Goal: Information Seeking & Learning: Learn about a topic

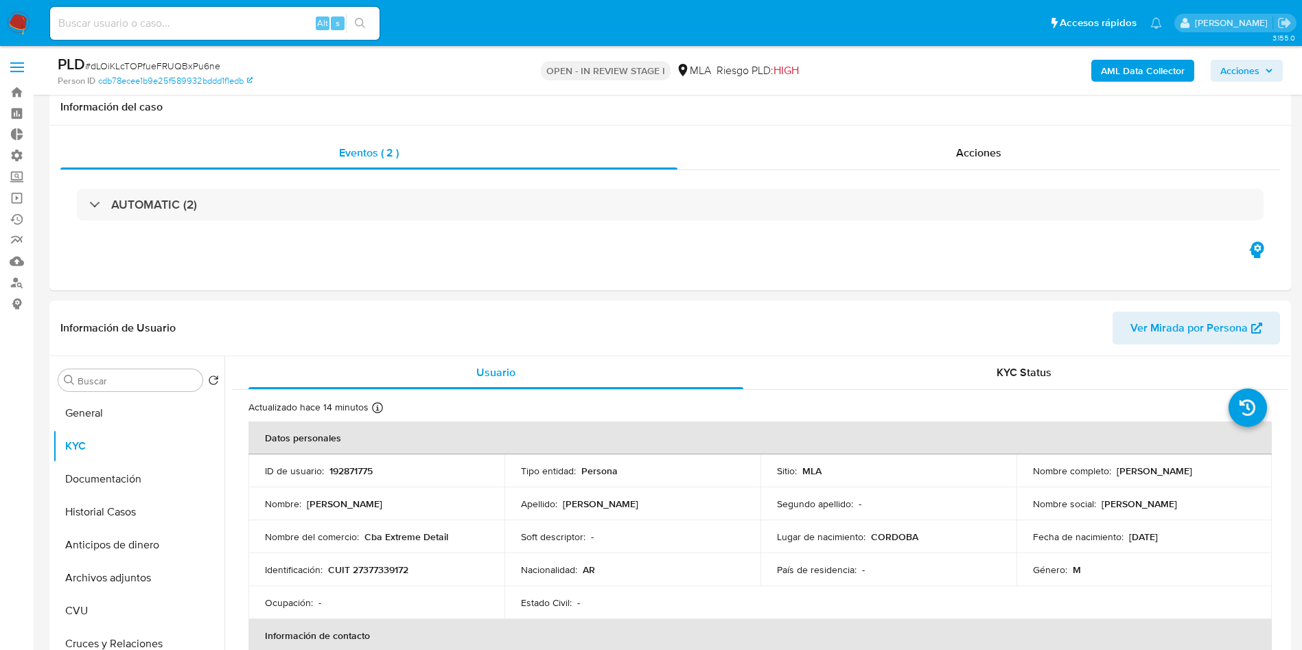
select select "10"
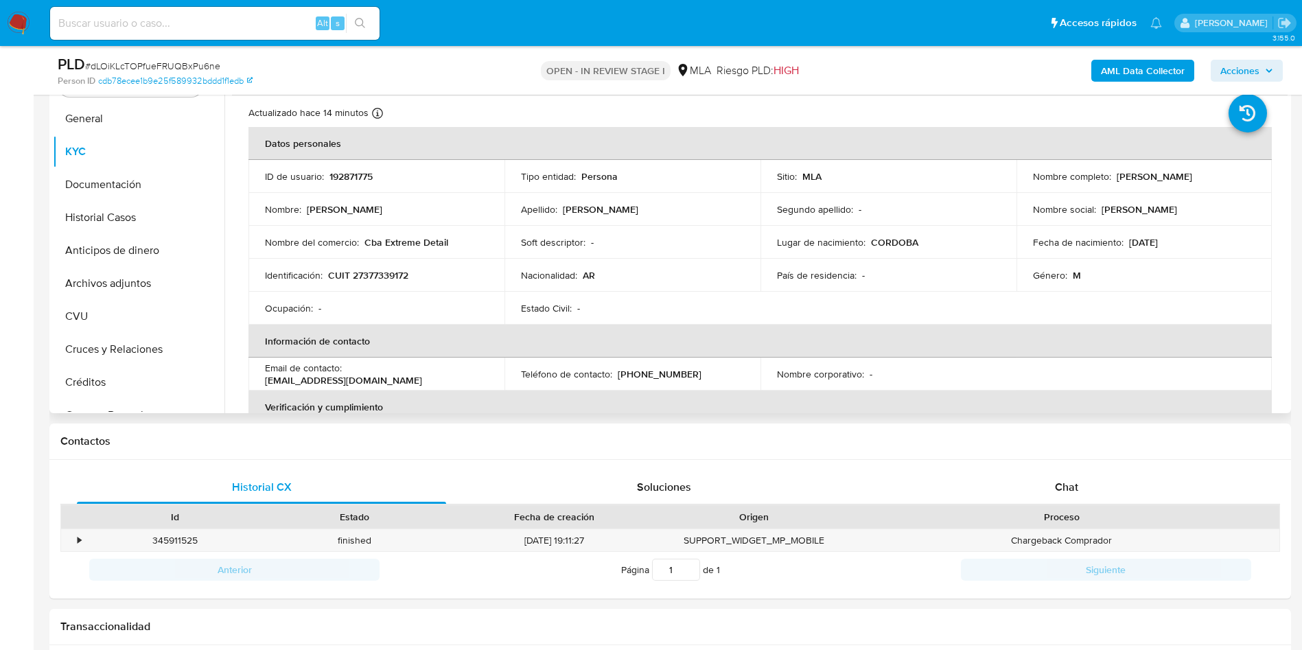
scroll to position [646, 0]
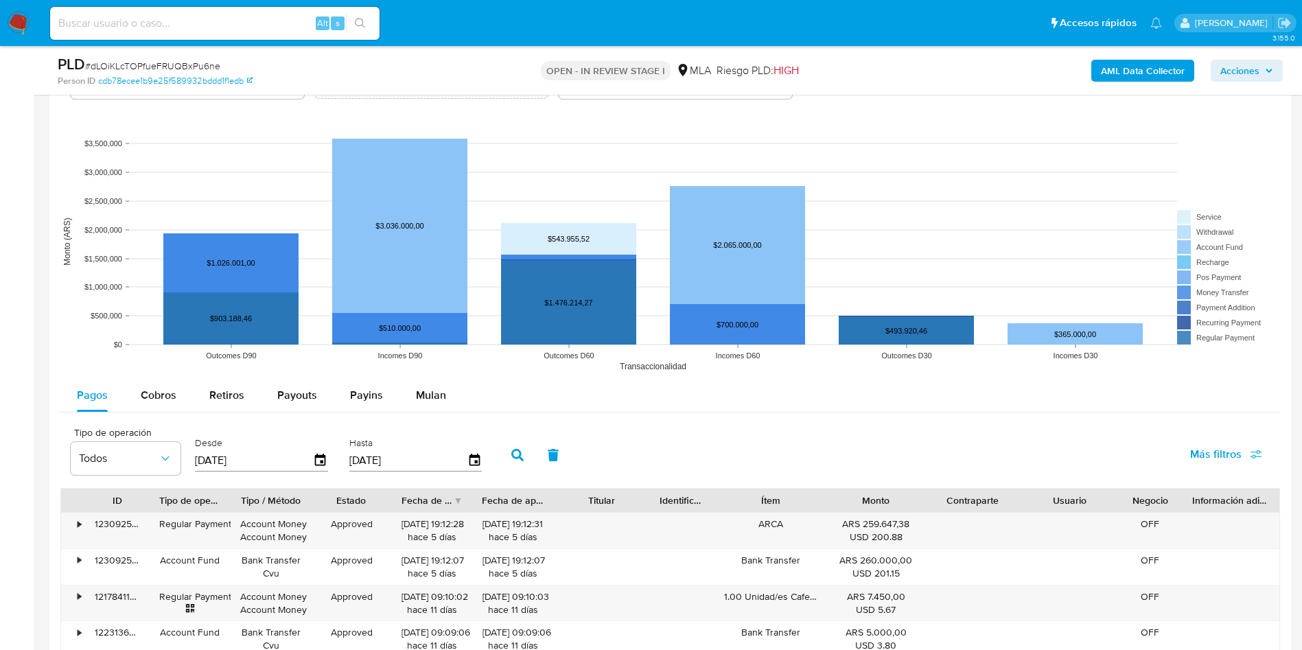
drag, startPoint x: 51, startPoint y: 356, endPoint x: 0, endPoint y: 407, distance: 72.3
click at [0, 407] on aside "Bandeja Tablero Tablero Externo Administración Reglas Roles Usuarios Equipos Co…" at bounding box center [17, 75] width 34 height 2387
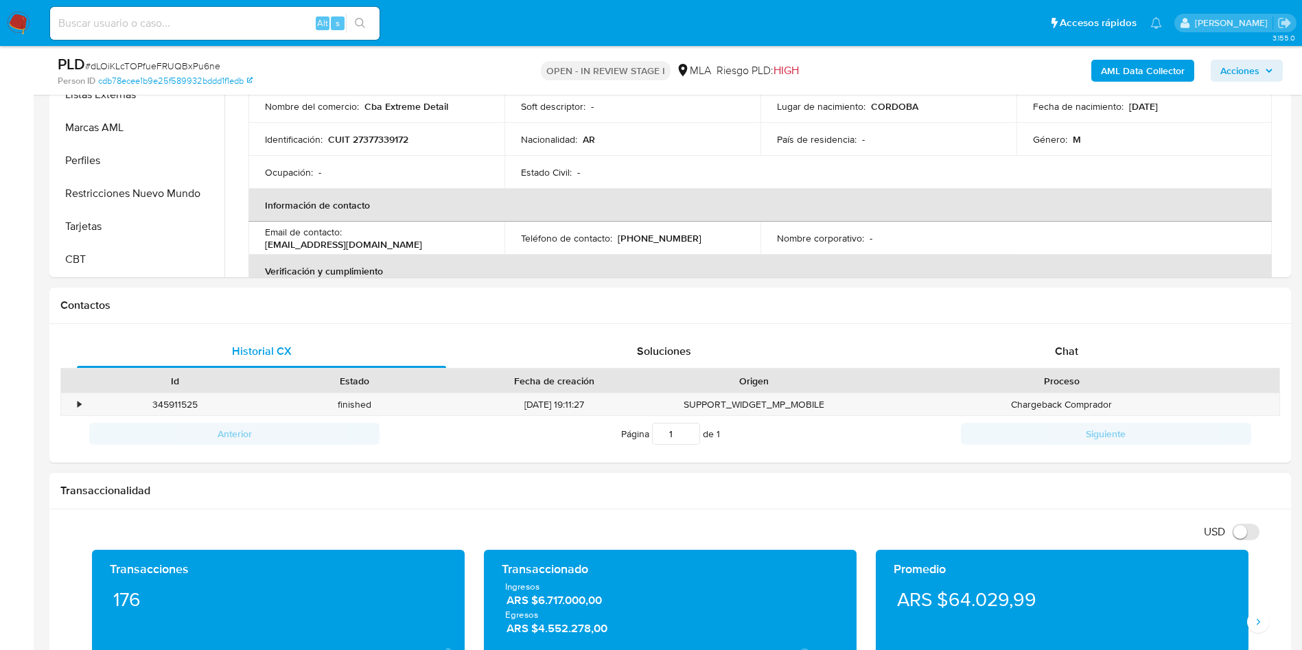
scroll to position [192, 0]
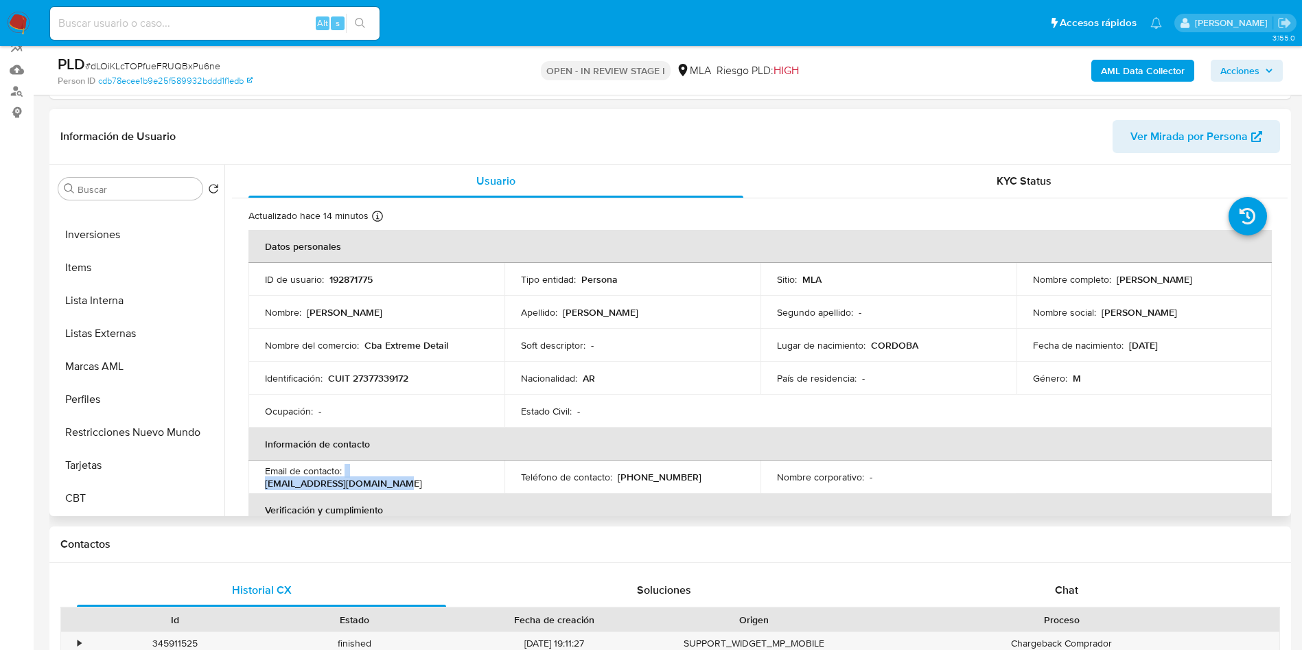
drag, startPoint x: 478, startPoint y: 483, endPoint x: 345, endPoint y: 475, distance: 133.5
click at [345, 475] on td "Email de contacto : f.lombardoventas@gmail.com" at bounding box center [377, 477] width 256 height 33
copy div "f.lombardoventas@gmail.com"
click at [13, 7] on nav "Pausado Ver notificaciones Alt s Accesos rápidos Presiona las siguientes teclas…" at bounding box center [651, 23] width 1302 height 46
click at [12, 14] on img at bounding box center [18, 23] width 23 height 23
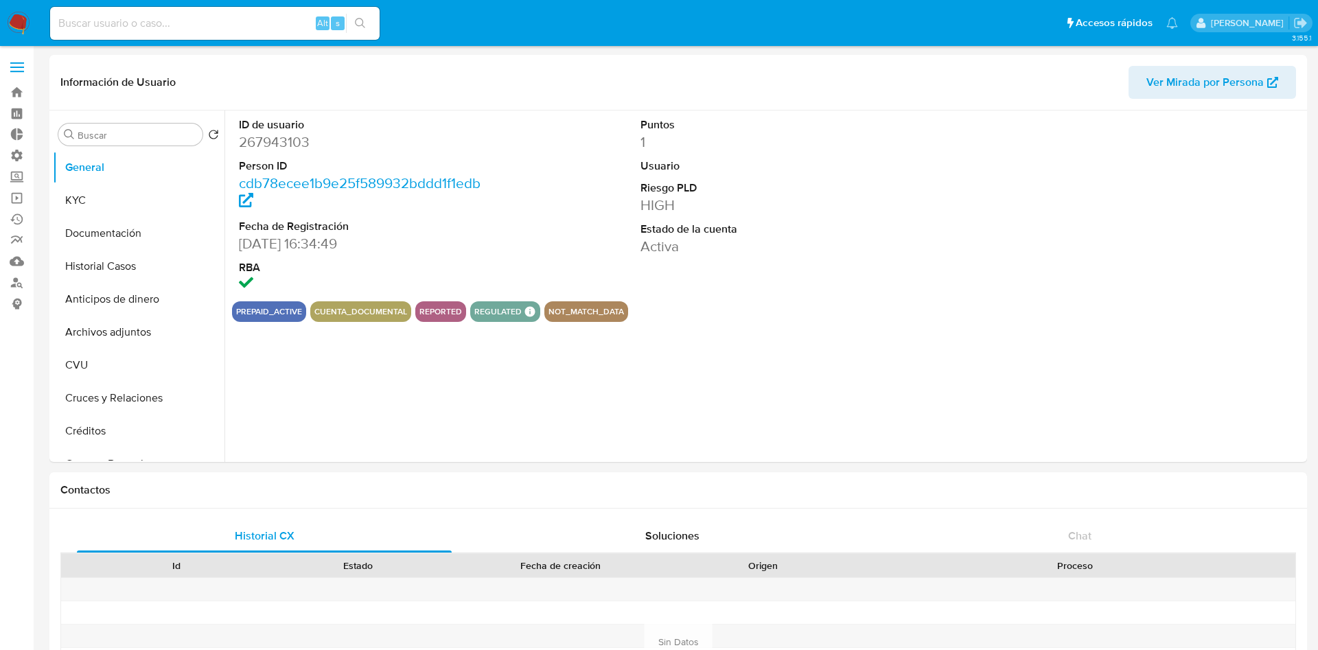
select select "10"
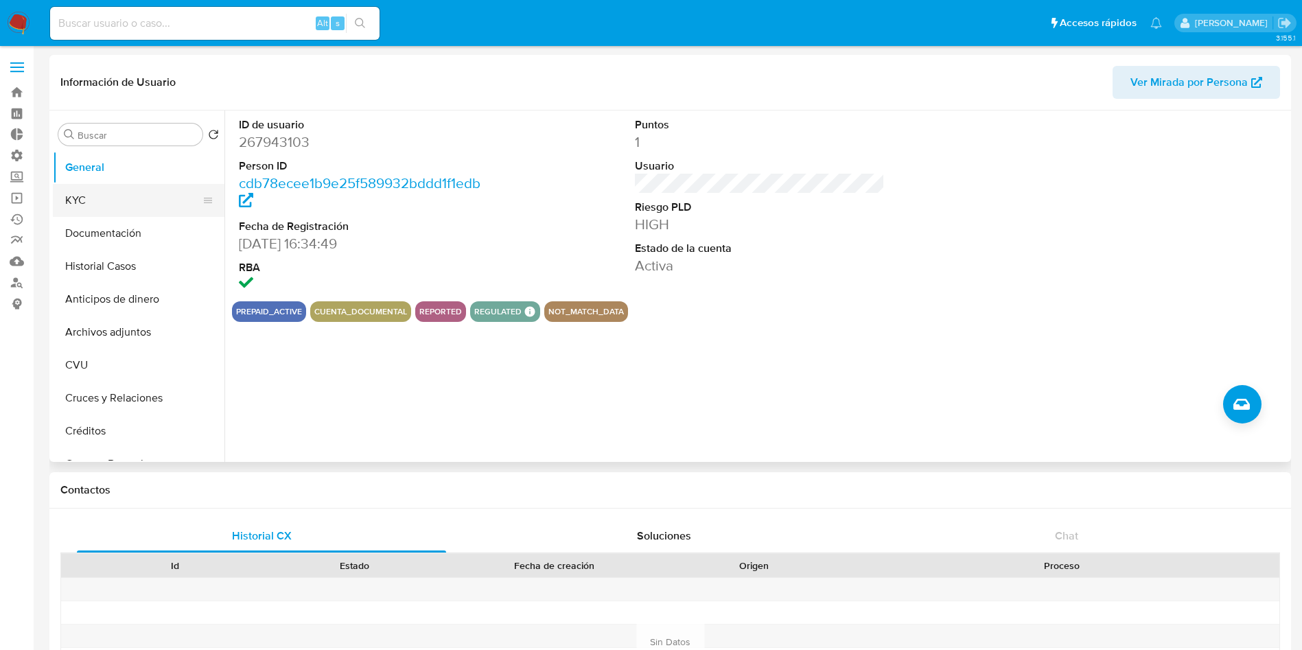
click at [111, 195] on button "KYC" at bounding box center [133, 200] width 161 height 33
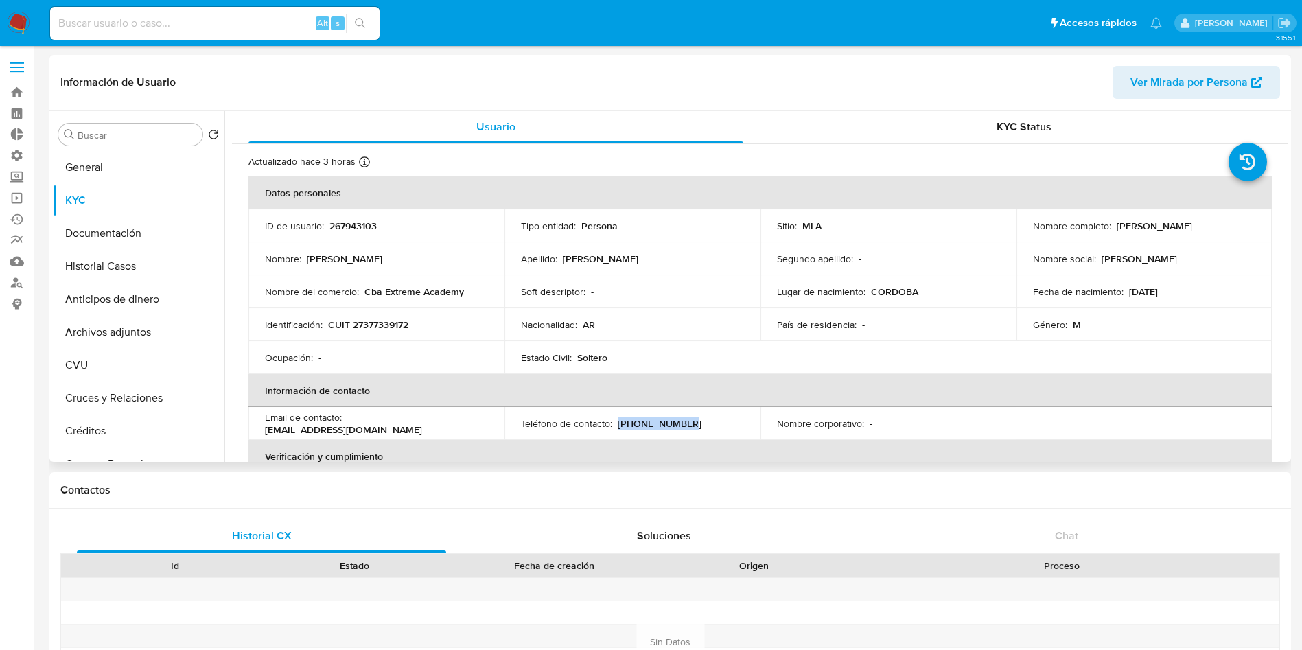
drag, startPoint x: 687, startPoint y: 420, endPoint x: 615, endPoint y: 426, distance: 73.0
click at [615, 426] on div "Teléfono de contacto : (351) 8188096" at bounding box center [632, 423] width 223 height 12
copy p "(351) 8188096"
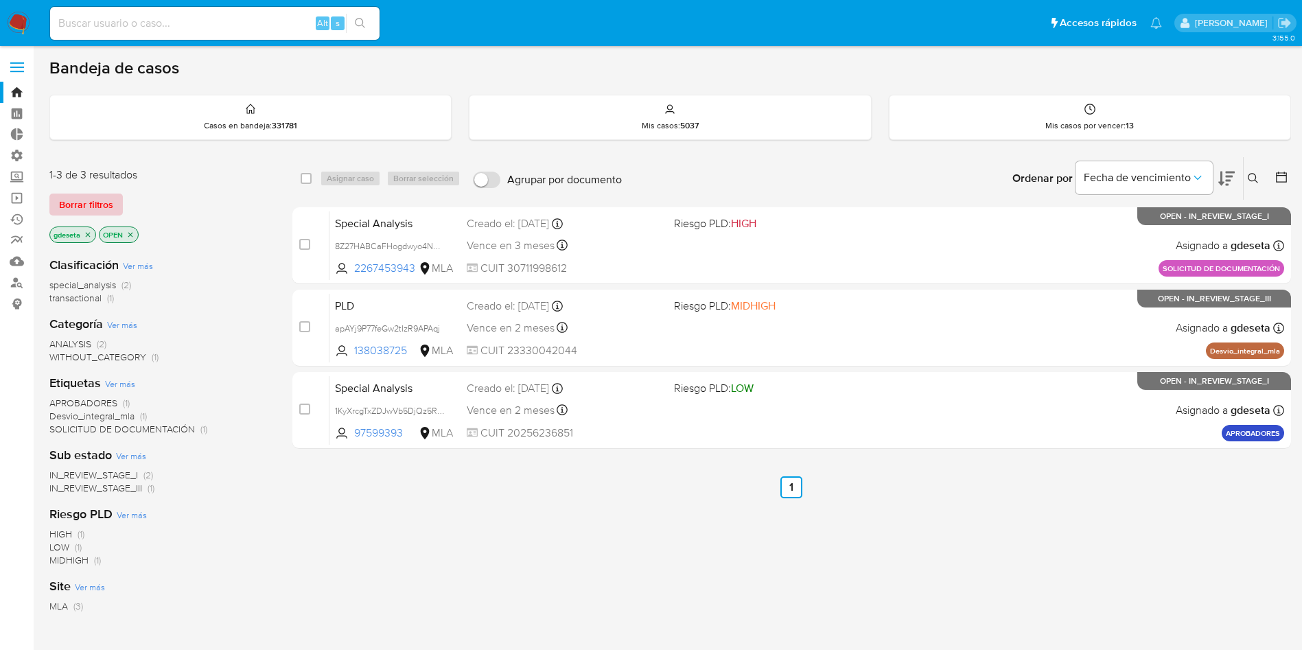
click at [78, 200] on span "Borrar filtros" at bounding box center [86, 204] width 54 height 19
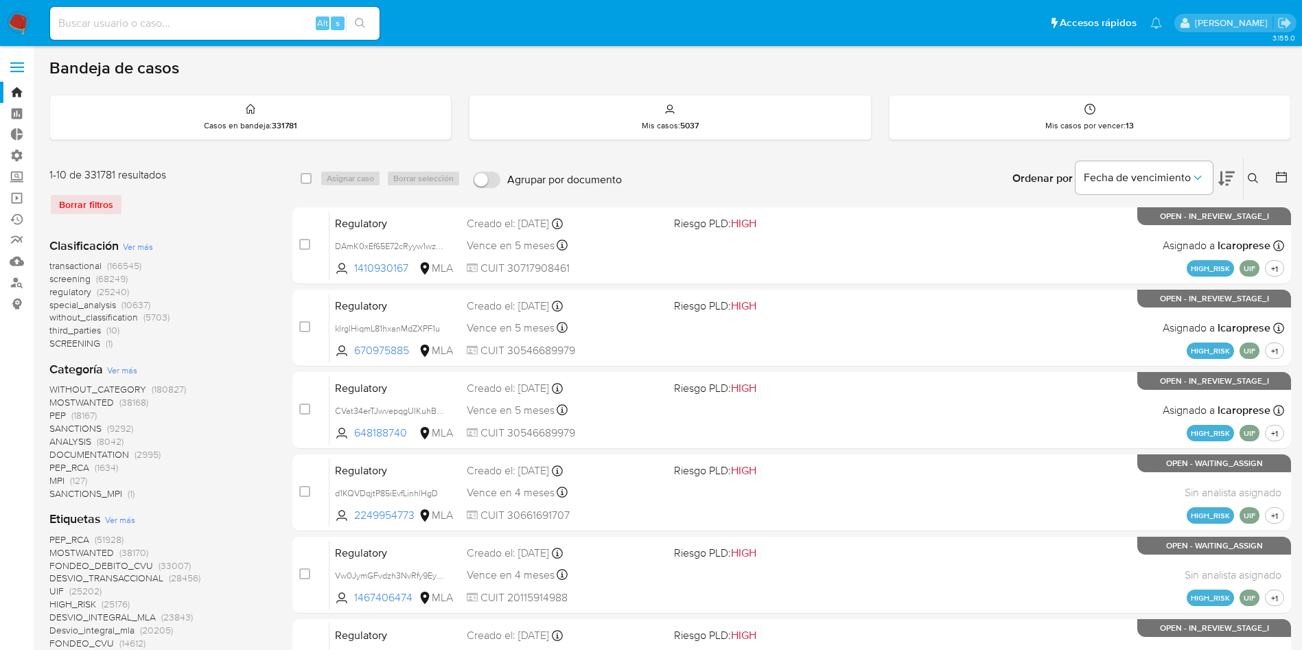
click at [1256, 180] on icon at bounding box center [1253, 178] width 11 height 11
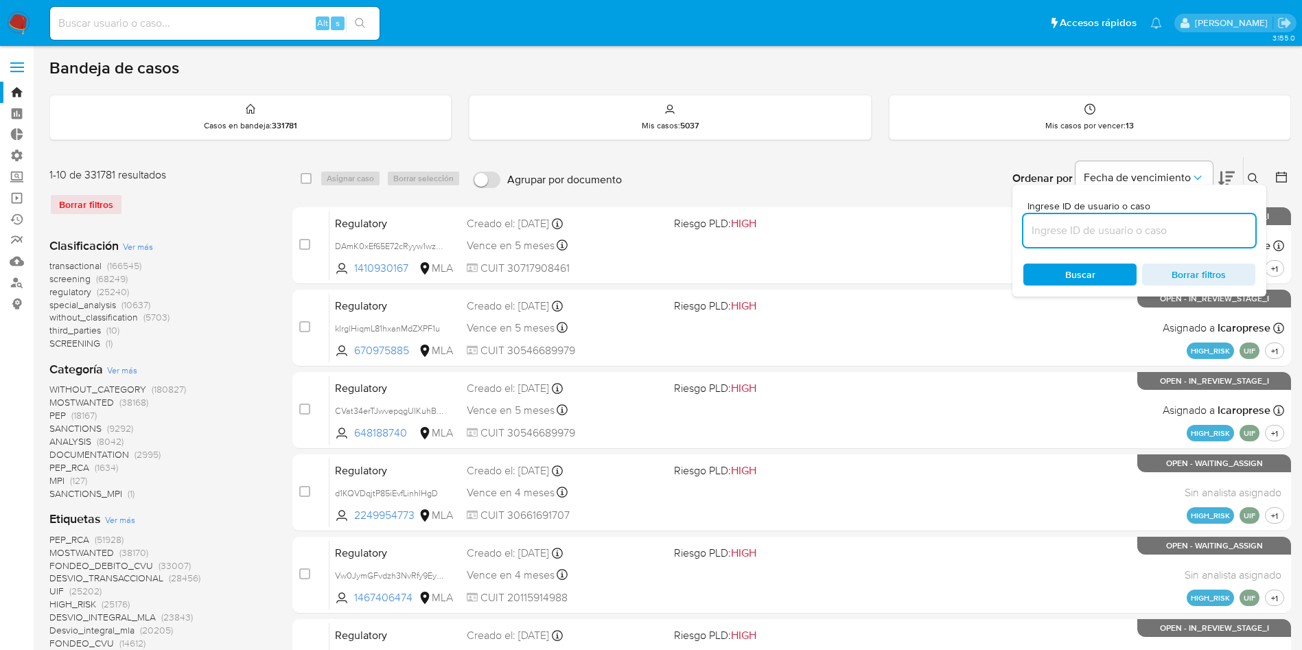
click at [1070, 231] on input at bounding box center [1140, 231] width 232 height 18
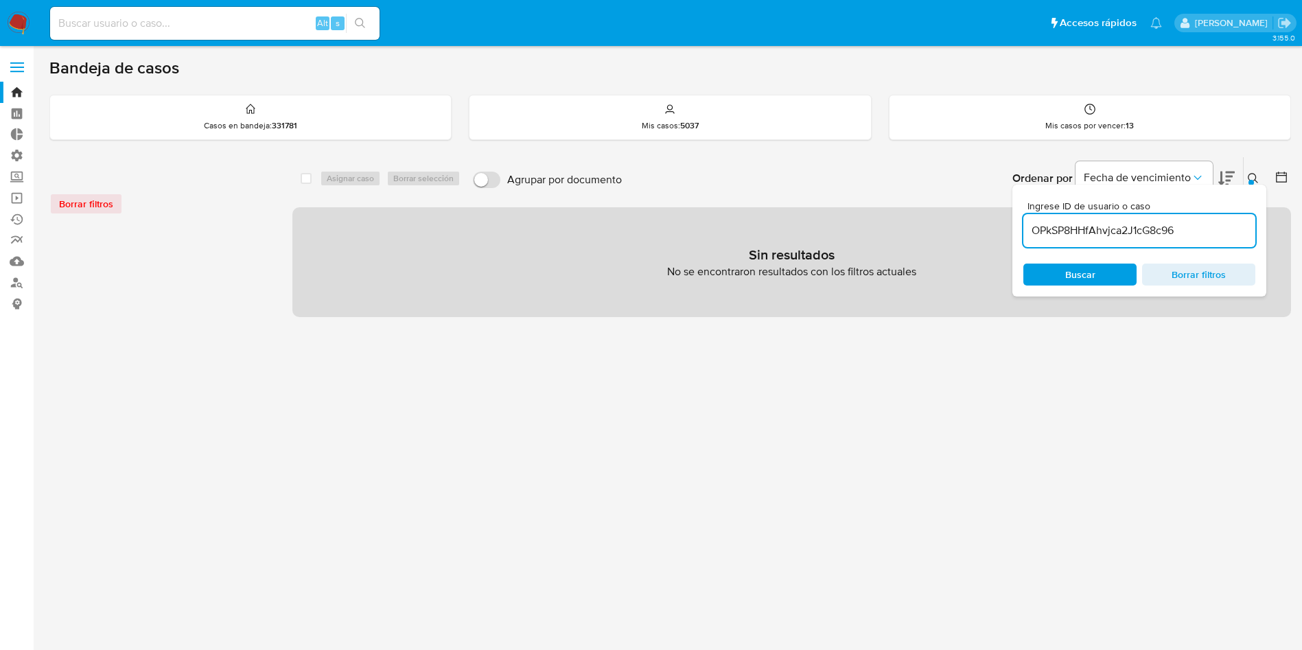
click at [1227, 228] on input "OPkSP8HHfAhvjca2J1cG8c96" at bounding box center [1140, 231] width 232 height 18
type input "OPkSP8HHfAhvjca2J1cG8c96"
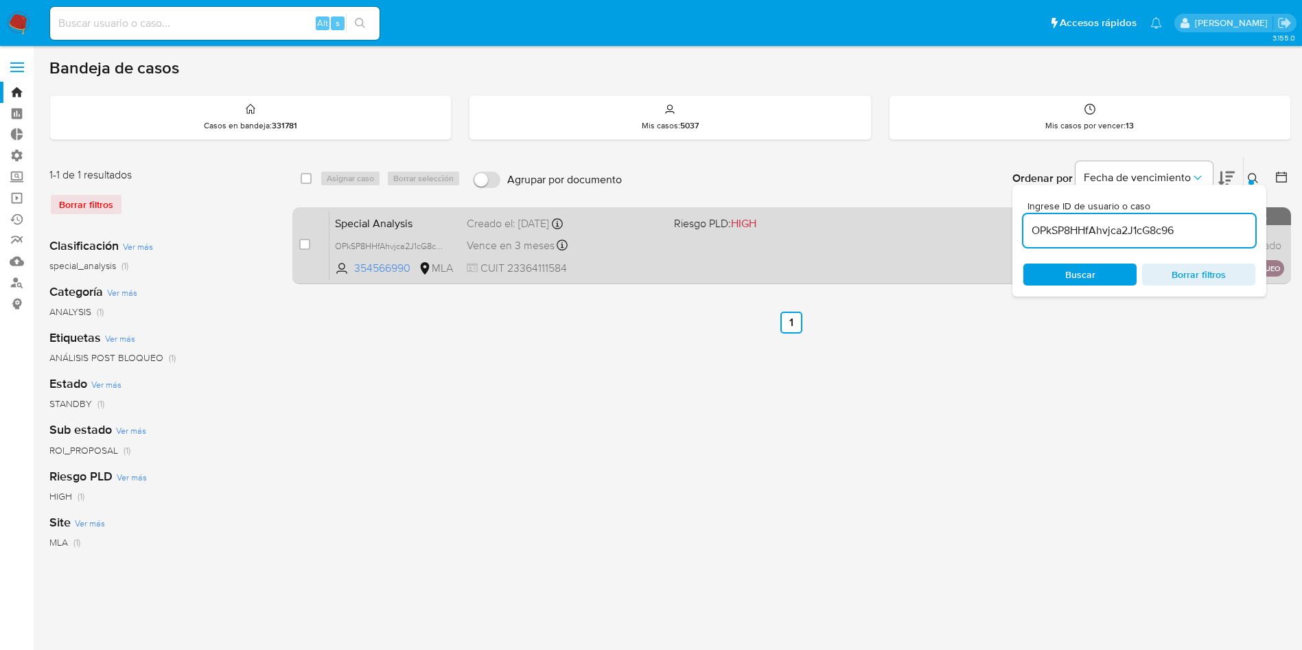
click at [297, 248] on div "case-item-checkbox No es posible asignar el caso Special Analysis OPkSP8HHfAhvj…" at bounding box center [791, 245] width 999 height 77
click at [309, 246] on input "checkbox" at bounding box center [304, 244] width 11 height 11
checkbox input "true"
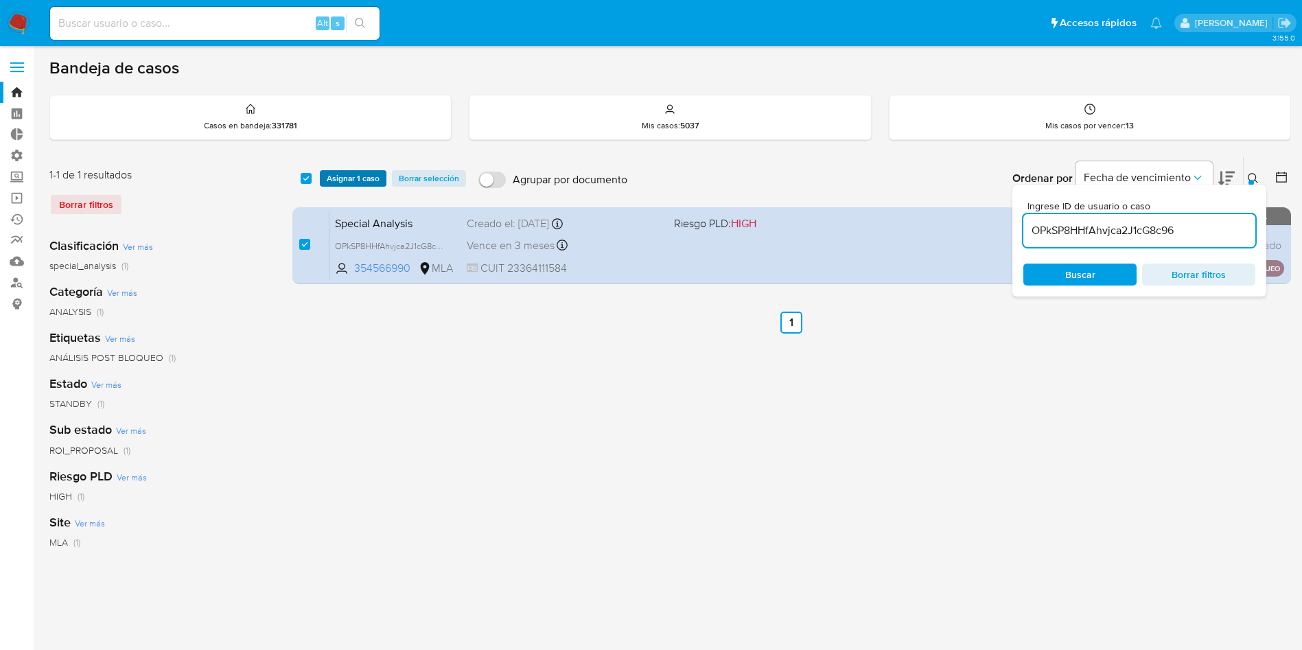
click at [341, 184] on span "Asignar 1 caso" at bounding box center [353, 179] width 53 height 14
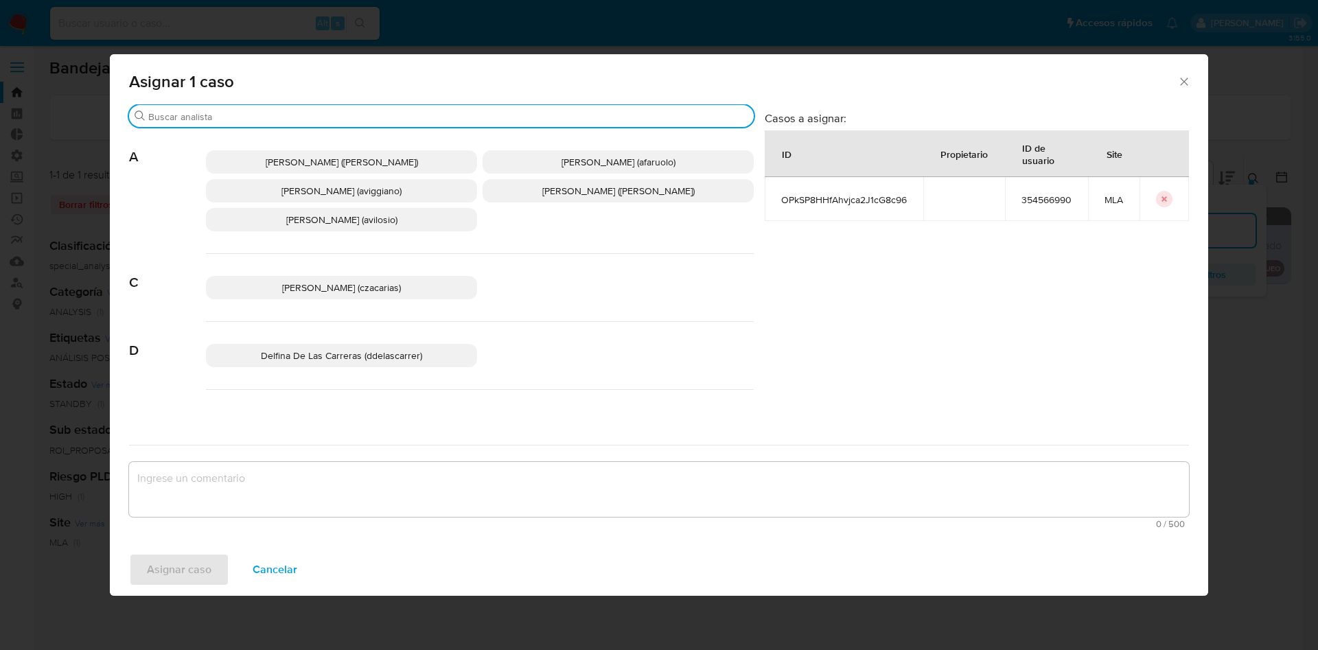
click at [334, 115] on input "Buscar" at bounding box center [448, 117] width 600 height 12
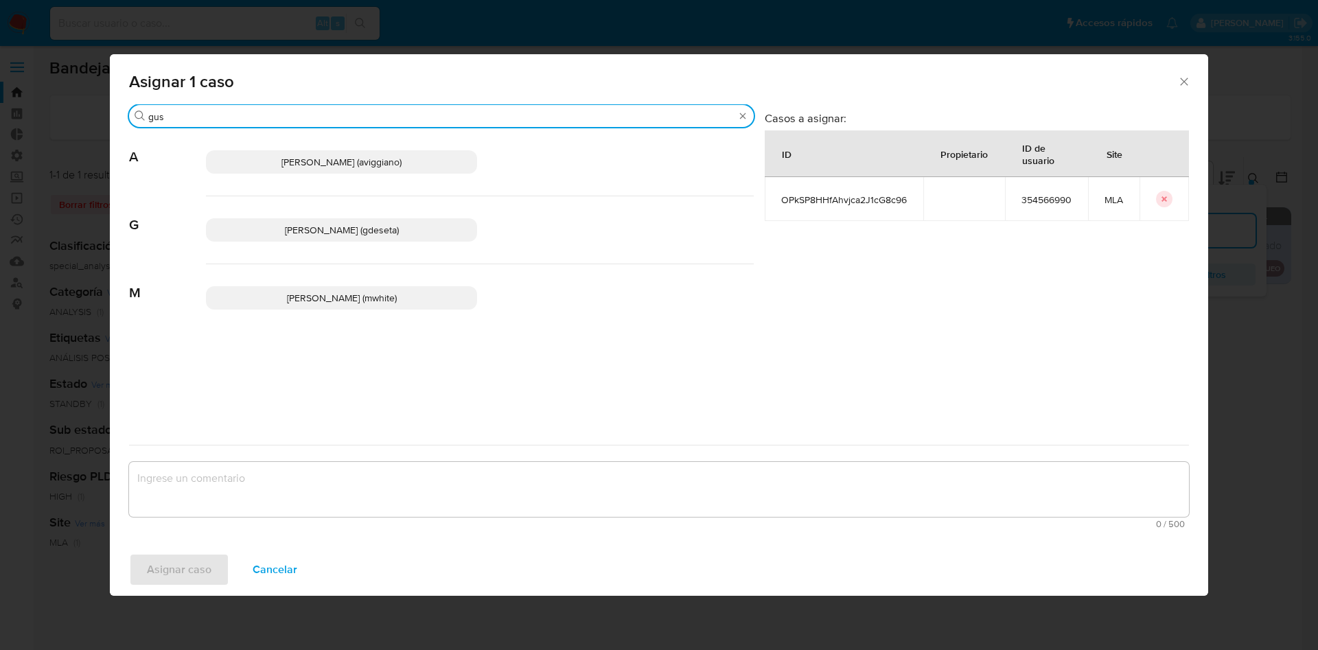
type input "gus"
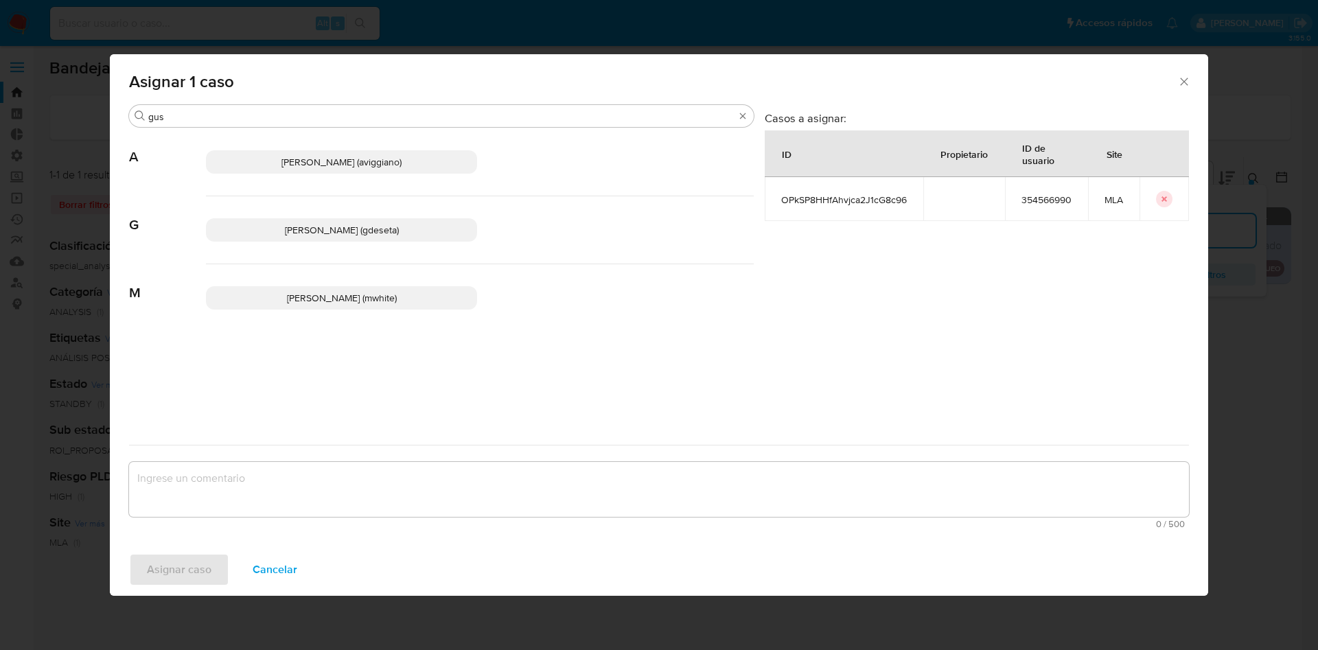
click at [322, 236] on span "Gustavo Andres De Seta (gdeseta)" at bounding box center [342, 230] width 114 height 14
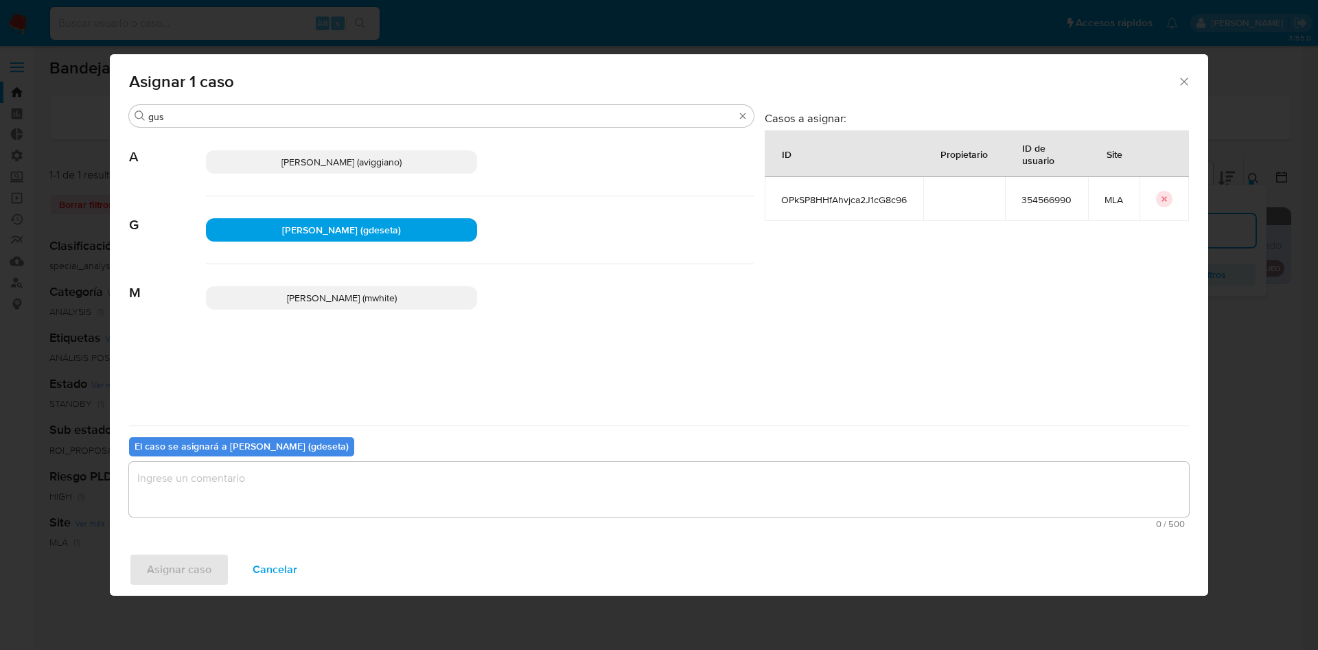
click at [324, 496] on textarea "assign-modal" at bounding box center [659, 489] width 1060 height 55
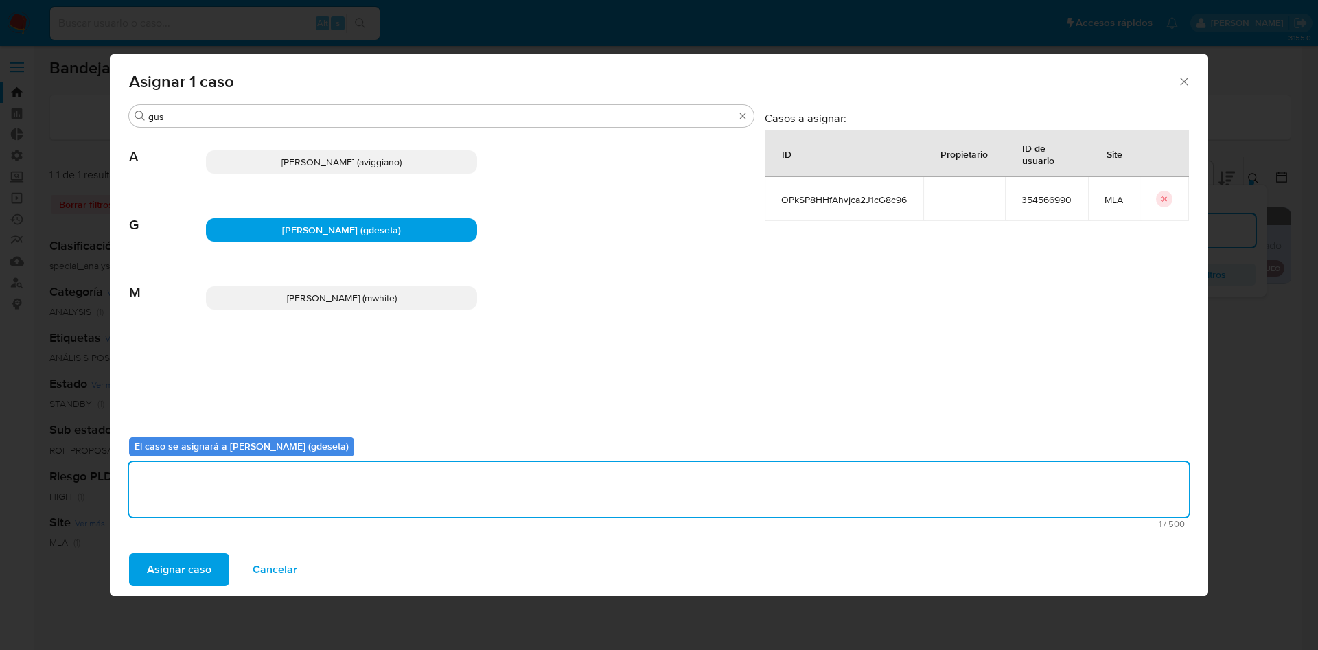
click at [197, 582] on span "Asignar caso" at bounding box center [179, 570] width 65 height 30
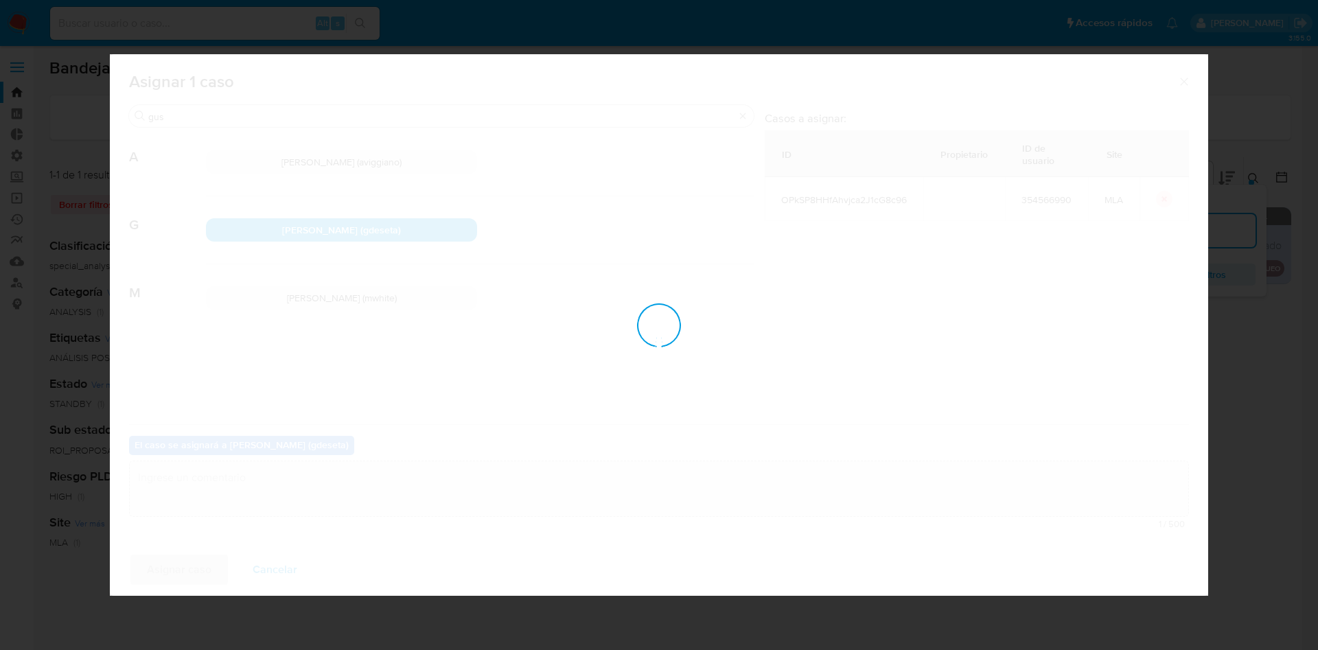
checkbox input "false"
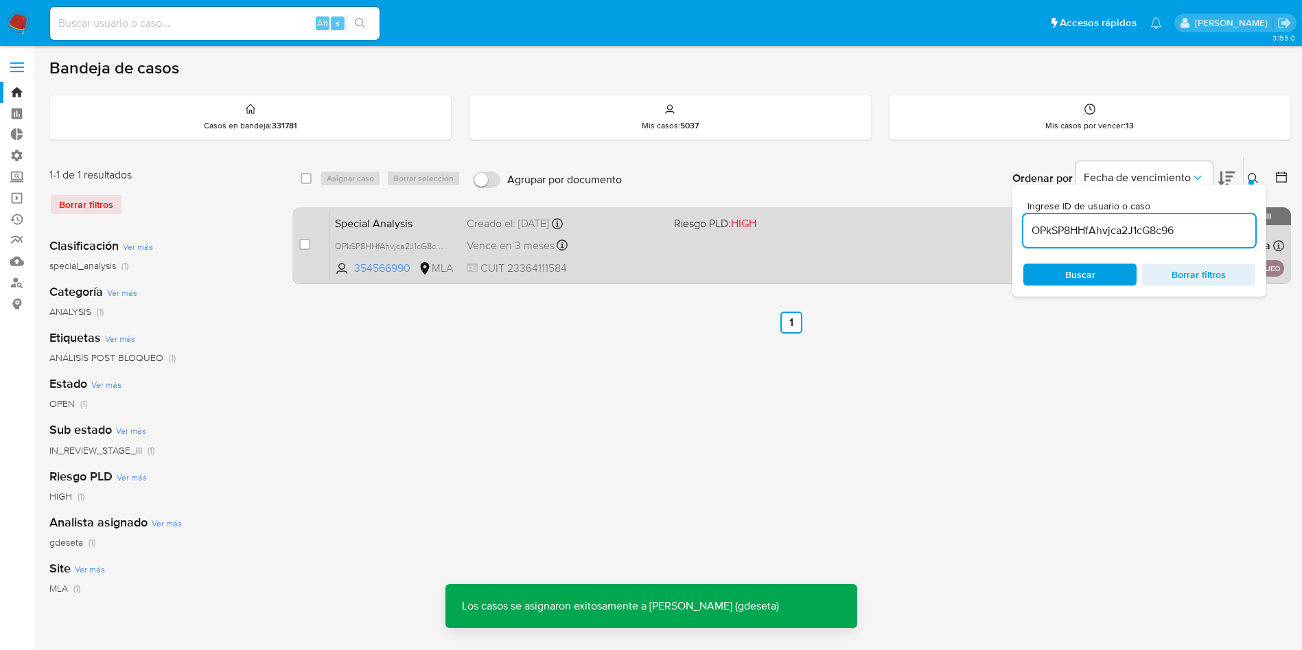
click at [340, 226] on span "Special Analysis" at bounding box center [395, 223] width 121 height 18
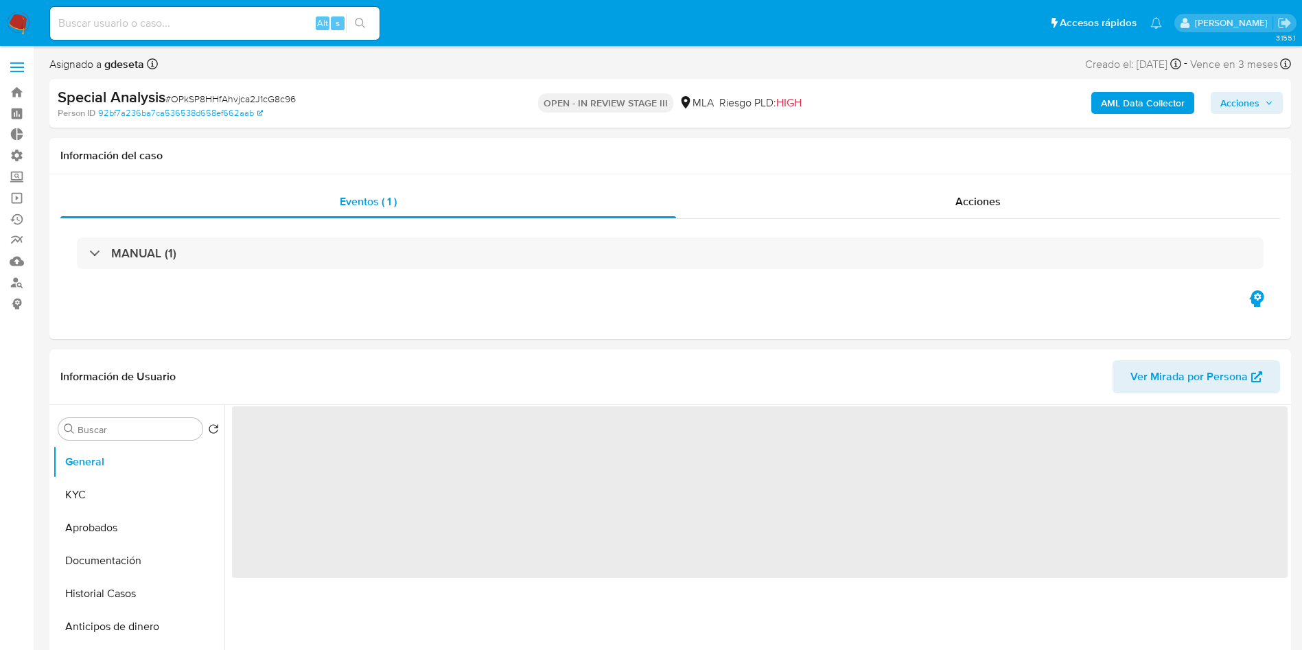
click at [1264, 104] on span "Acciones" at bounding box center [1247, 102] width 53 height 19
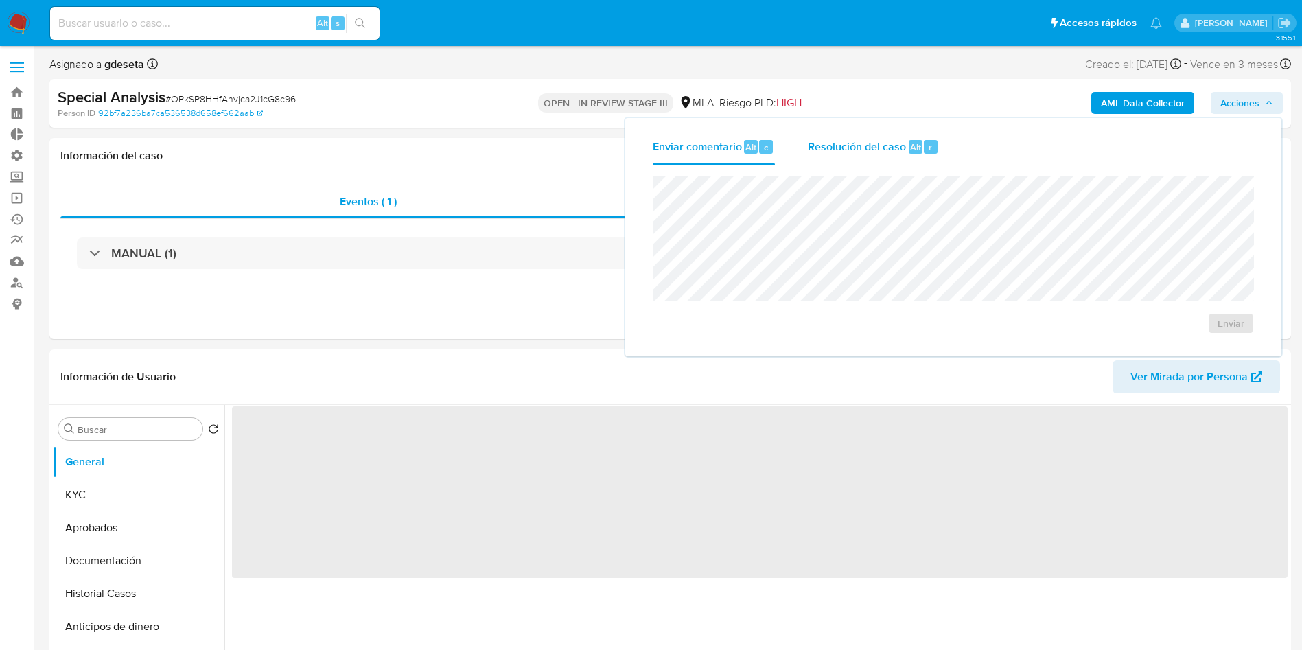
click at [902, 151] on span "Resolución del caso" at bounding box center [857, 147] width 98 height 16
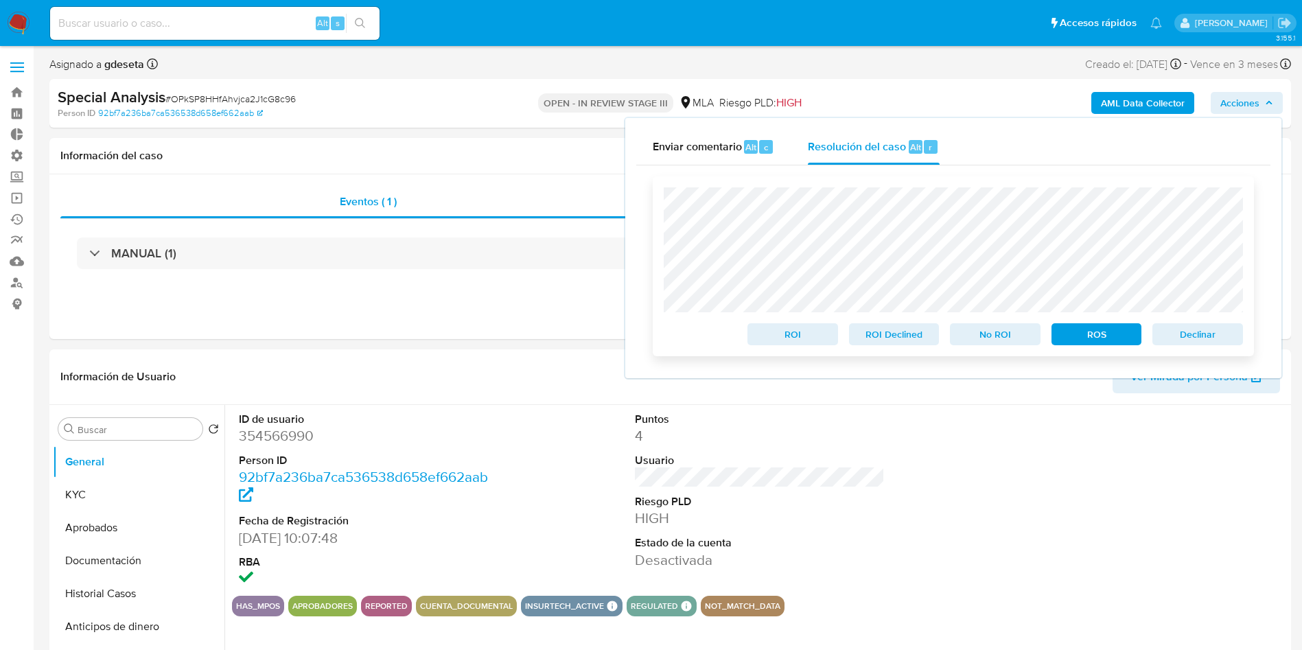
click at [1210, 336] on span "Declinar" at bounding box center [1197, 334] width 71 height 19
select select "10"
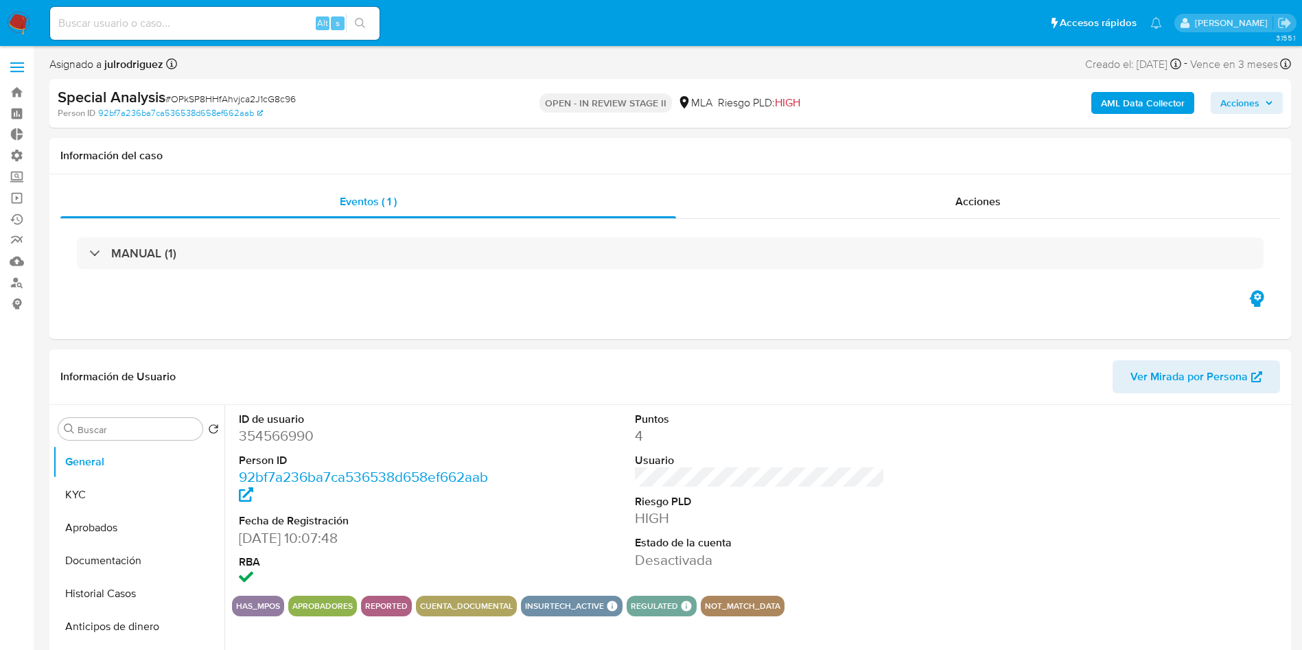
select select "10"
click at [13, 29] on img at bounding box center [18, 23] width 23 height 23
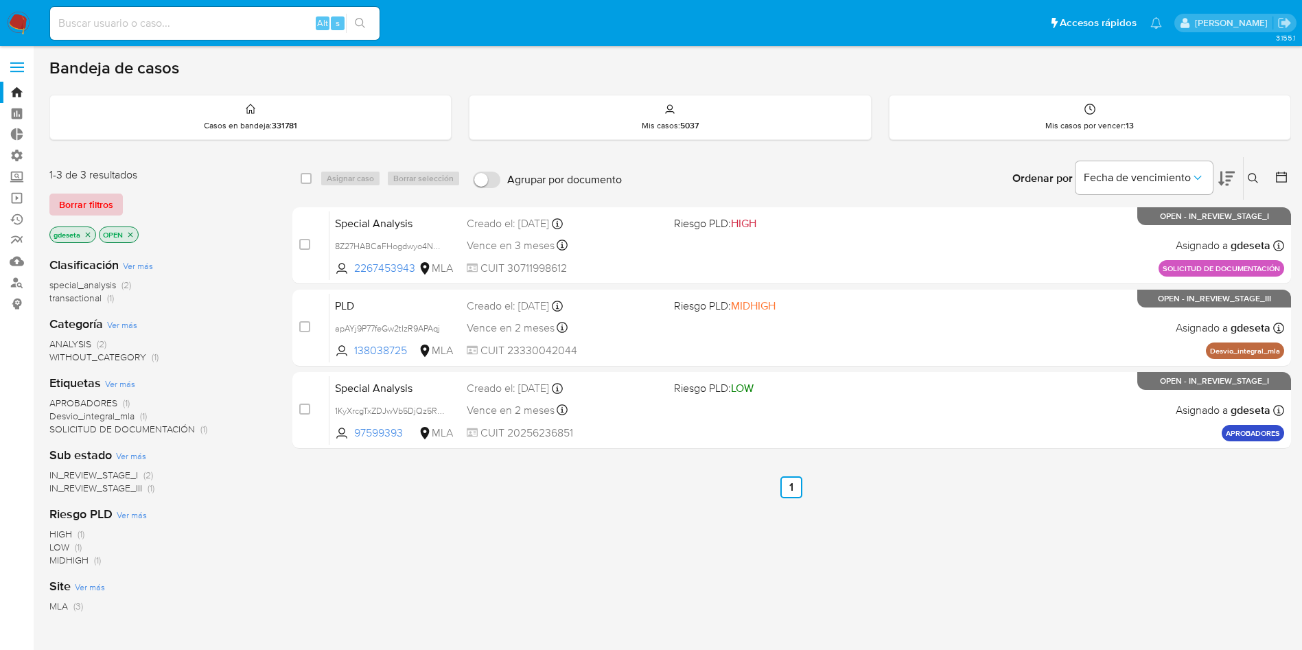
click at [114, 203] on button "Borrar filtros" at bounding box center [85, 205] width 73 height 22
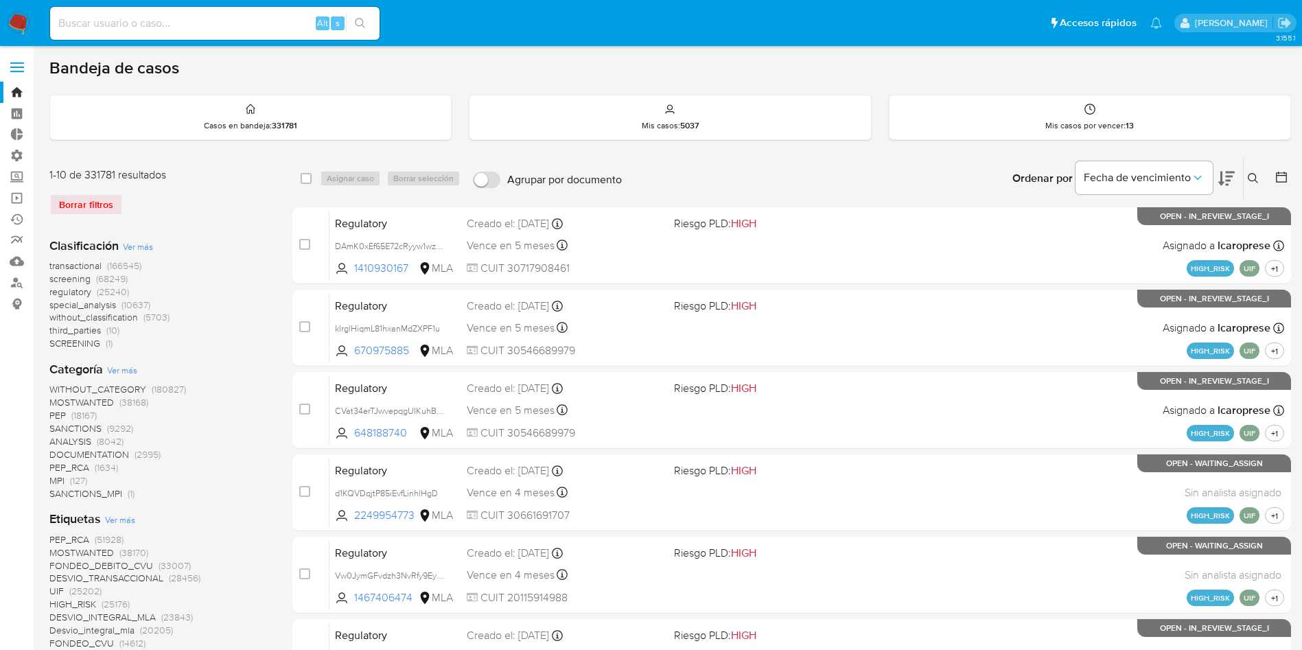
click at [1250, 176] on icon at bounding box center [1253, 178] width 11 height 11
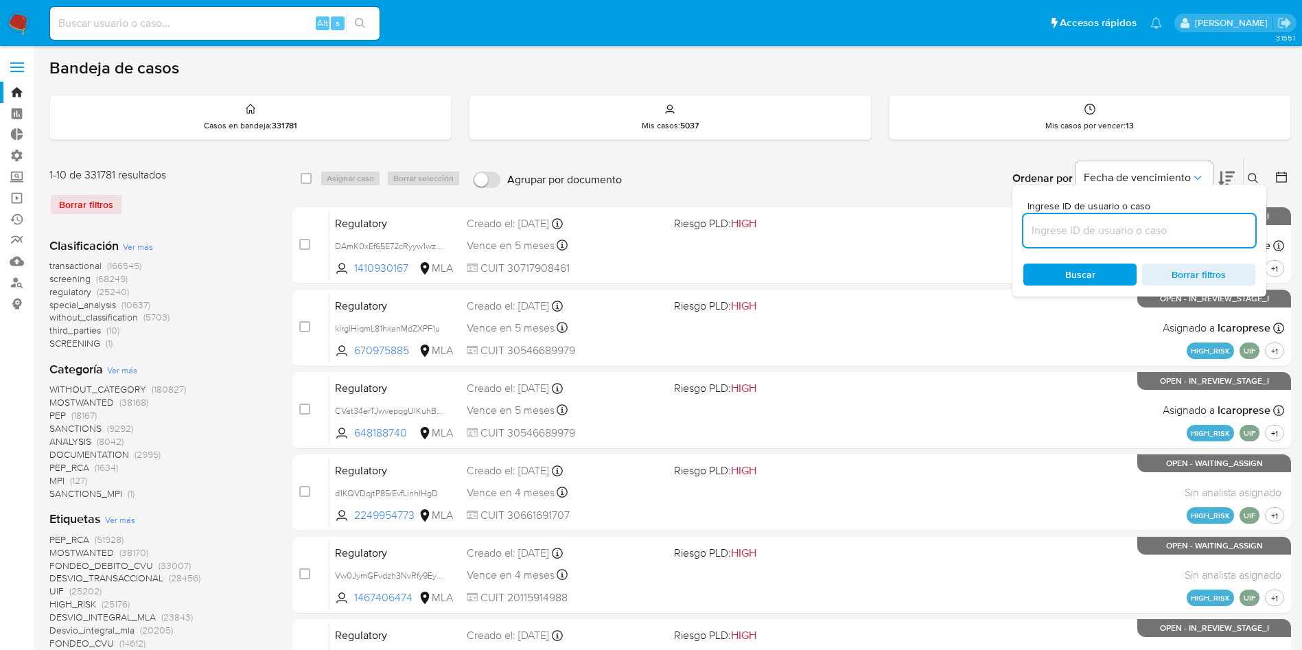
click at [1213, 229] on input at bounding box center [1140, 231] width 232 height 18
type input "xTFowKoHdBwYVyHPsMrjhft7"
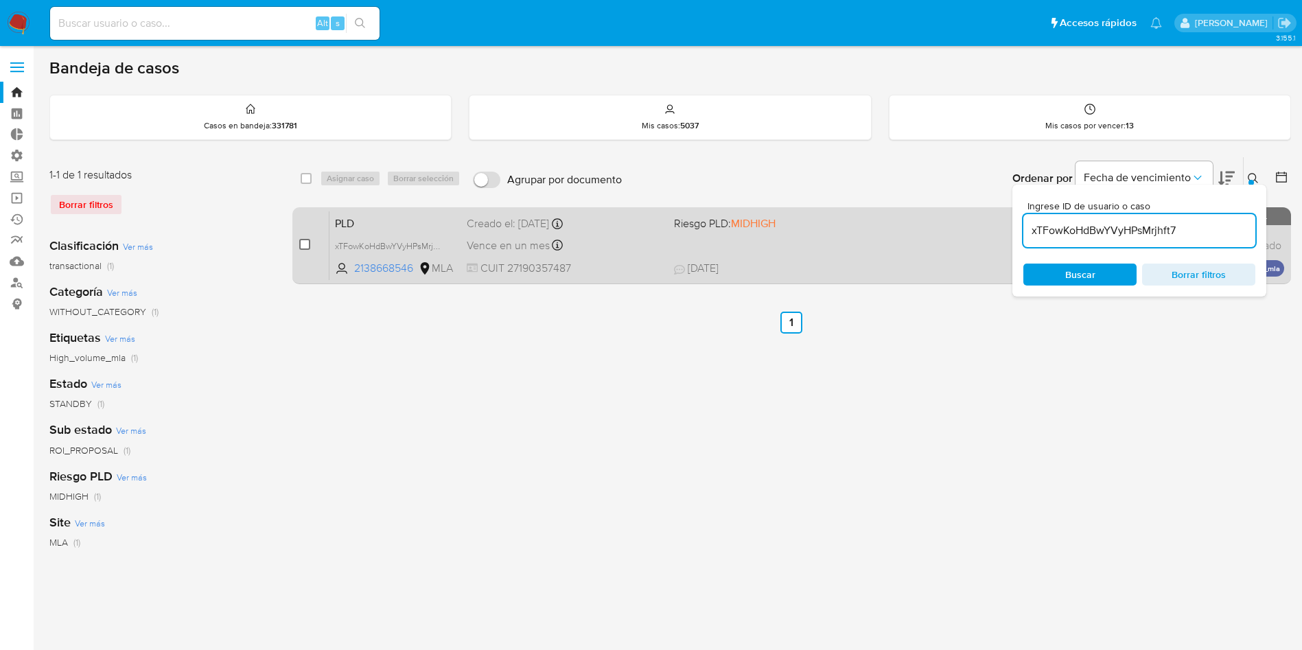
click at [303, 240] on input "checkbox" at bounding box center [304, 244] width 11 height 11
checkbox input "true"
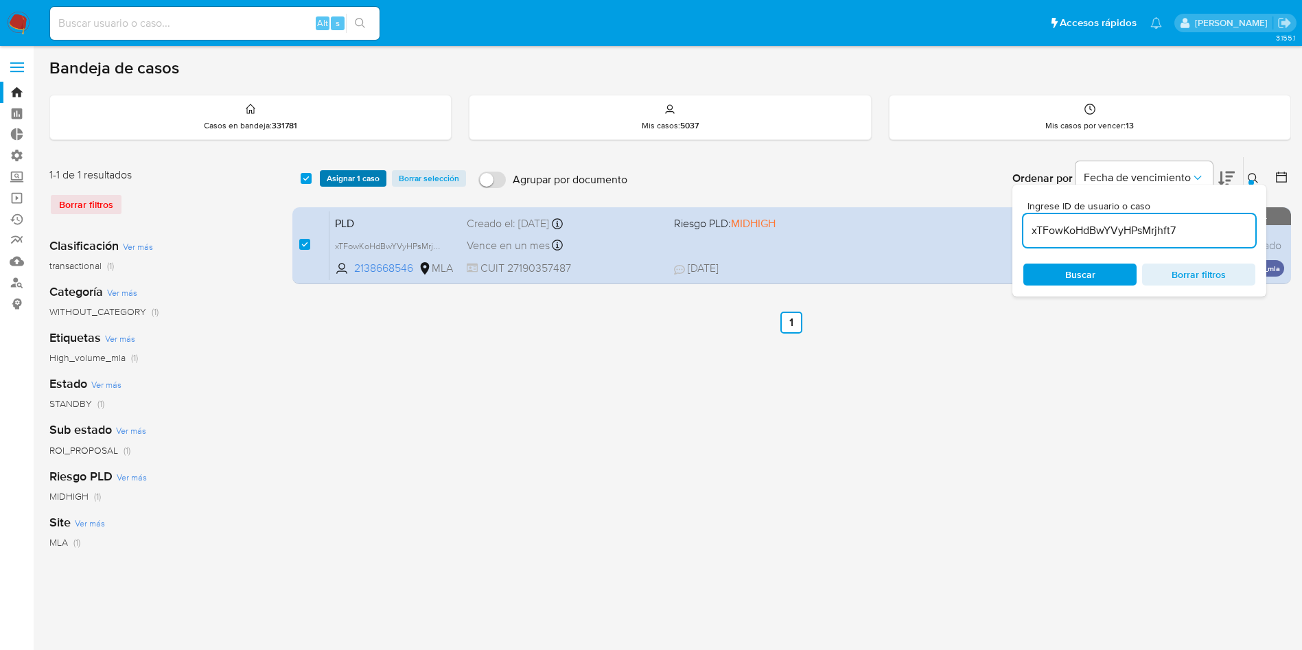
click at [347, 181] on span "Asignar 1 caso" at bounding box center [353, 179] width 53 height 14
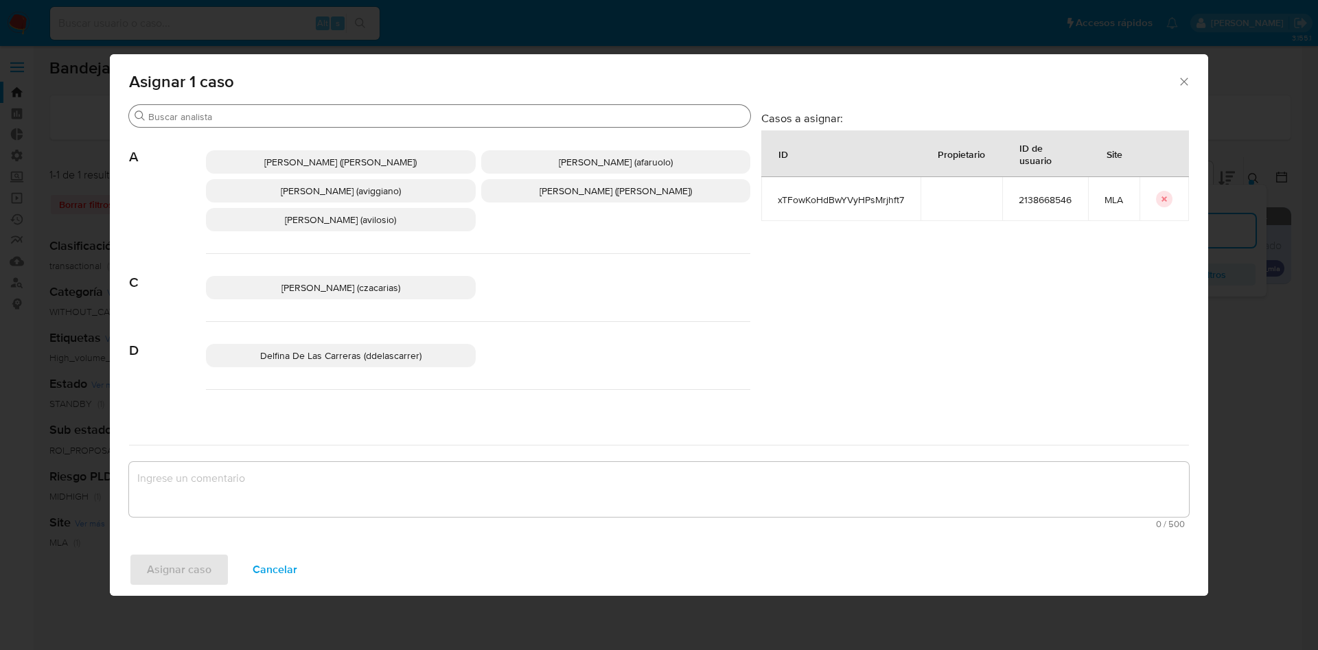
click at [333, 111] on input "Buscar" at bounding box center [446, 117] width 597 height 12
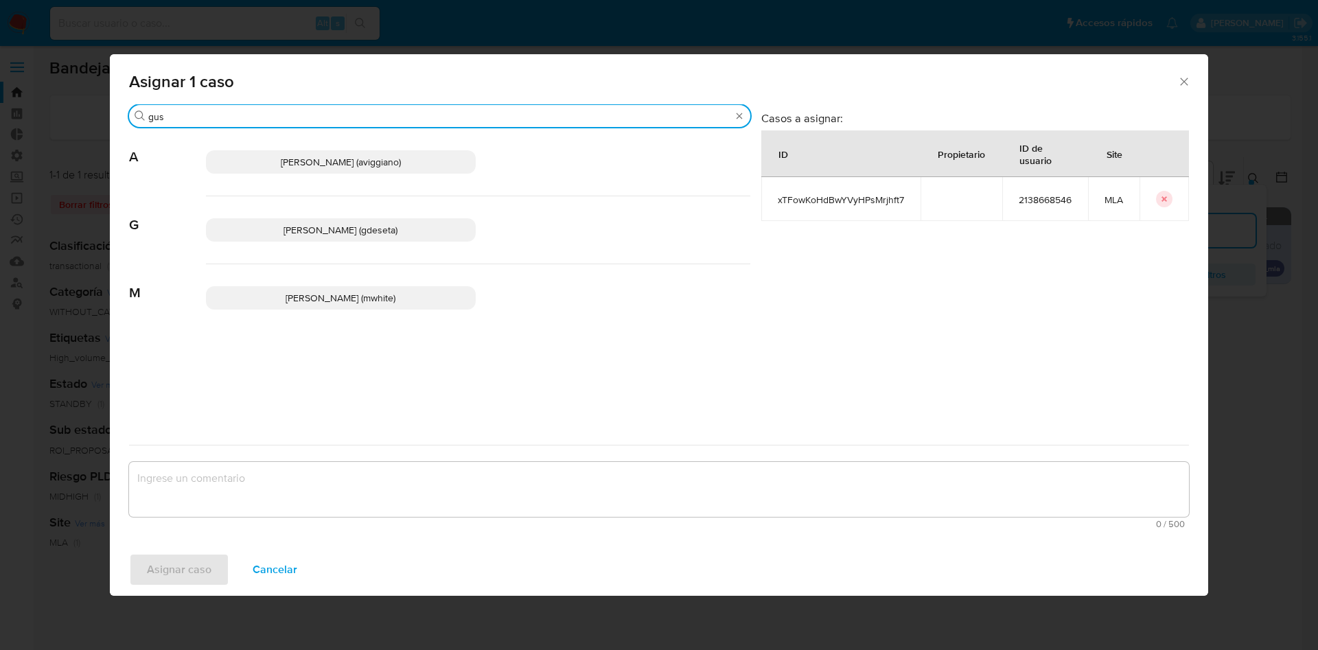
type input "gus"
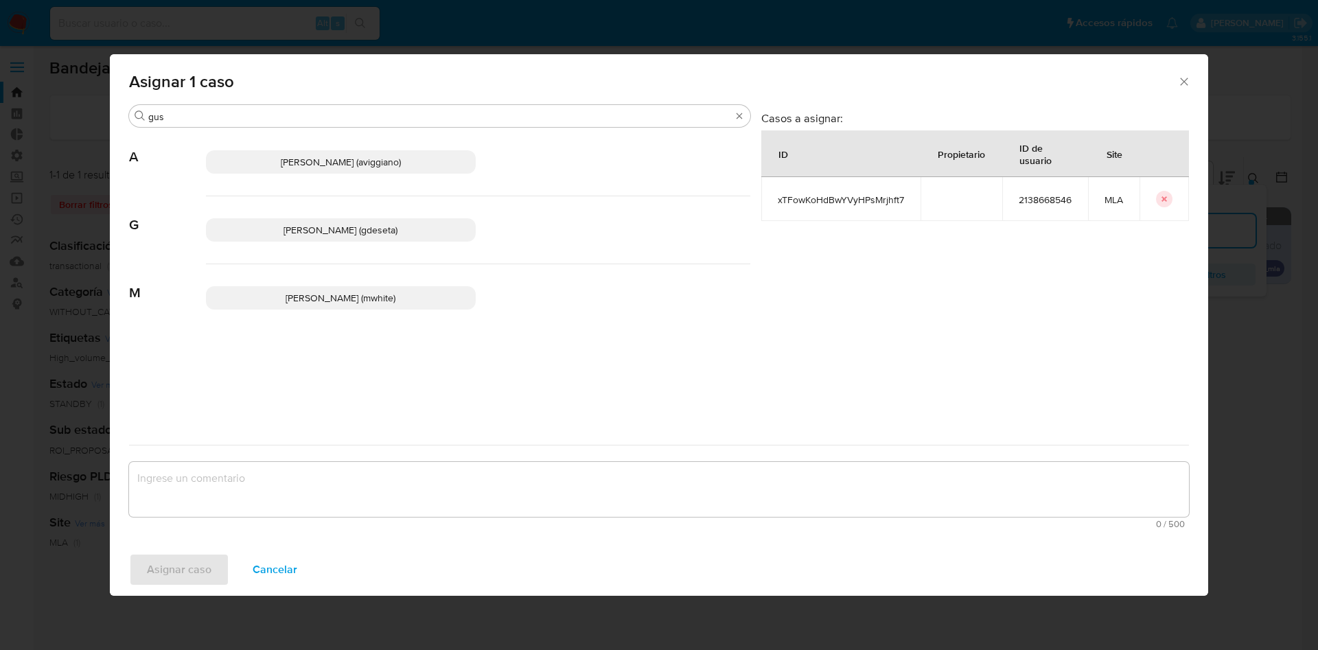
click at [313, 231] on span "Gustavo Andres De Seta (gdeseta)" at bounding box center [341, 230] width 114 height 14
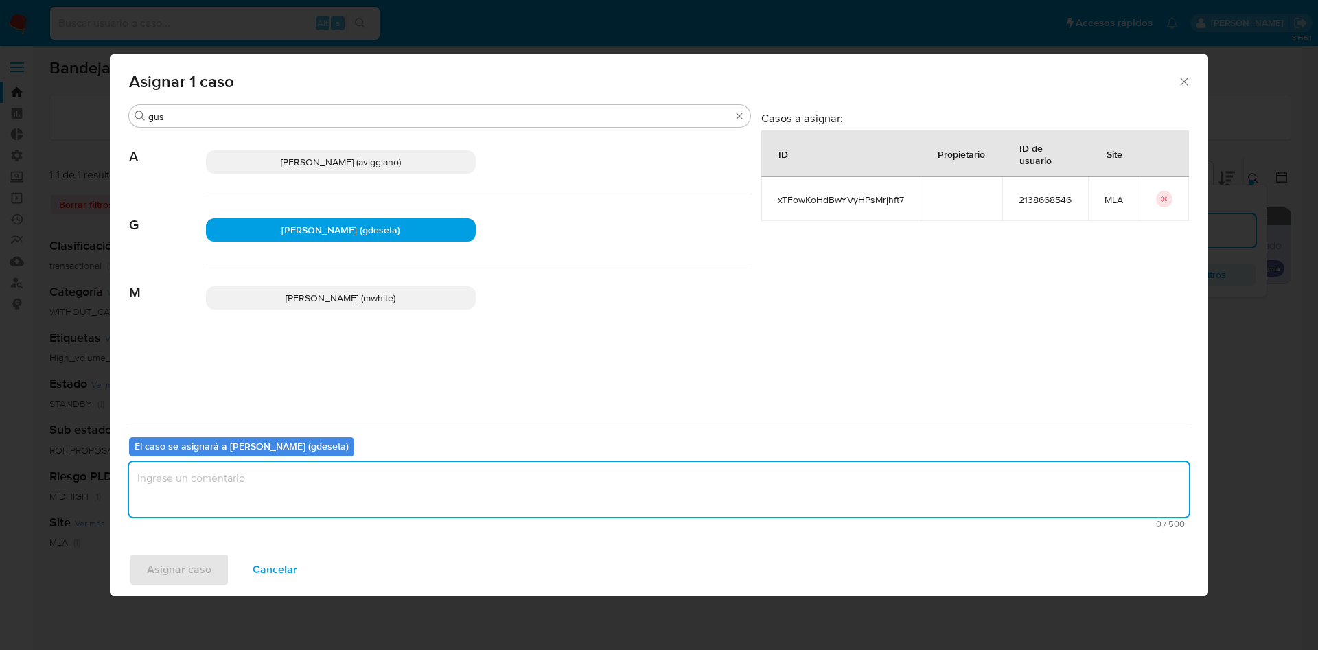
click at [281, 511] on textarea "assign-modal" at bounding box center [659, 489] width 1060 height 55
click at [205, 566] on span "Asignar caso" at bounding box center [179, 570] width 65 height 30
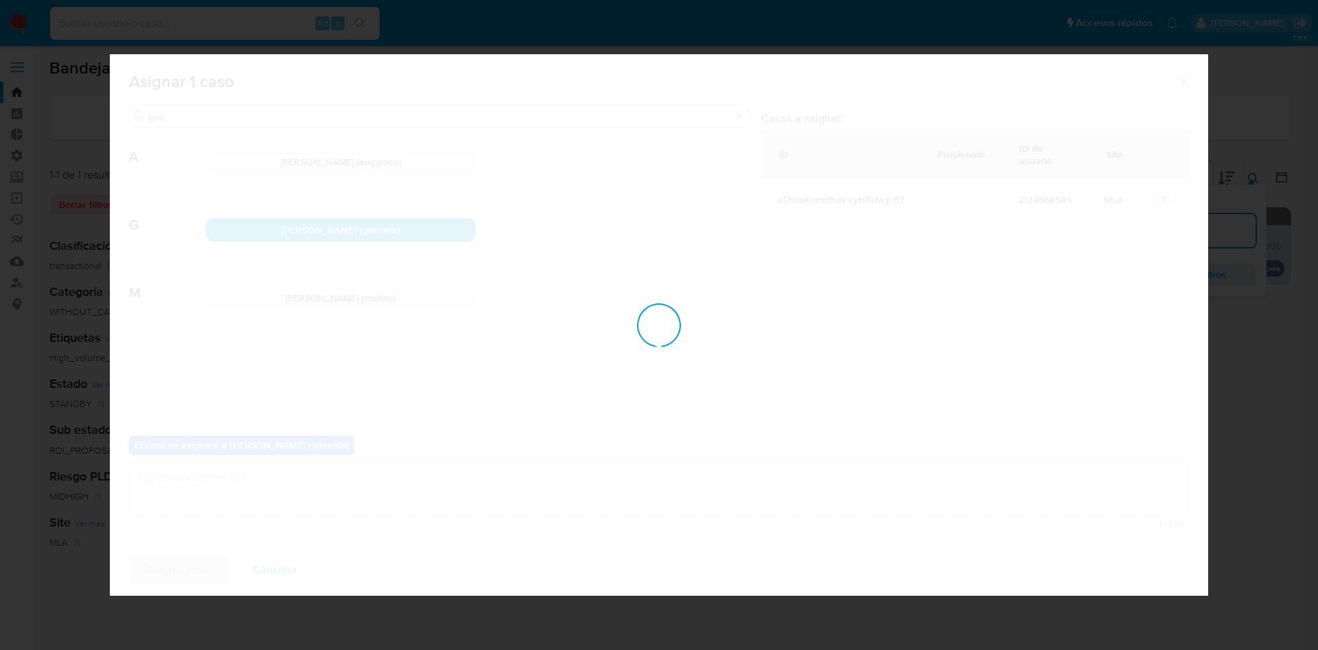
checkbox input "false"
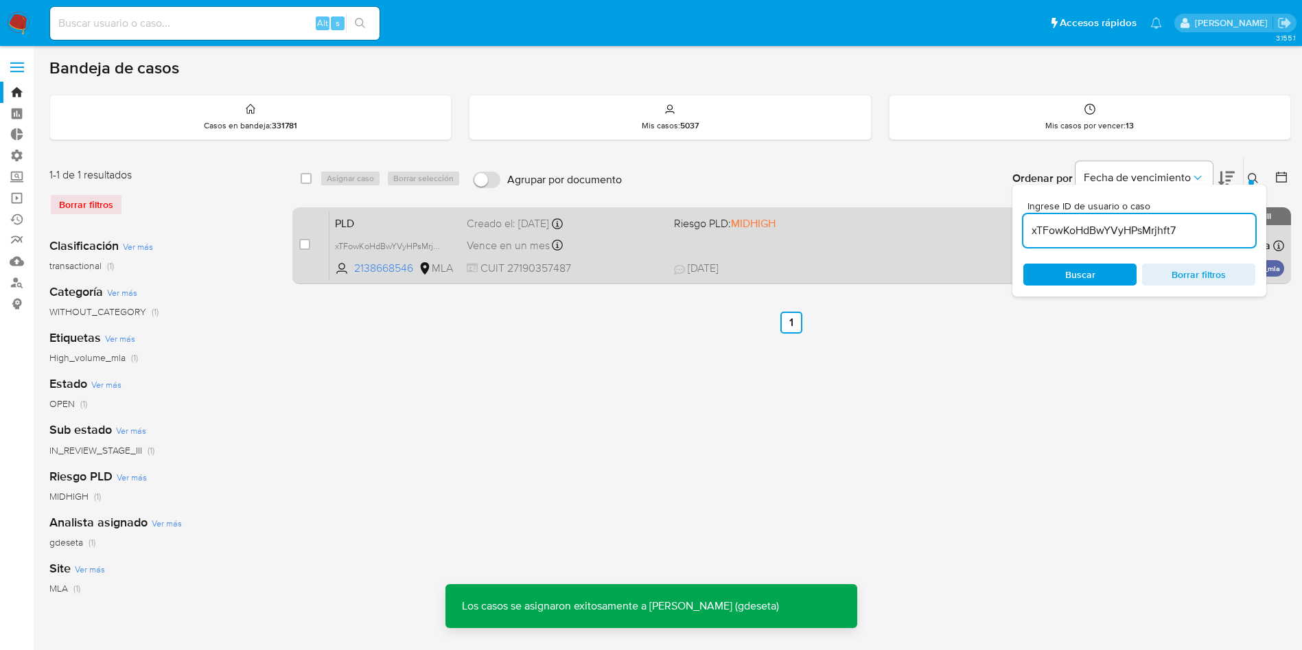
click at [335, 218] on span "PLD" at bounding box center [395, 223] width 121 height 18
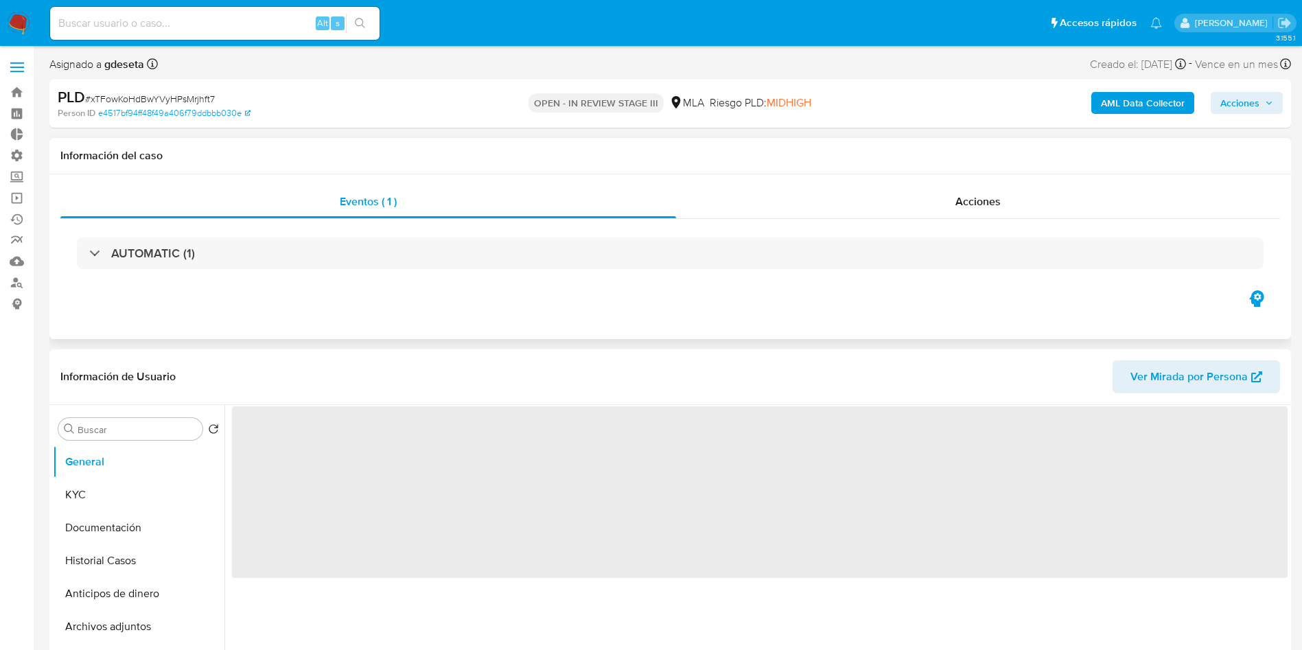
drag, startPoint x: 1270, startPoint y: 102, endPoint x: 1123, endPoint y: 143, distance: 151.9
click at [1267, 102] on icon "button" at bounding box center [1269, 103] width 8 height 8
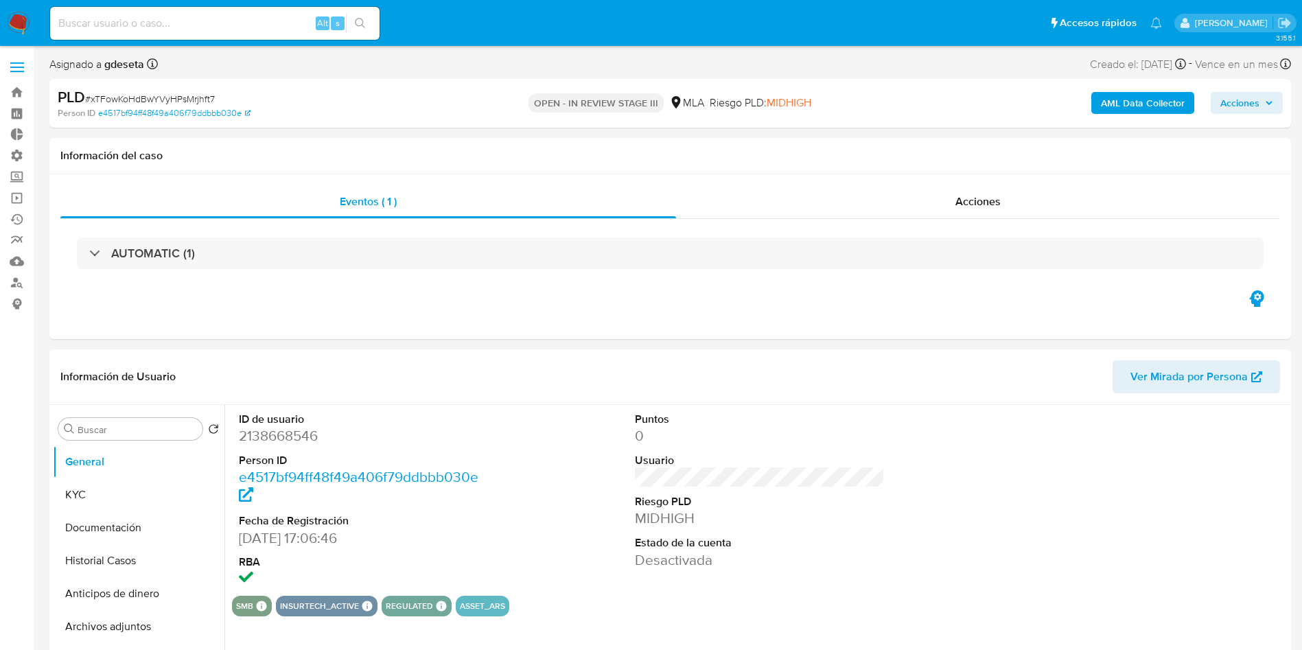
select select "10"
click at [1232, 103] on span "Acciones" at bounding box center [1240, 103] width 39 height 22
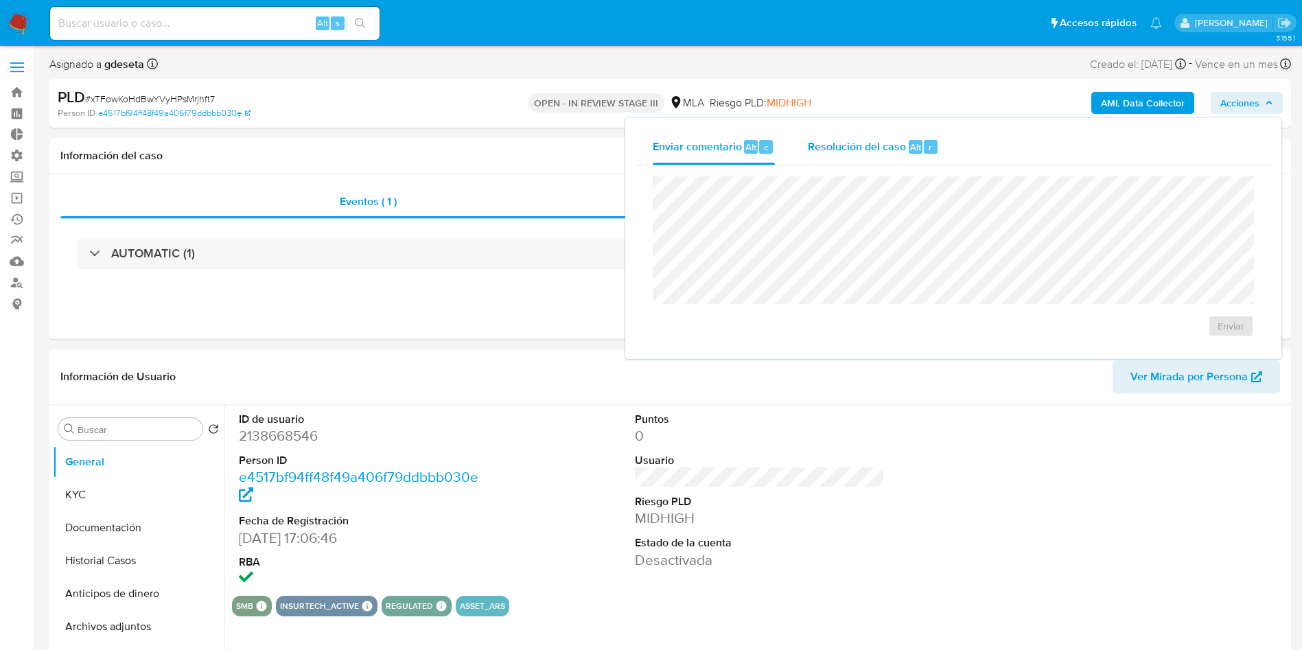
click at [885, 139] on span "Resolución del caso" at bounding box center [857, 147] width 98 height 16
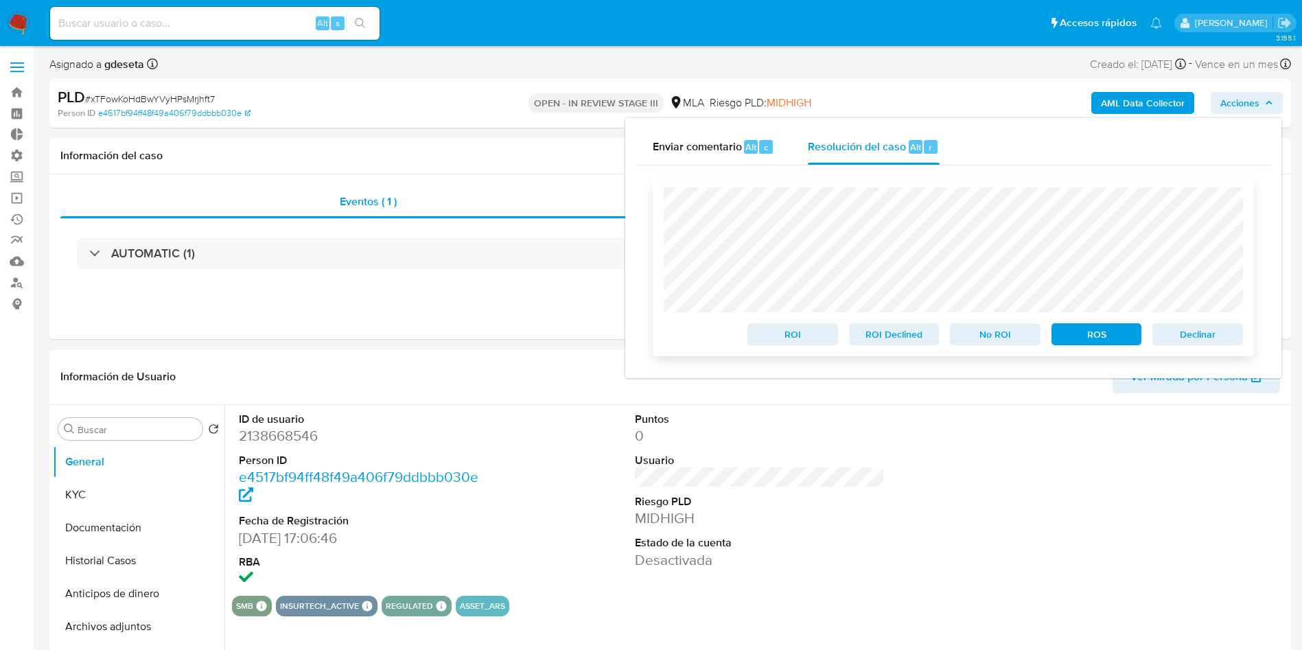
click at [1172, 341] on span "Declinar" at bounding box center [1197, 334] width 71 height 19
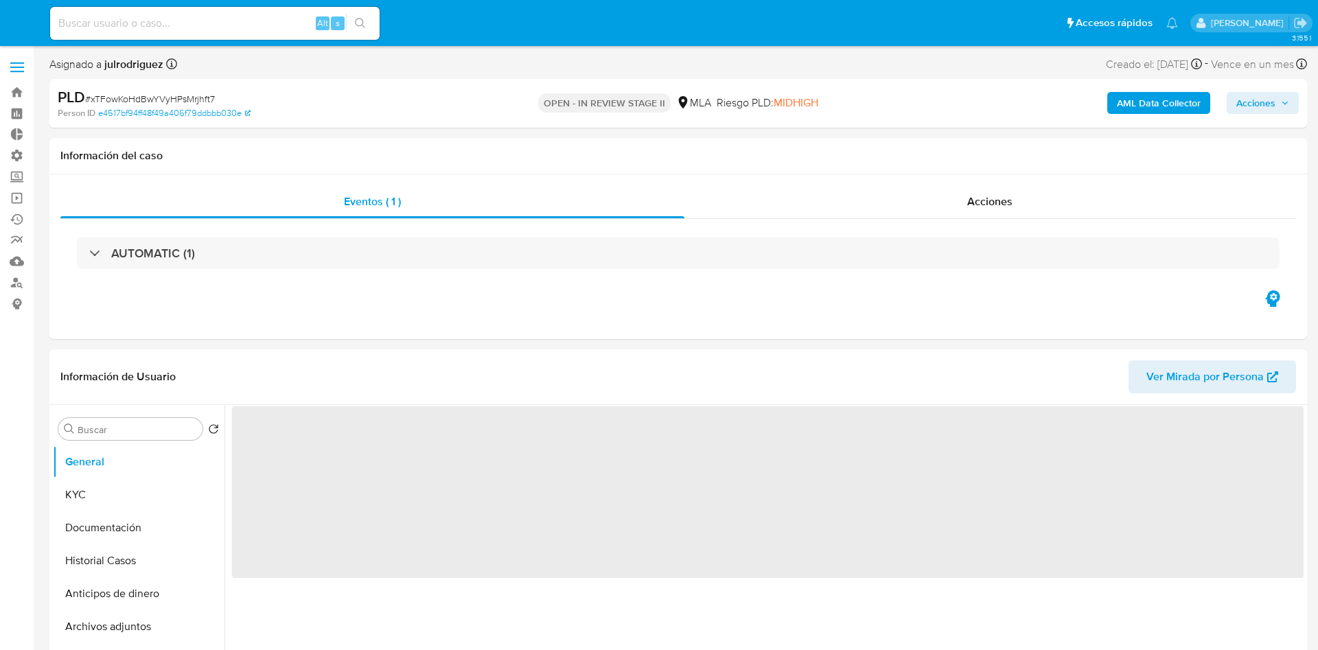
select select "10"
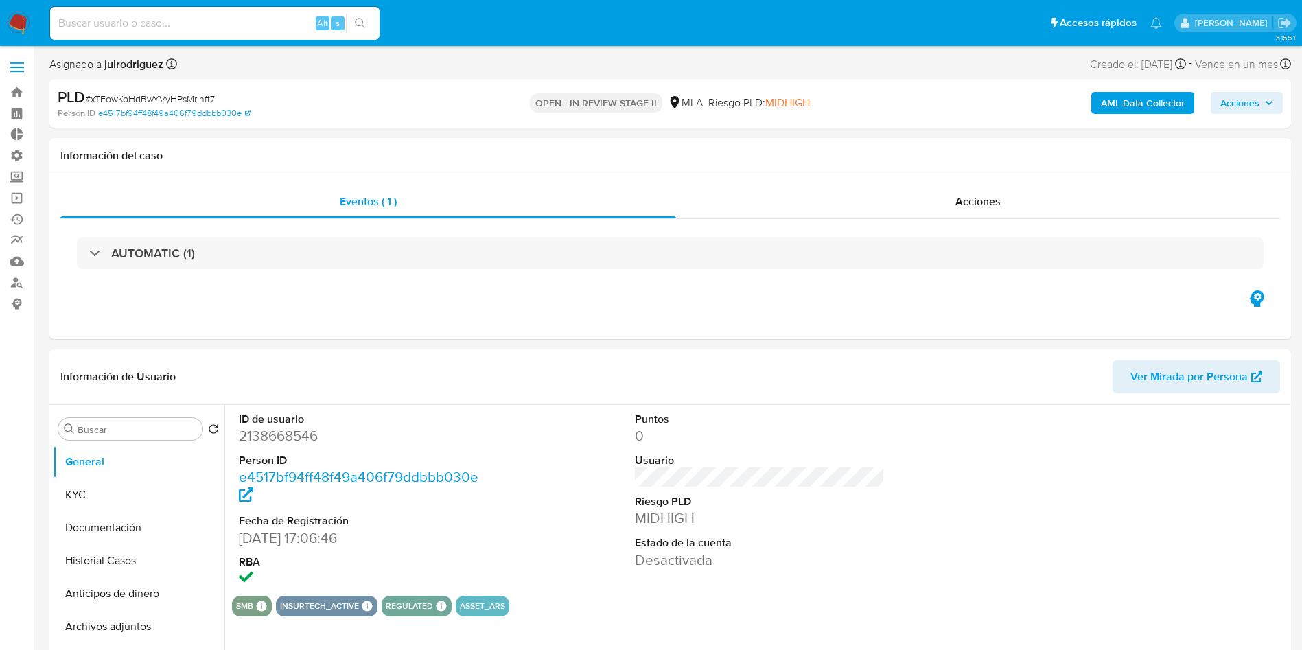
click at [225, 23] on input at bounding box center [215, 23] width 330 height 18
paste input "57YbQr42ivelJbEUHoTEeMU5"
type input "57YbQr42ivelJbEUHoTEeMU5"
click at [363, 18] on icon "search-icon" at bounding box center [360, 23] width 11 height 11
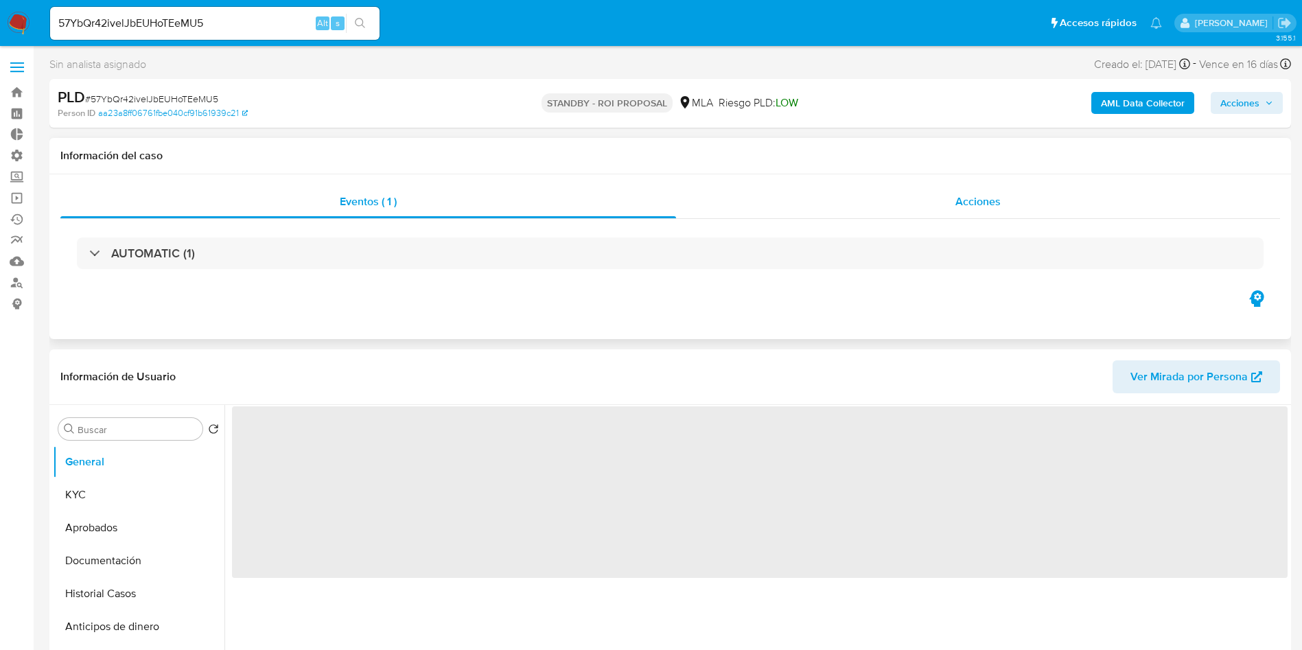
click at [954, 198] on div "Acciones" at bounding box center [978, 201] width 604 height 33
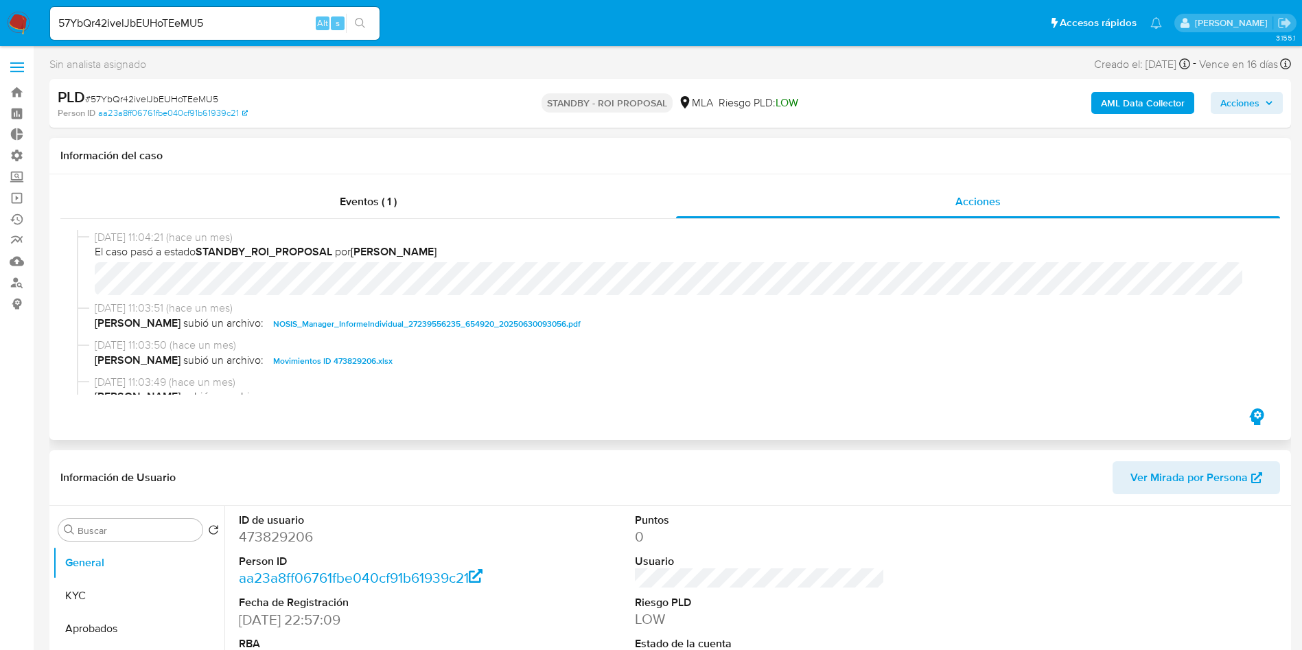
select select "10"
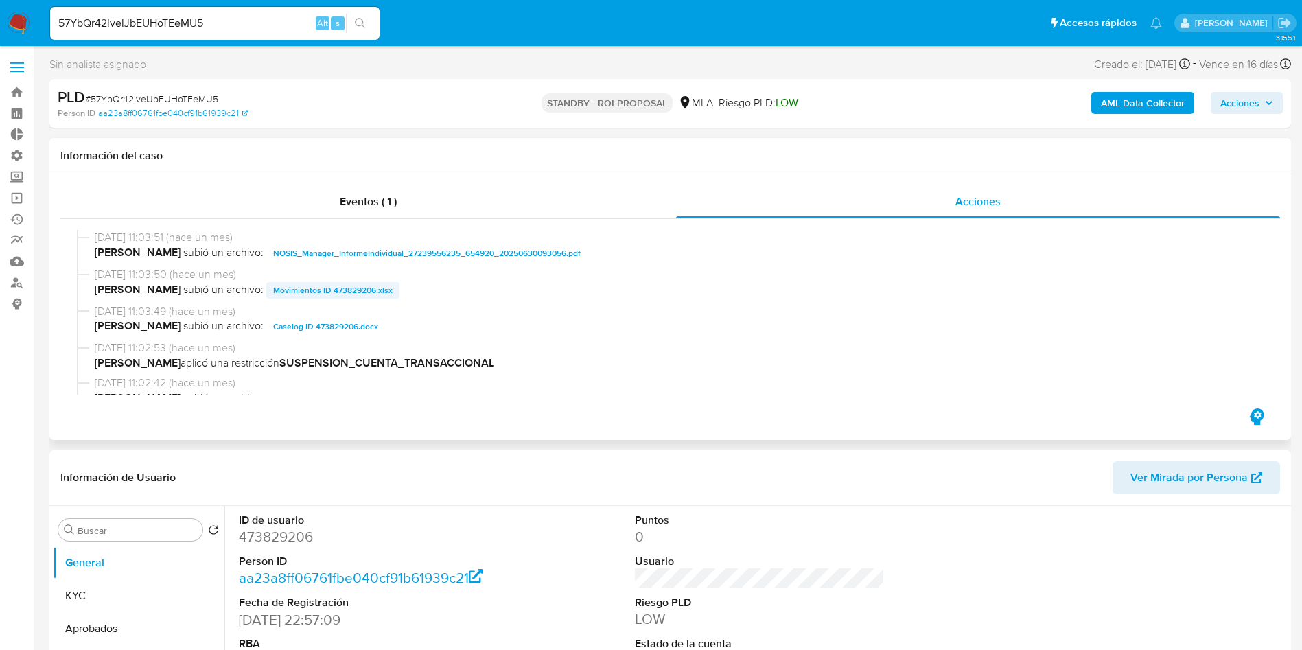
scroll to position [103, 0]
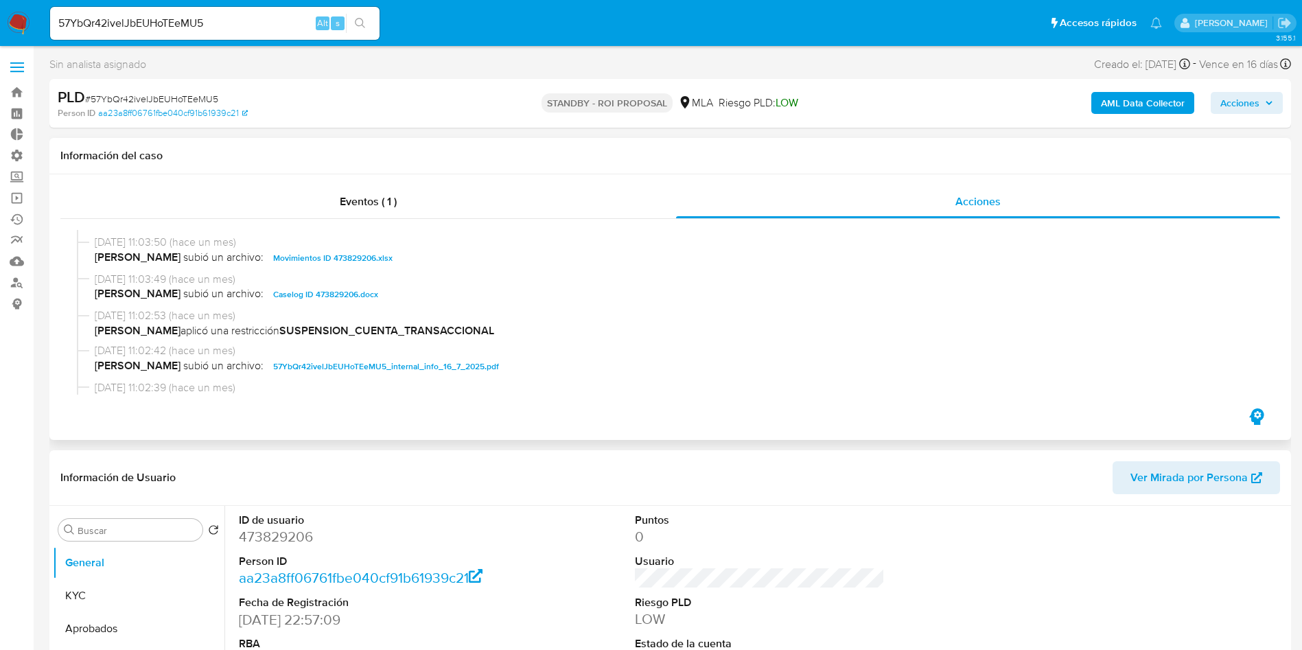
click at [314, 292] on span "Caselog ID 473829206.docx" at bounding box center [325, 294] width 105 height 16
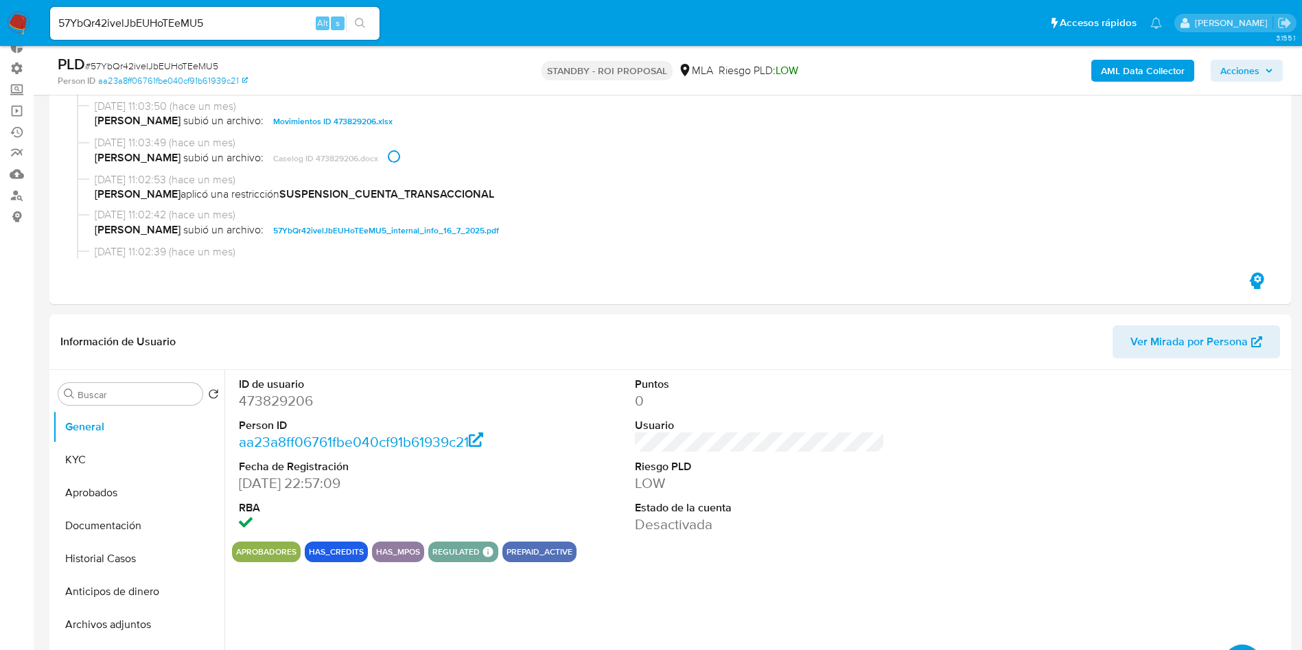
scroll to position [206, 0]
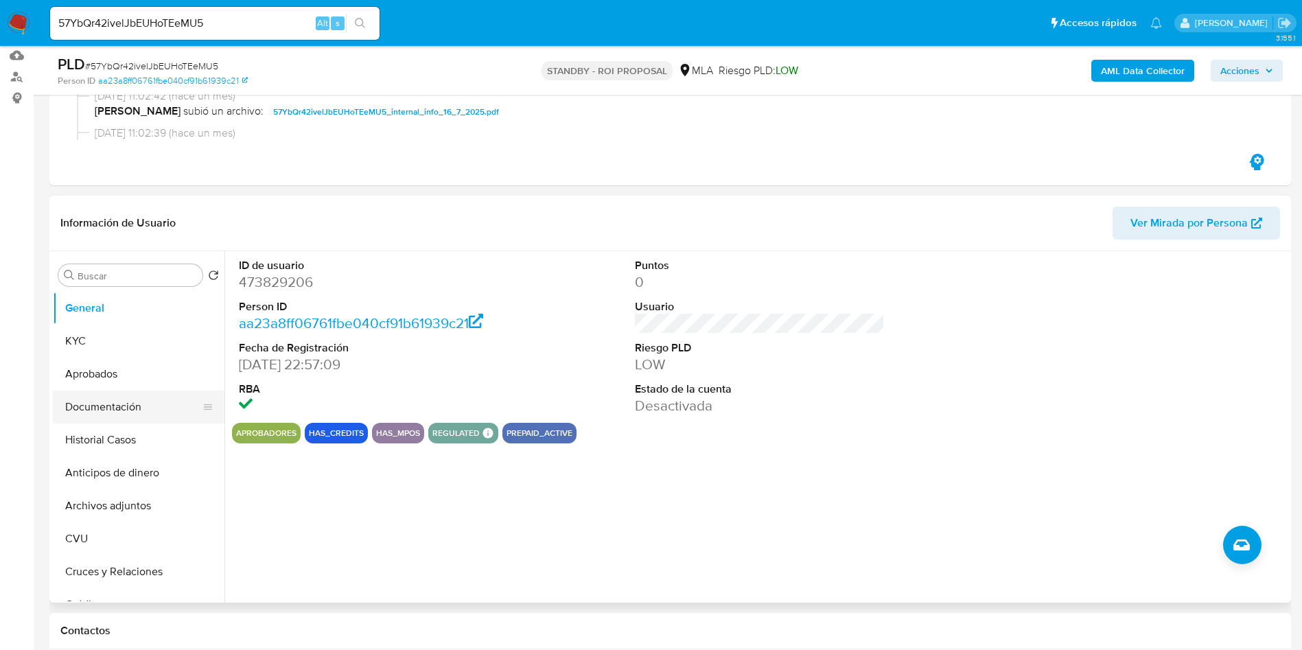
click at [135, 421] on button "Documentación" at bounding box center [133, 407] width 161 height 33
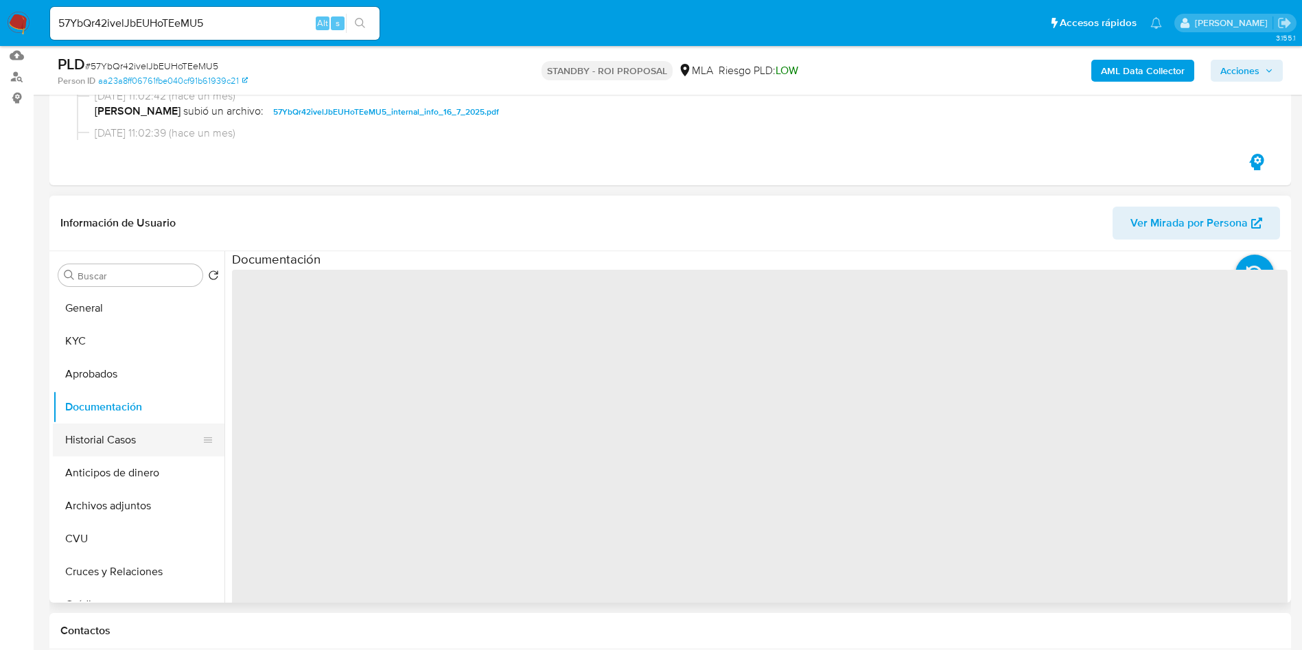
click at [135, 430] on button "Historial Casos" at bounding box center [133, 440] width 161 height 33
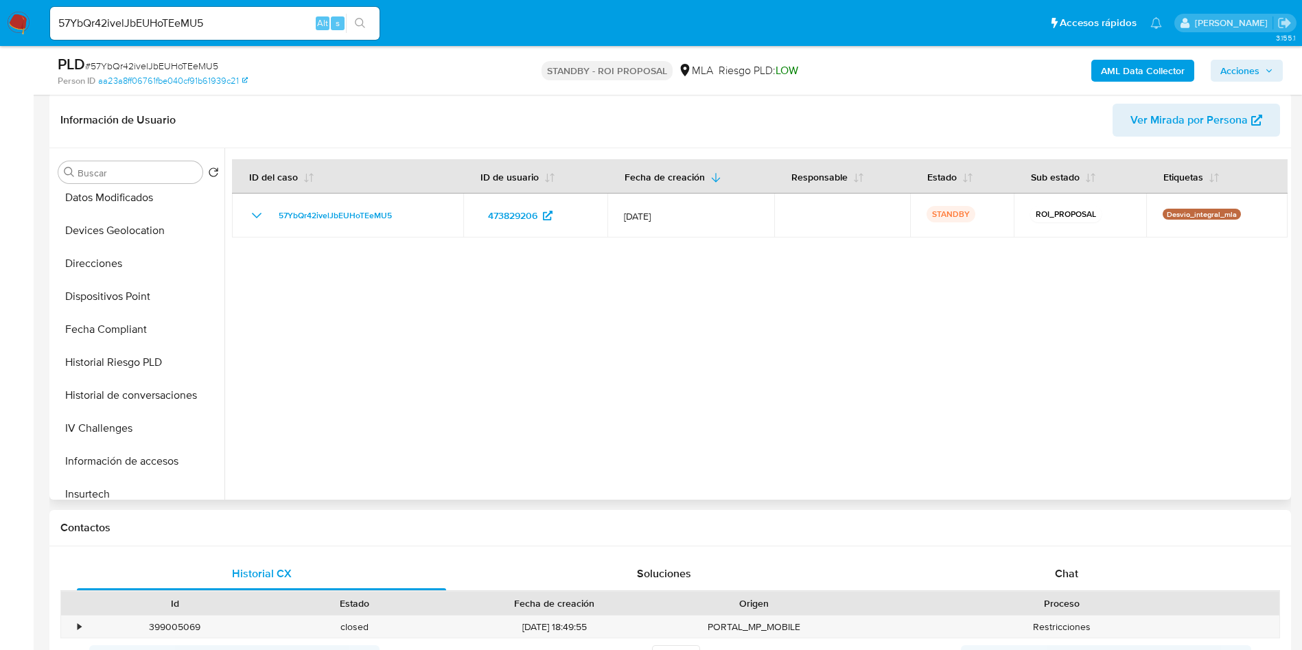
scroll to position [679, 0]
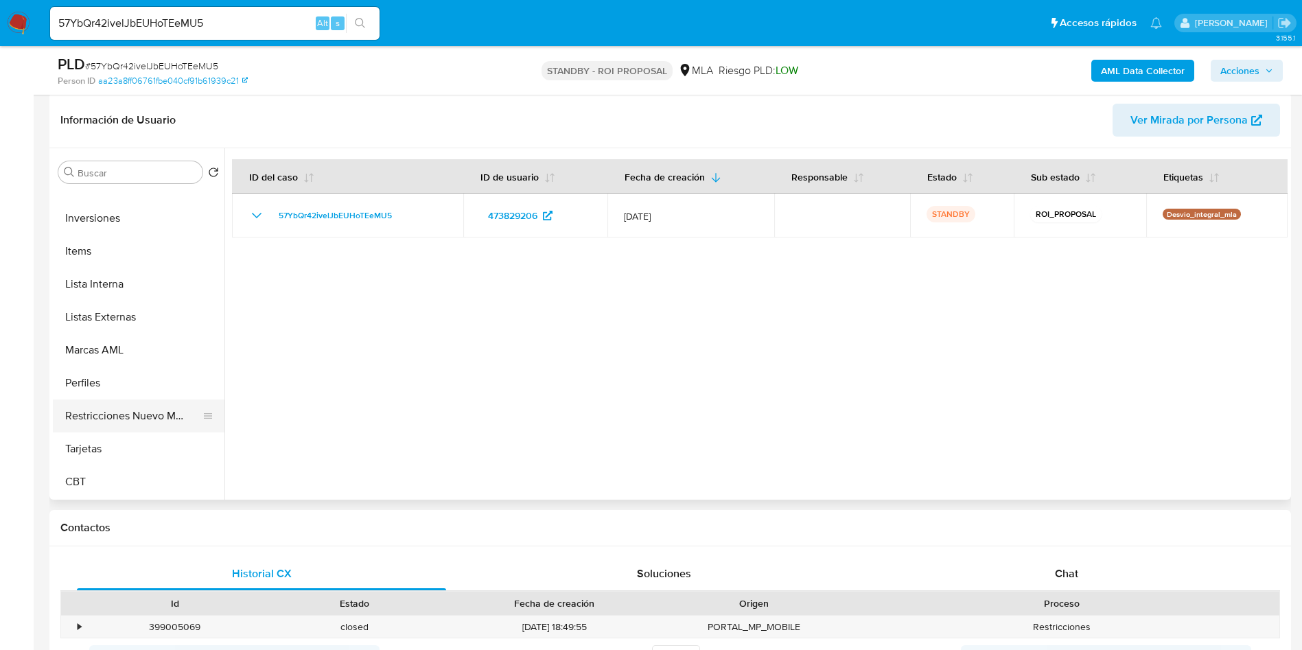
click at [152, 408] on button "Restricciones Nuevo Mundo" at bounding box center [133, 416] width 161 height 33
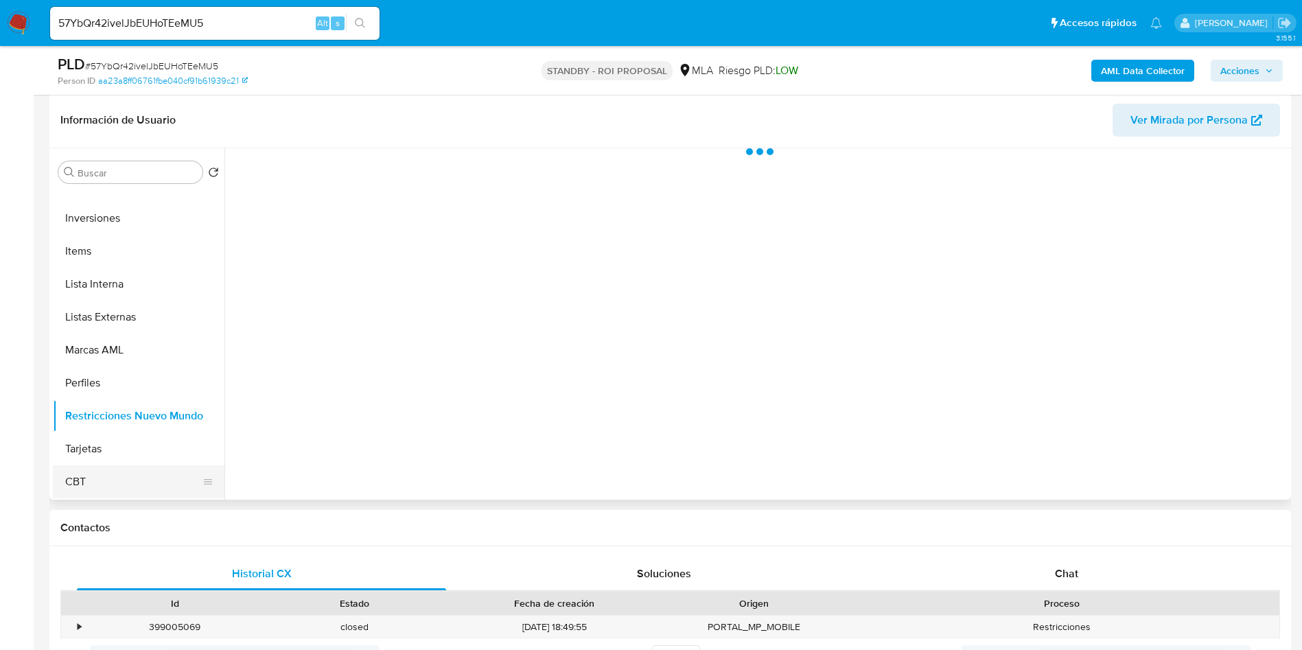
click at [116, 471] on button "CBT" at bounding box center [133, 482] width 161 height 33
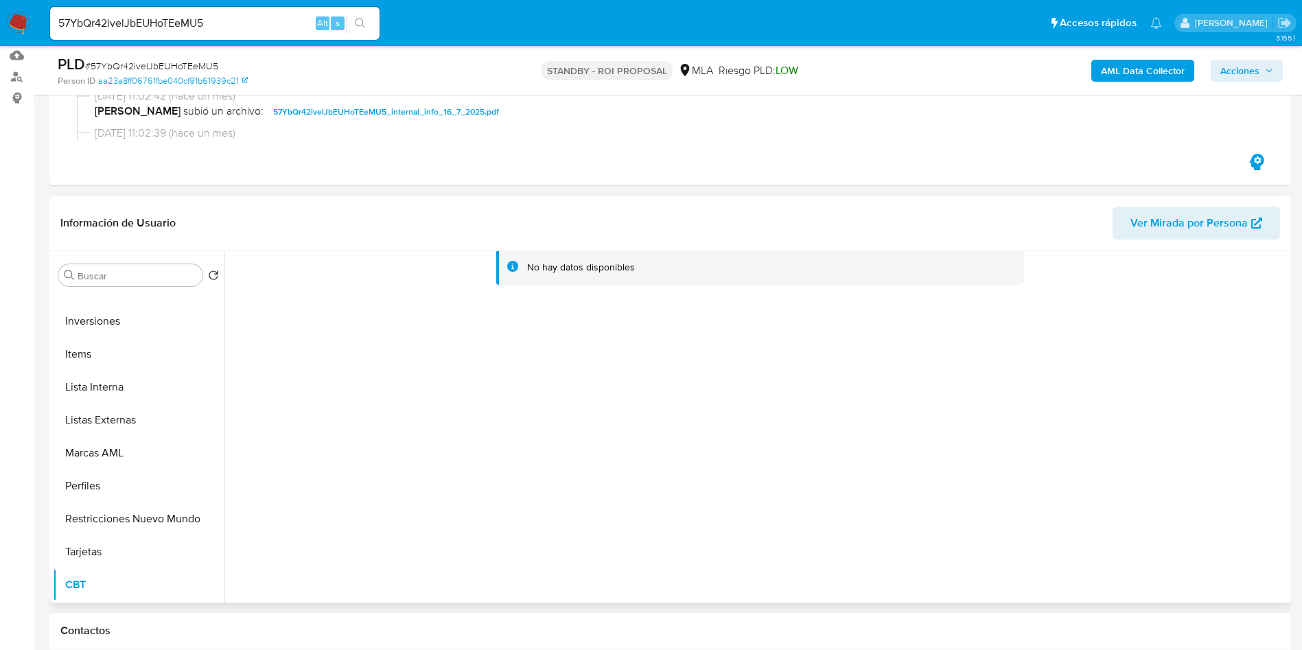
scroll to position [0, 0]
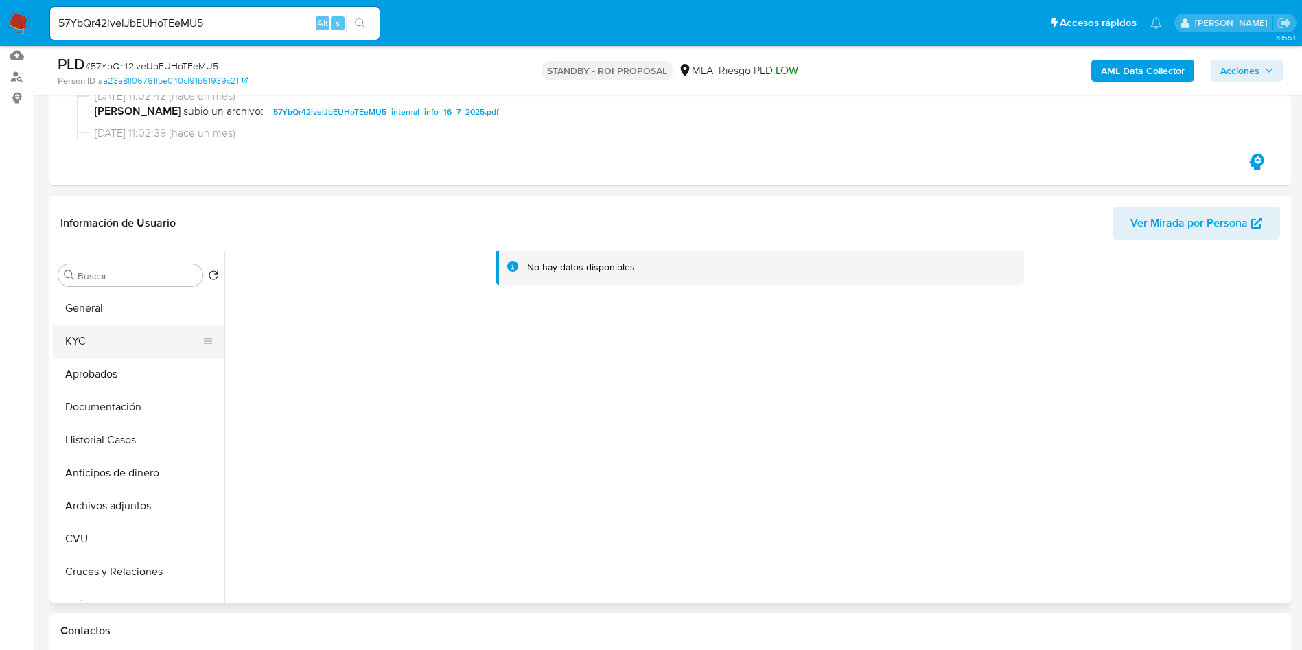
click at [143, 343] on button "KYC" at bounding box center [133, 341] width 161 height 33
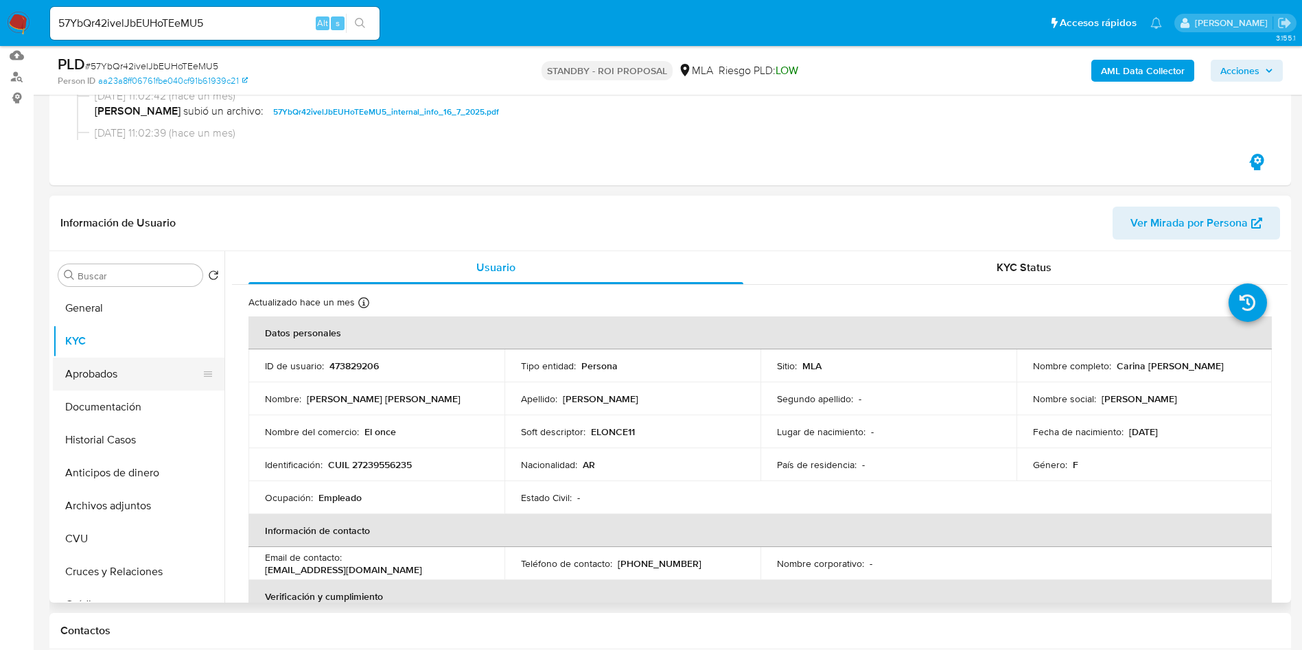
click at [97, 376] on button "Aprobados" at bounding box center [133, 374] width 161 height 33
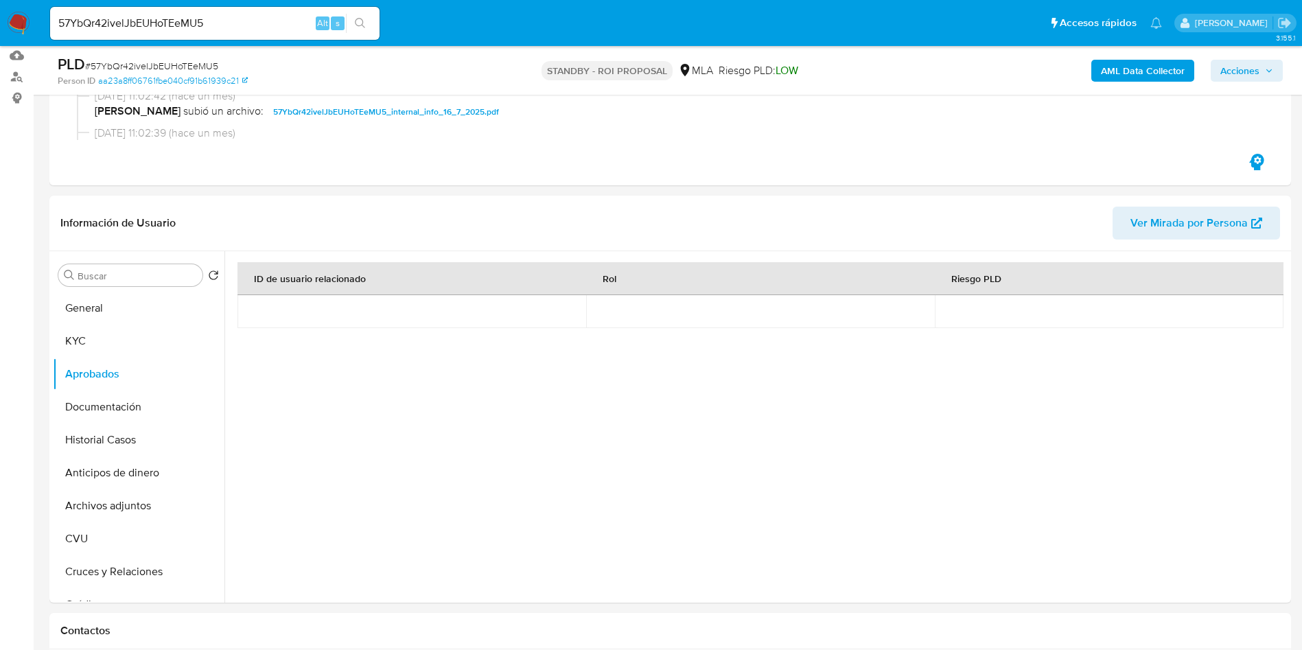
click at [198, 60] on span "# 57YbQr42ivelJbEUHoTEeMU5" at bounding box center [151, 66] width 133 height 14
copy span "57YbQr42ivelJbEUHoTEeMU5"
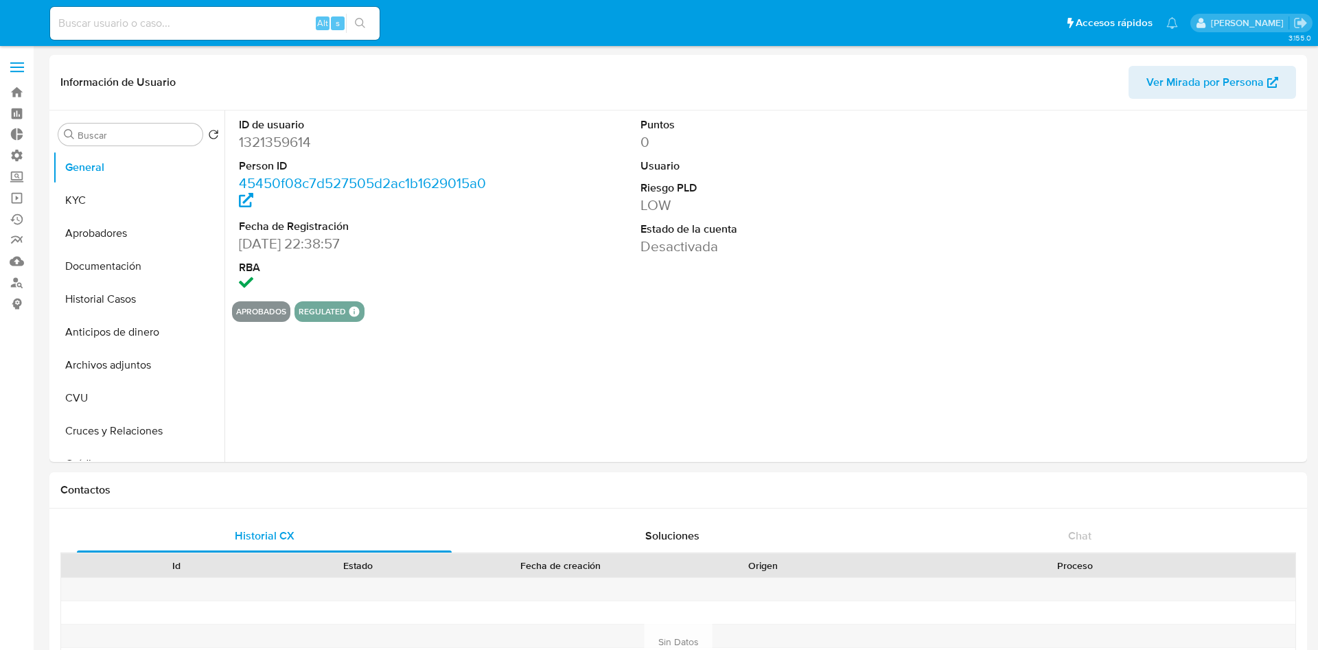
select select "10"
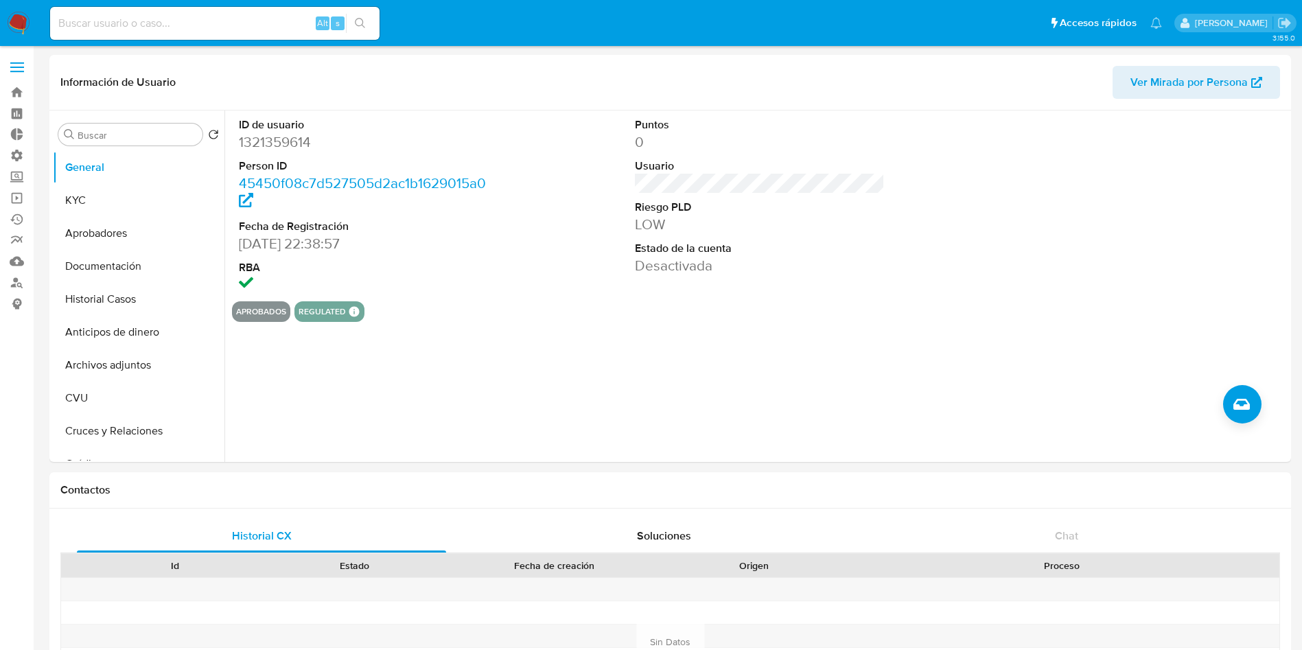
click at [284, 22] on input at bounding box center [215, 23] width 330 height 18
paste input "1KyXrcgTxZDJwVb5DjQz5Ray"
type input "1KyXrcgTxZDJwVb5DjQz5Ray"
click at [365, 19] on icon "search-icon" at bounding box center [360, 23] width 11 height 11
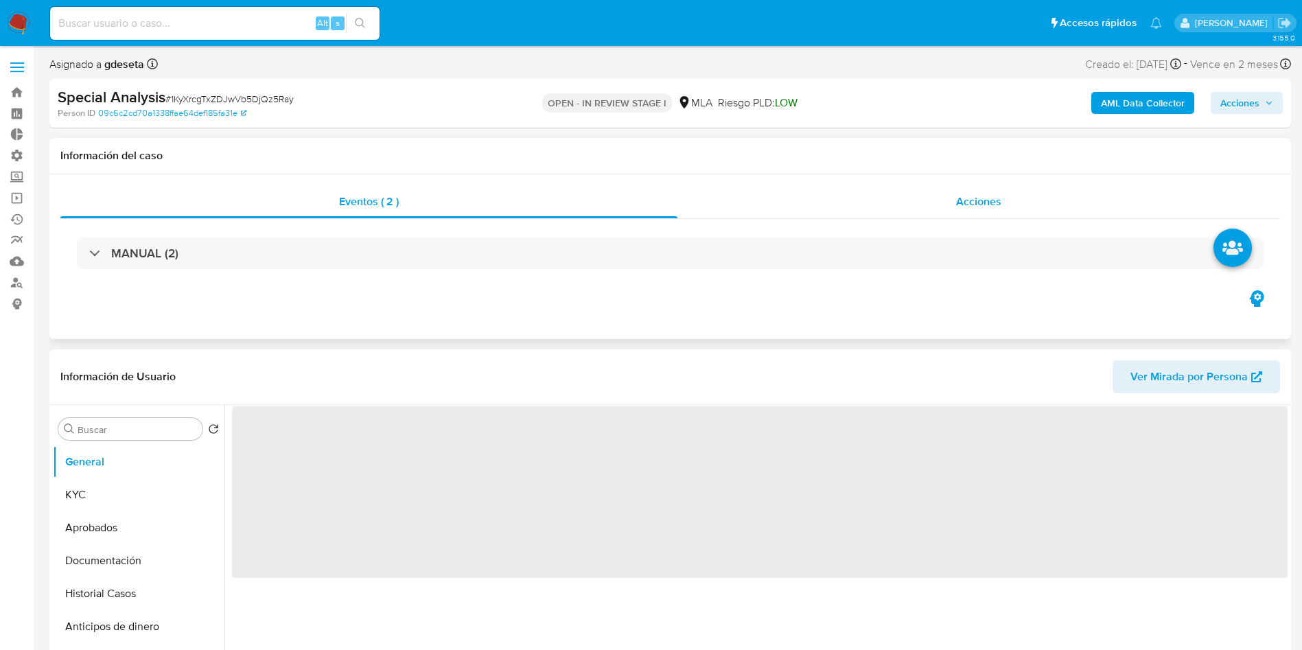
click at [983, 203] on span "Acciones" at bounding box center [978, 202] width 45 height 16
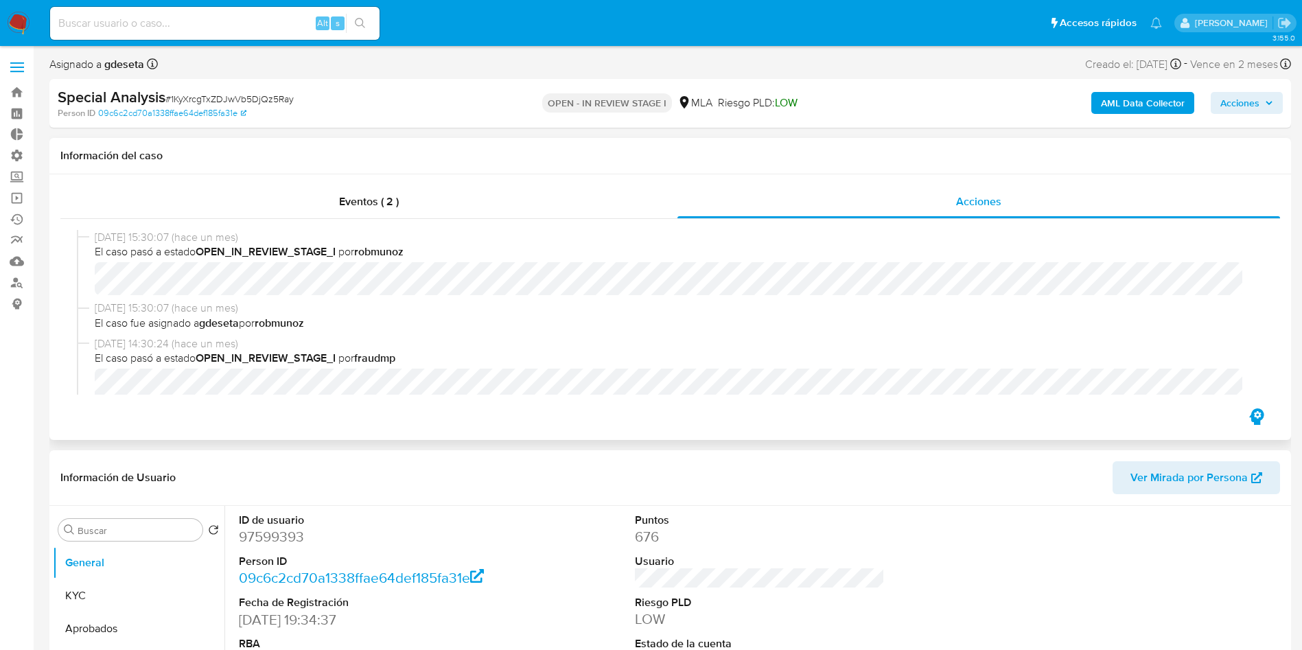
select select "10"
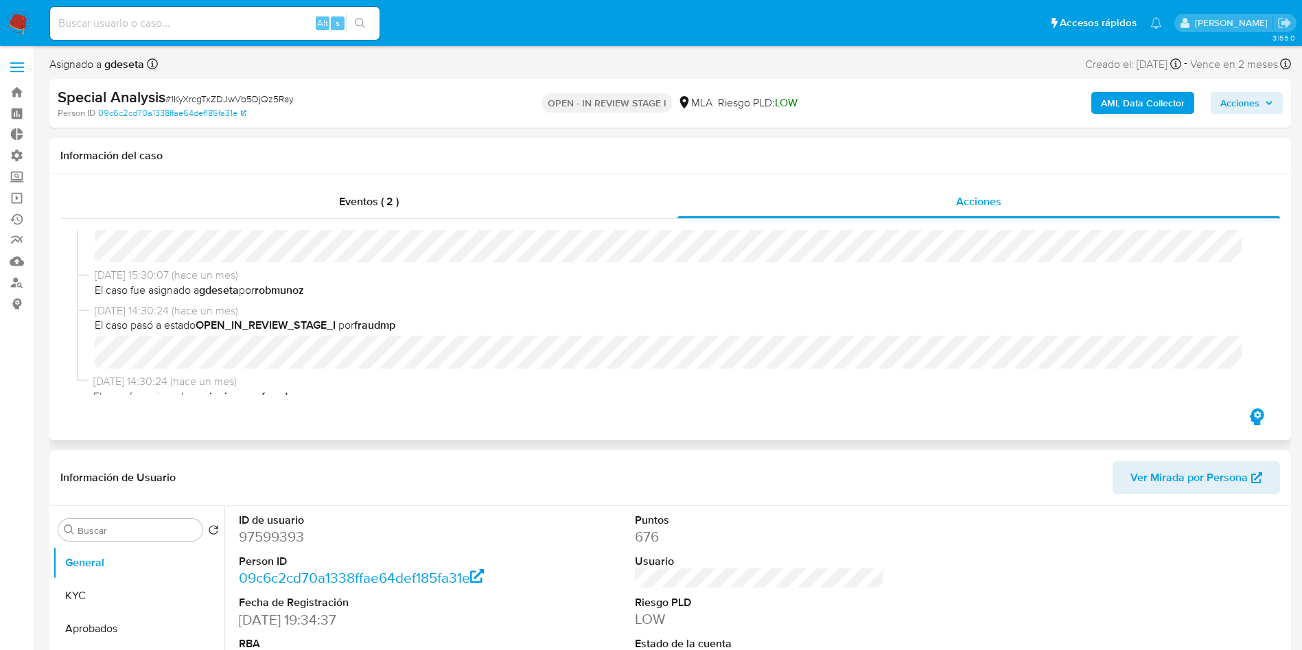
scroll to position [47, 0]
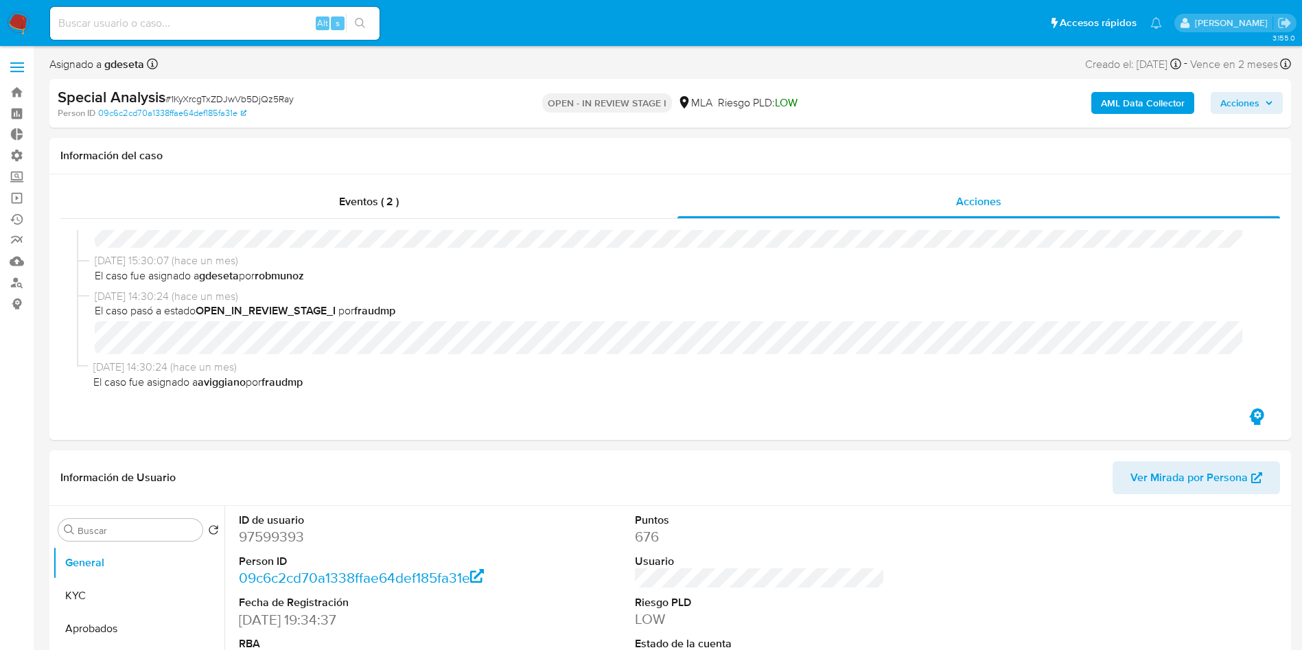
click at [294, 27] on input at bounding box center [215, 23] width 330 height 18
paste input "J7pv90RY3jgUstCx9nDe8Dvm"
type input "J7pv90RY3jgUstCx9nDe8Dvm"
click at [358, 18] on icon "search-icon" at bounding box center [360, 23] width 11 height 11
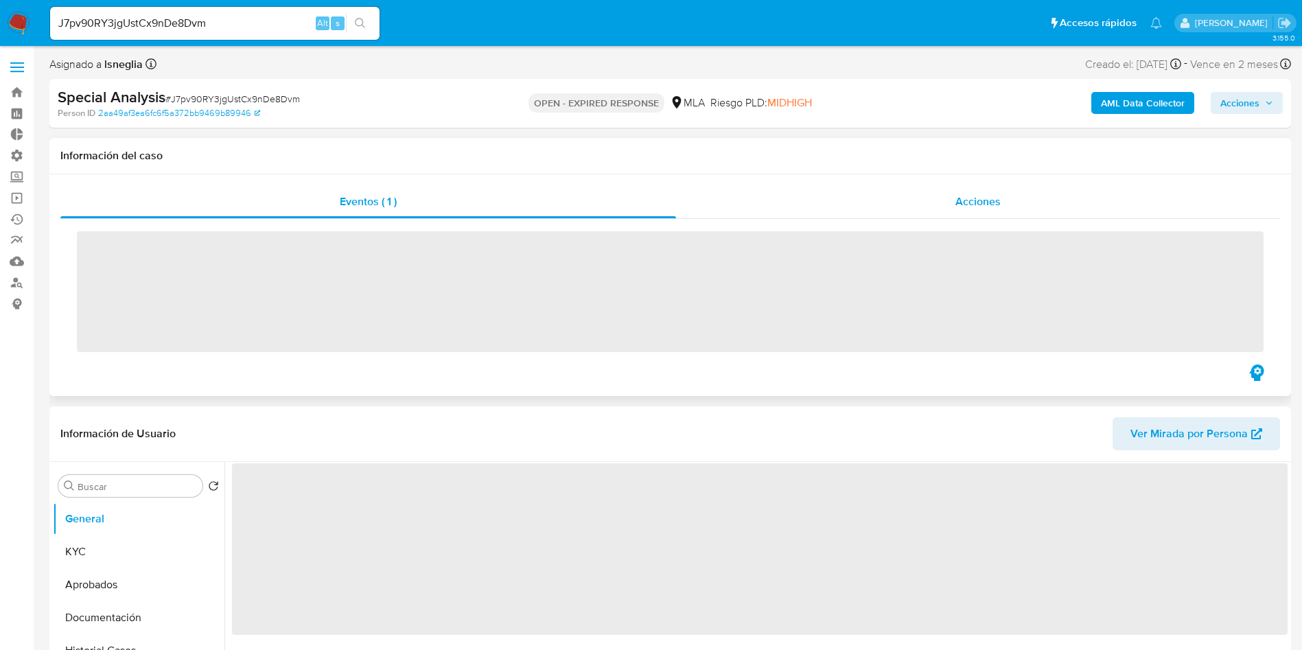
click at [1004, 205] on div "Acciones" at bounding box center [978, 201] width 604 height 33
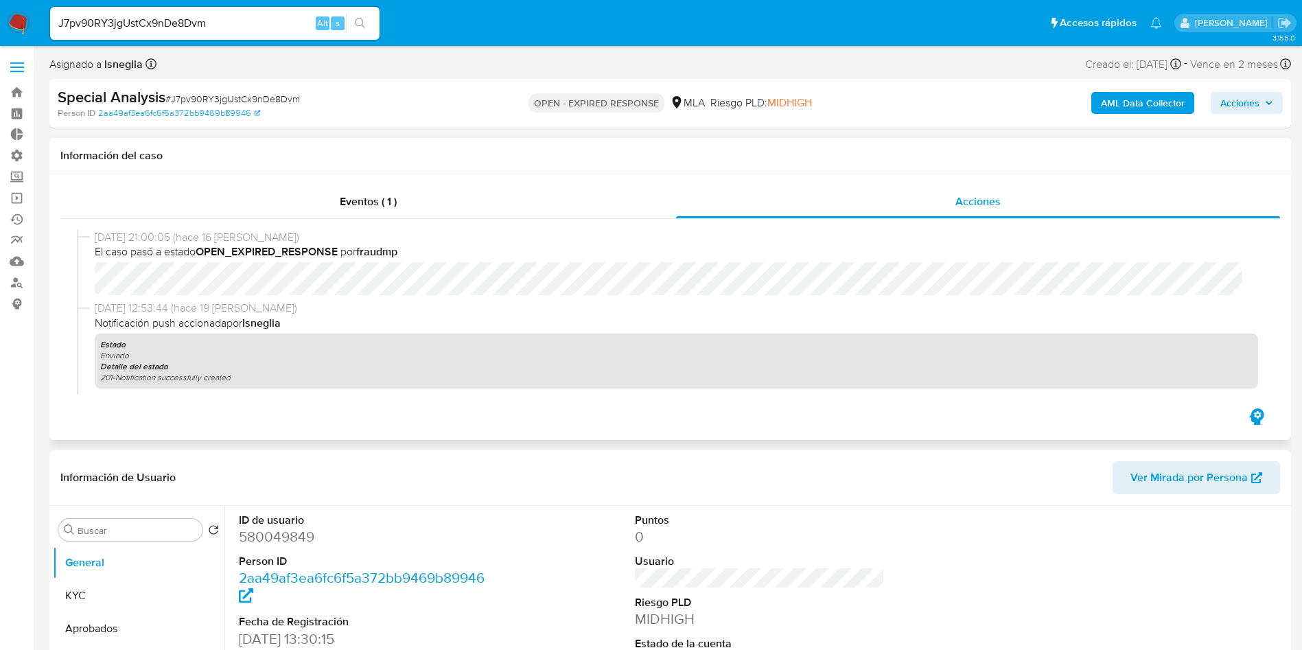
select select "10"
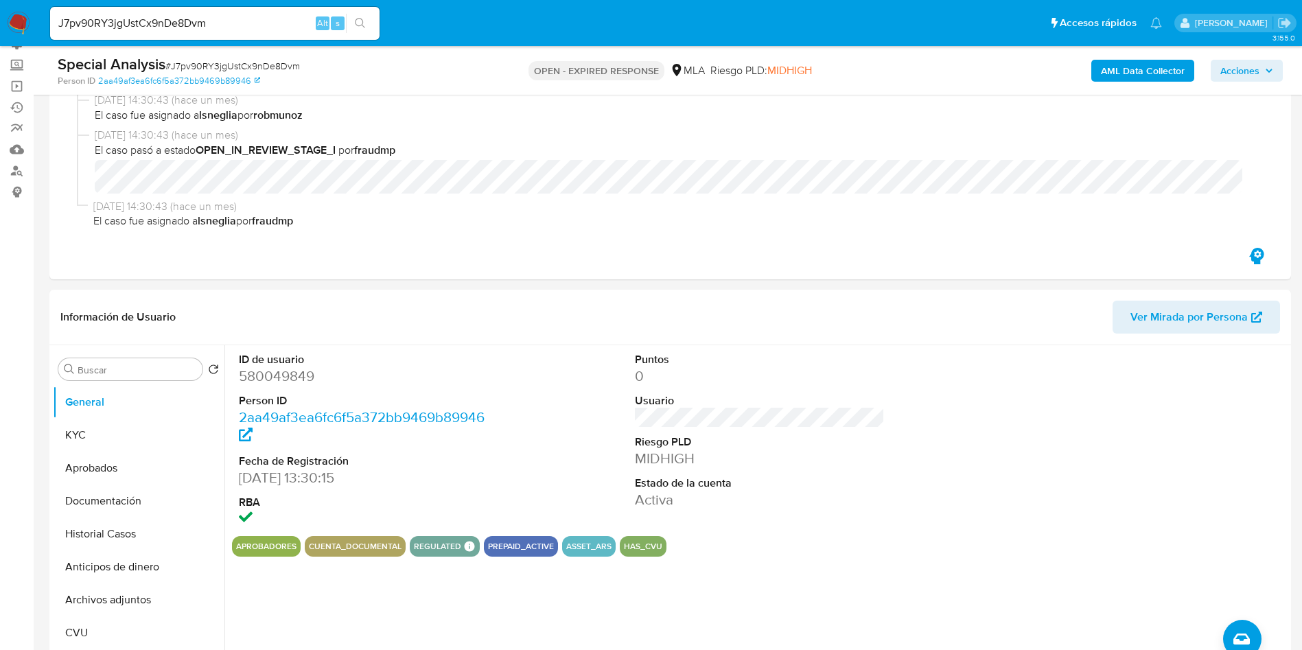
scroll to position [206, 0]
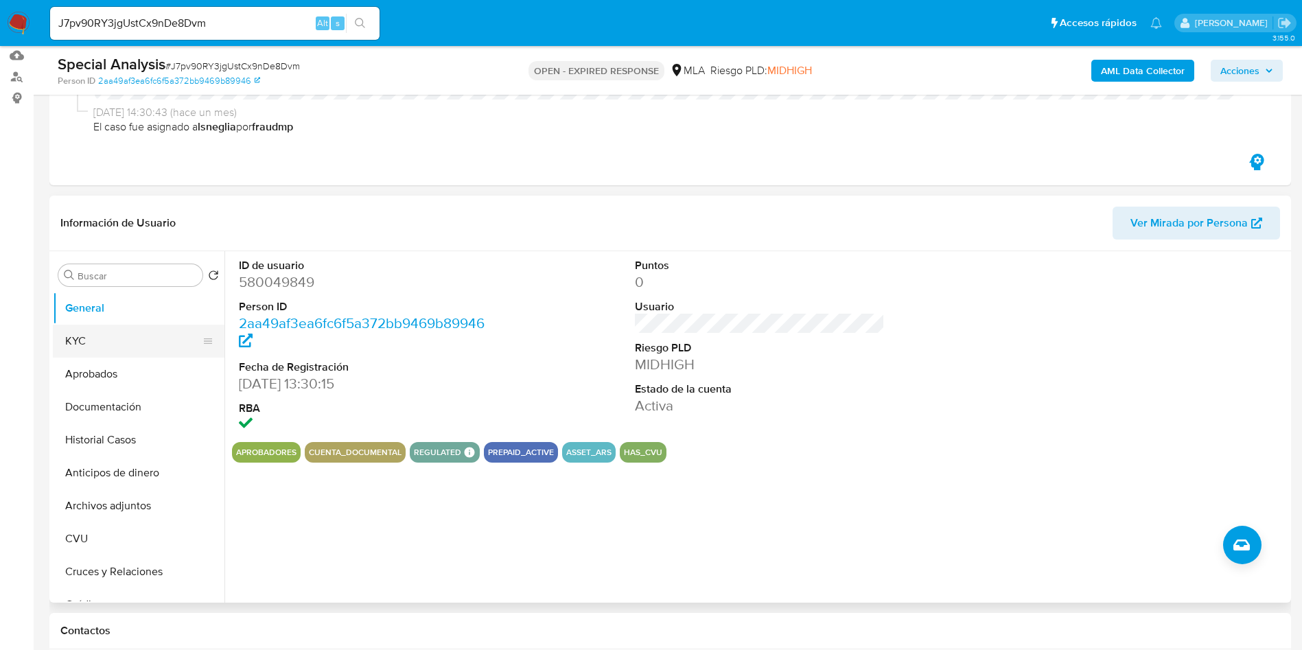
drag, startPoint x: 70, startPoint y: 334, endPoint x: 112, endPoint y: 344, distance: 43.0
click at [70, 334] on button "KYC" at bounding box center [133, 341] width 161 height 33
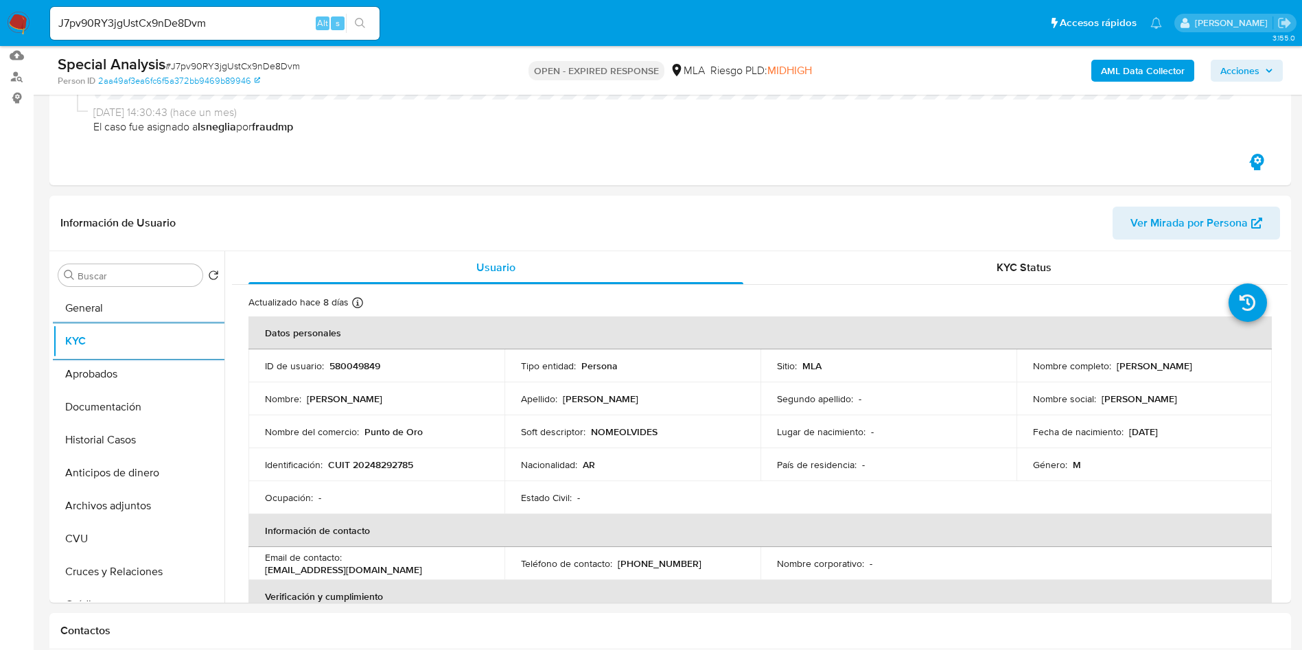
click at [244, 22] on input "J7pv90RY3jgUstCx9nDe8Dvm" at bounding box center [215, 23] width 330 height 18
paste input "AOu9GwcFWCGuS9SibHli1Q49"
type input "AOu9GwcFWCGuS9SibHli1Q49"
click at [352, 25] on button "search-icon" at bounding box center [360, 23] width 28 height 19
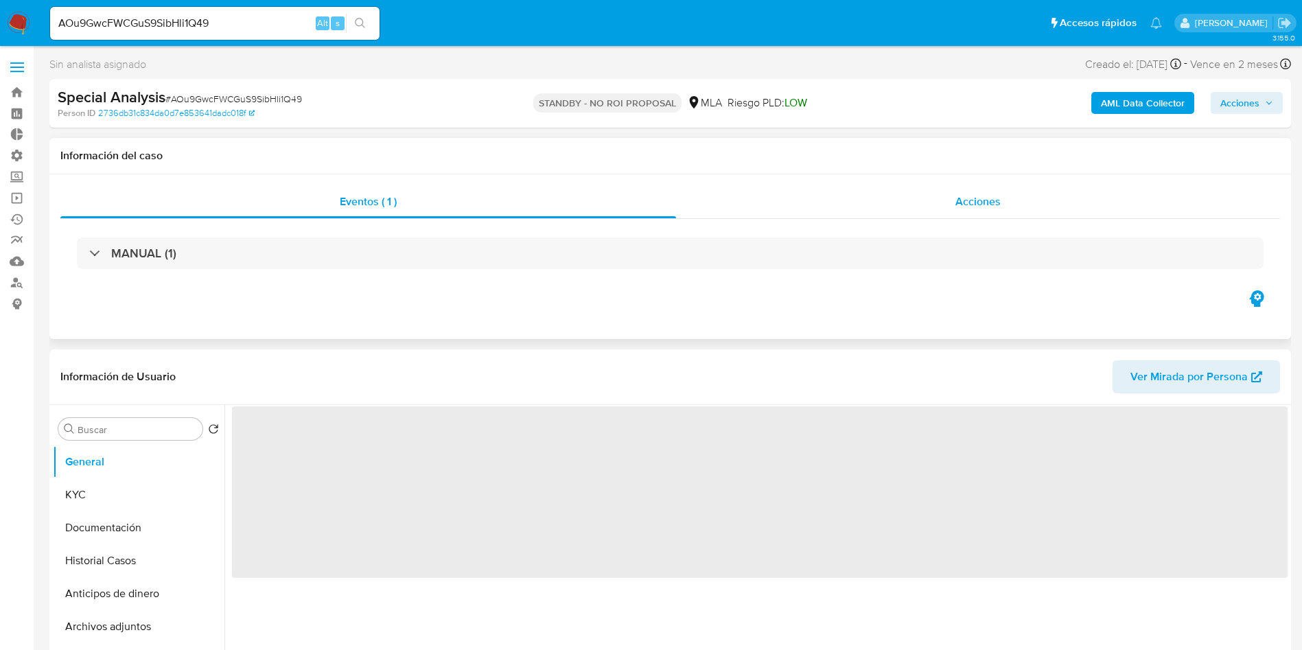
click at [965, 198] on span "Acciones" at bounding box center [978, 202] width 45 height 16
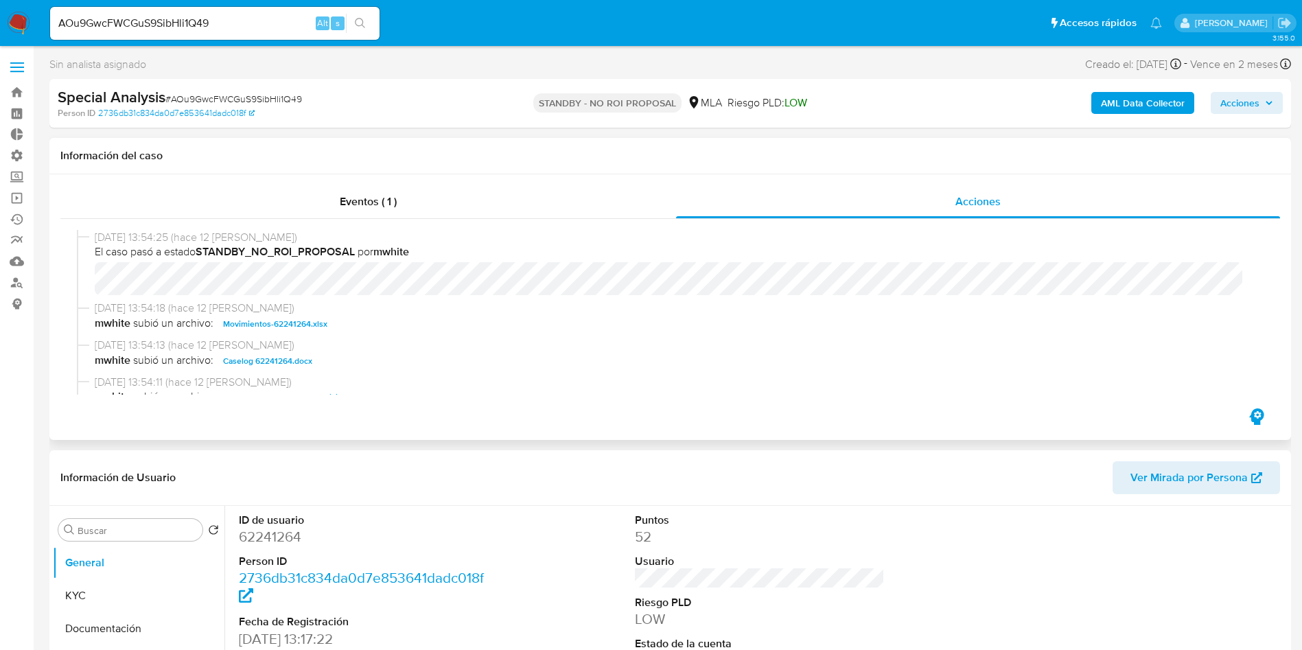
select select "10"
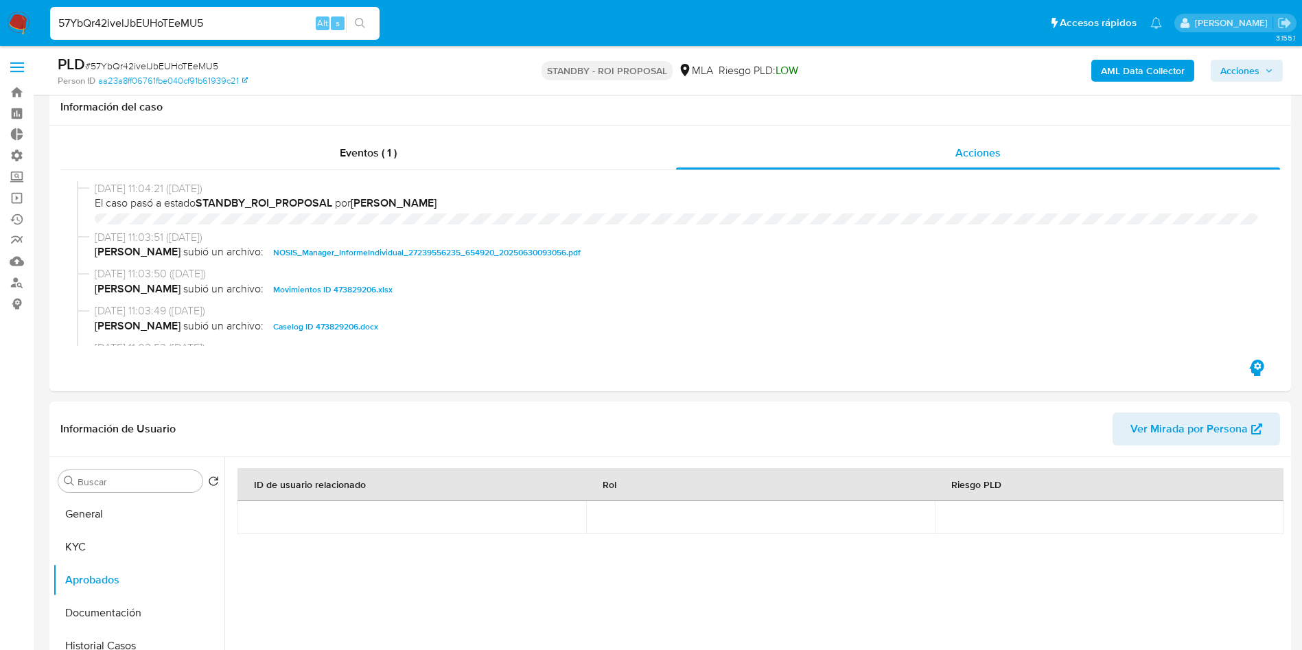
select select "10"
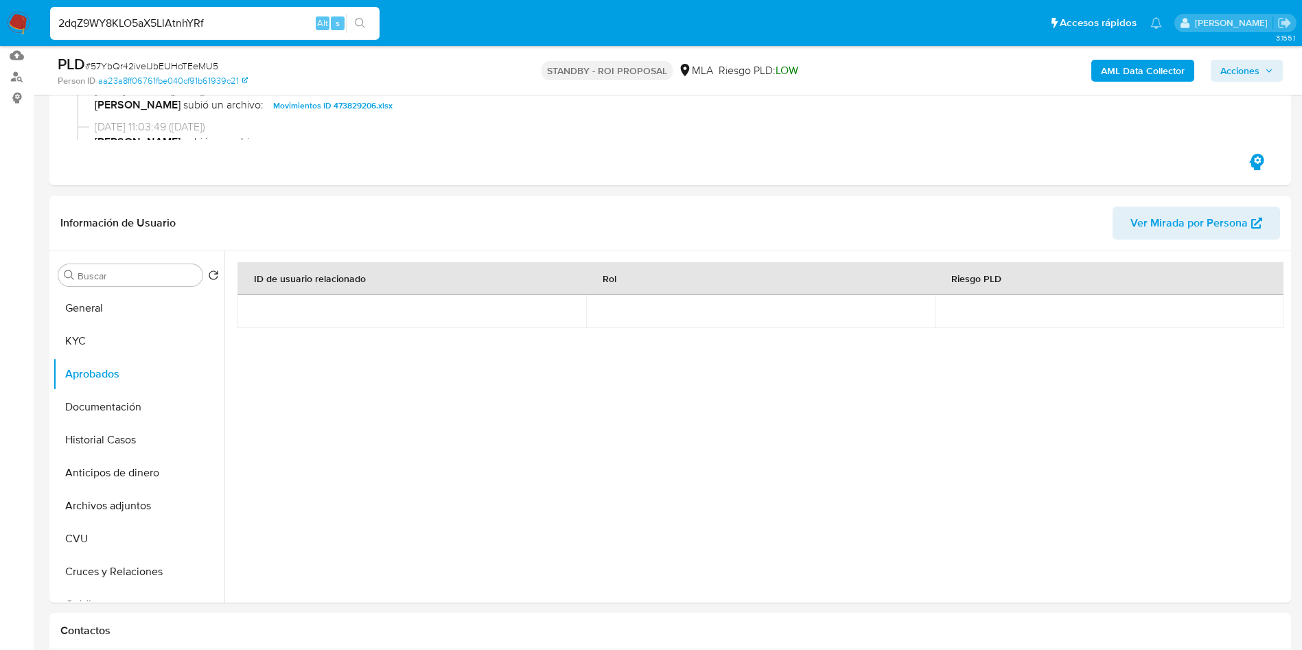
scroll to position [103, 0]
type input "2dqZ9WY8KLO5aX5LlAtnhYRf"
click at [357, 25] on icon "search-icon" at bounding box center [360, 23] width 11 height 11
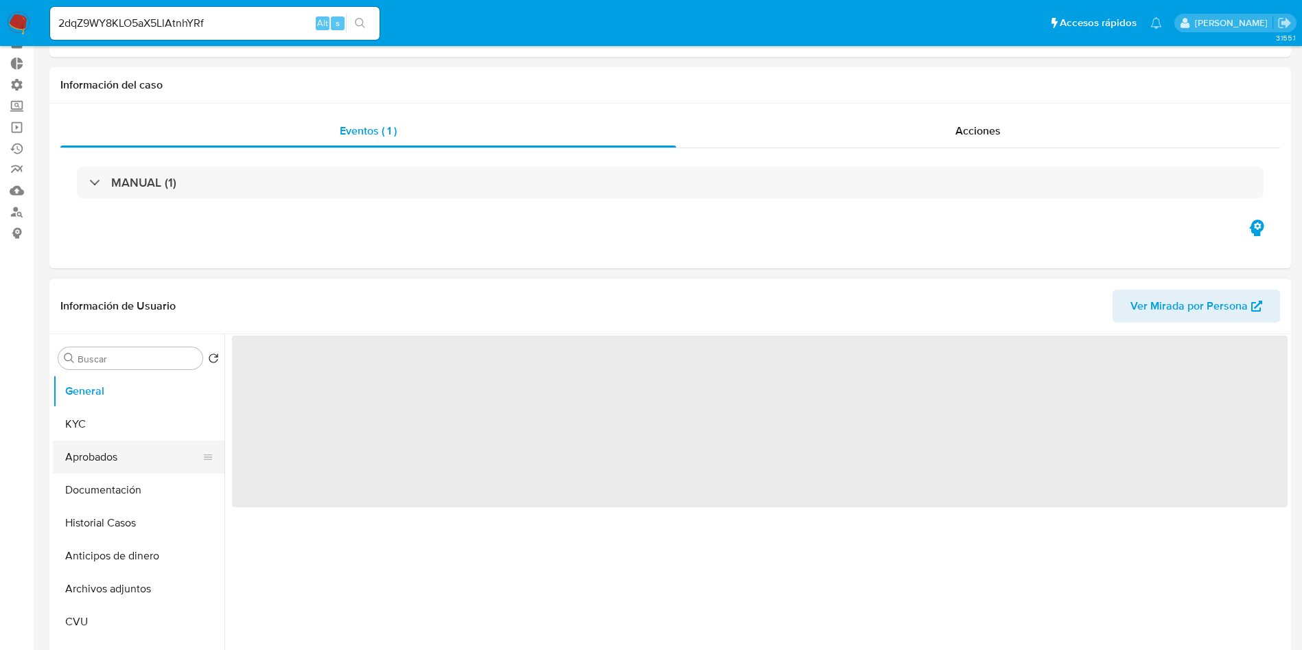
scroll to position [103, 0]
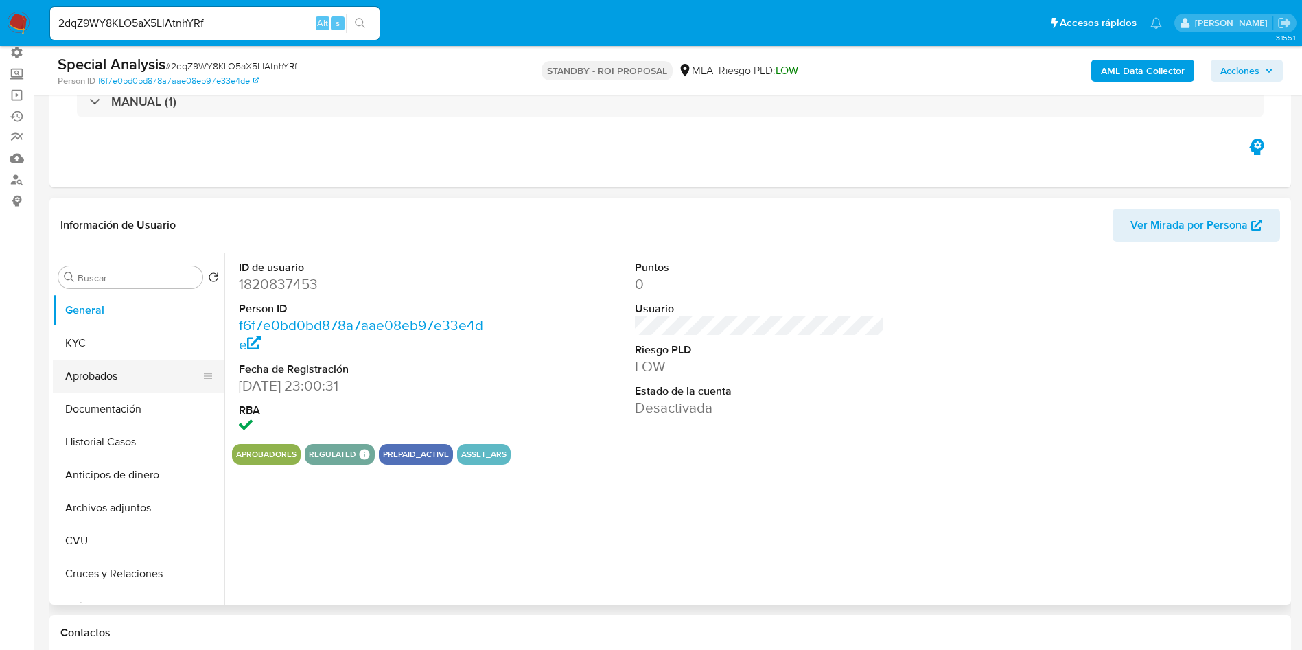
drag, startPoint x: 126, startPoint y: 358, endPoint x: 119, endPoint y: 371, distance: 15.1
click at [126, 358] on button "KYC" at bounding box center [139, 343] width 172 height 33
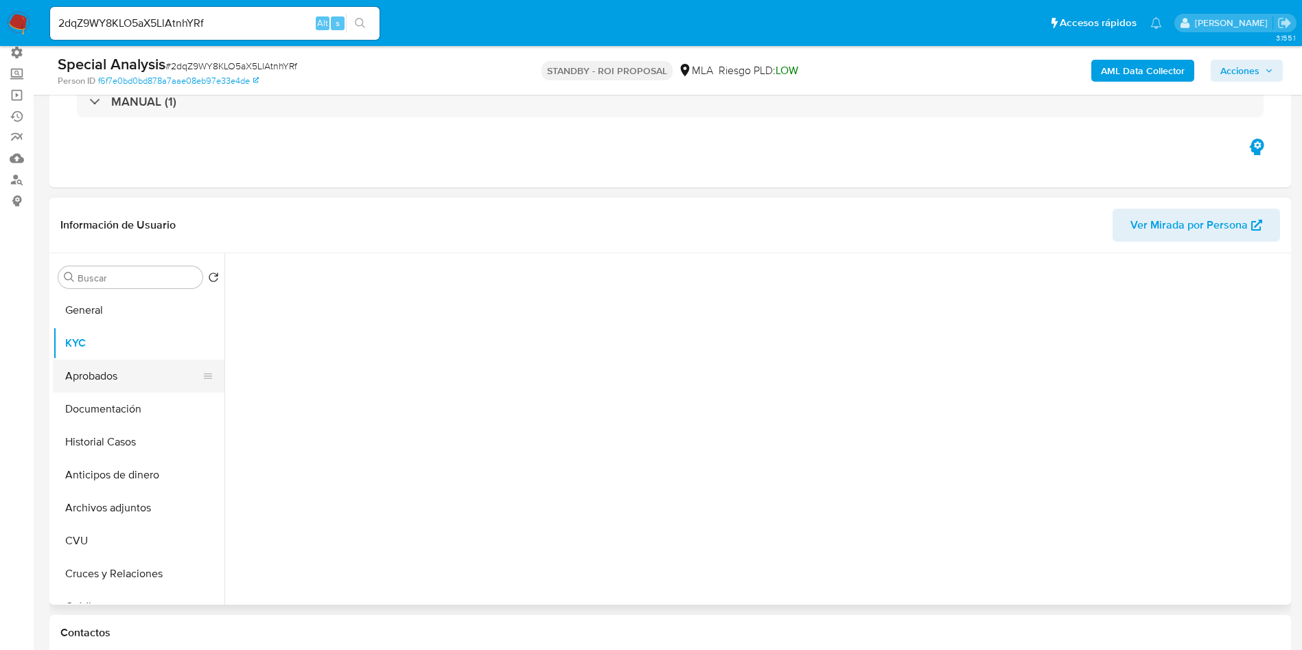
click at [112, 380] on button "Aprobados" at bounding box center [133, 376] width 161 height 33
select select "10"
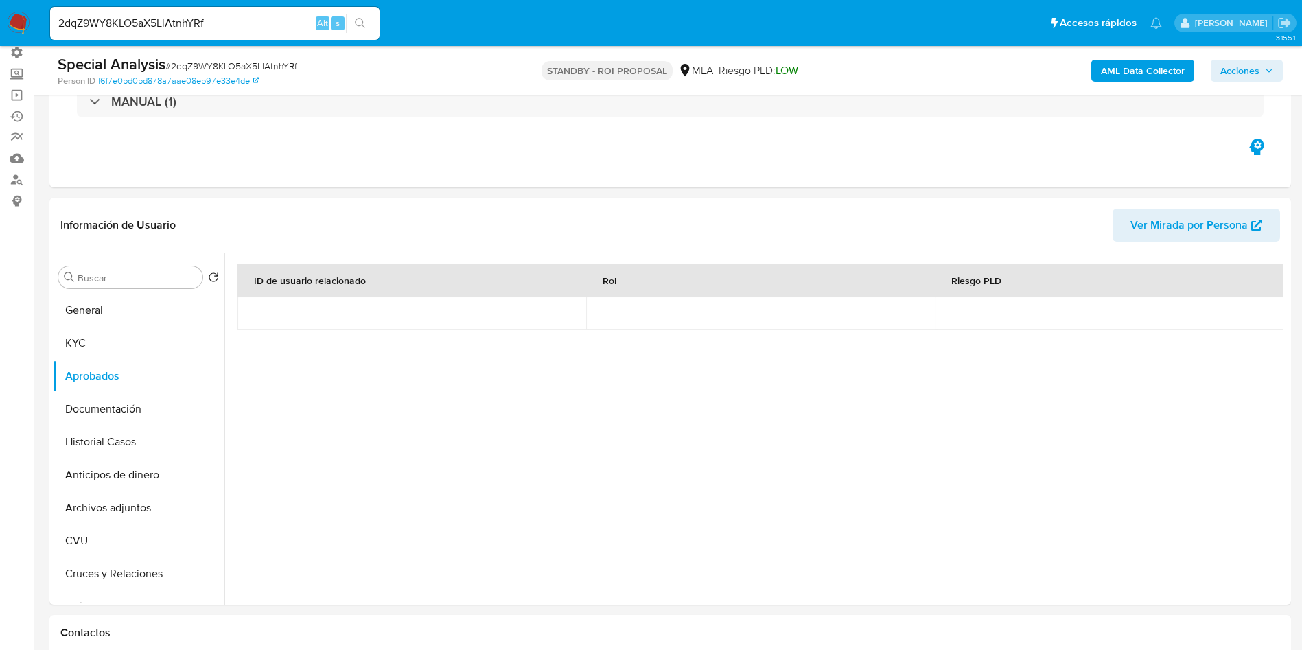
click at [276, 27] on input "2dqZ9WY8KLO5aX5LlAtnhYRf" at bounding box center [215, 23] width 330 height 18
paste input "J7pv90RY3jgUstCx9nDe8Dvm"
type input "J7pv90RY3jgUstCx9nDe8Dvm"
click at [363, 22] on icon "search-icon" at bounding box center [360, 23] width 10 height 10
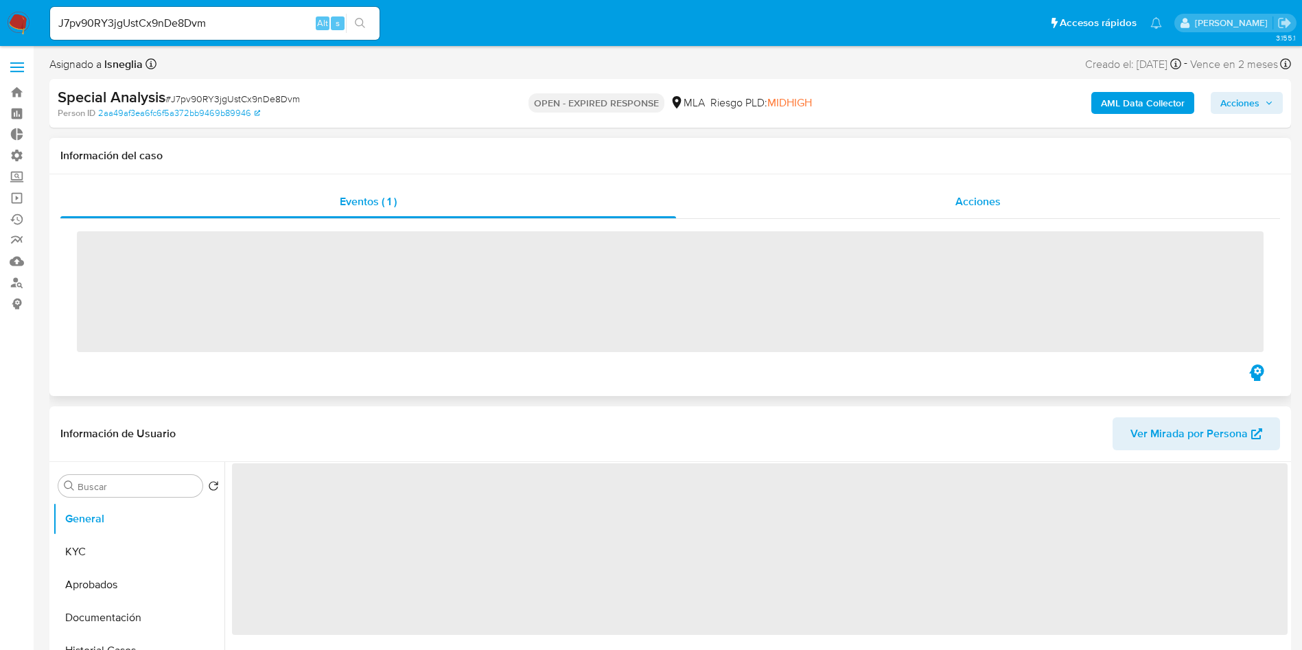
click at [959, 208] on span "Acciones" at bounding box center [978, 202] width 45 height 16
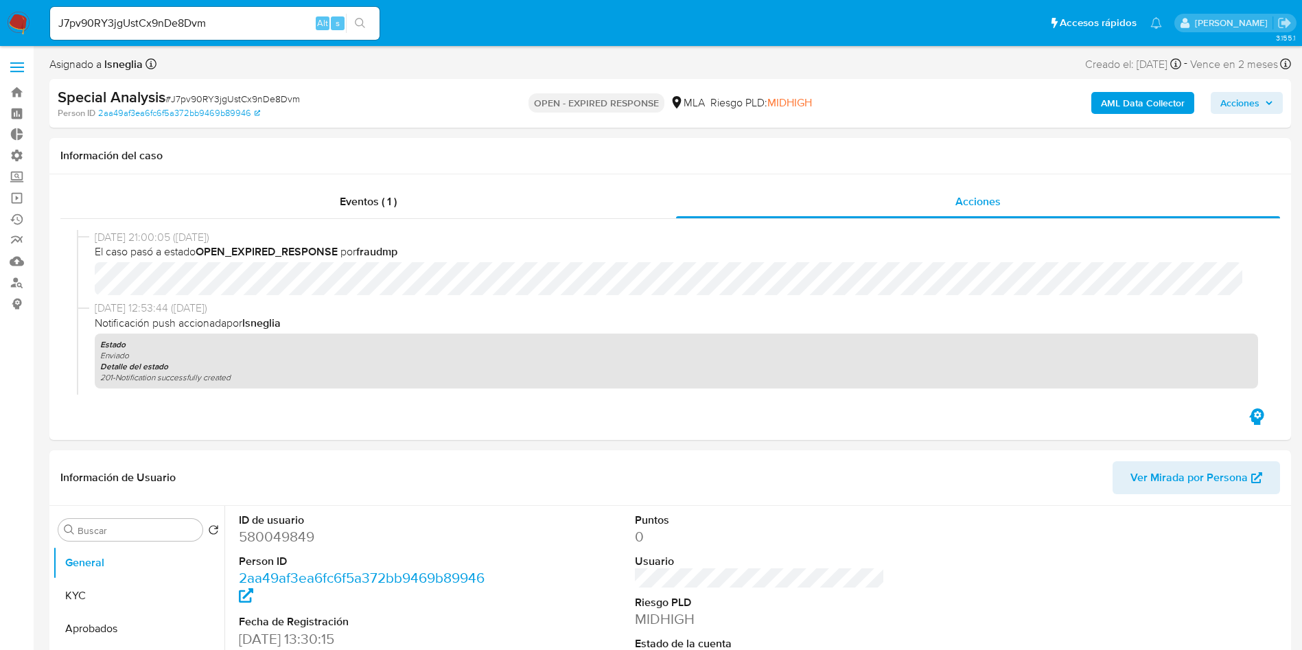
select select "10"
click at [303, 20] on input "J7pv90RY3jgUstCx9nDe8Dvm" at bounding box center [215, 23] width 330 height 18
click at [303, 21] on input "J7pv90RY3jgUstCx9nDe8Dvm" at bounding box center [215, 23] width 330 height 18
paste input "AOu9GwcFWCGuS9SibHli1Q49"
type input "AOu9GwcFWCGuS9SibHli1Q49"
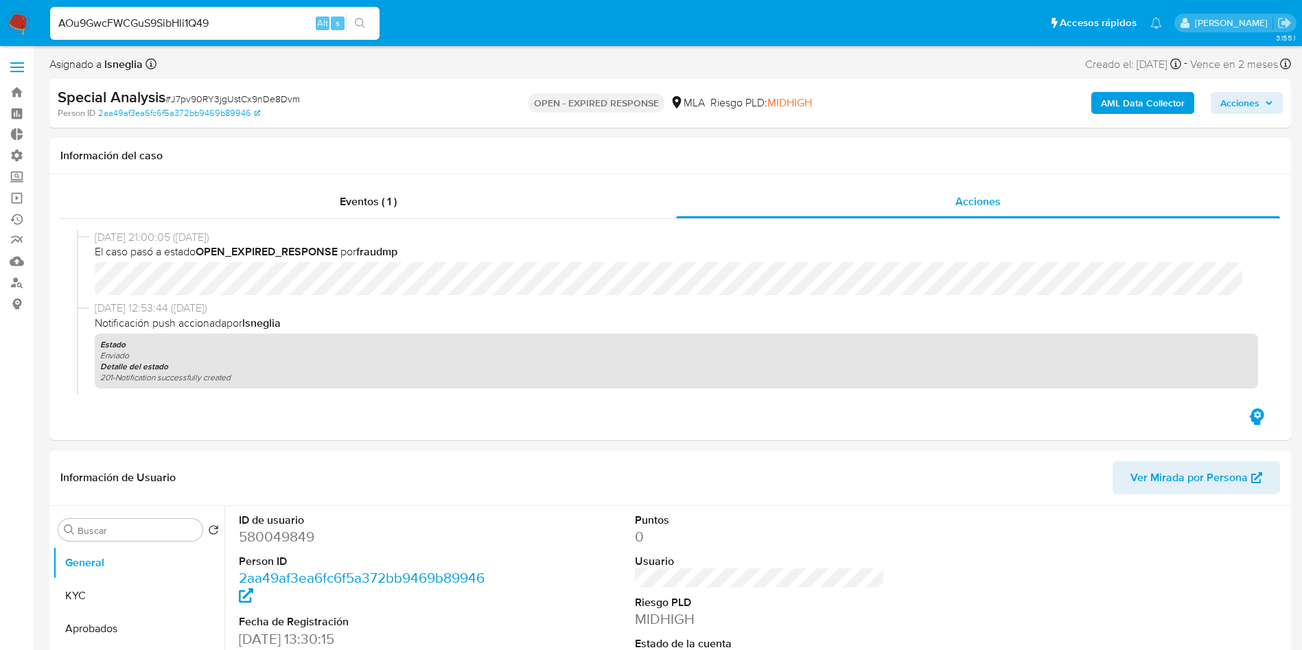
click at [359, 23] on icon "search-icon" at bounding box center [360, 23] width 11 height 11
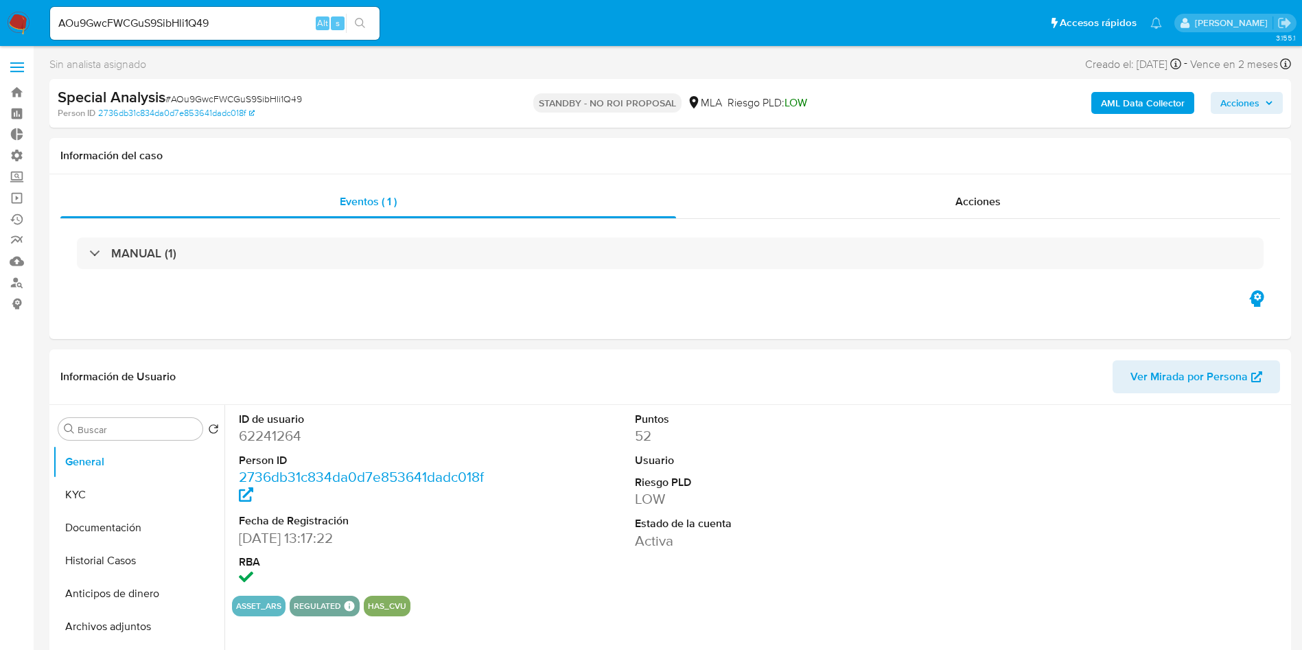
select select "10"
click at [954, 204] on div "Acciones" at bounding box center [978, 201] width 604 height 33
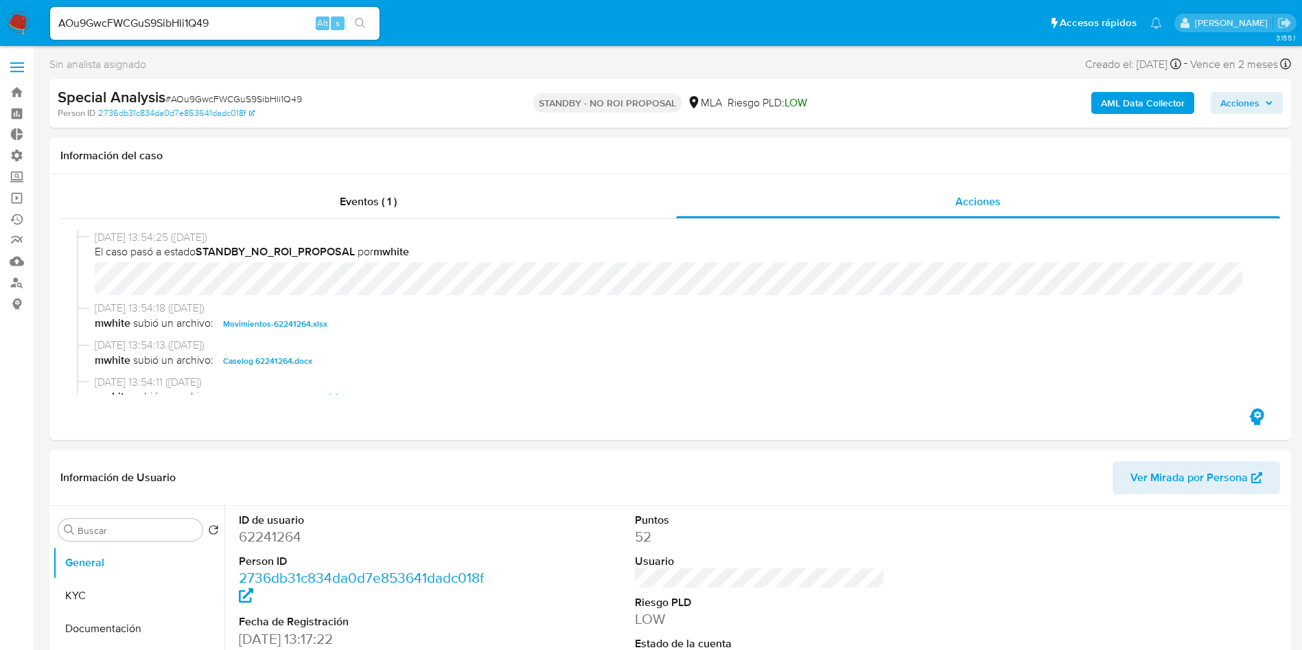
click at [223, 14] on input "AOu9GwcFWCGuS9SibHli1Q49" at bounding box center [215, 23] width 330 height 18
drag, startPoint x: 223, startPoint y: 14, endPoint x: 249, endPoint y: 22, distance: 27.2
click at [223, 14] on input "AOu9GwcFWCGuS9SibHli1Q49" at bounding box center [215, 23] width 330 height 18
paste input "264947727"
type input "264947727"
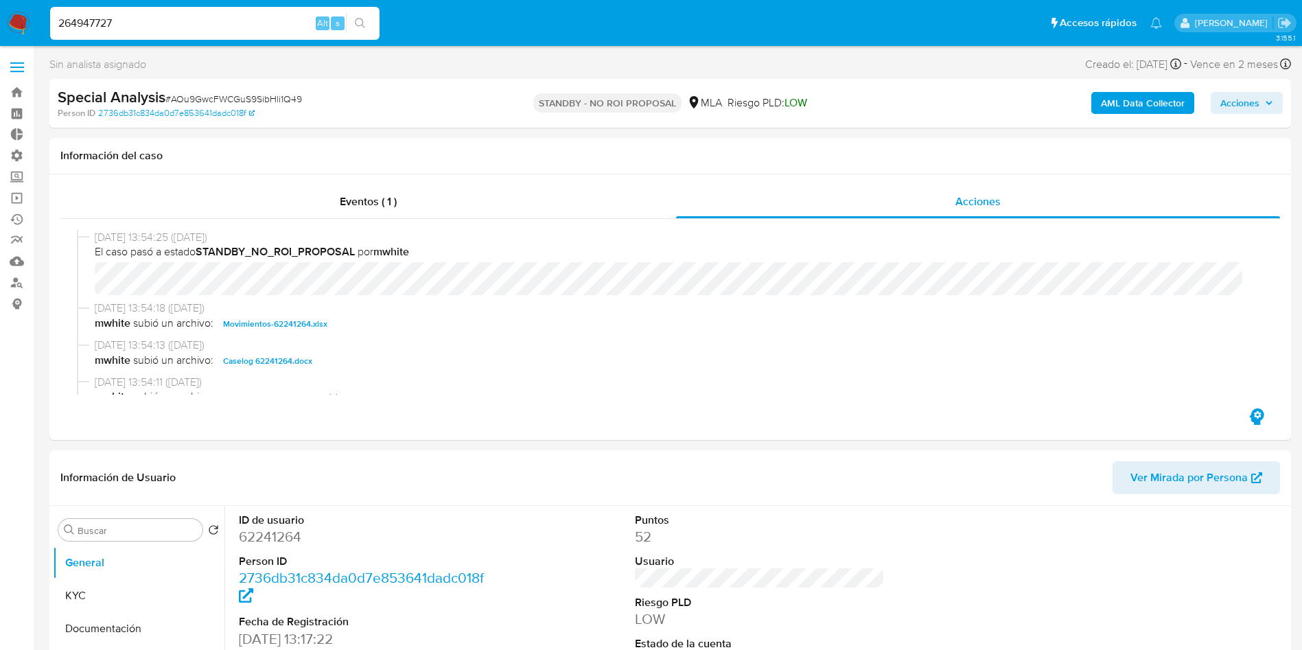
click at [367, 17] on button "search-icon" at bounding box center [360, 23] width 28 height 19
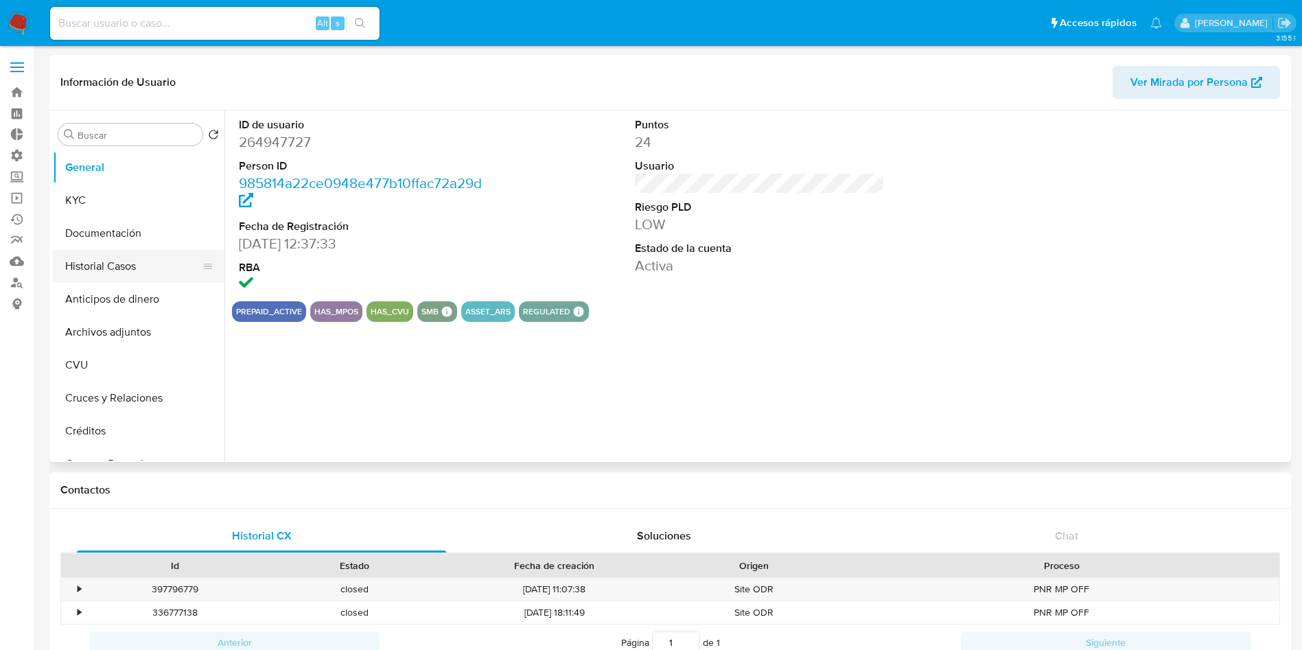
select select "10"
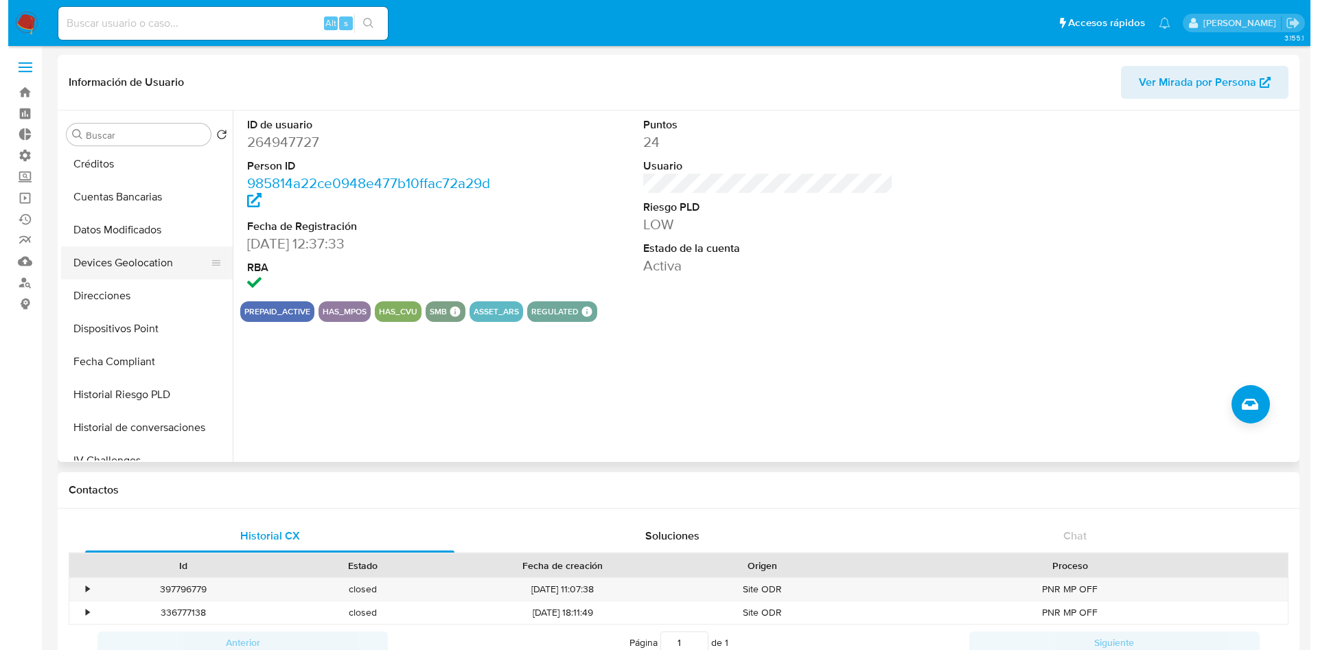
scroll to position [309, 0]
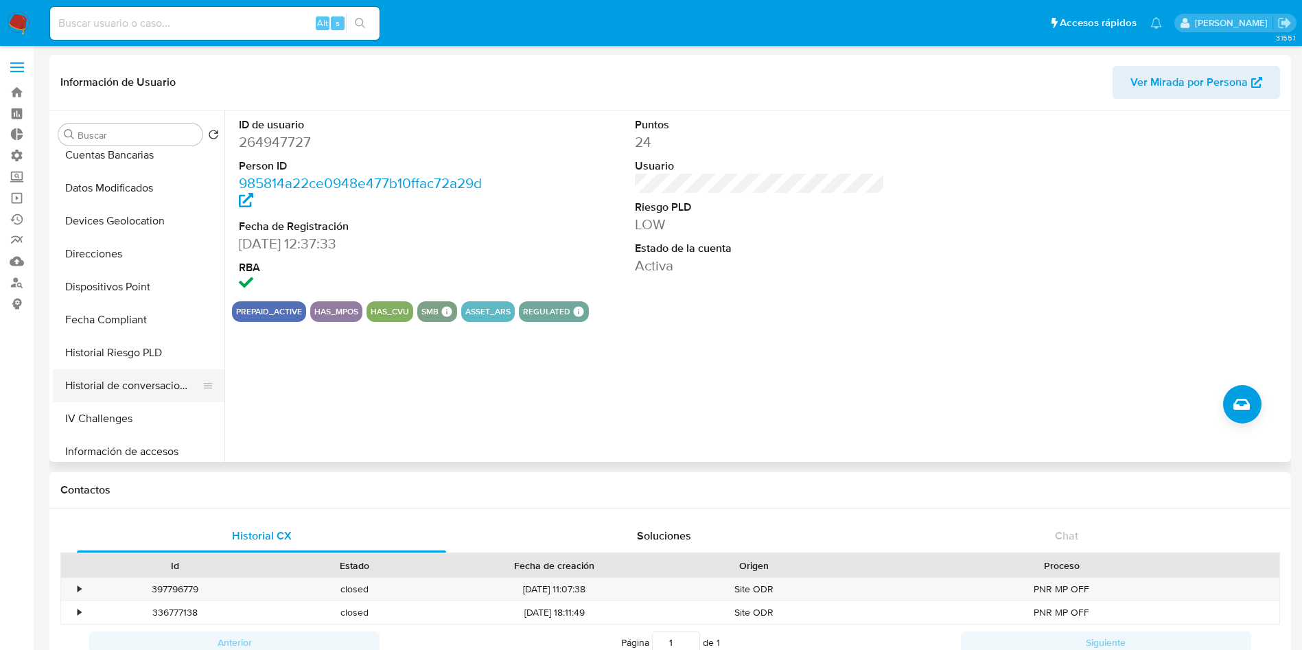
click at [146, 378] on button "Historial de conversaciones" at bounding box center [133, 385] width 161 height 33
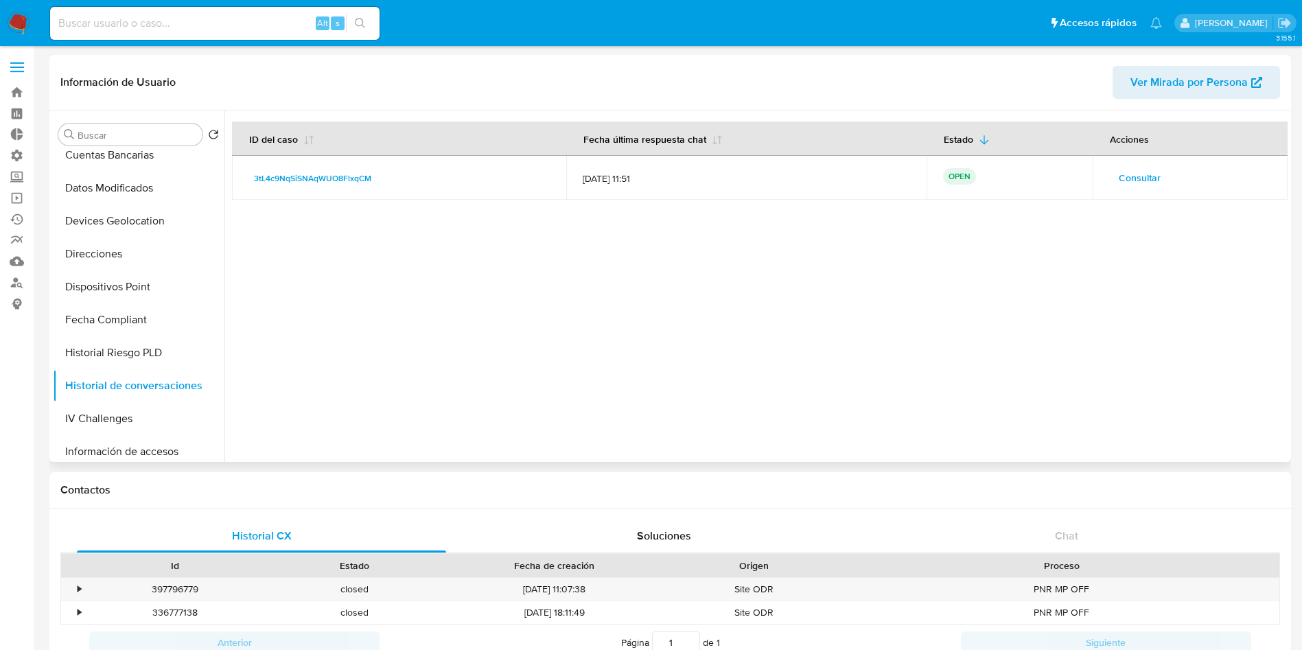
click at [1138, 181] on span "Consultar" at bounding box center [1140, 177] width 42 height 19
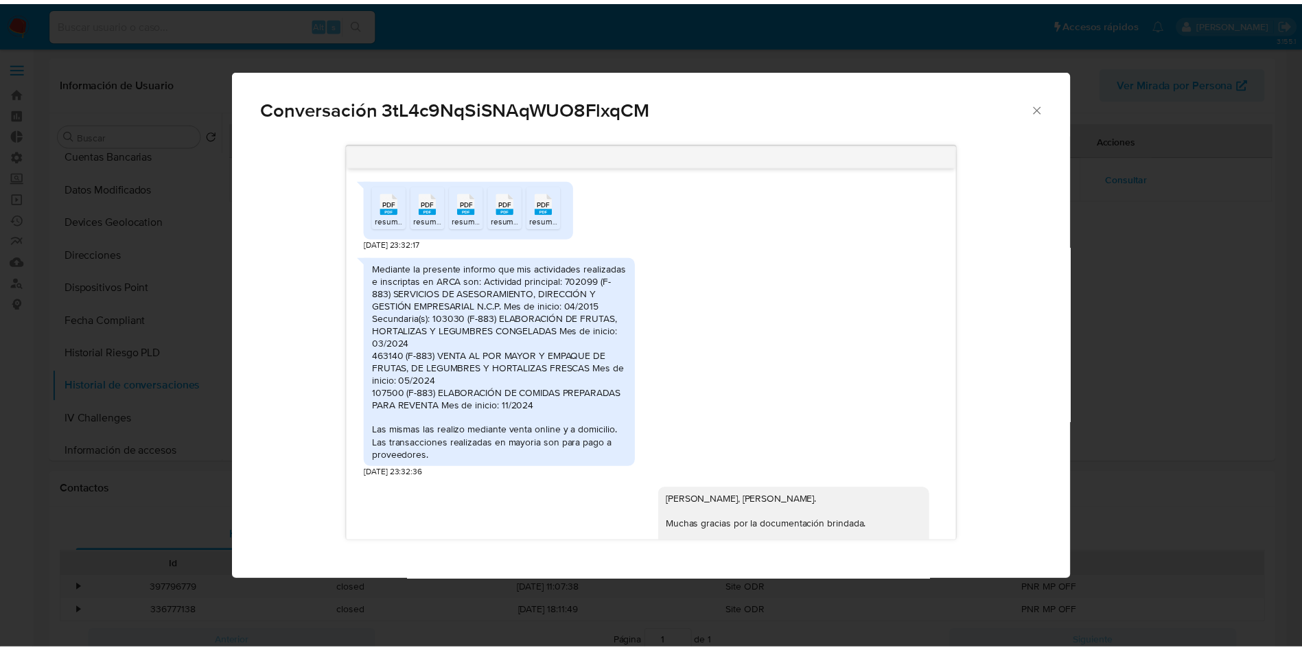
scroll to position [1467, 0]
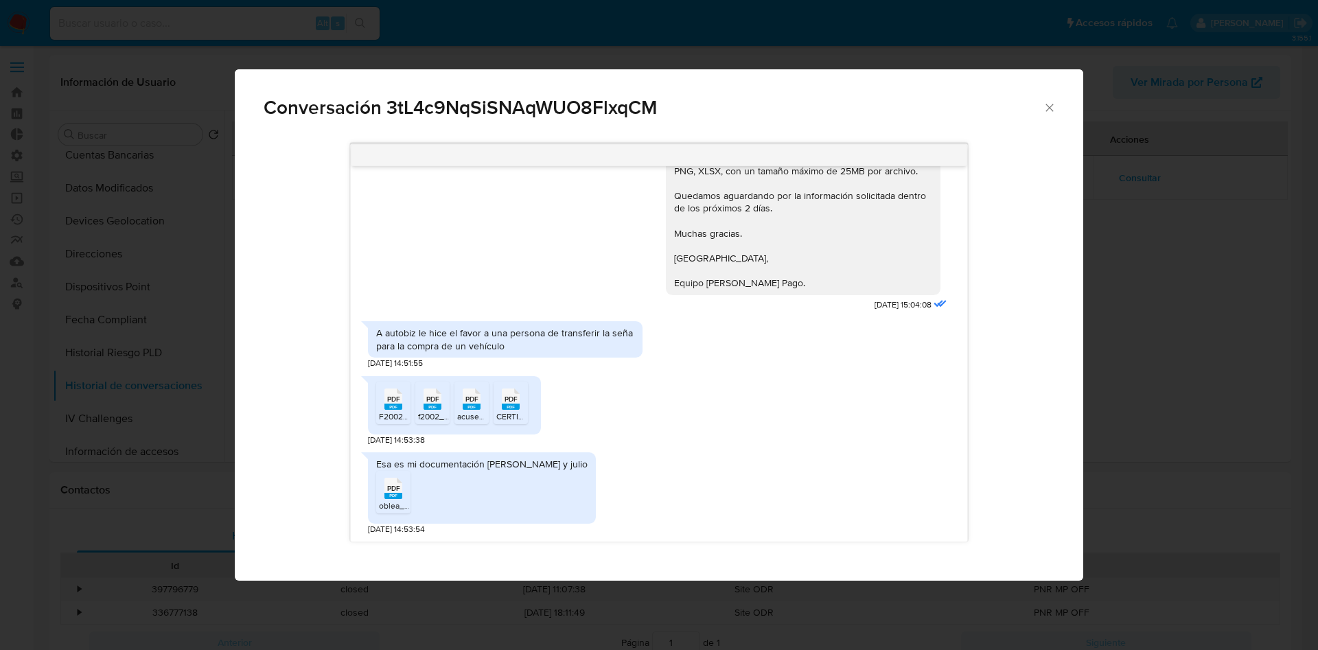
click at [392, 494] on rect "Comunicación" at bounding box center [393, 496] width 18 height 6
click at [520, 402] on div "PDF PDF" at bounding box center [510, 397] width 29 height 27
click at [389, 410] on icon "PDF" at bounding box center [393, 399] width 18 height 24
click at [434, 409] on icon "PDF" at bounding box center [433, 399] width 18 height 24
drag, startPoint x: 1057, startPoint y: 100, endPoint x: 1054, endPoint y: 106, distance: 7.7
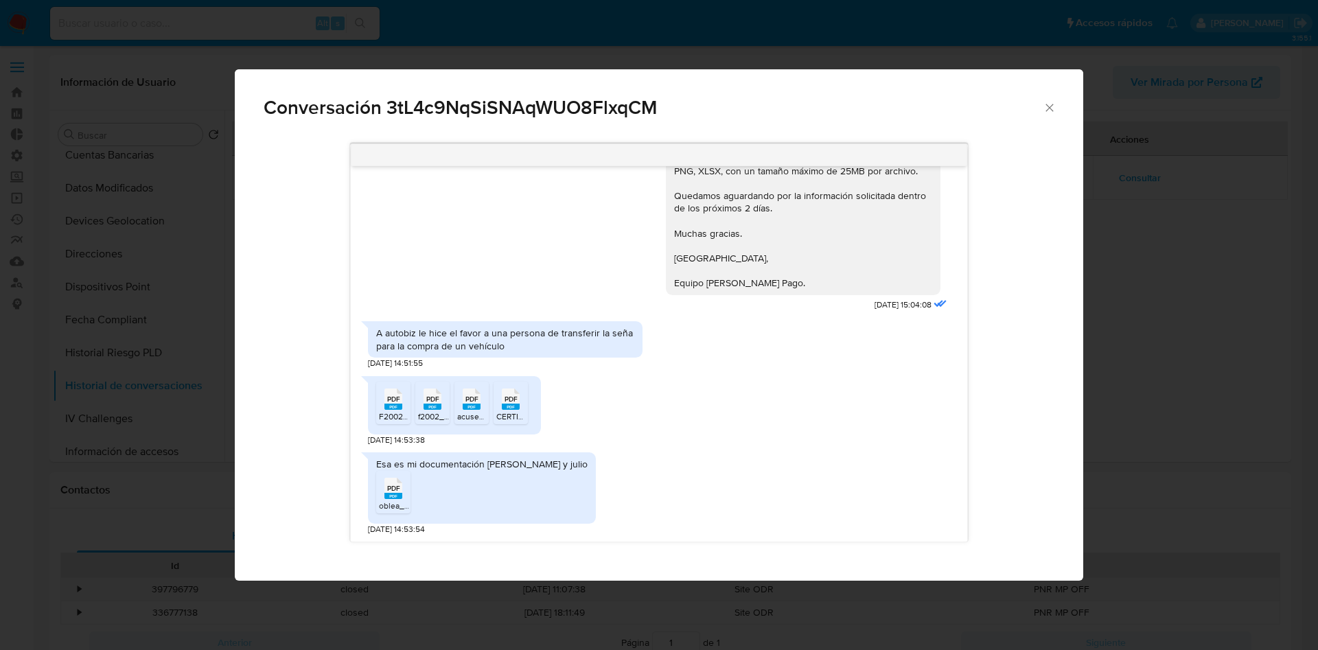
click at [1057, 99] on div "Conversación 3tL4c9NqSiSNAqWUO8FlxqCM" at bounding box center [659, 101] width 849 height 65
click at [1054, 104] on icon "Cerrar" at bounding box center [1050, 108] width 14 height 14
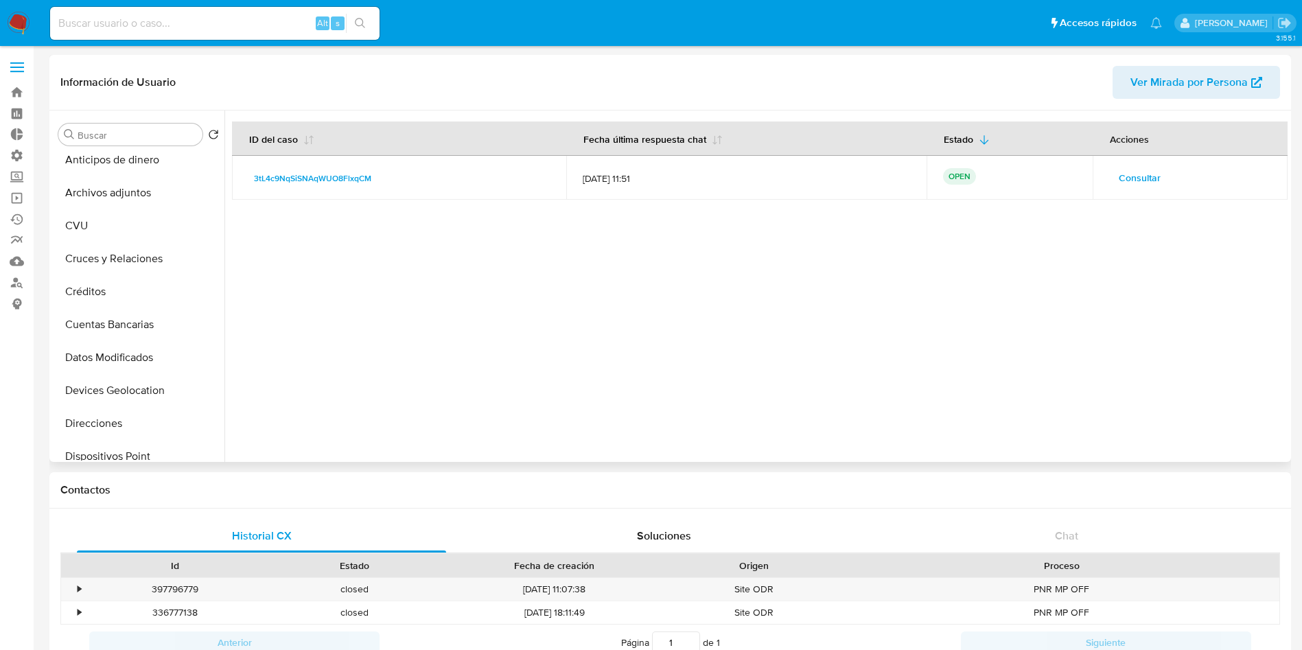
scroll to position [0, 0]
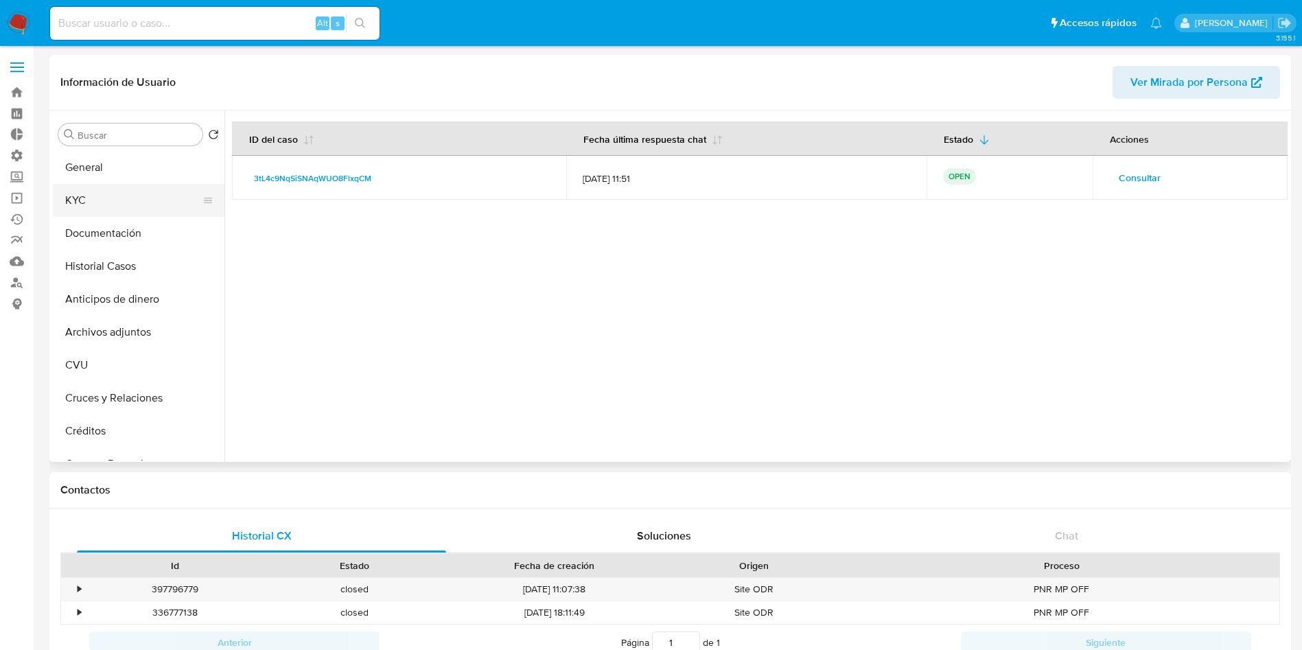
click at [109, 206] on button "KYC" at bounding box center [133, 200] width 161 height 33
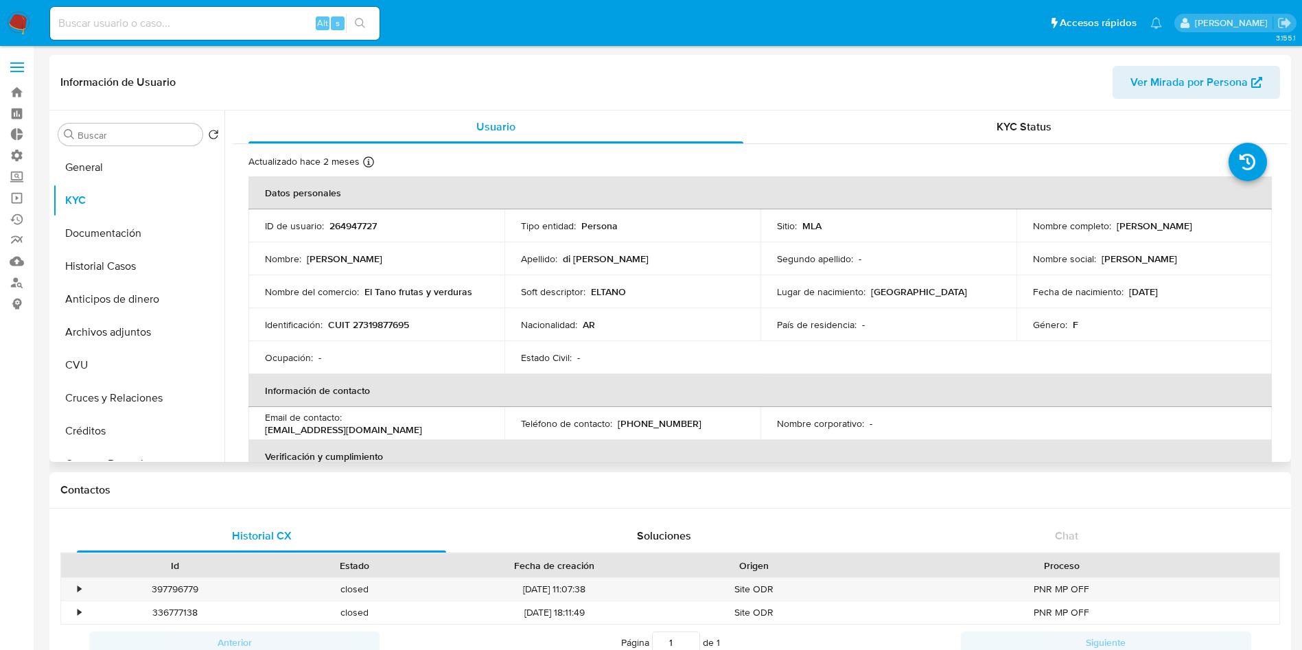
click at [380, 331] on p "CUIT 27319877695" at bounding box center [368, 325] width 81 height 12
copy p "27319877695"
click at [111, 267] on button "Historial Casos" at bounding box center [133, 266] width 161 height 33
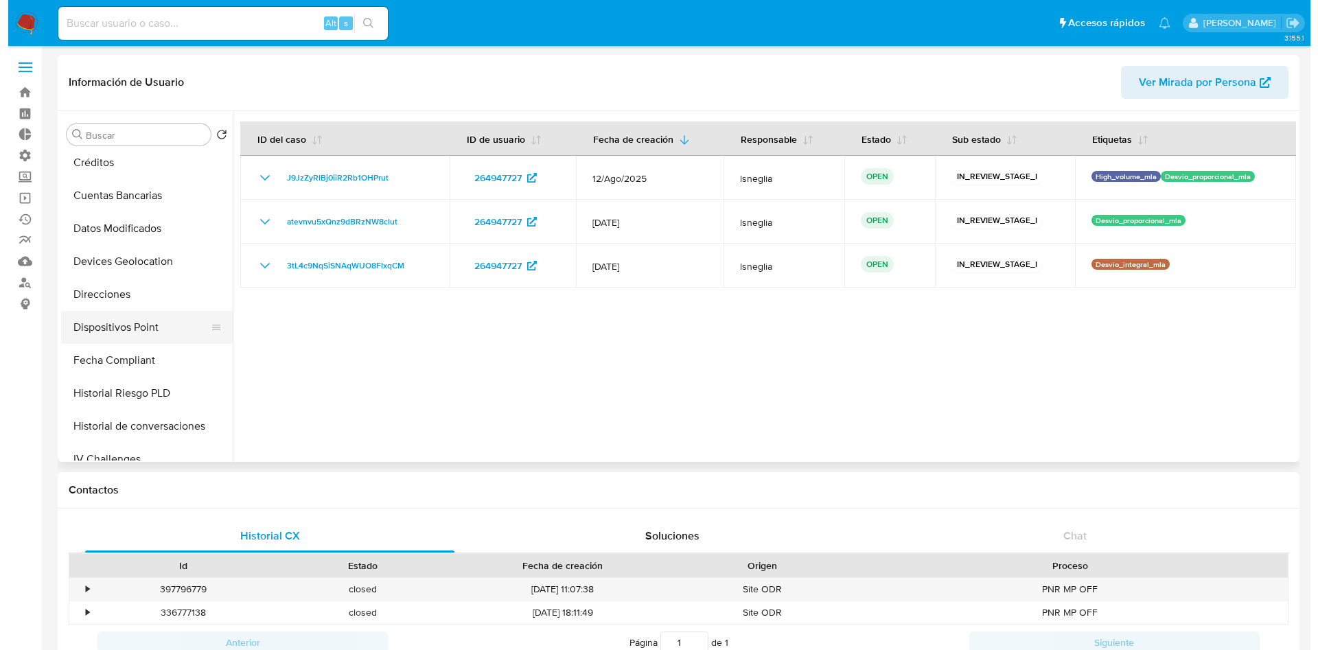
scroll to position [309, 0]
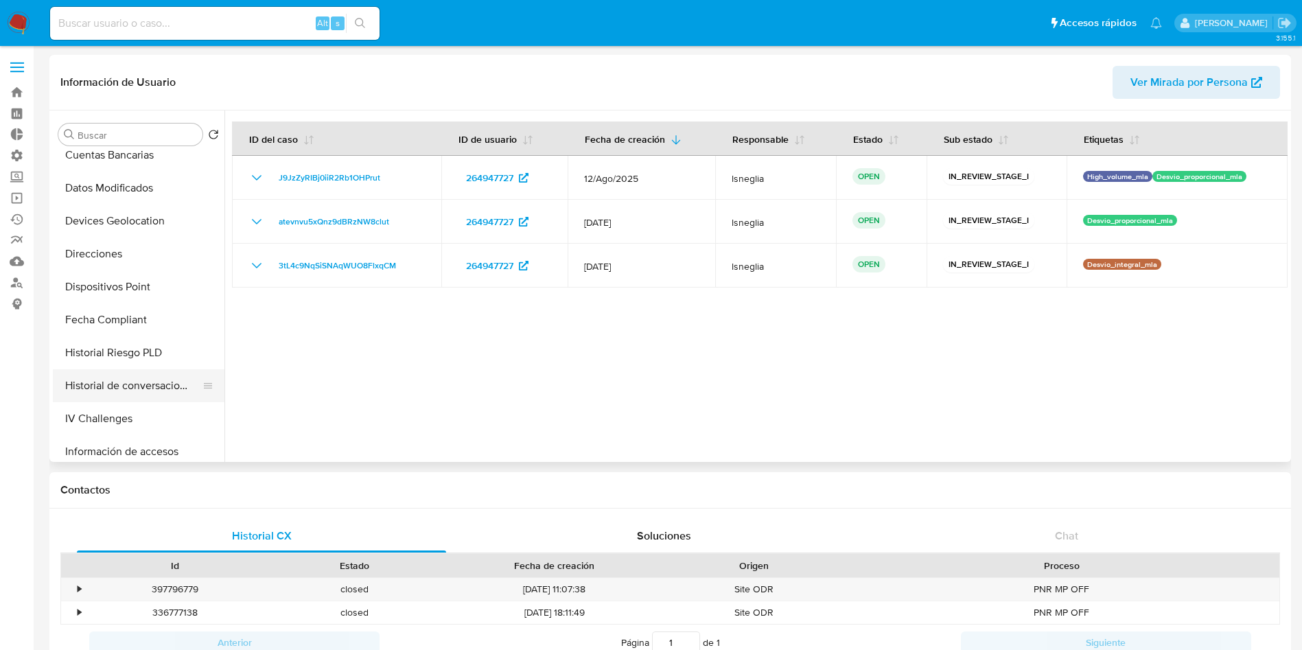
click at [163, 388] on button "Historial de conversaciones" at bounding box center [133, 385] width 161 height 33
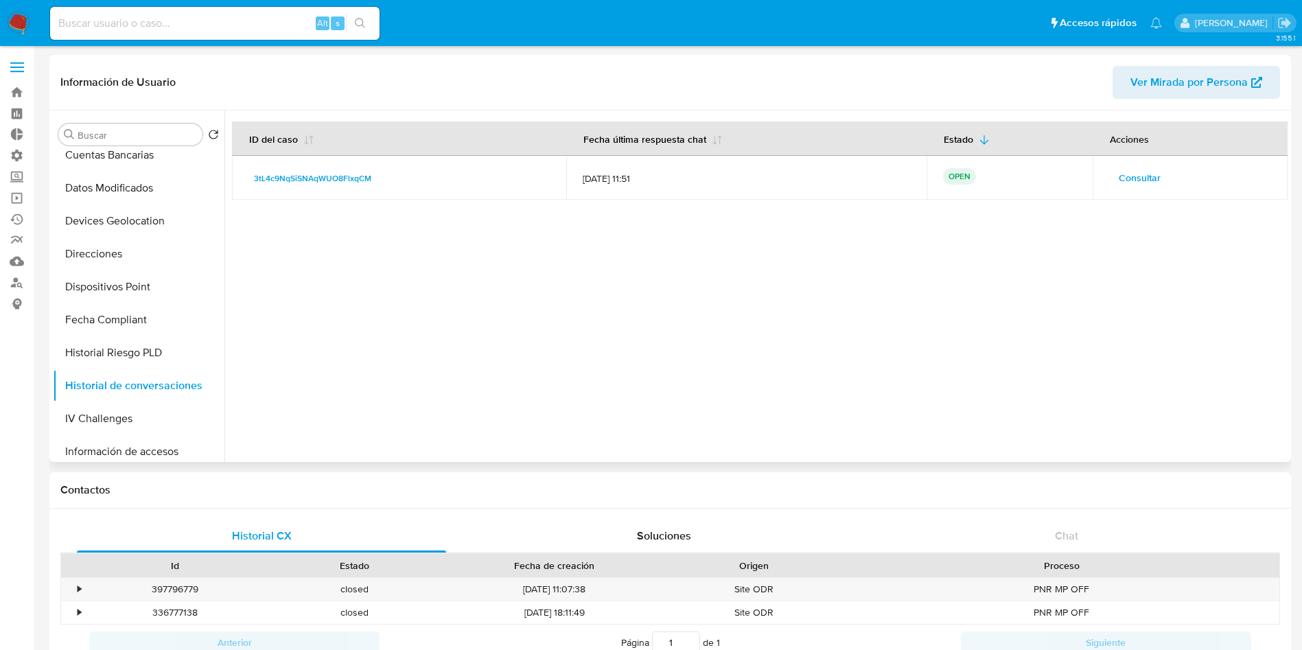
click at [1142, 182] on span "Consultar" at bounding box center [1140, 177] width 42 height 19
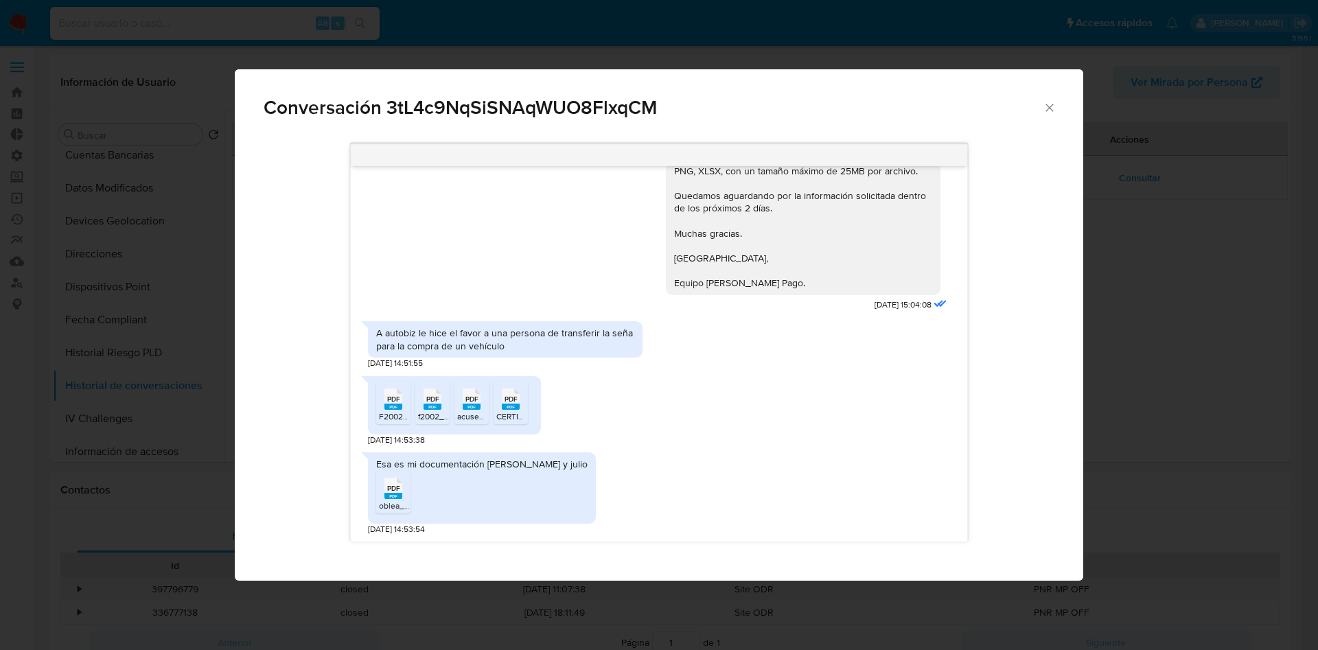
scroll to position [1467, 0]
click at [1054, 115] on div "Conversación 3tL4c9NqSiSNAqWUO8FlxqCM" at bounding box center [659, 101] width 849 height 65
click at [1048, 111] on icon "Cerrar" at bounding box center [1050, 108] width 14 height 14
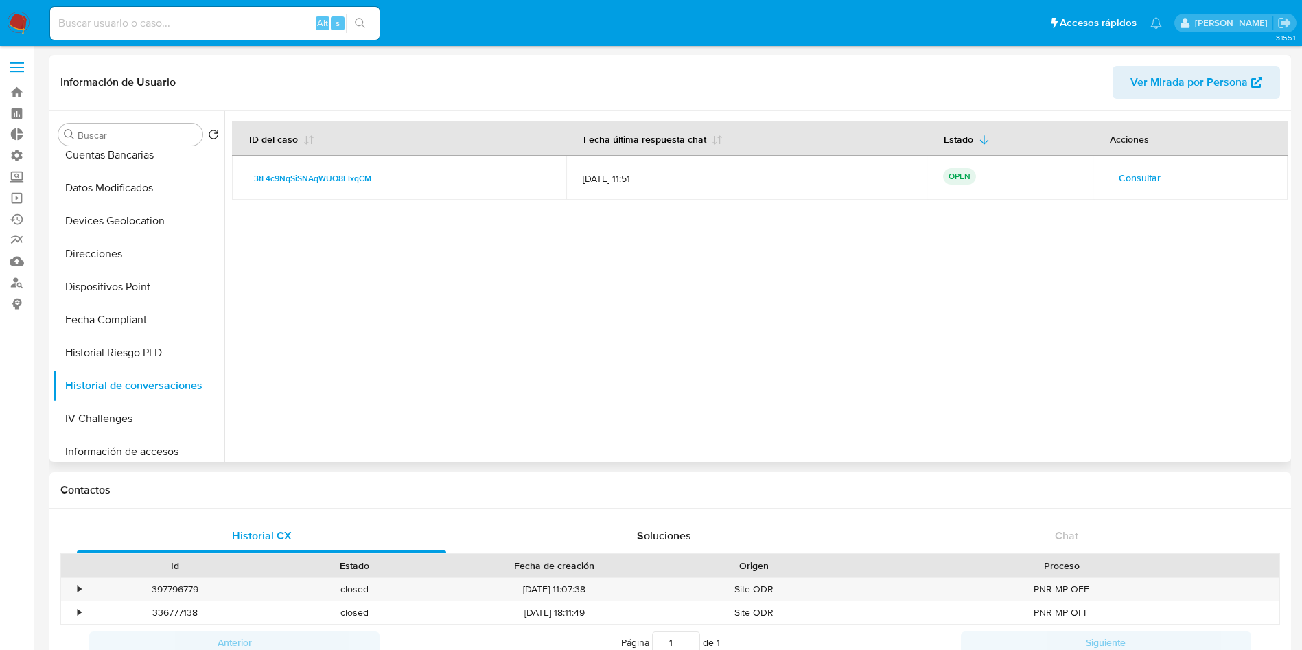
click at [1134, 169] on span "Consultar" at bounding box center [1140, 177] width 42 height 19
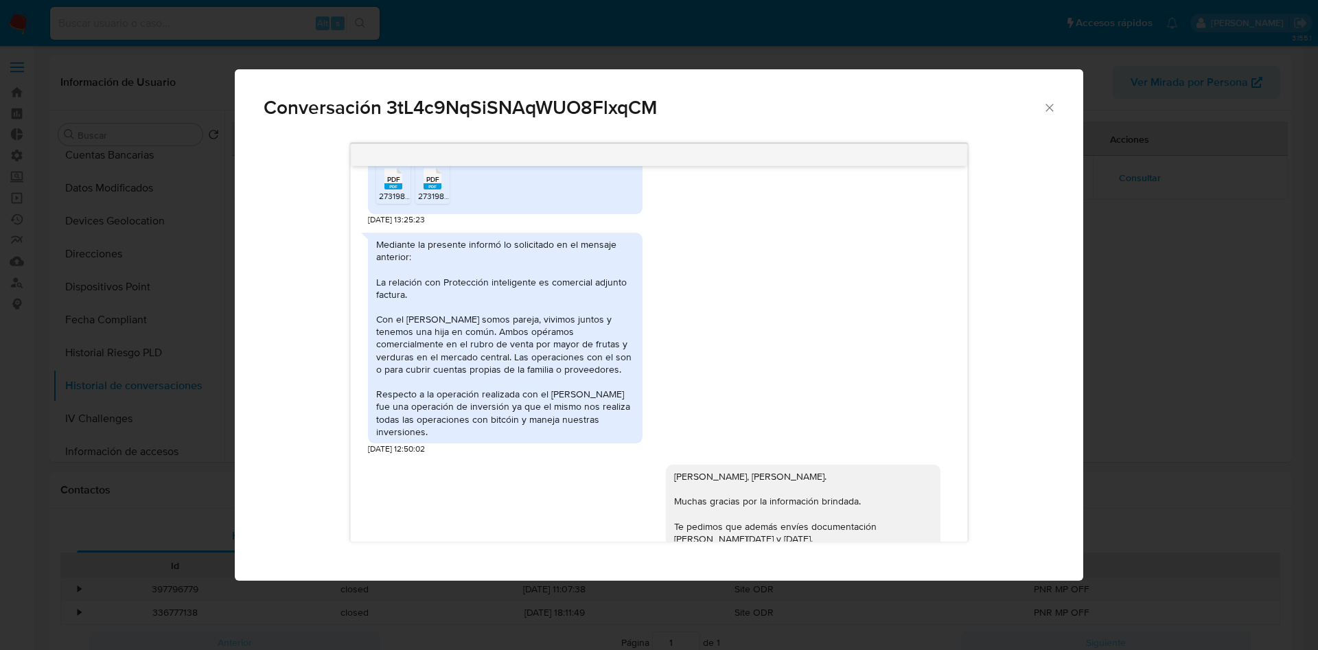
scroll to position [746, 0]
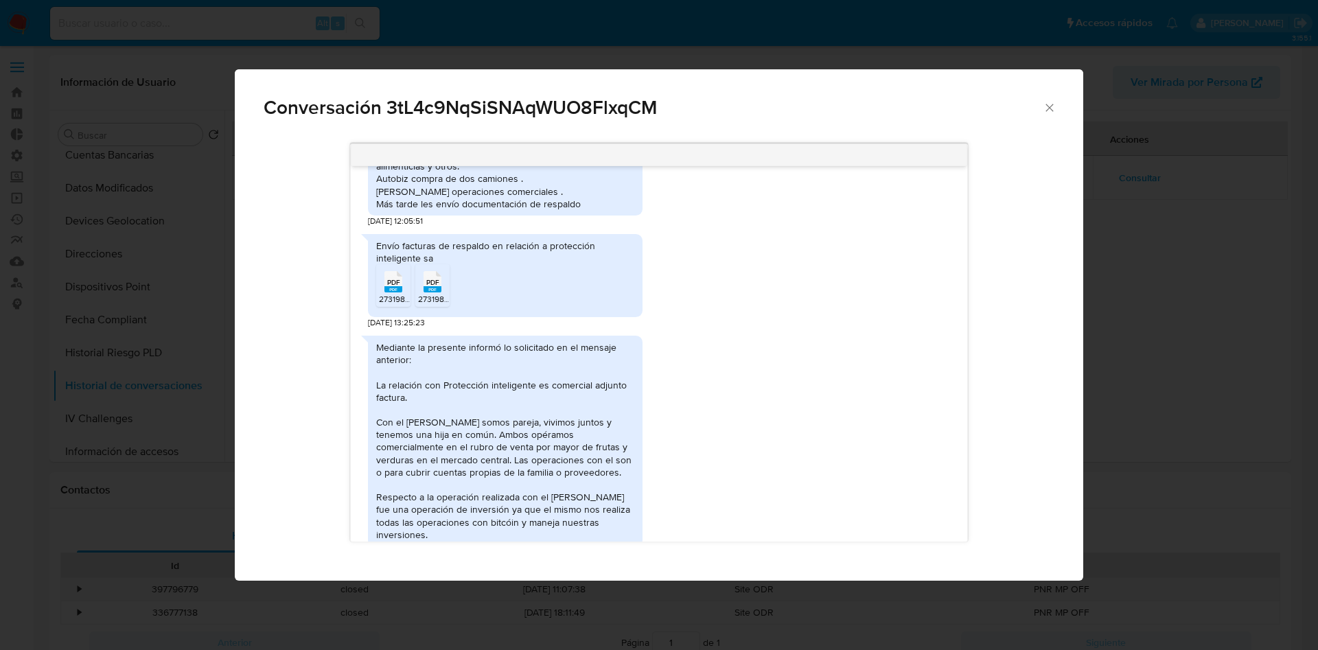
click at [1053, 109] on icon "Cerrar" at bounding box center [1050, 108] width 14 height 14
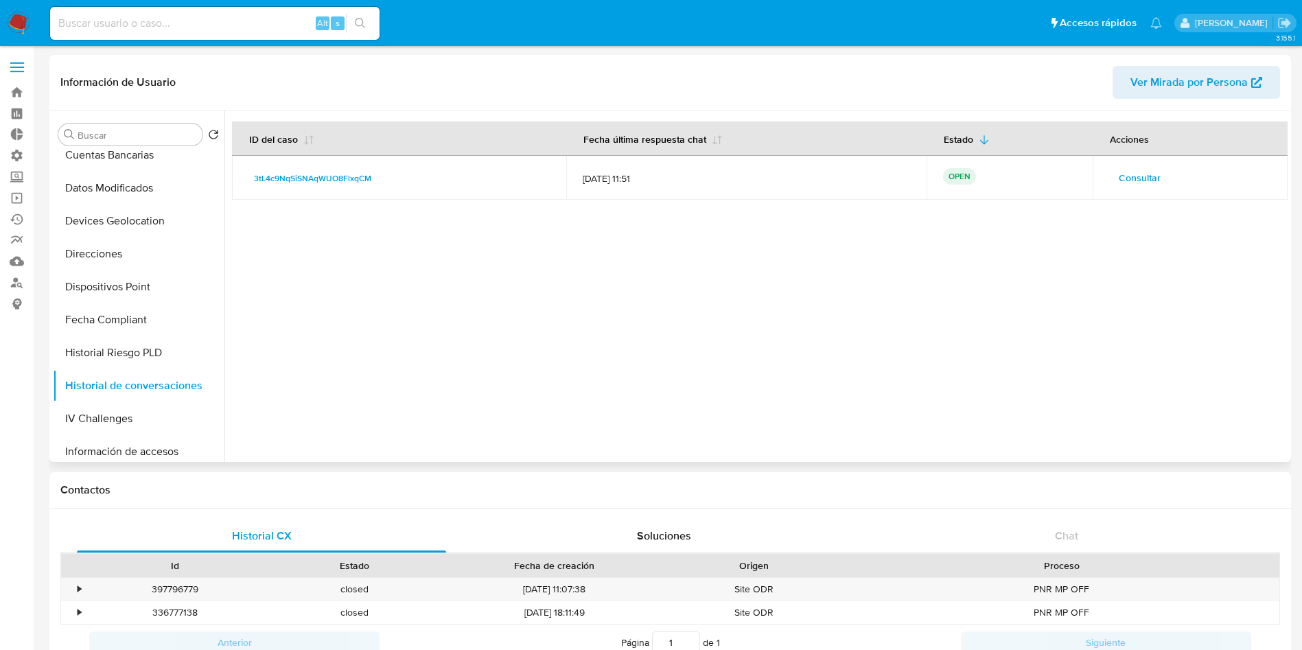
click at [1121, 183] on span "Consultar" at bounding box center [1140, 177] width 42 height 19
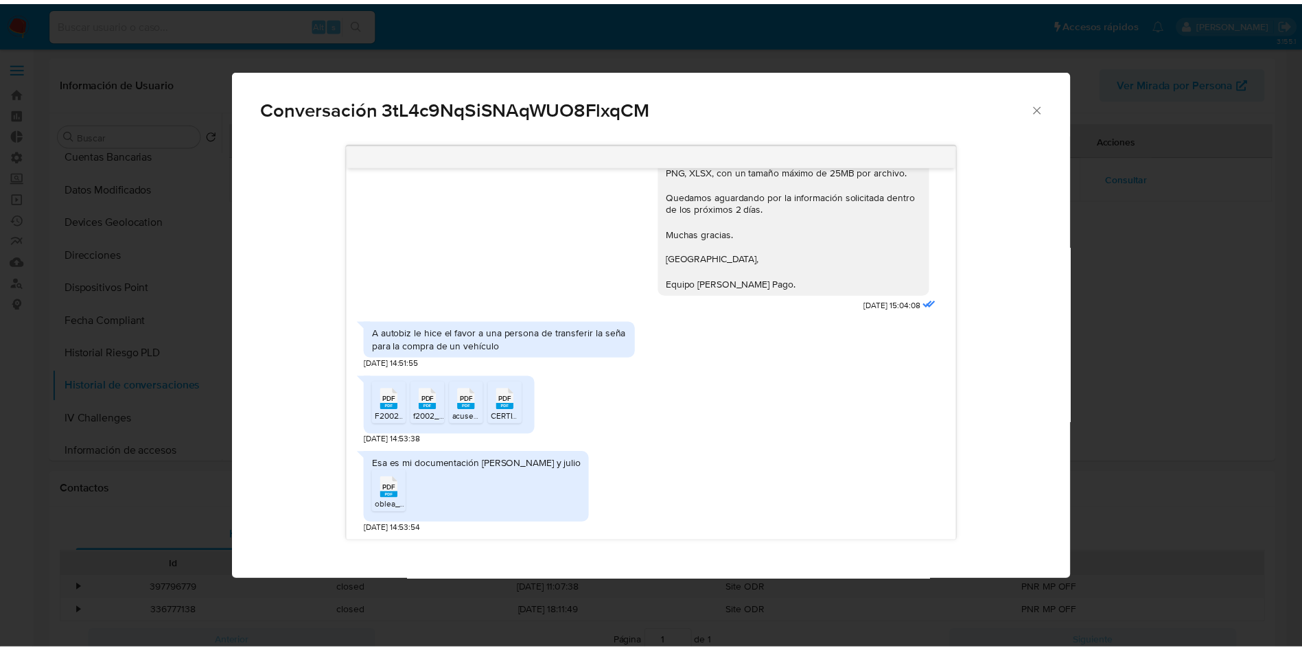
scroll to position [2534, 0]
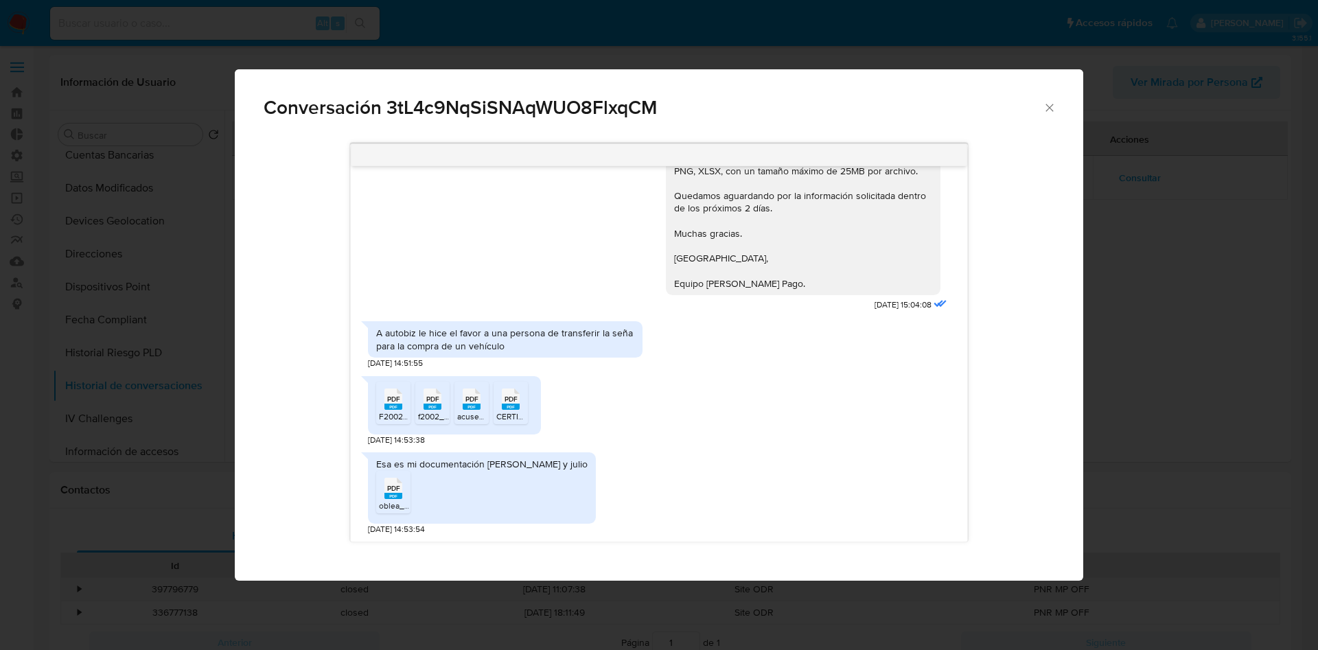
click at [517, 400] on span "PDF" at bounding box center [511, 399] width 13 height 9
click at [1045, 113] on icon "Cerrar" at bounding box center [1050, 108] width 14 height 14
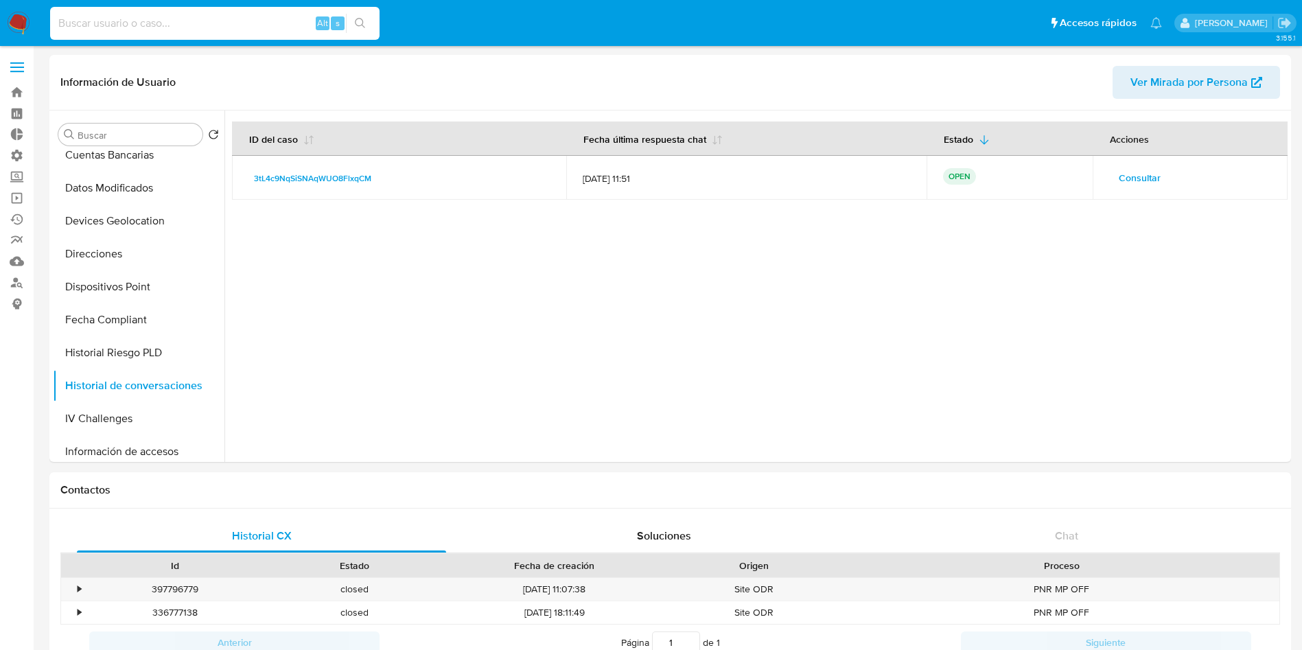
click at [176, 26] on input at bounding box center [215, 23] width 330 height 18
paste input "I79BpjYq17KpWVgDw7j6tRSq"
type input "I79BpjYq17KpWVgDw7j6tRSq"
click at [358, 25] on icon "search-icon" at bounding box center [360, 23] width 10 height 10
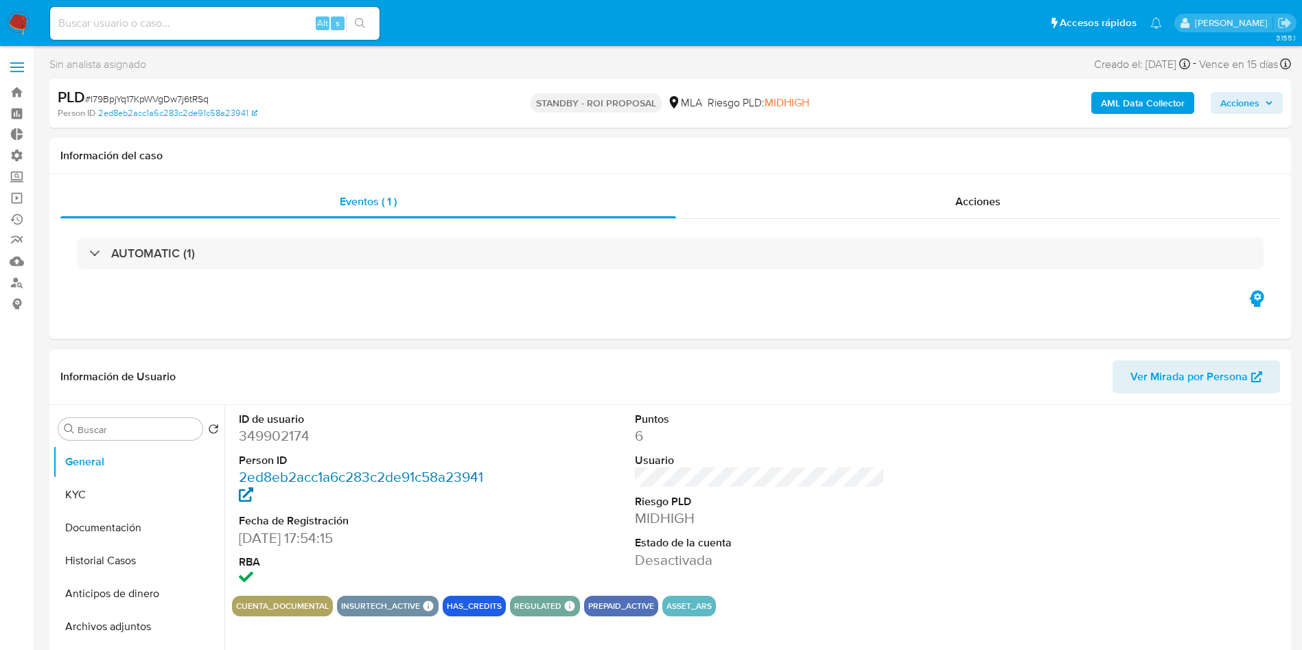
select select "10"
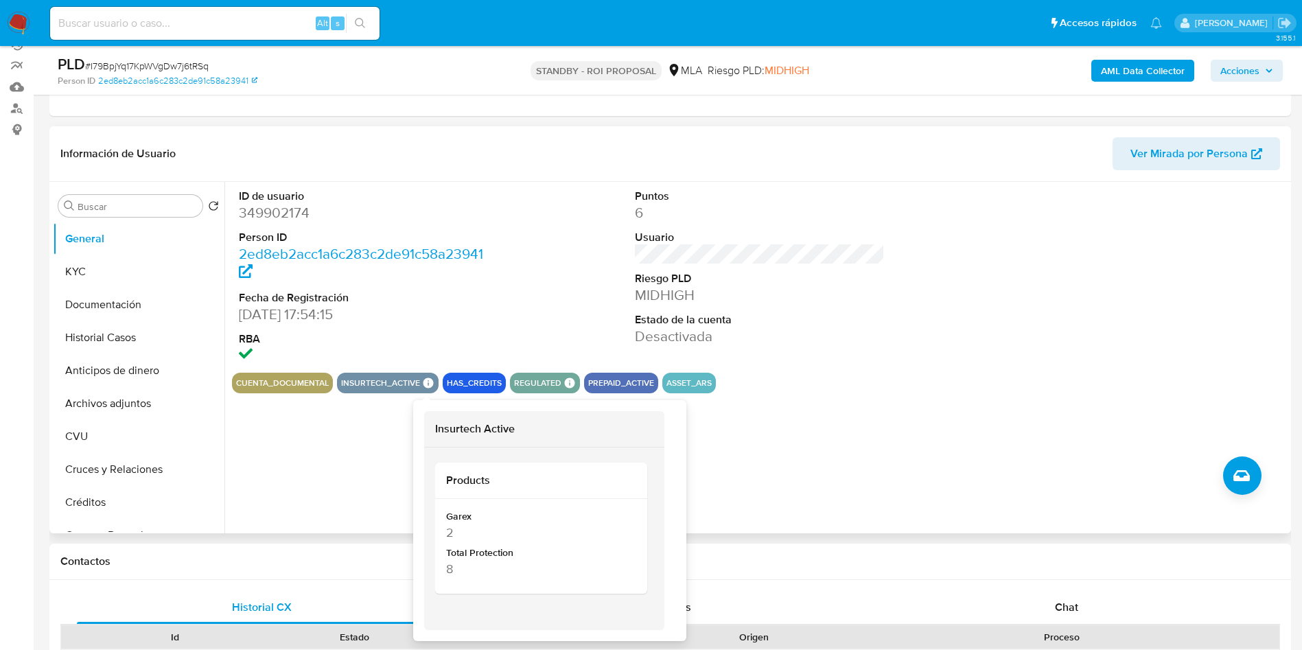
scroll to position [206, 0]
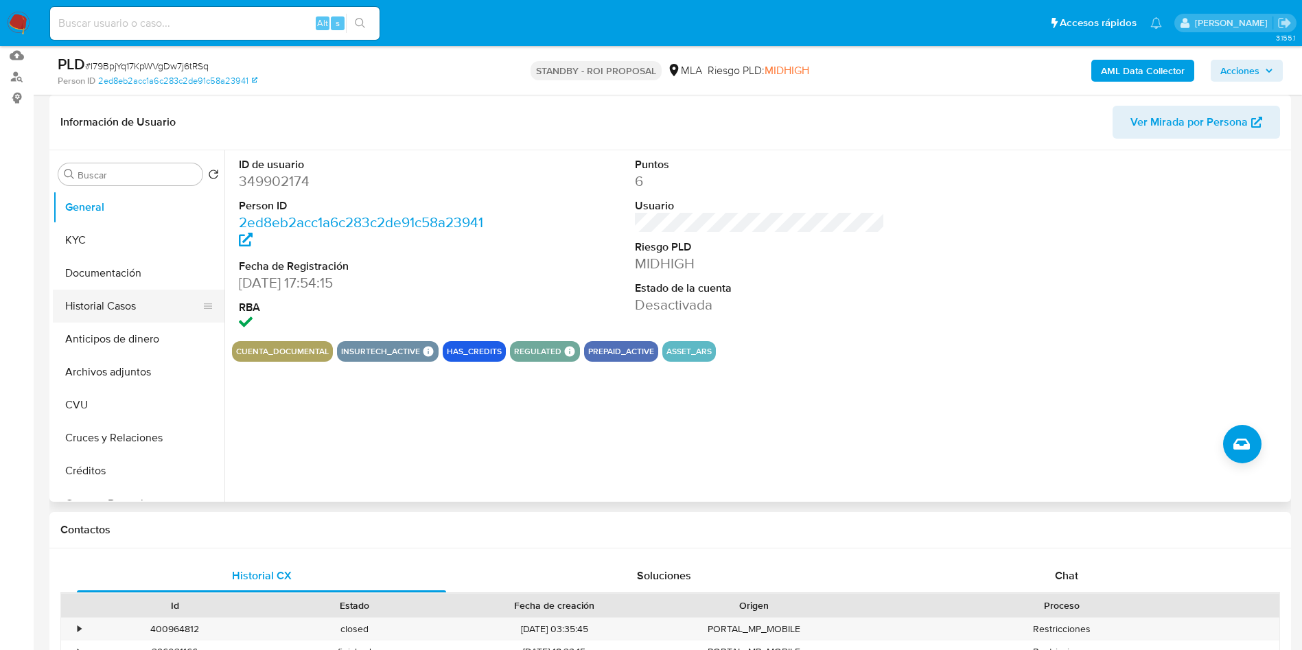
click at [124, 308] on button "Historial Casos" at bounding box center [133, 306] width 161 height 33
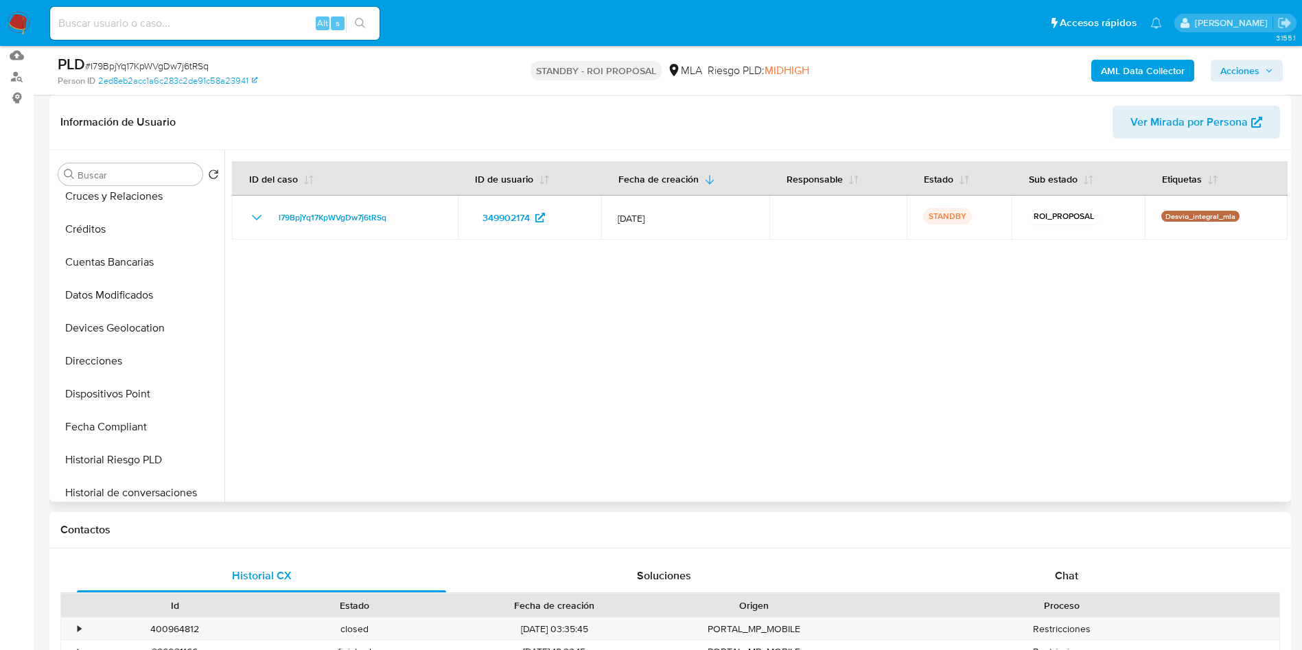
scroll to position [618, 0]
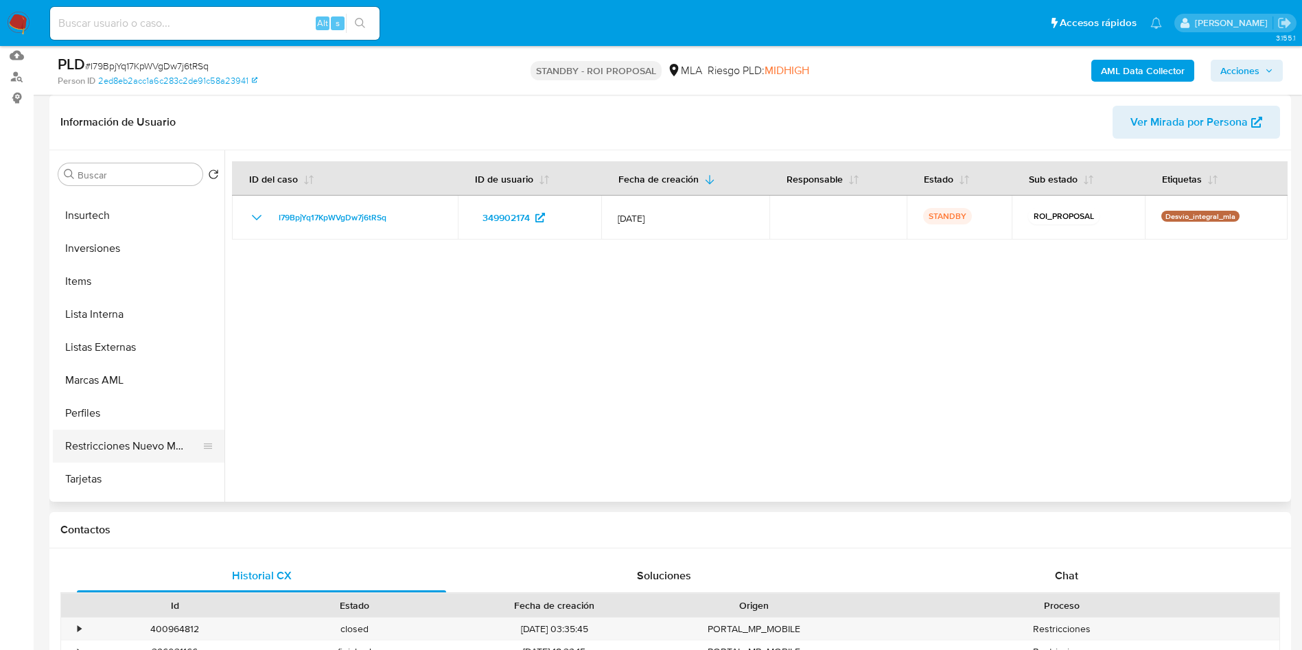
click at [156, 441] on button "Restricciones Nuevo Mundo" at bounding box center [133, 446] width 161 height 33
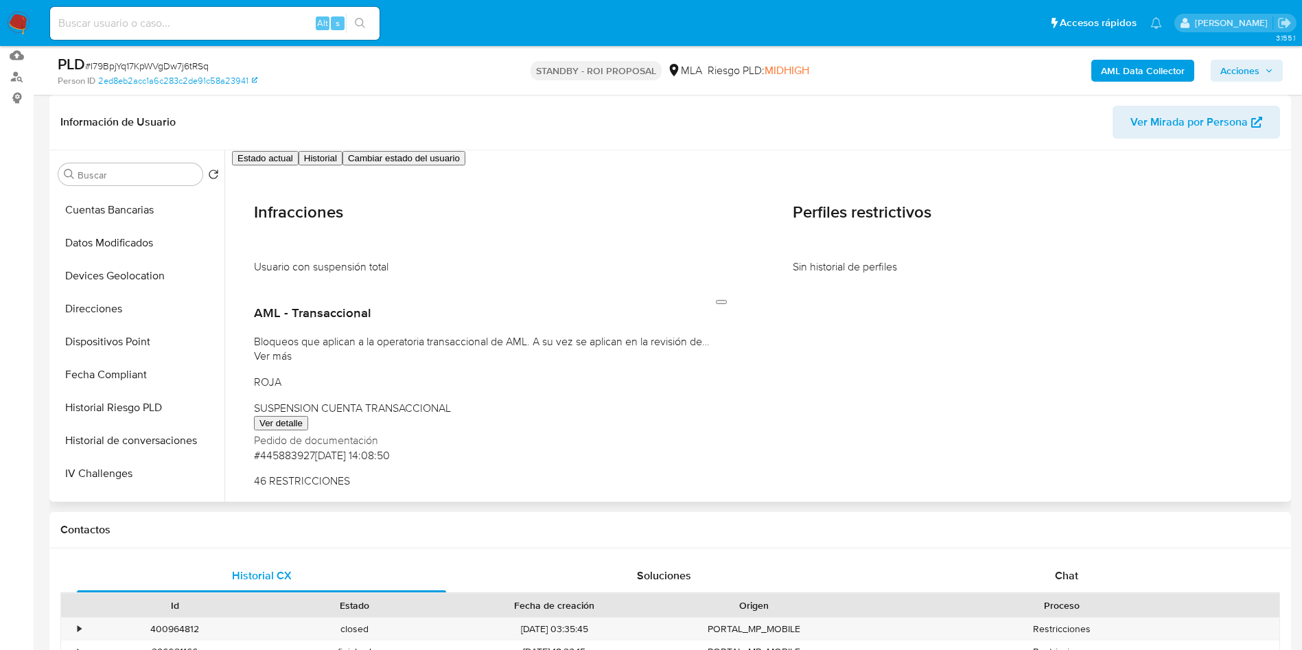
scroll to position [0, 0]
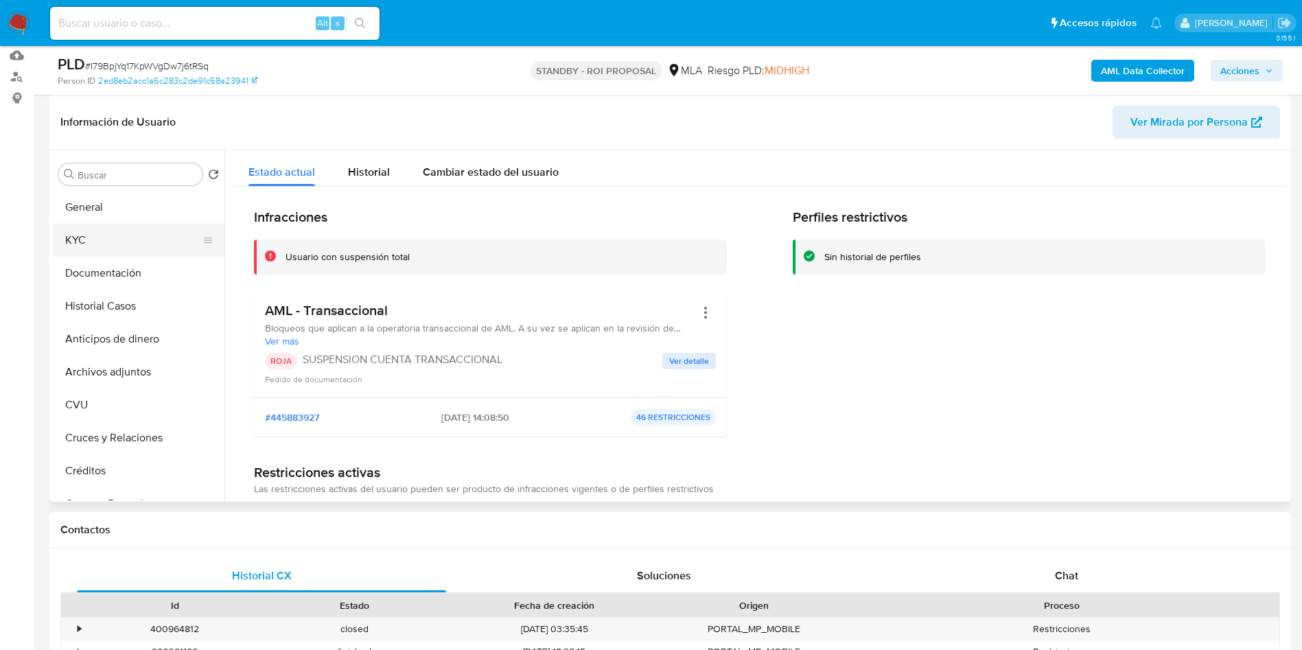
click at [117, 249] on button "KYC" at bounding box center [133, 240] width 161 height 33
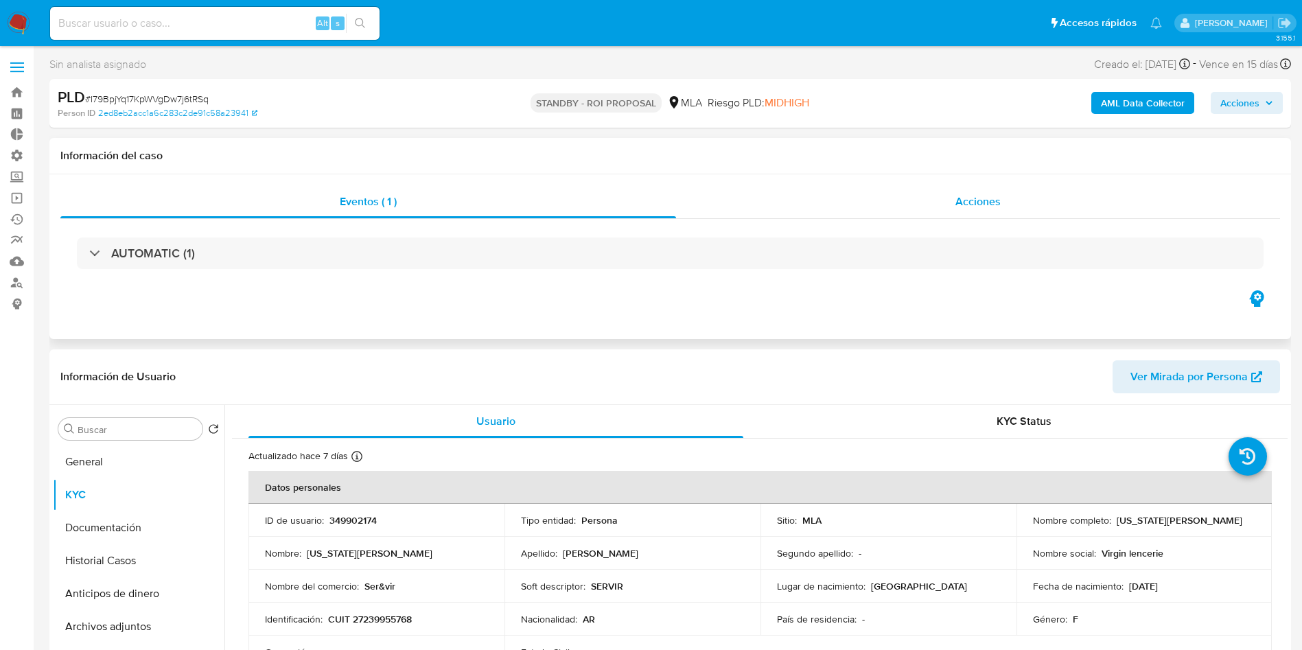
click at [980, 194] on span "Acciones" at bounding box center [978, 202] width 45 height 16
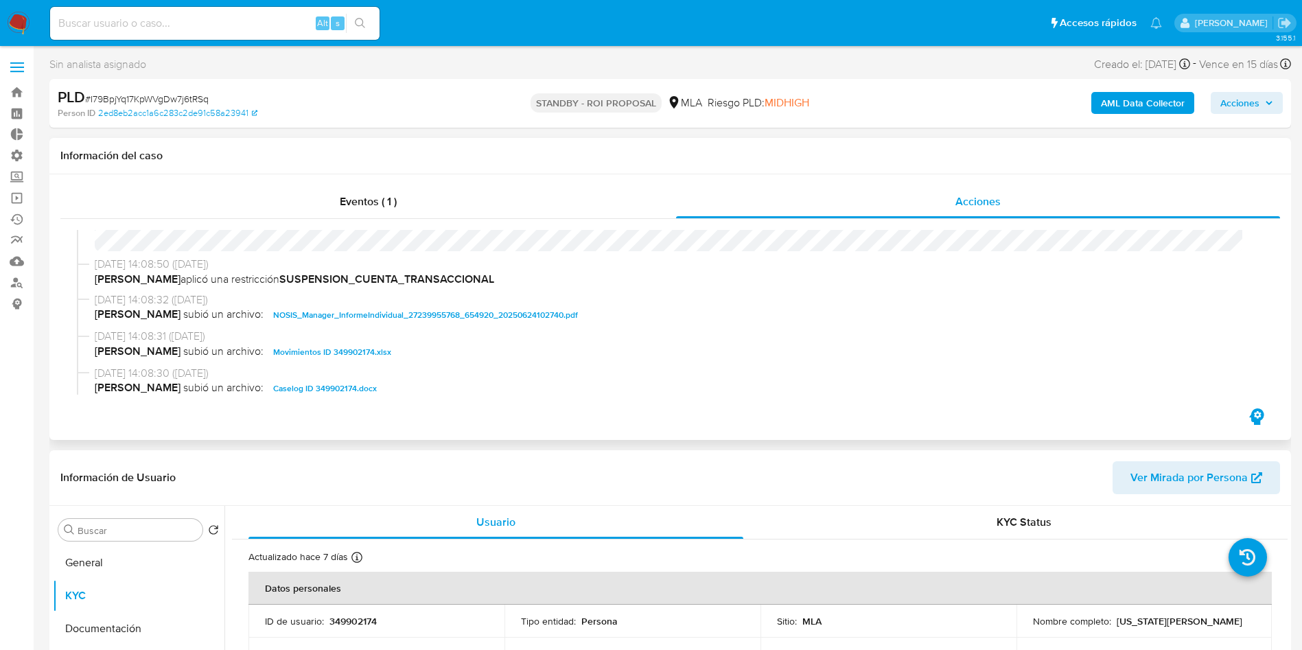
scroll to position [103, 0]
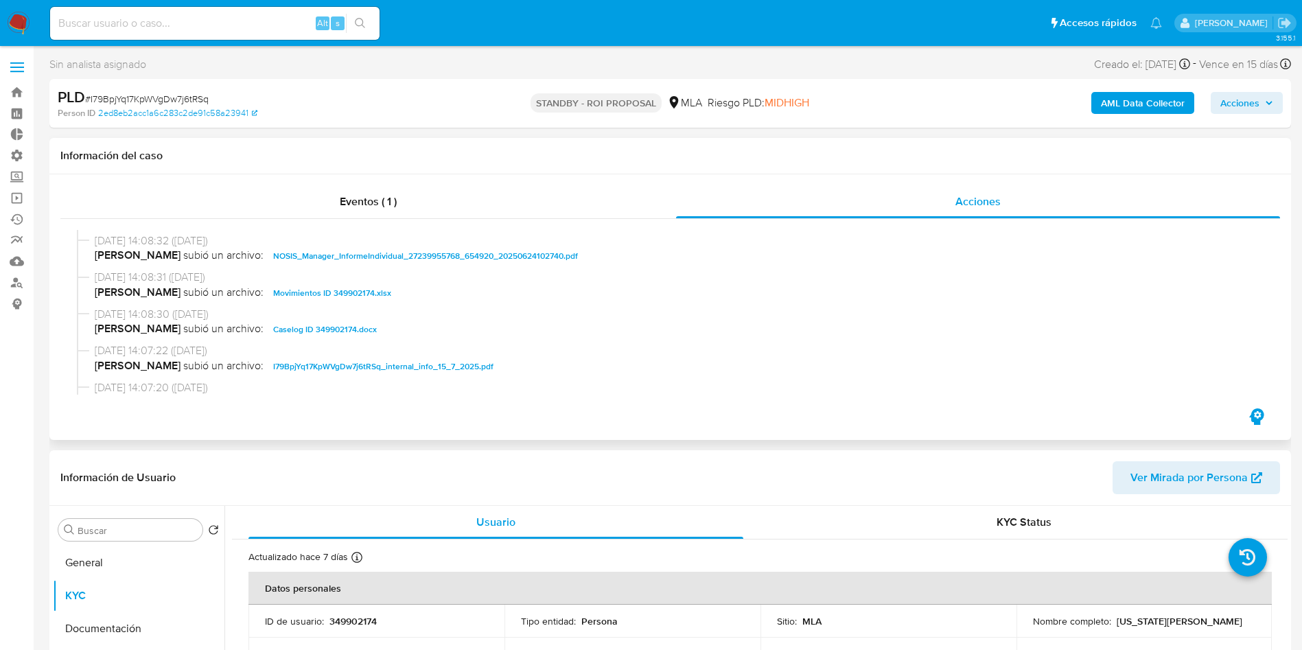
click at [342, 330] on span "Caselog ID 349902174.docx" at bounding box center [325, 329] width 104 height 16
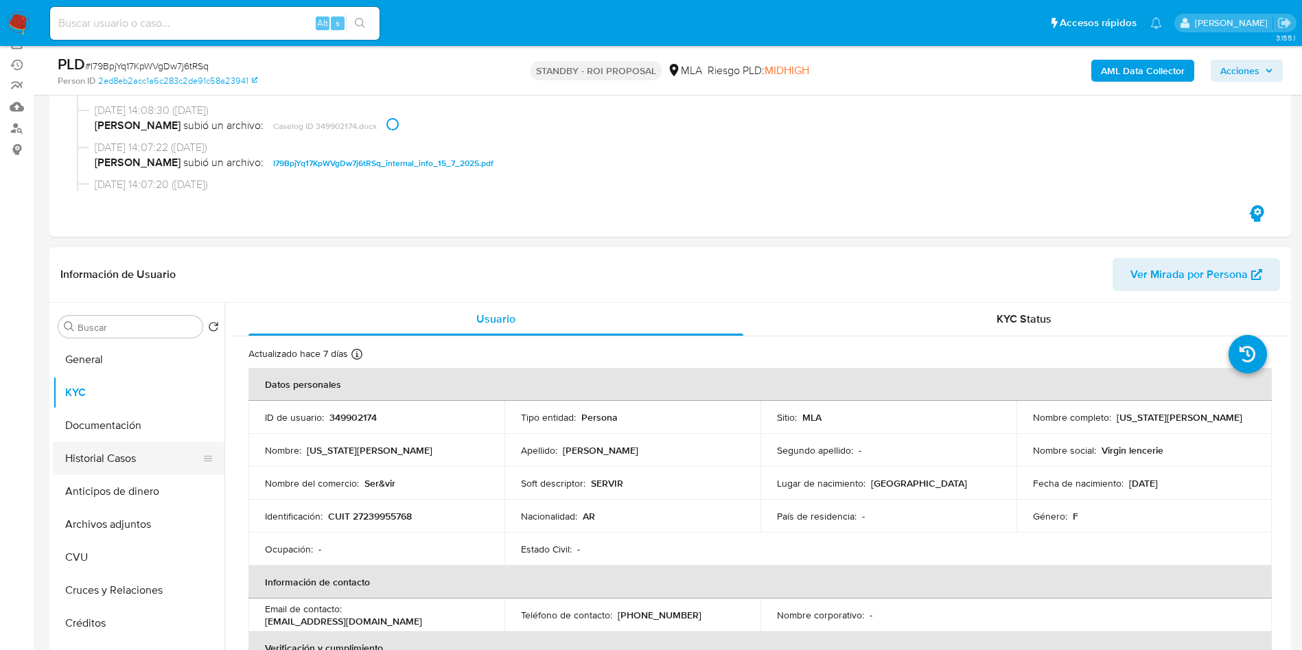
scroll to position [206, 0]
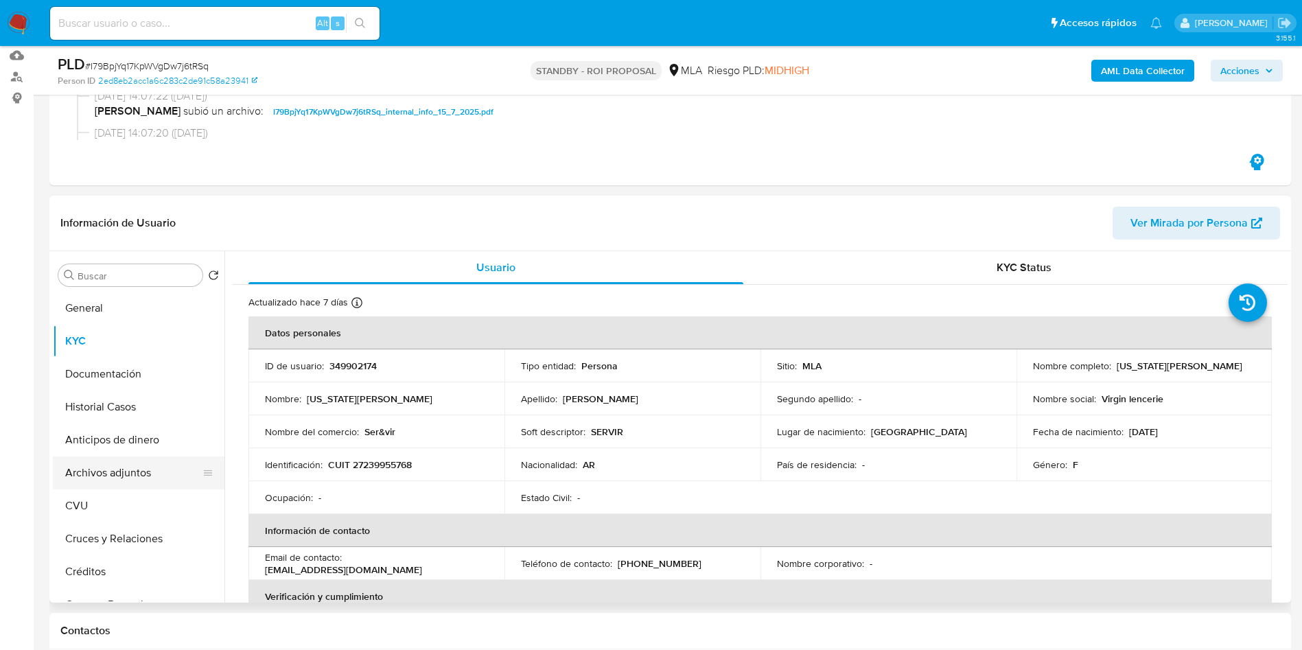
click at [113, 471] on button "Archivos adjuntos" at bounding box center [133, 473] width 161 height 33
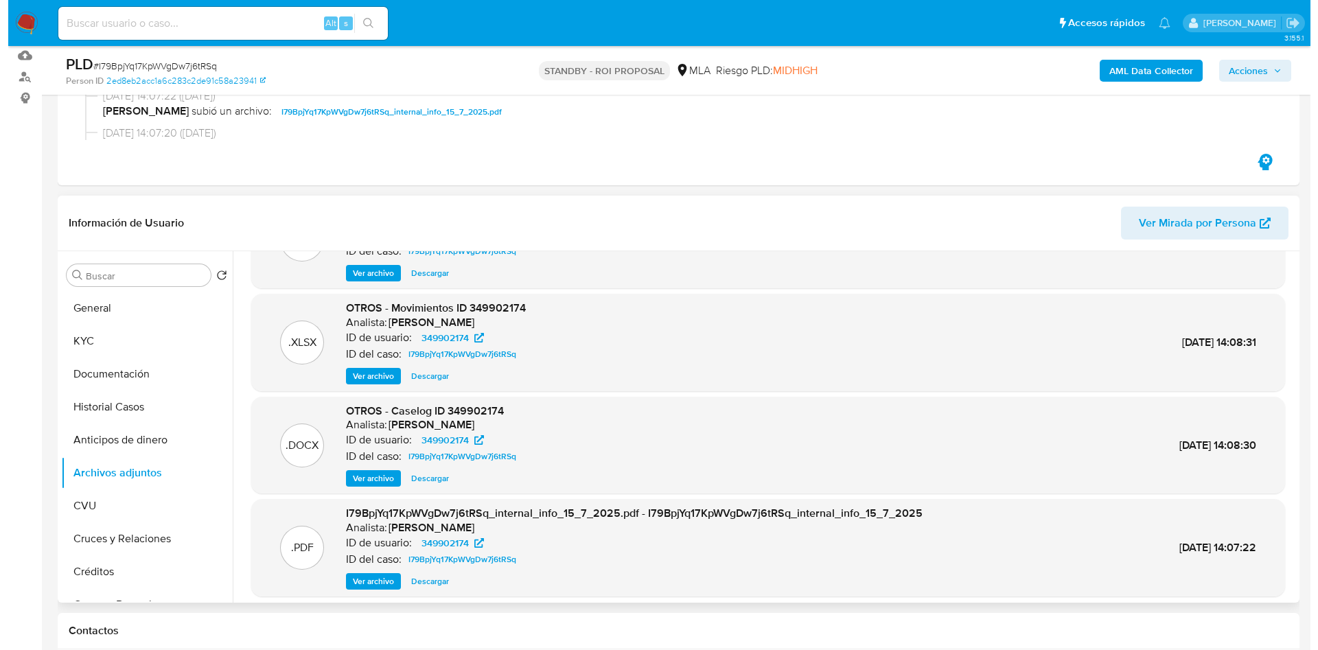
scroll to position [103, 0]
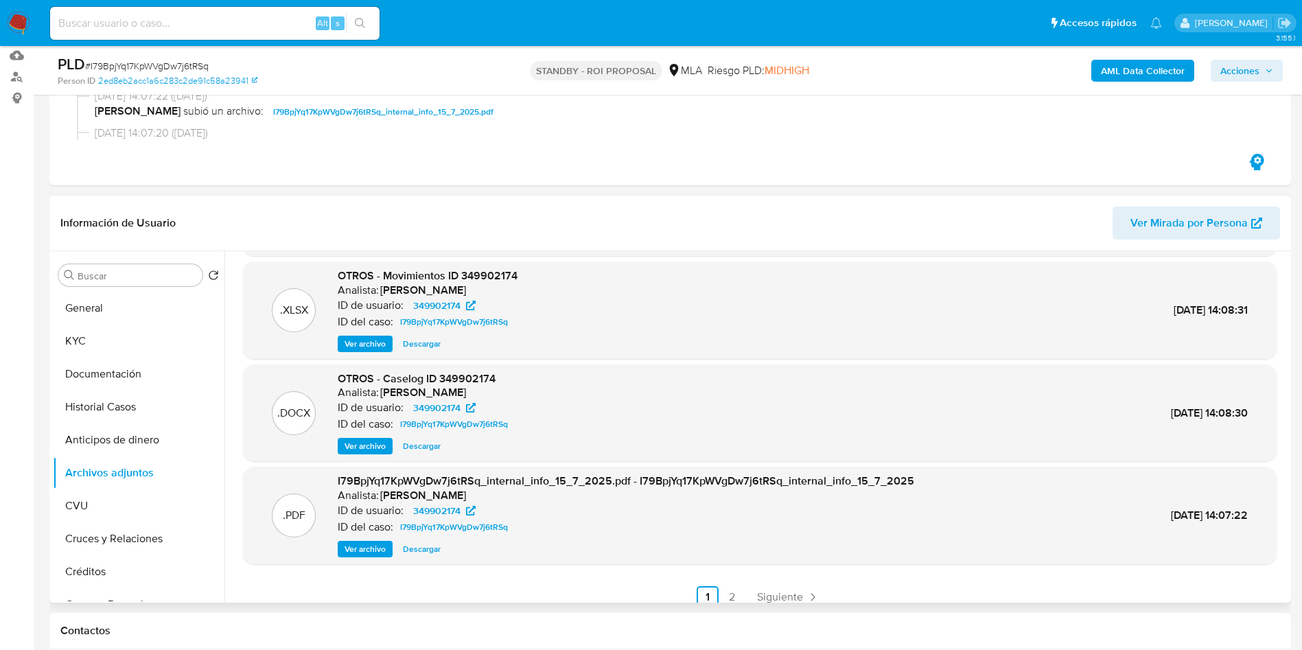
click at [371, 448] on span "Ver archivo" at bounding box center [365, 446] width 41 height 14
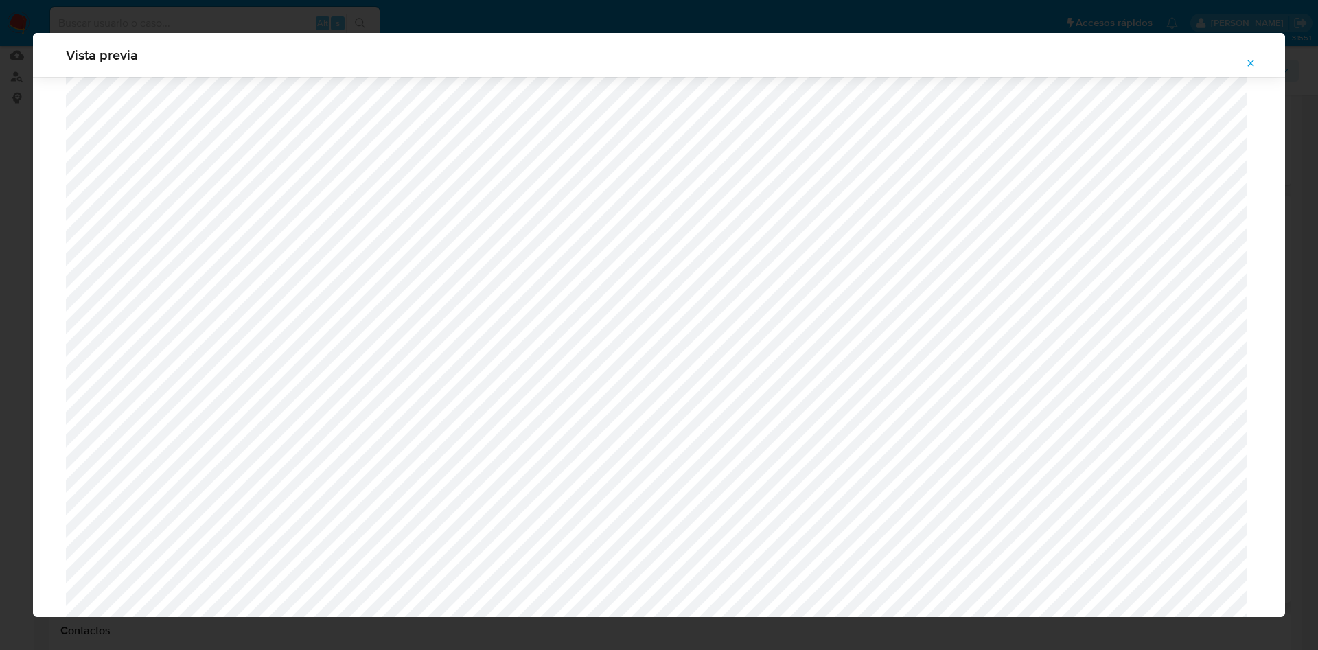
scroll to position [282, 0]
click at [1256, 58] on icon "Attachment preview" at bounding box center [1250, 63] width 11 height 11
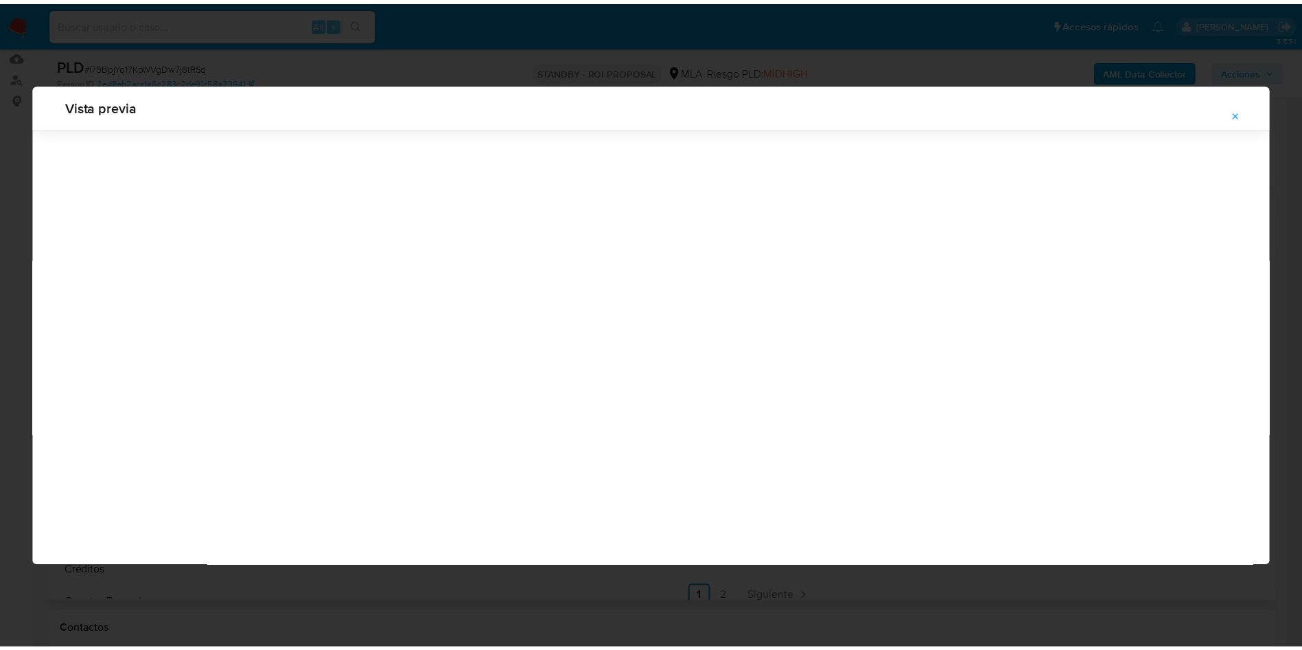
scroll to position [0, 0]
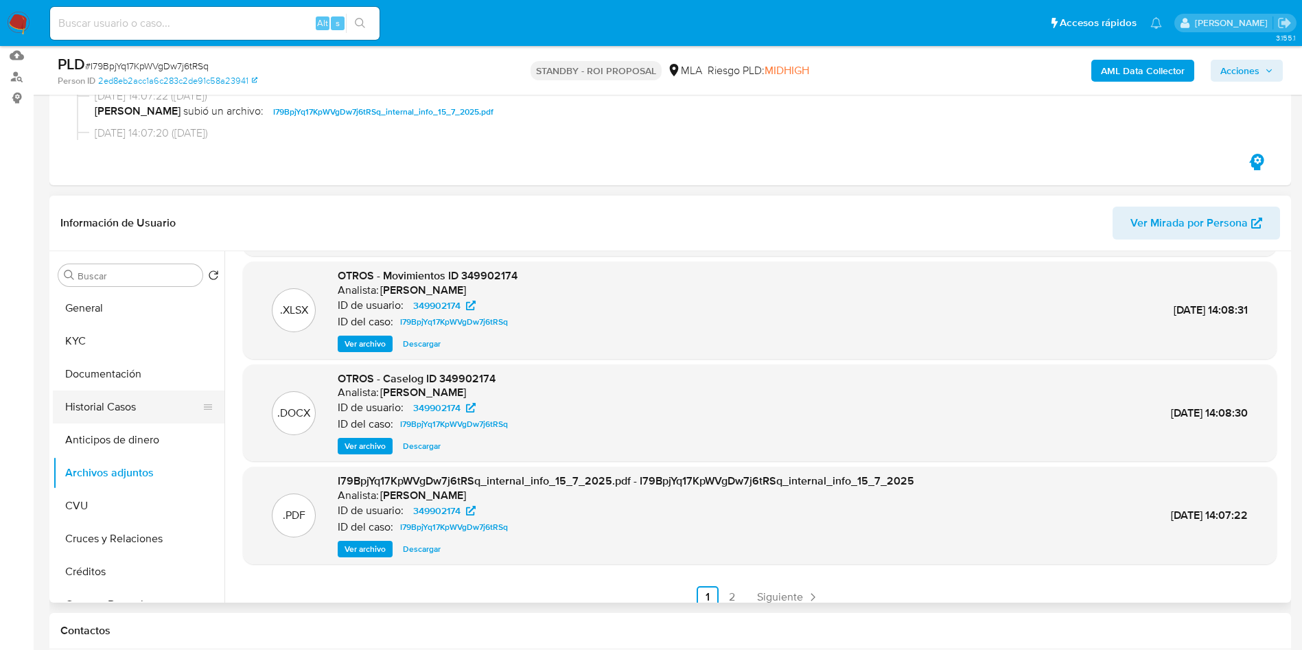
click at [112, 402] on button "Historial Casos" at bounding box center [133, 407] width 161 height 33
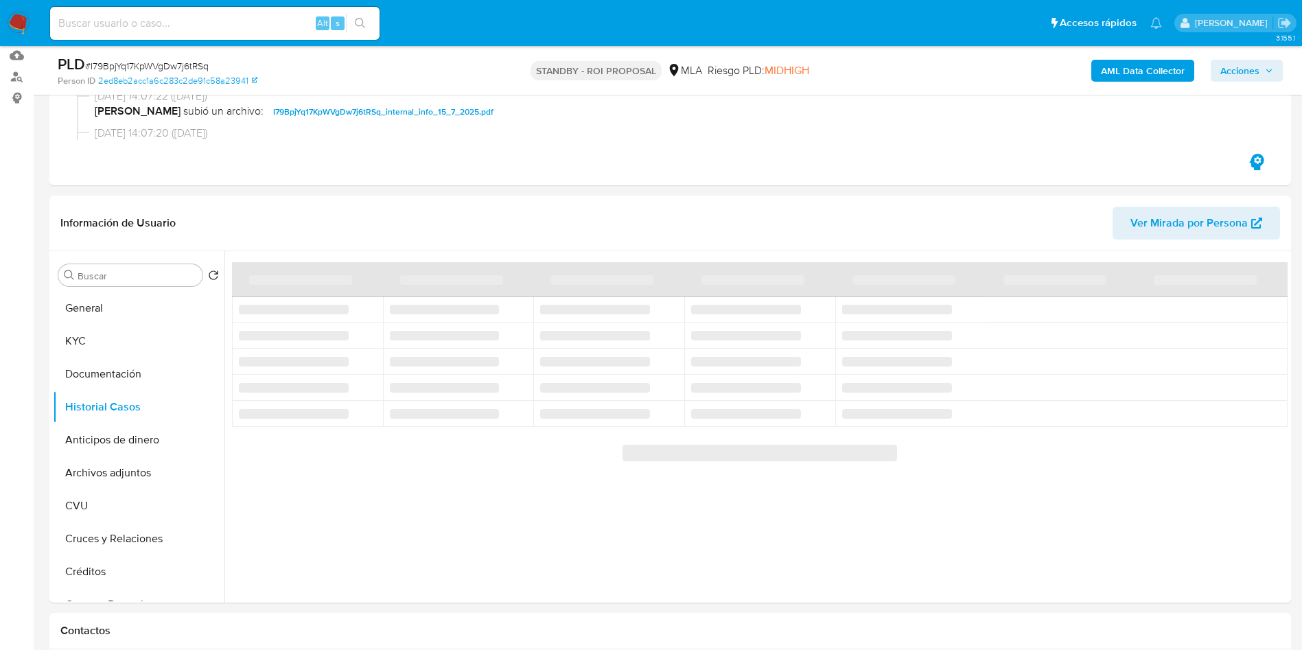
click at [192, 60] on span "# I79BpjYq17KpWVgDw7j6tRSq" at bounding box center [147, 66] width 124 height 14
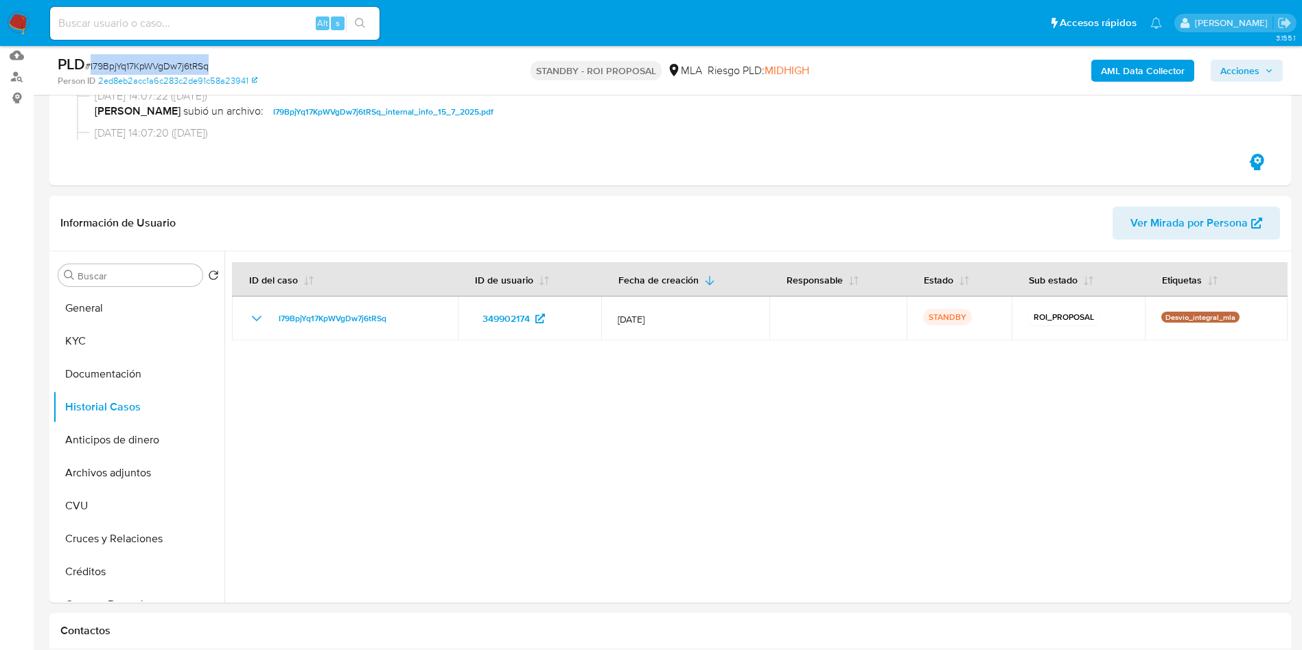
click at [192, 60] on span "# I79BpjYq17KpWVgDw7j6tRSq" at bounding box center [147, 66] width 124 height 14
copy span "I79BpjYq17KpWVgDw7j6tRSq"
click at [225, 13] on div "Alt s" at bounding box center [215, 23] width 330 height 33
click at [225, 19] on input at bounding box center [215, 23] width 330 height 18
paste input "yXfxdTxryN8uS3ecWqUhfkZR"
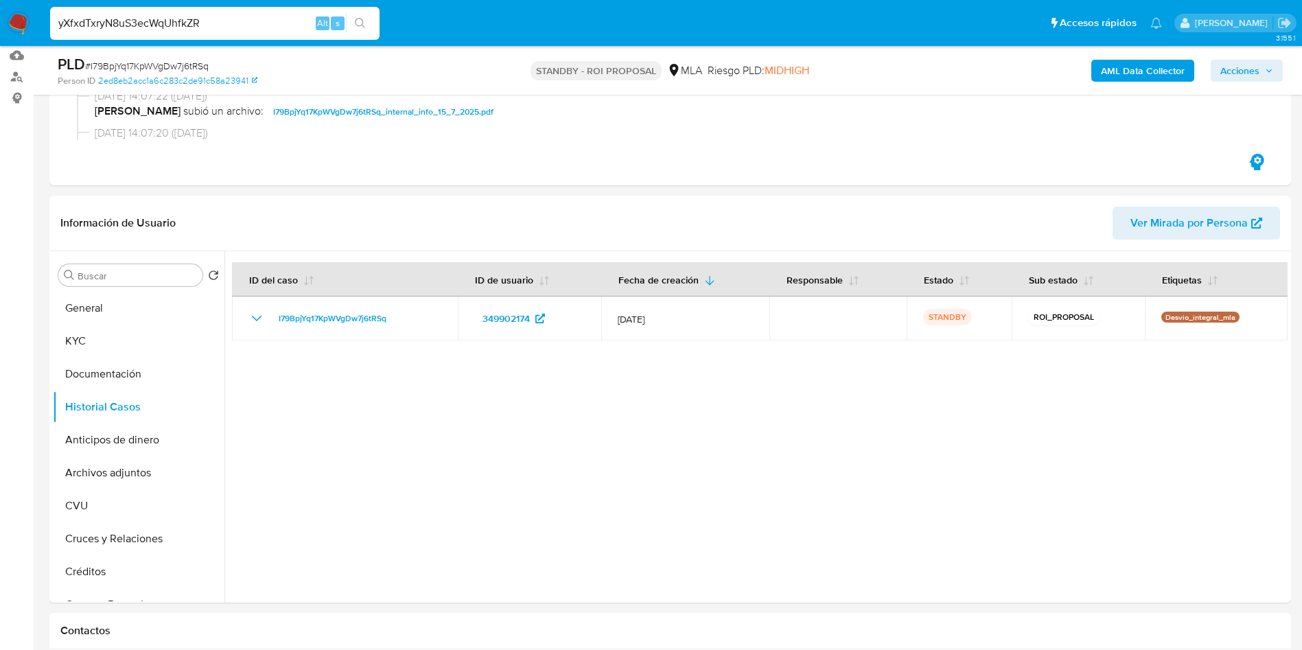
type input "yXfxdTxryN8uS3ecWqUhfkZR"
click at [358, 11] on div "yXfxdTxryN8uS3ecWqUhfkZR Alt s" at bounding box center [215, 23] width 330 height 33
click at [363, 27] on icon "search-icon" at bounding box center [360, 23] width 11 height 11
click at [240, 20] on input "yXfxdTxryN8uS3ecWqUhfkZR" at bounding box center [215, 23] width 330 height 18
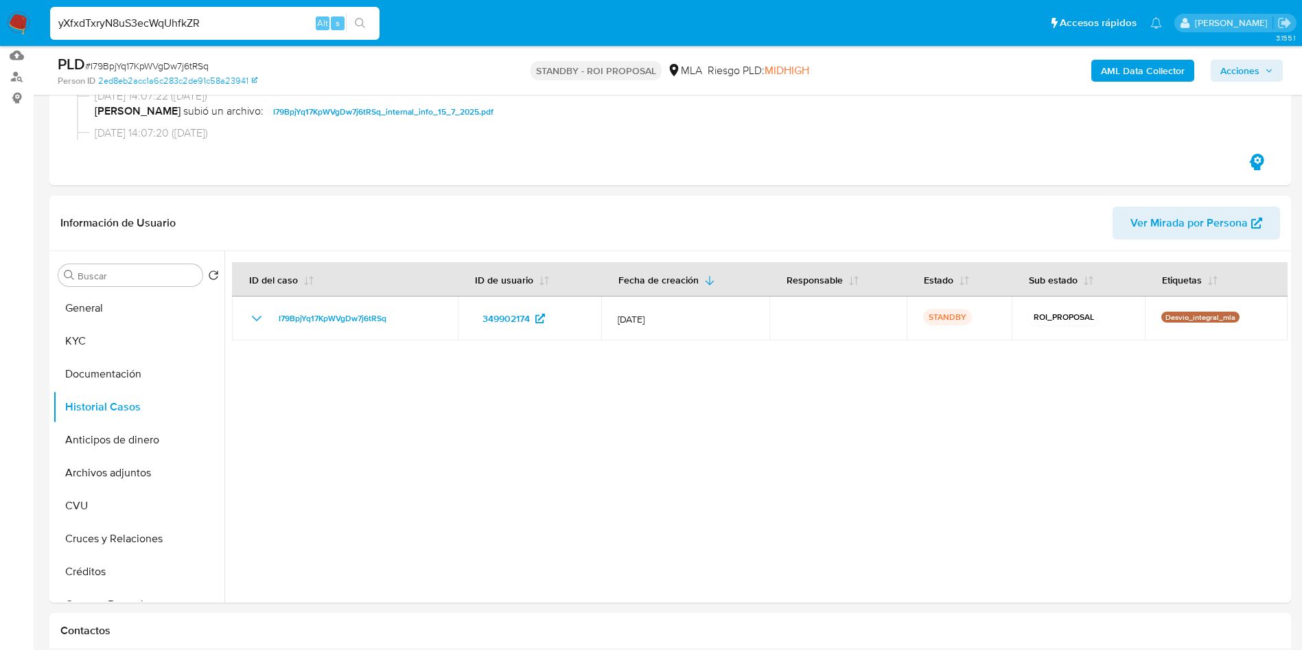
click at [369, 24] on button "search-icon" at bounding box center [360, 23] width 28 height 19
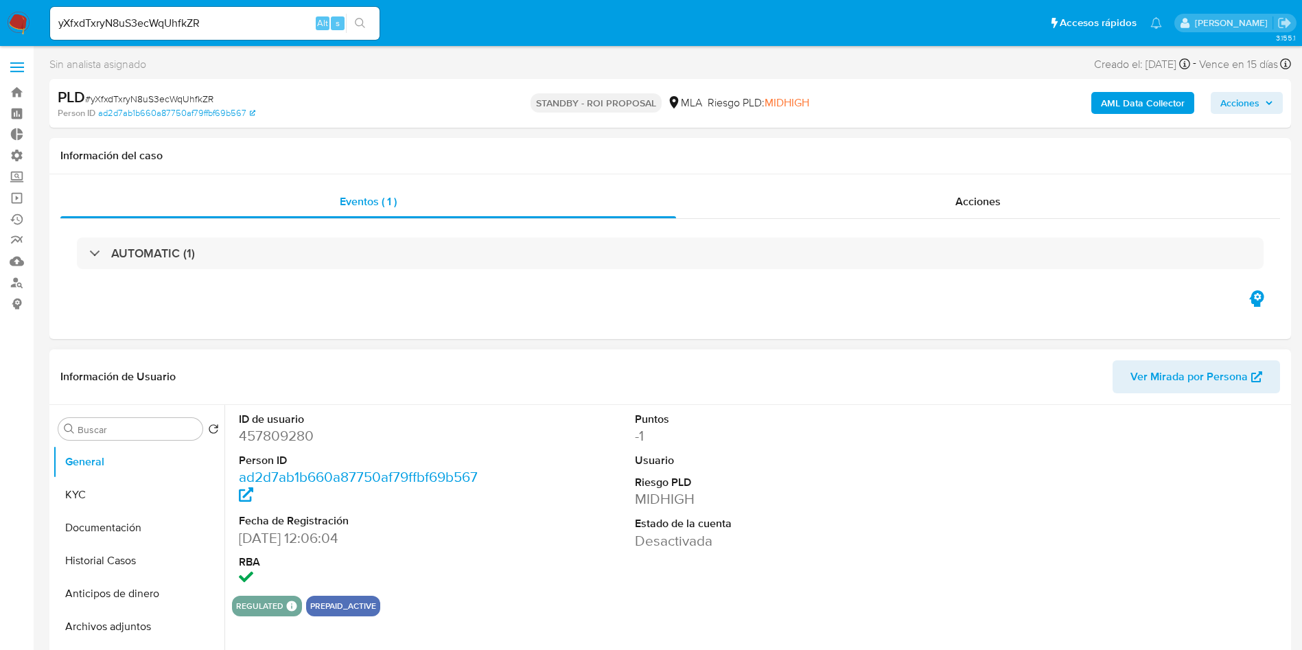
select select "10"
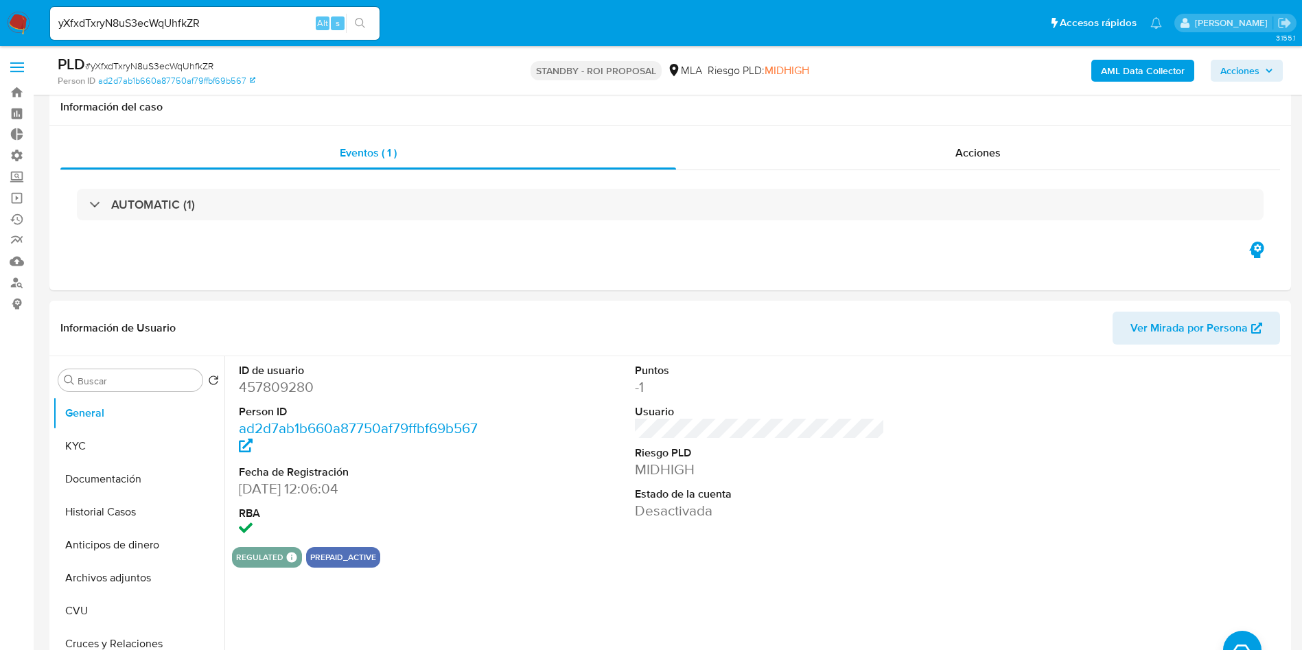
scroll to position [206, 0]
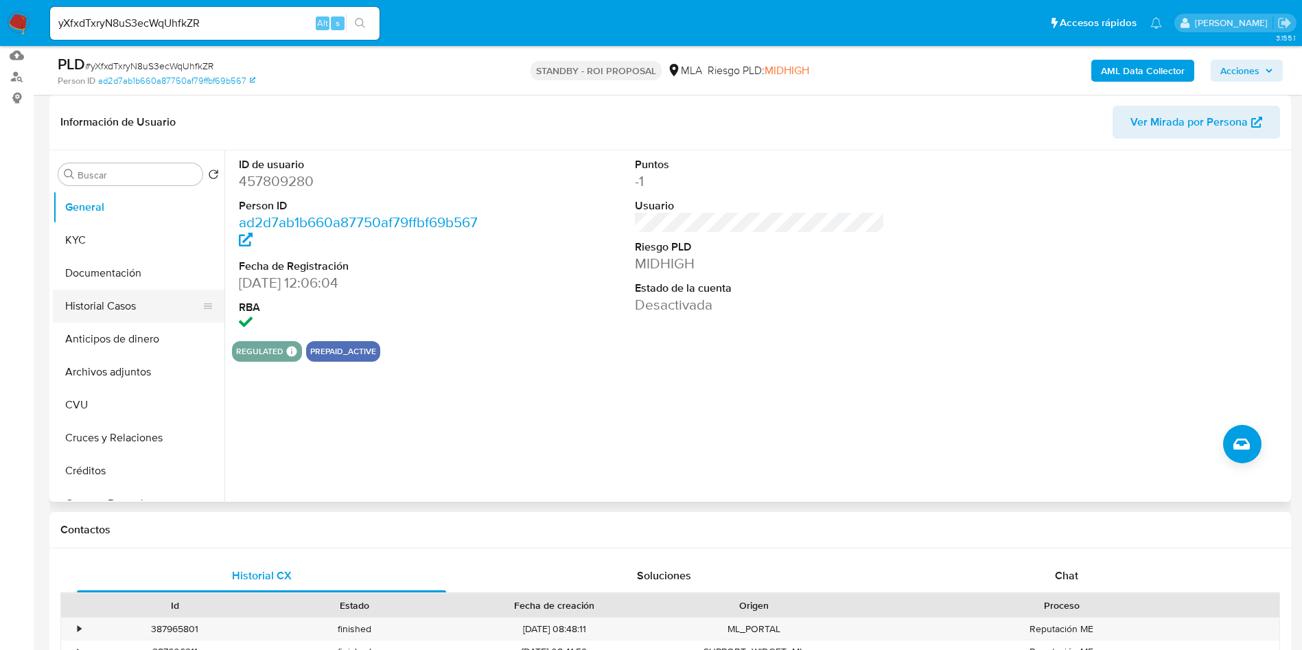
click at [117, 306] on button "Historial Casos" at bounding box center [133, 306] width 161 height 33
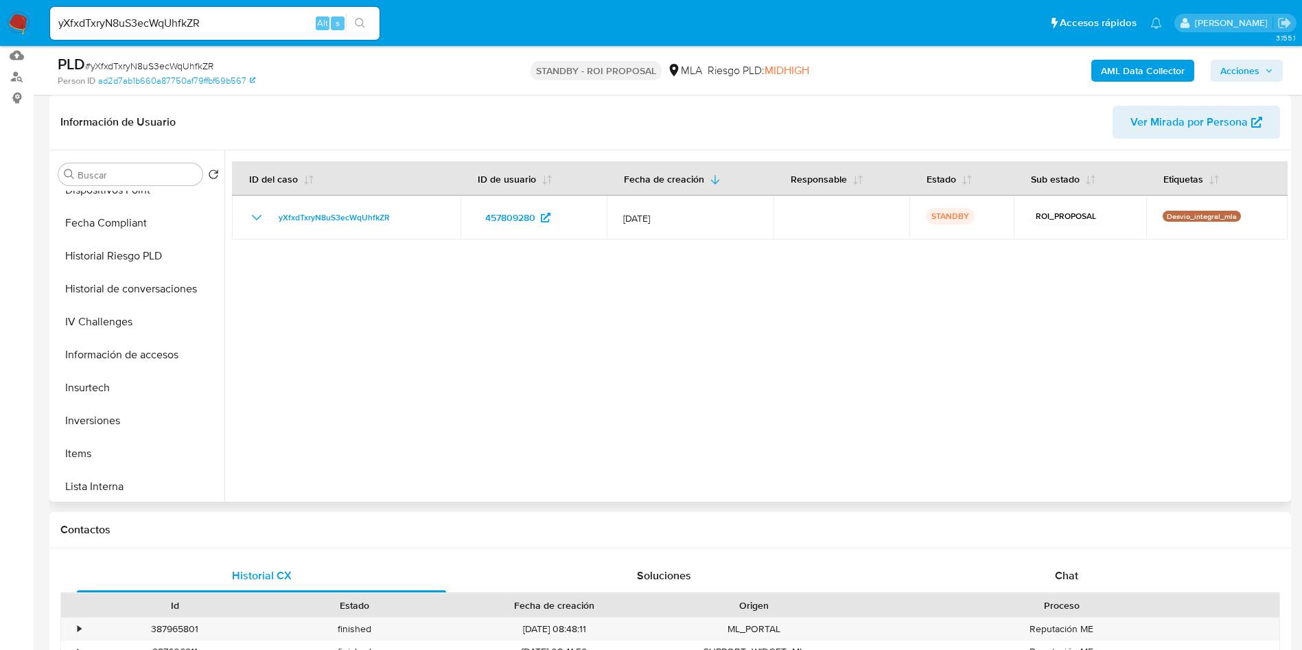
scroll to position [646, 0]
click at [158, 420] on button "Restricciones Nuevo Mundo" at bounding box center [133, 418] width 161 height 33
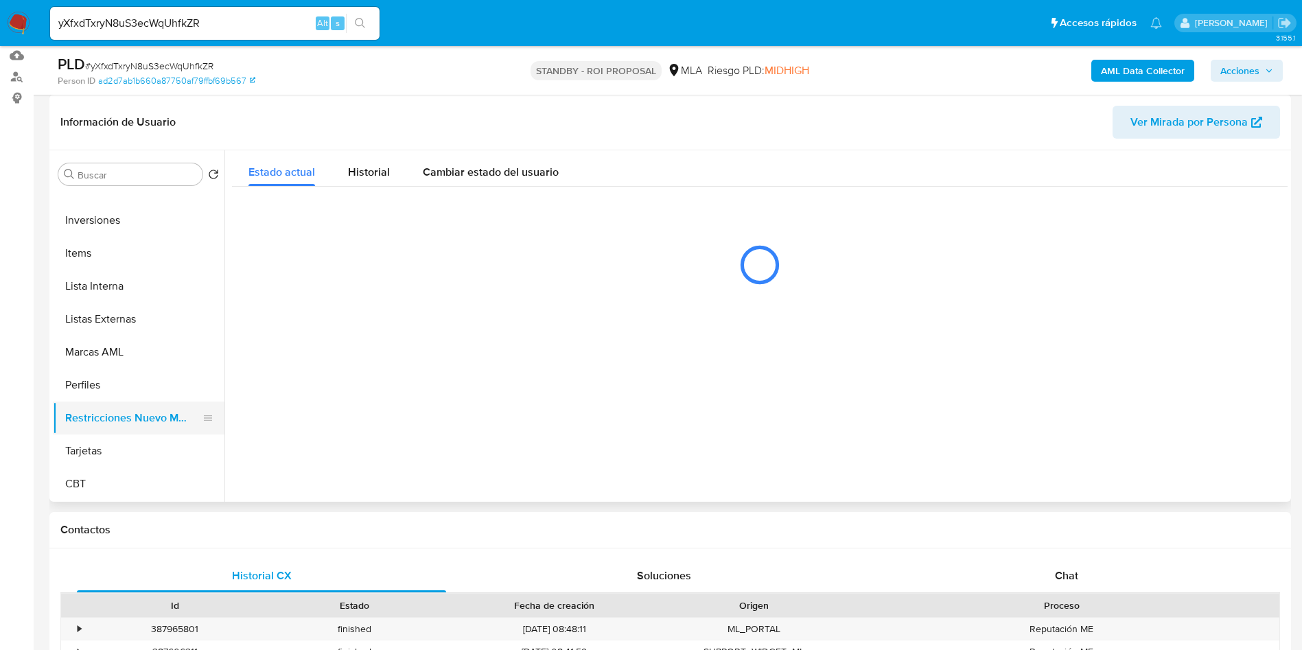
scroll to position [0, 0]
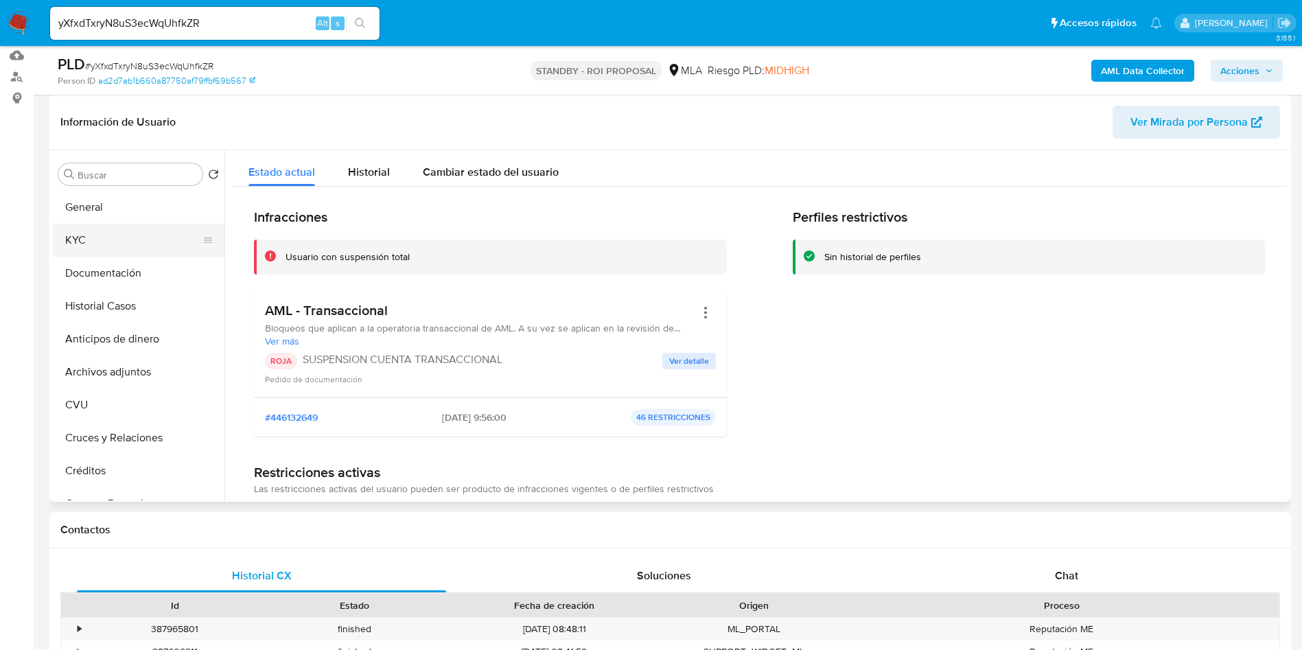
click at [100, 237] on button "KYC" at bounding box center [133, 240] width 161 height 33
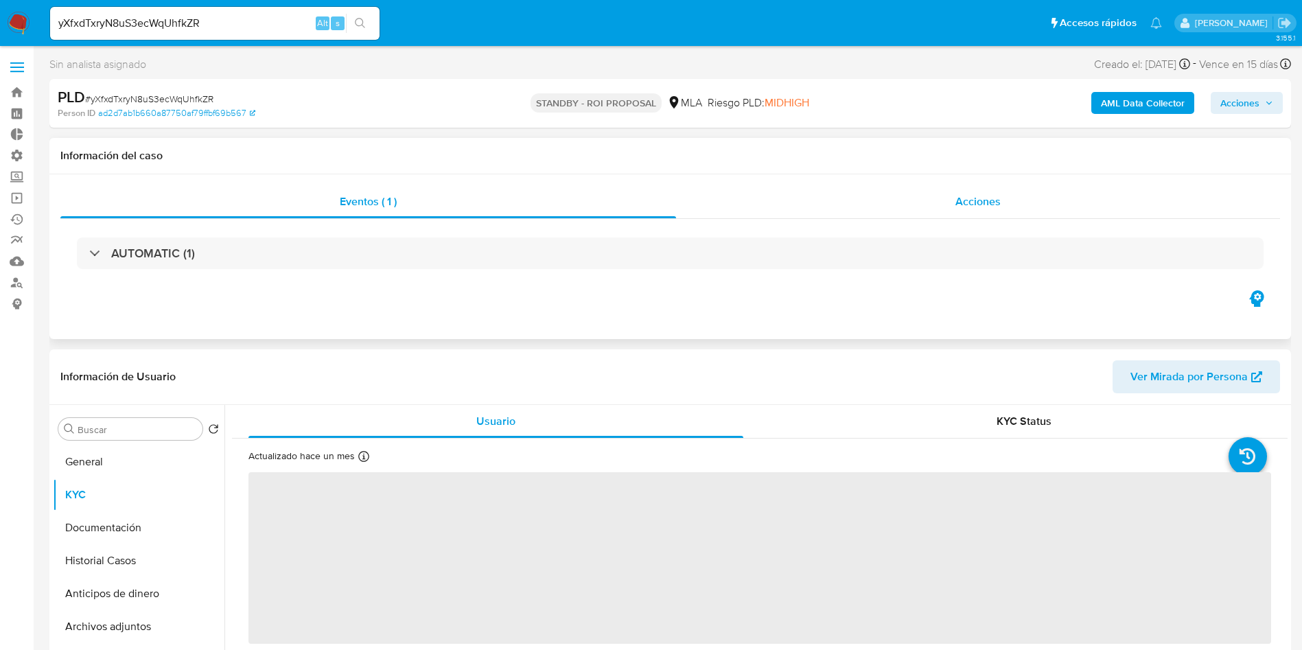
click at [956, 185] on div "Acciones" at bounding box center [978, 201] width 604 height 33
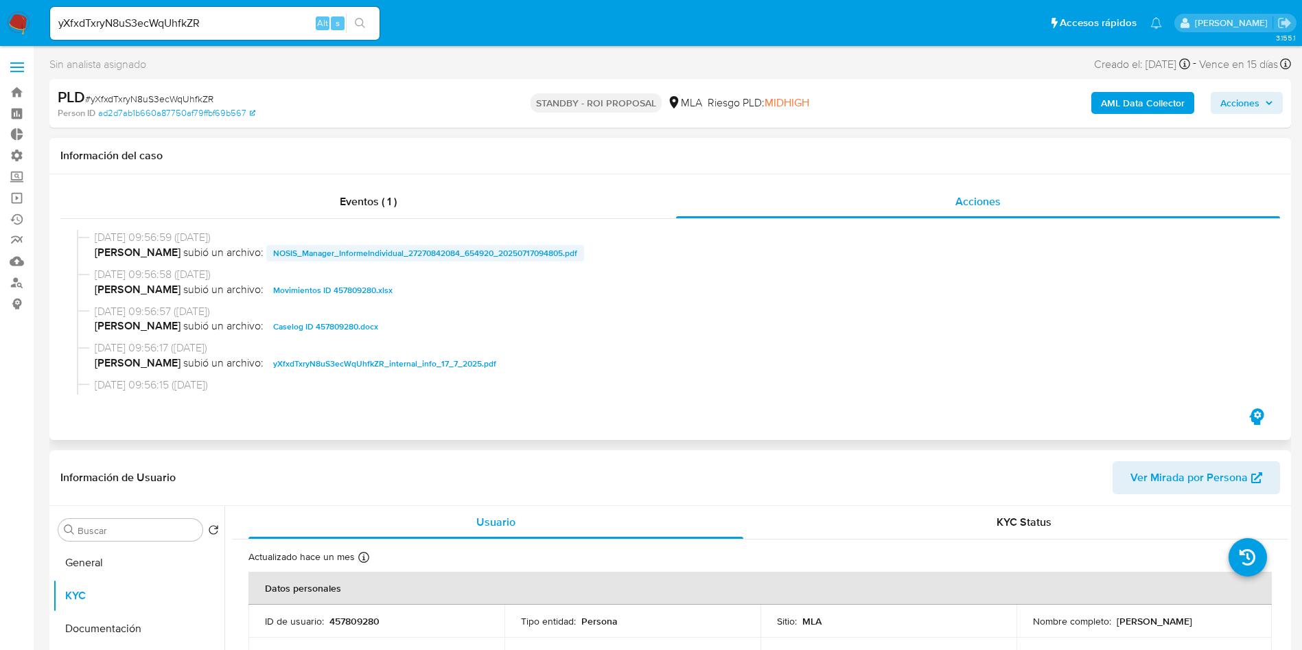
scroll to position [103, 0]
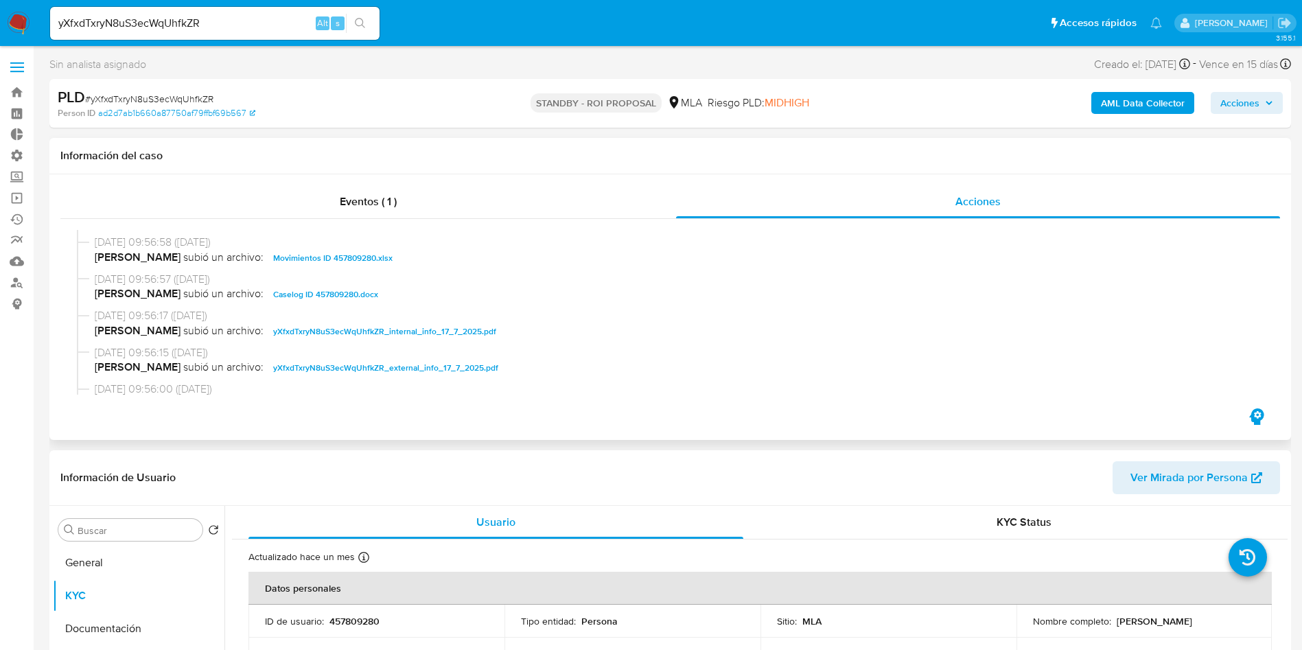
click at [288, 294] on span "Caselog ID 457809280.docx" at bounding box center [325, 294] width 105 height 16
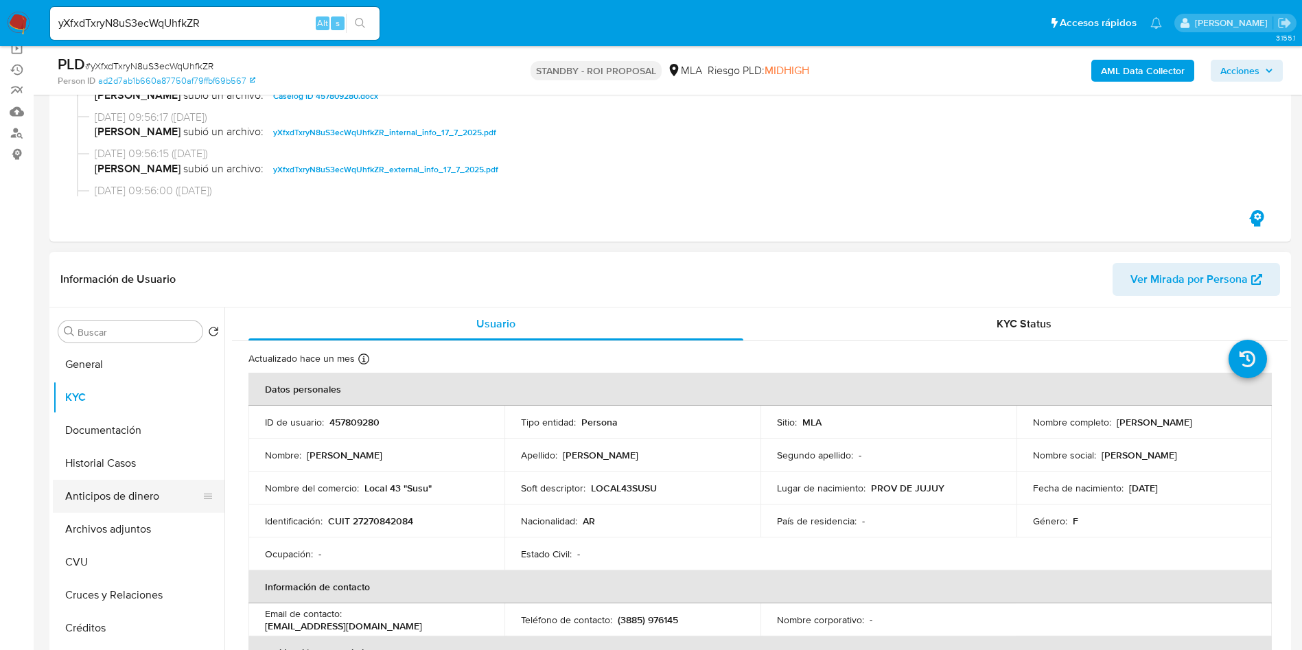
scroll to position [206, 0]
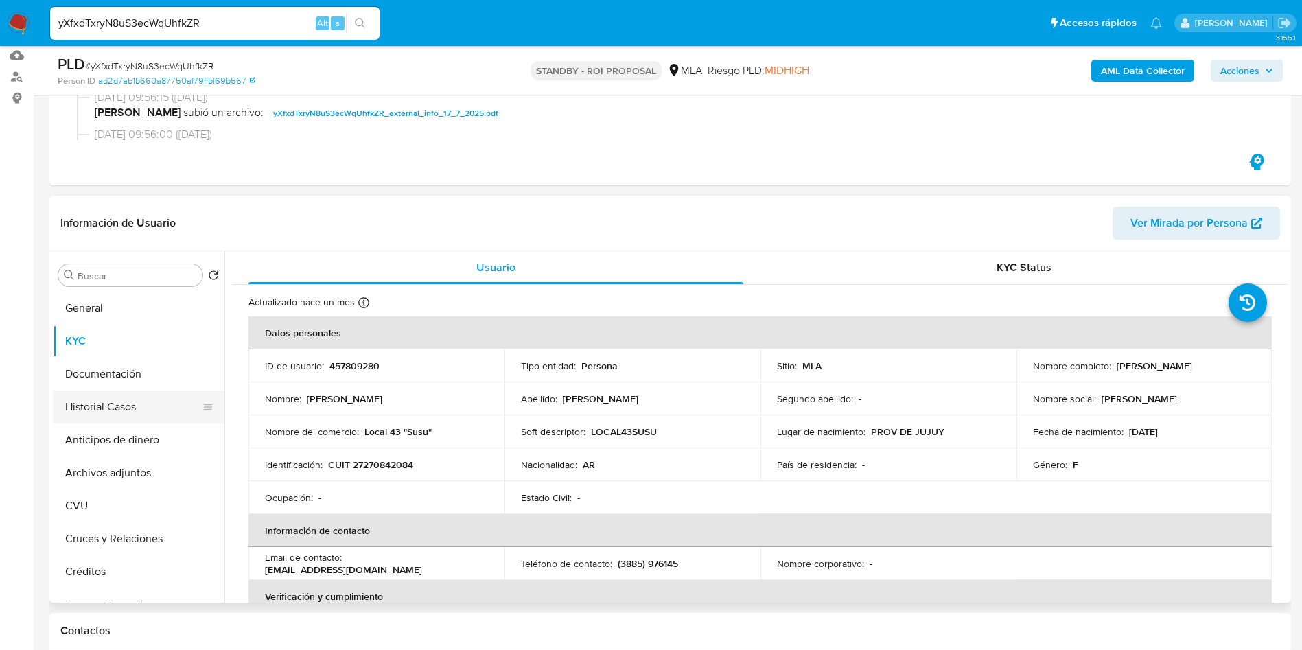
click at [136, 413] on button "Historial Casos" at bounding box center [133, 407] width 161 height 33
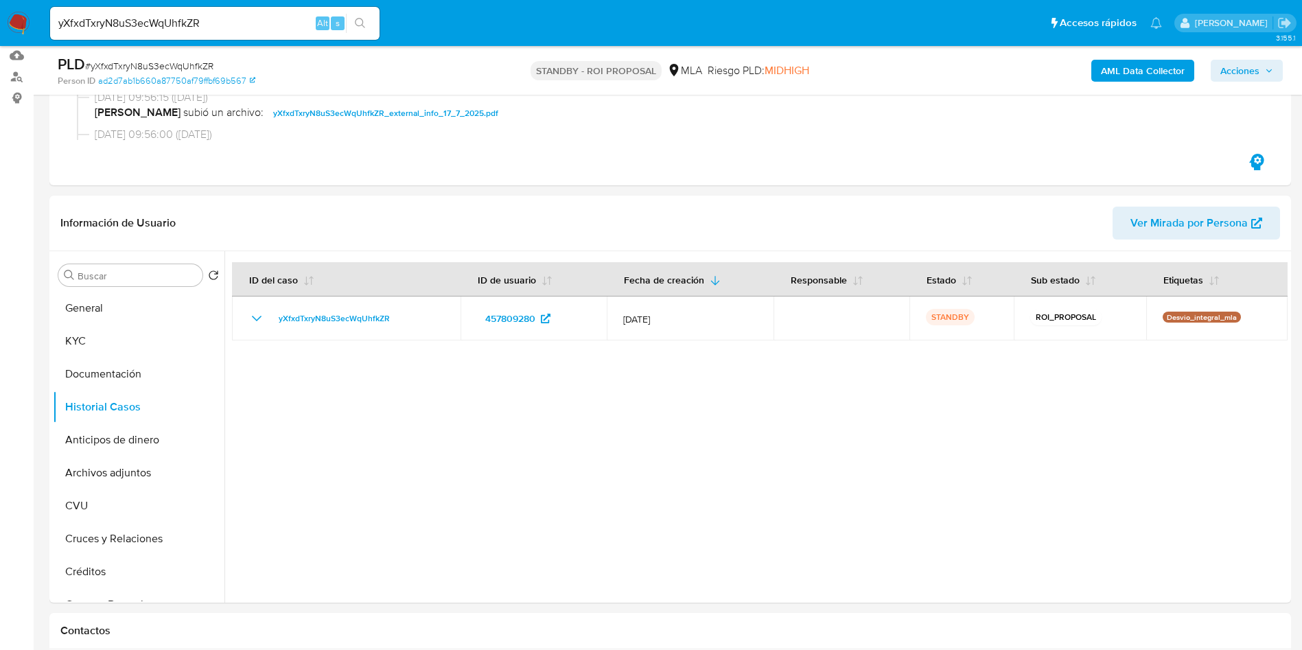
click at [199, 62] on span "# yXfxdTxryN8uS3ecWqUhfkZR" at bounding box center [149, 66] width 128 height 14
copy span "yXfxdTxryN8uS3ecWqUhfkZR"
click at [229, 19] on input "yXfxdTxryN8uS3ecWqUhfkZR" at bounding box center [215, 23] width 330 height 18
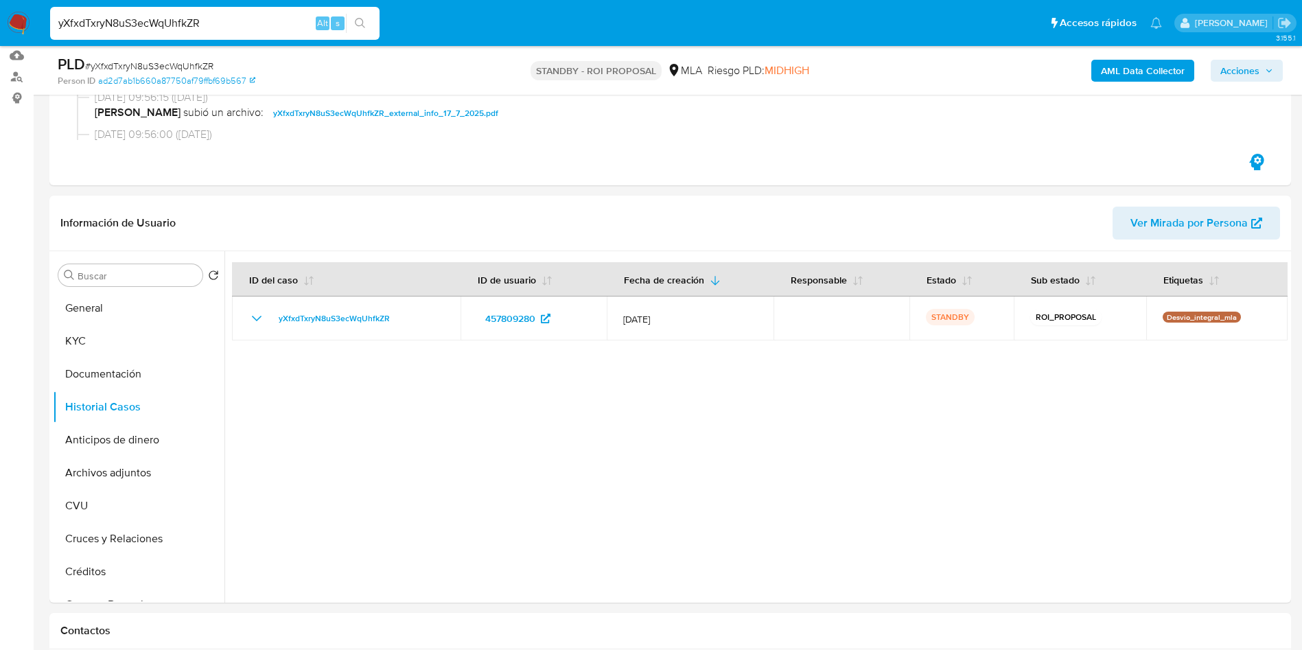
paste input "OPYEHGWVYsx0dE0Xf6haykPW"
type input "OPYEHGWVYsx0dE0Xf6haykPW"
click at [353, 17] on button "search-icon" at bounding box center [360, 23] width 28 height 19
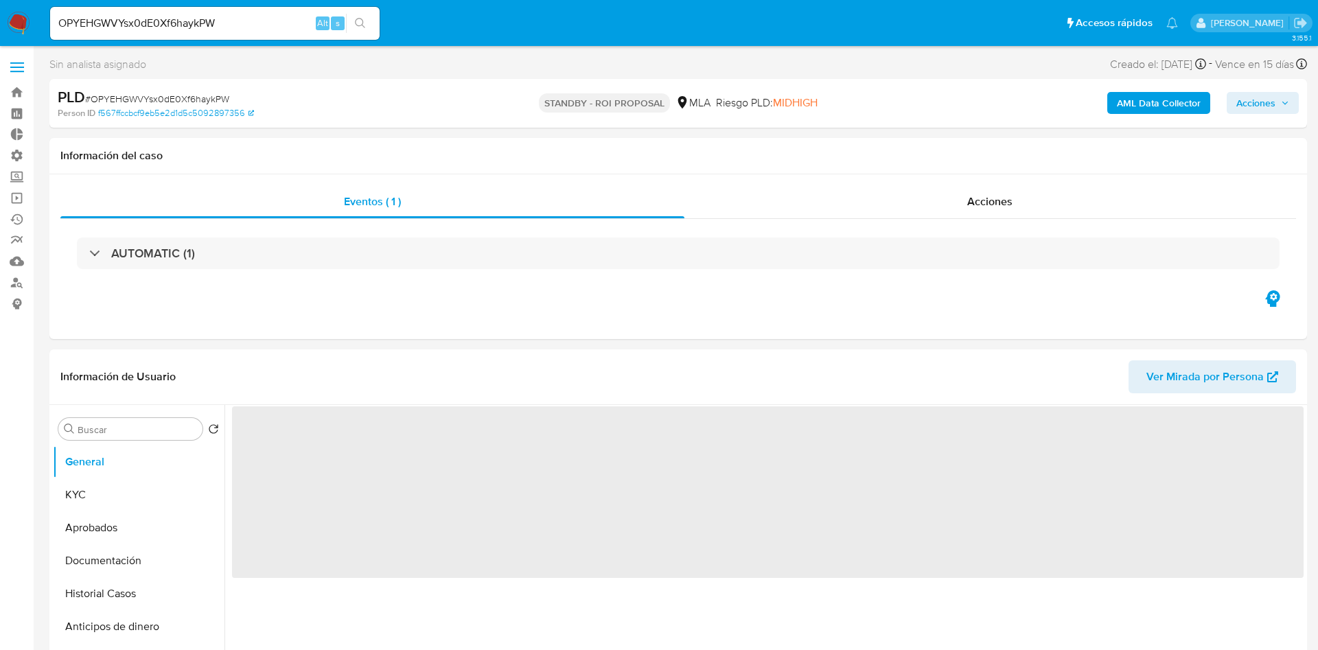
select select "10"
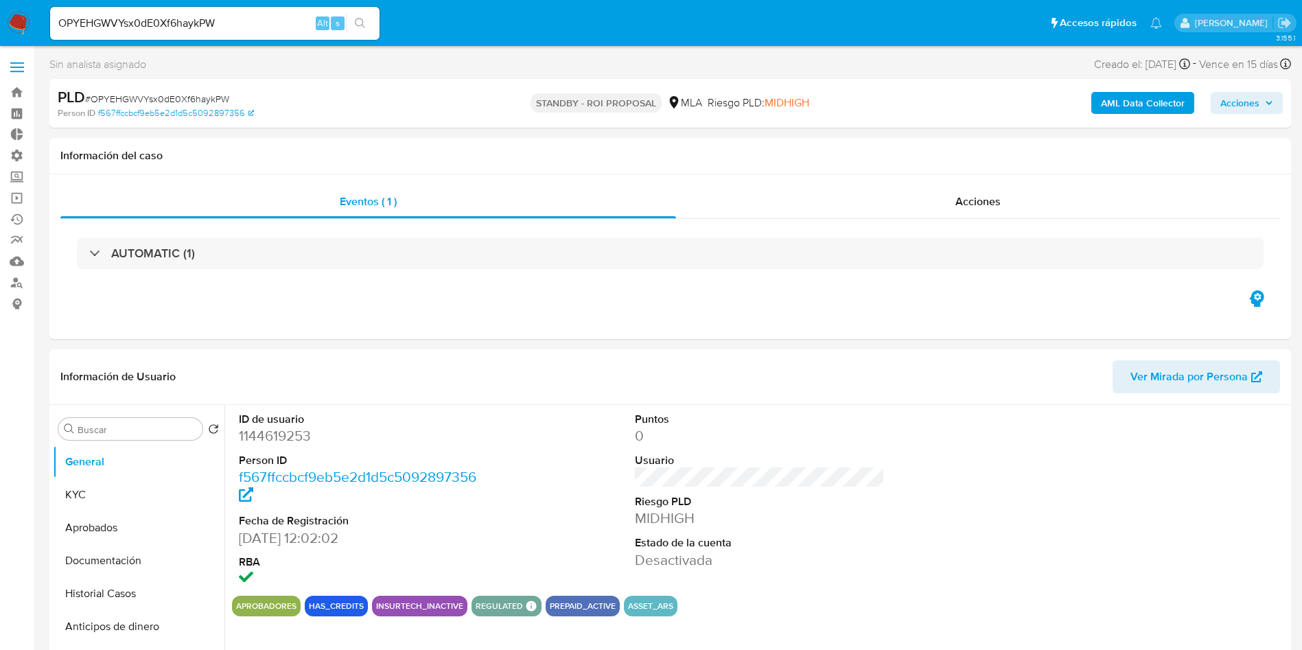
click at [185, 19] on input "OPYEHGWVYsx0dE0Xf6haykPW" at bounding box center [215, 23] width 330 height 18
click at [365, 25] on icon "search-icon" at bounding box center [360, 23] width 11 height 11
click at [989, 198] on span "Acciones" at bounding box center [978, 202] width 45 height 16
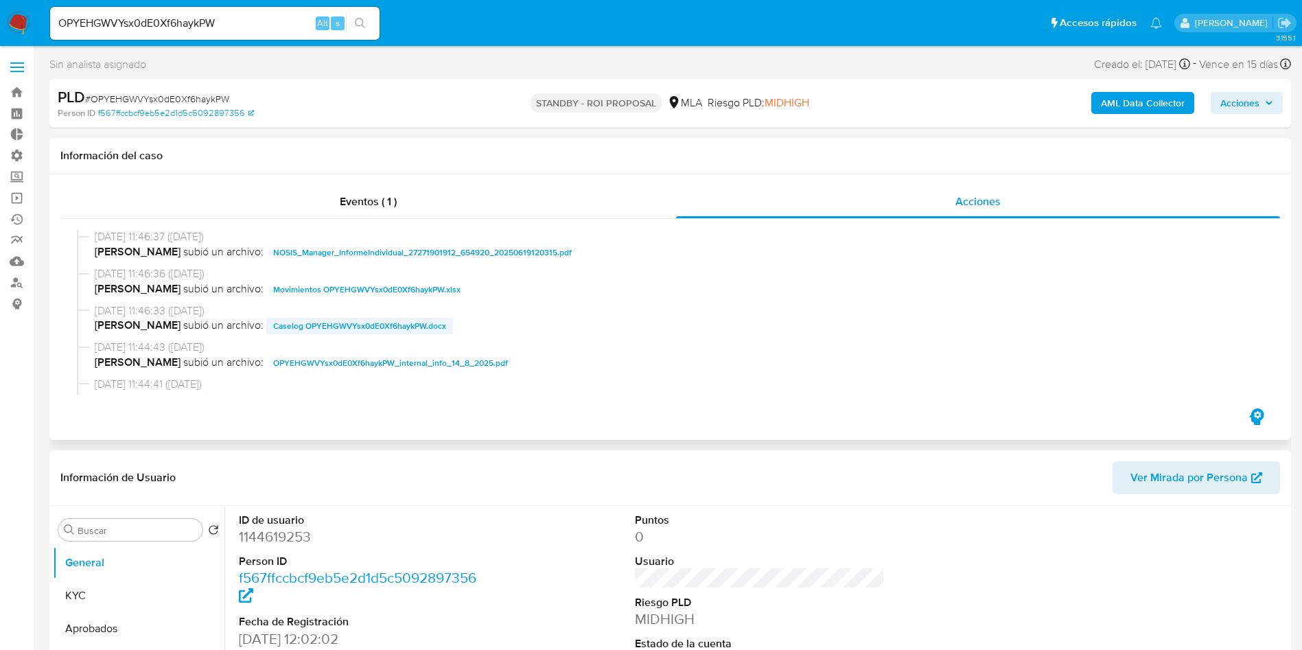
scroll to position [103, 0]
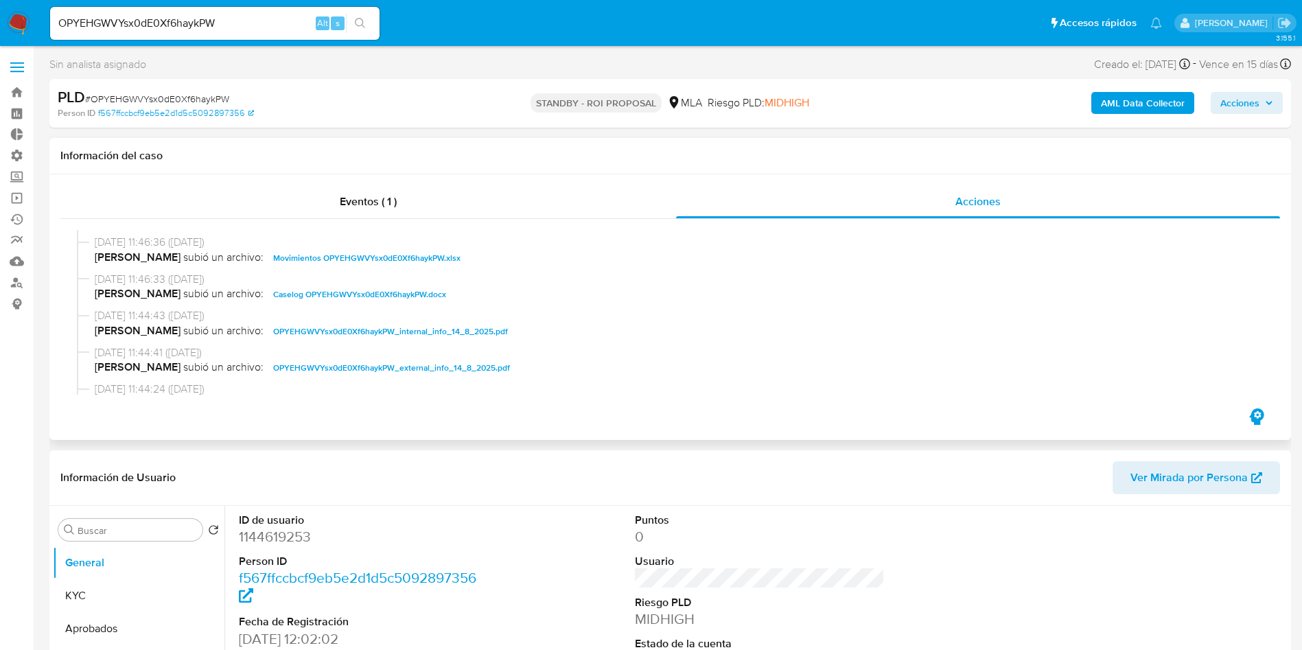
click at [382, 298] on span "Caselog OPYEHGWVYsx0dE0Xf6haykPW.docx" at bounding box center [359, 294] width 173 height 16
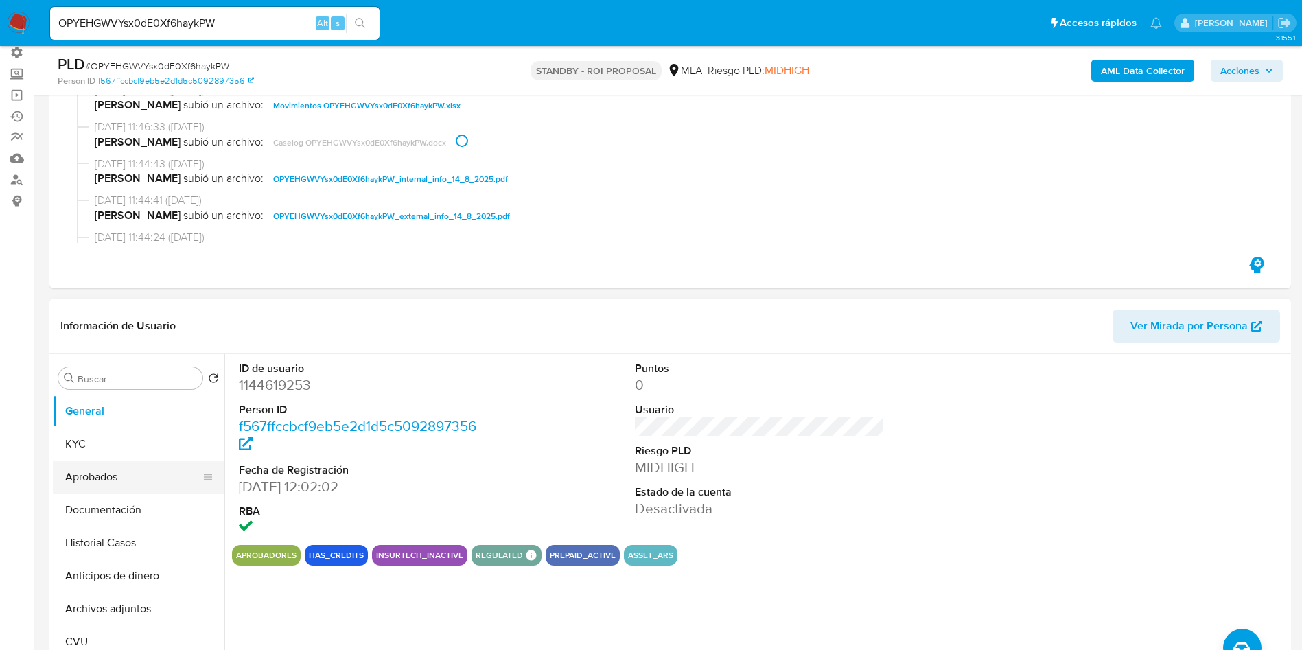
click at [136, 470] on button "Aprobados" at bounding box center [133, 477] width 161 height 33
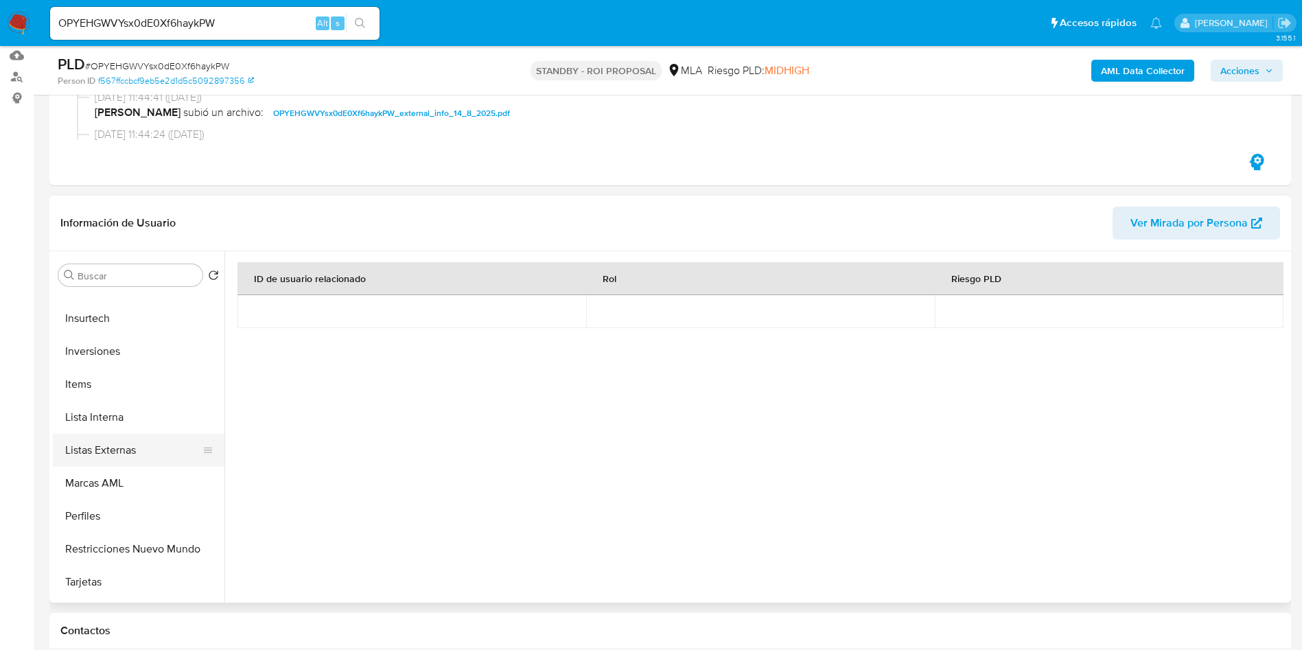
scroll to position [679, 0]
click at [136, 512] on button "Restricciones Nuevo Mundo" at bounding box center [133, 519] width 161 height 33
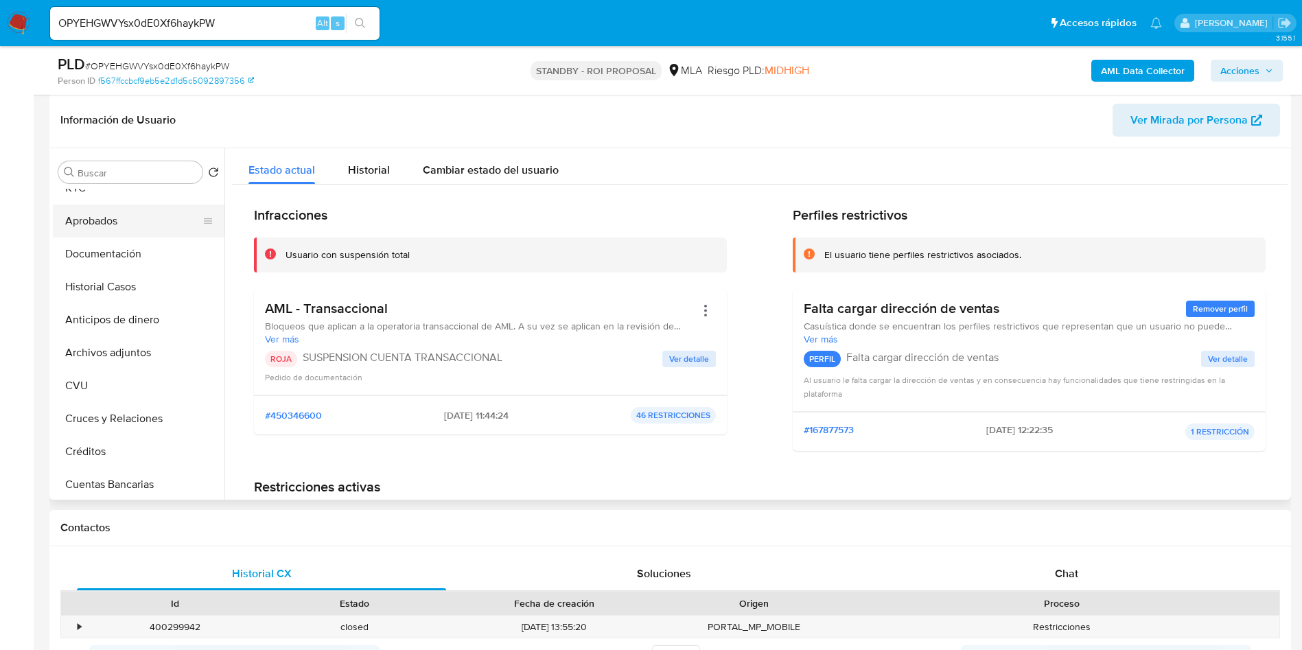
scroll to position [0, 0]
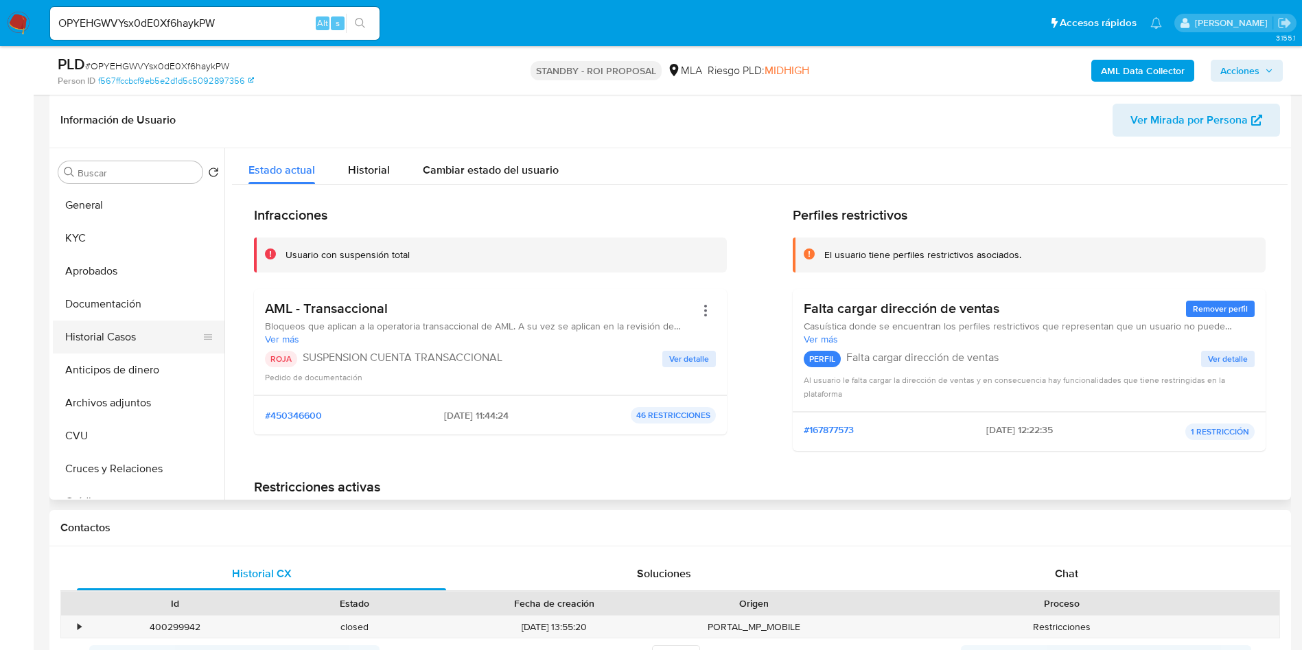
click at [115, 344] on button "Historial Casos" at bounding box center [133, 337] width 161 height 33
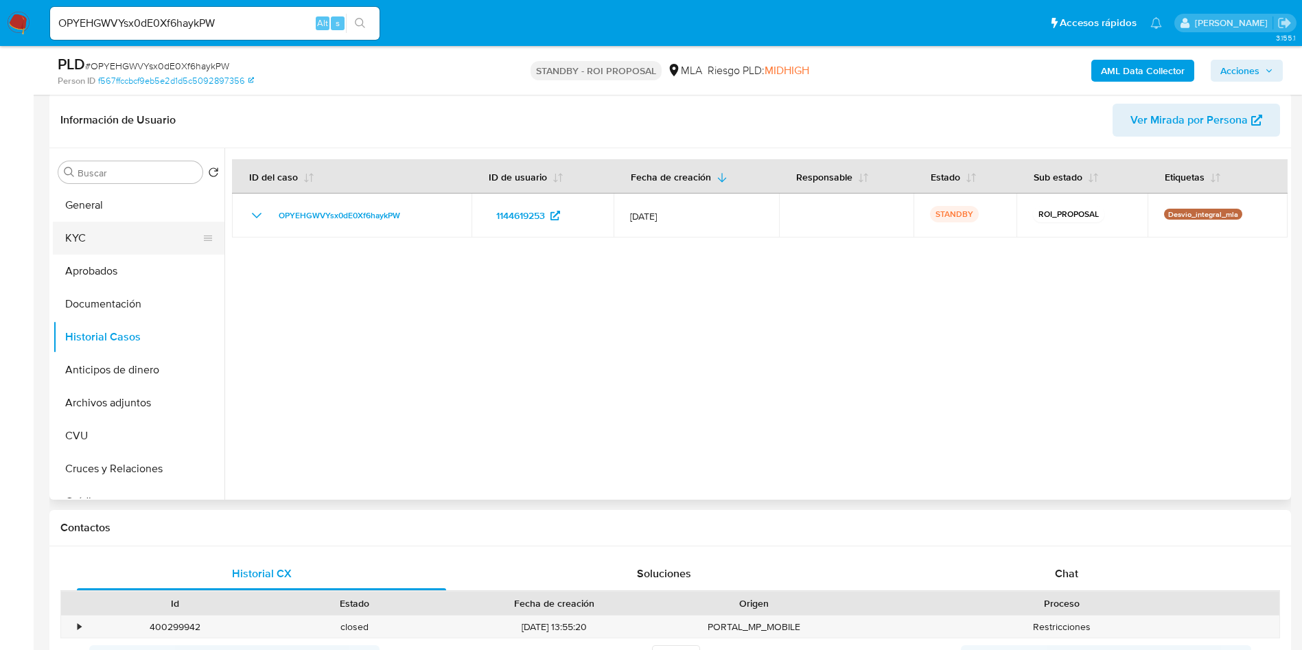
click at [118, 246] on button "KYC" at bounding box center [133, 238] width 161 height 33
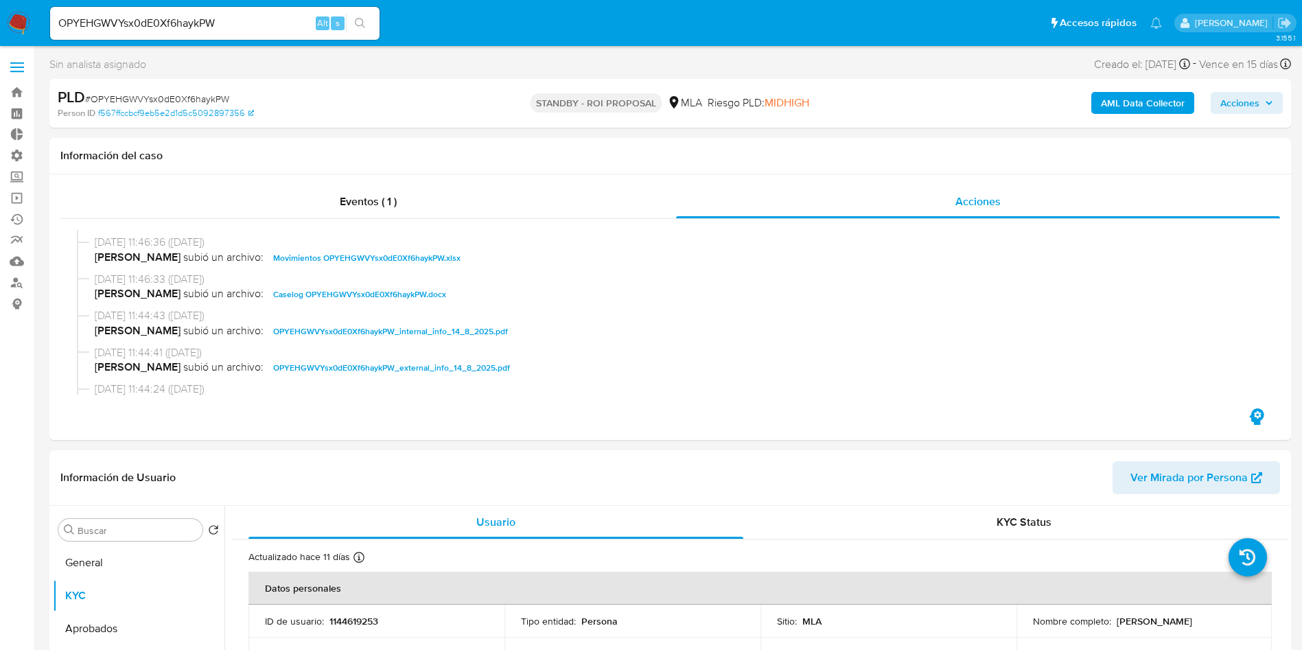
click at [249, 21] on input "OPYEHGWVYsx0dE0Xf6haykPW" at bounding box center [215, 23] width 330 height 18
paste input "EGaEOtnj68bciMhfAakOCLxM"
type input "EGaEOtnj68bciMhfAakOCLxM"
click at [371, 25] on button "search-icon" at bounding box center [360, 23] width 28 height 19
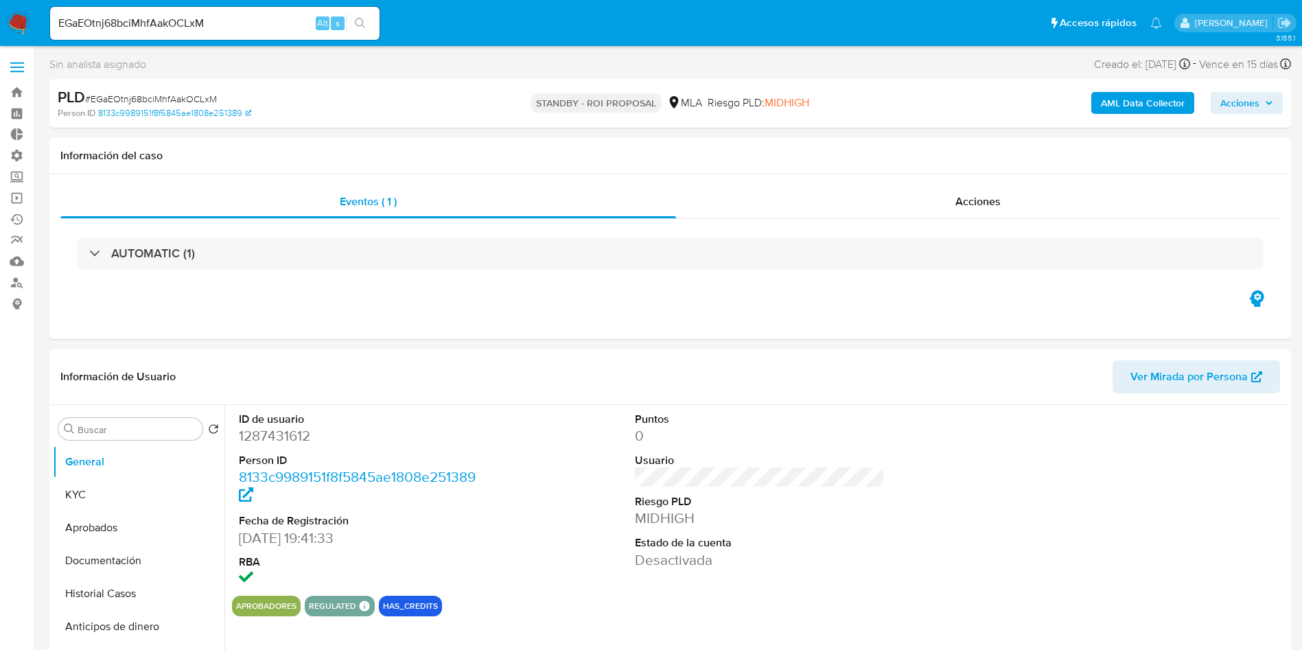
select select "10"
click at [957, 209] on span "Acciones" at bounding box center [978, 202] width 45 height 16
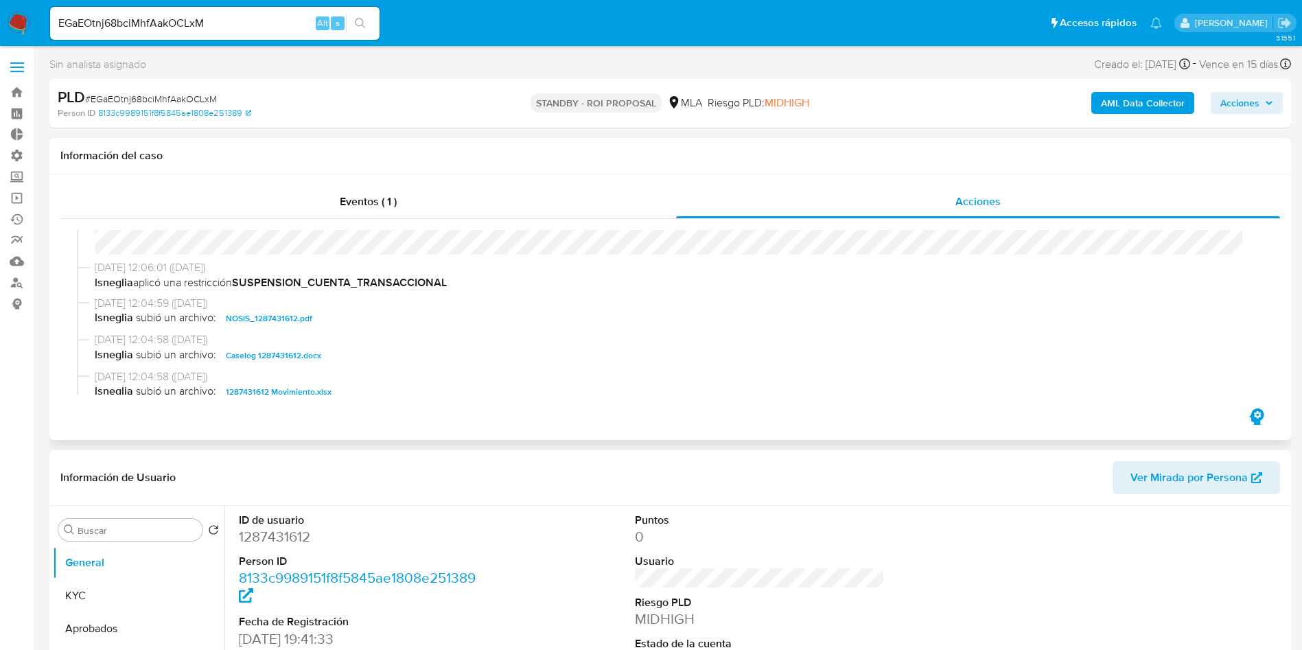
scroll to position [103, 0]
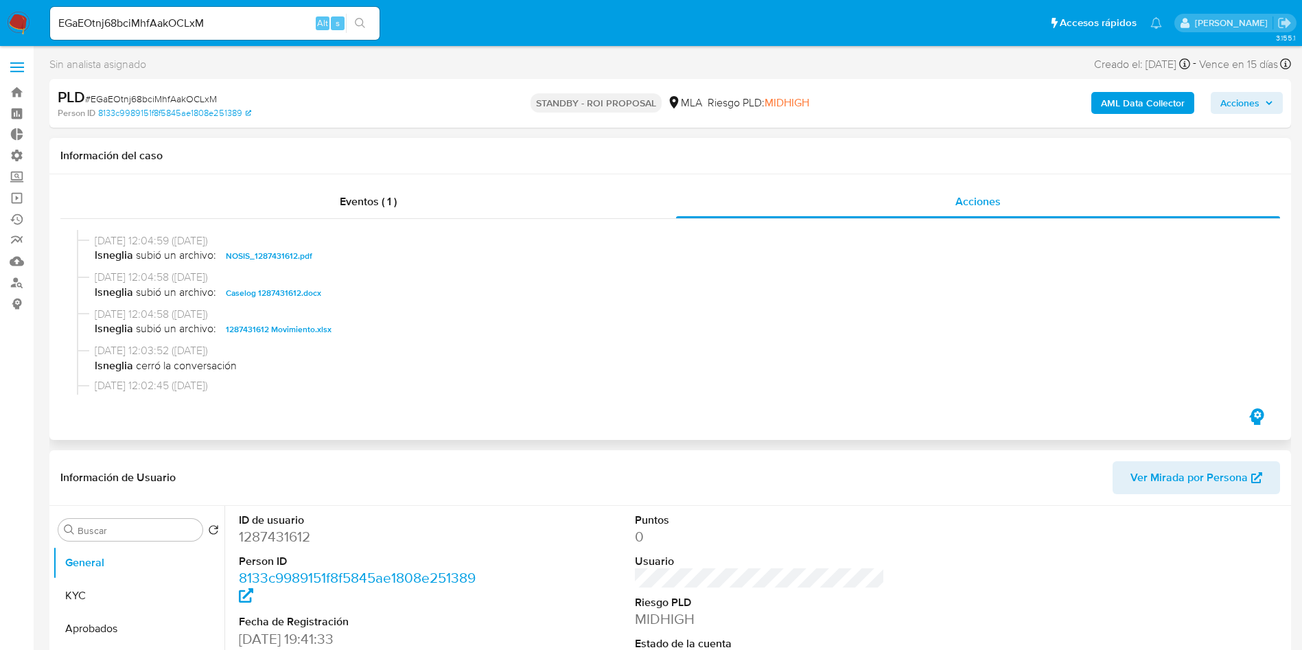
click at [291, 293] on span "Caselog 1287431612.docx" at bounding box center [273, 293] width 95 height 16
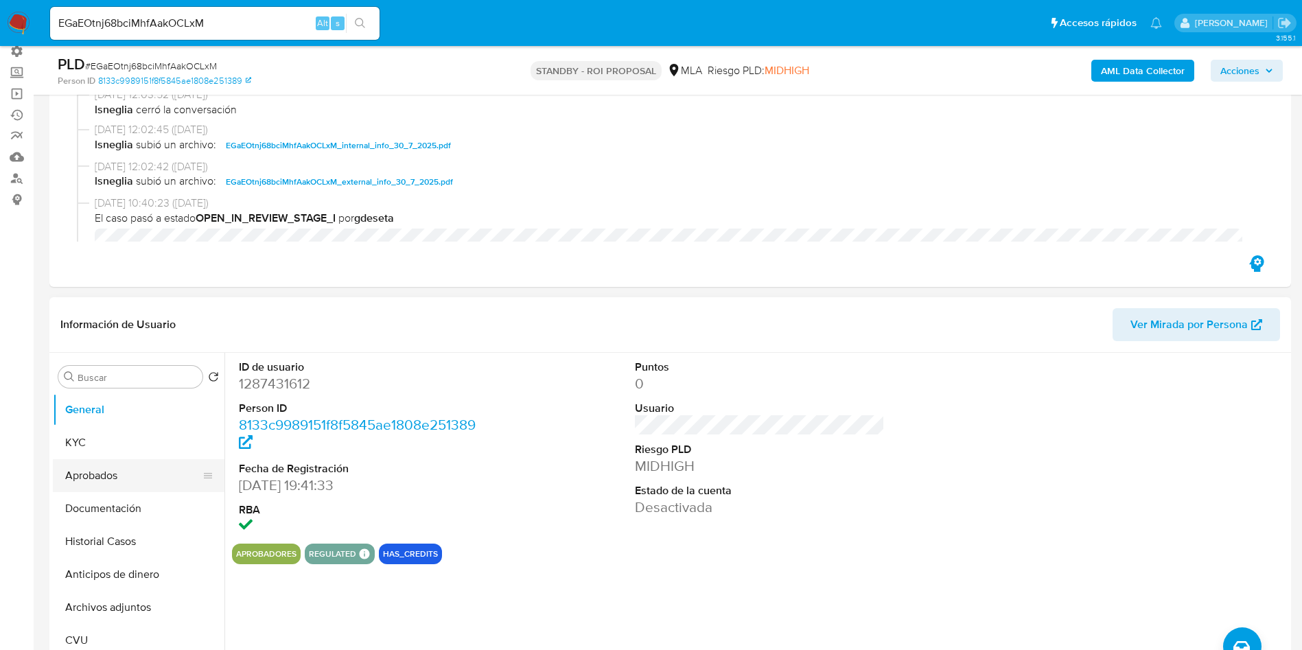
scroll to position [206, 0]
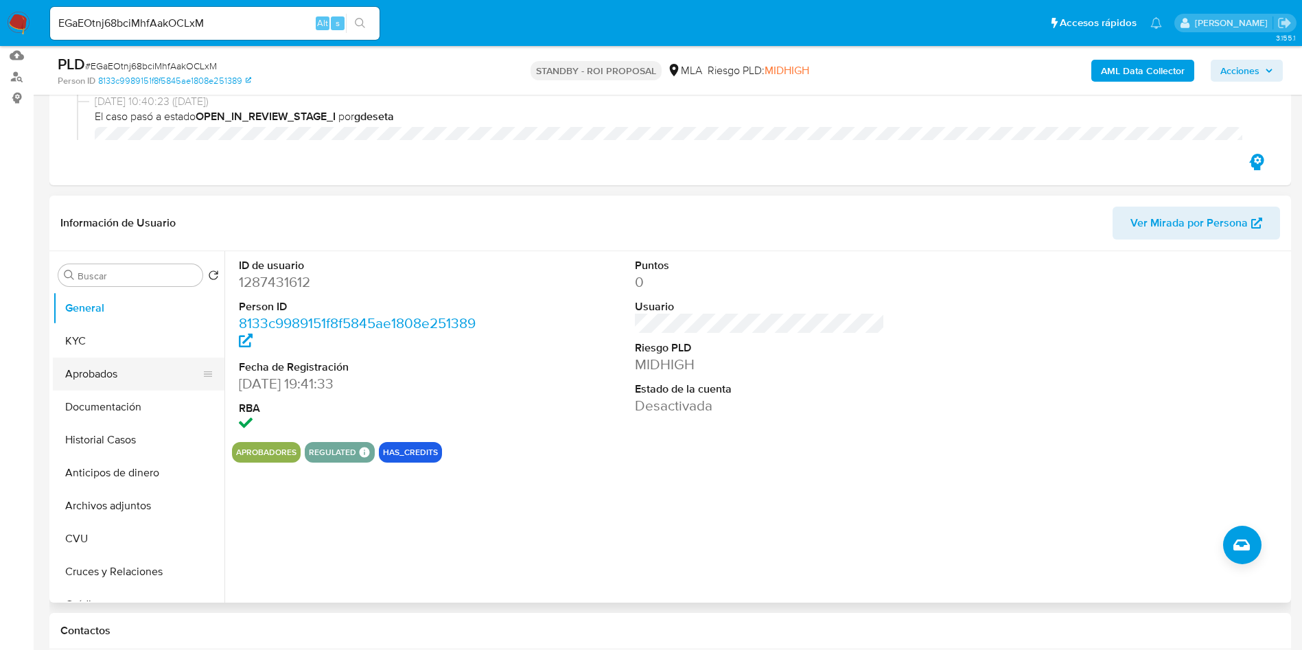
click at [134, 376] on button "Aprobados" at bounding box center [133, 374] width 161 height 33
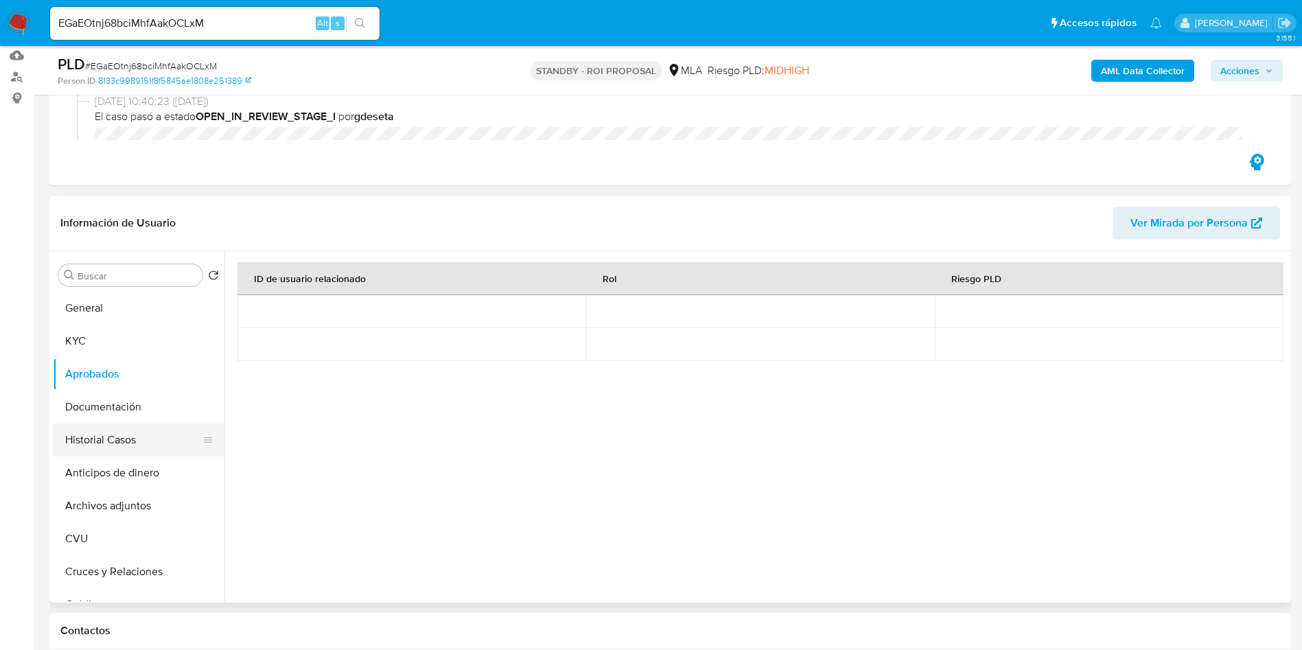
click at [165, 441] on button "Historial Casos" at bounding box center [133, 440] width 161 height 33
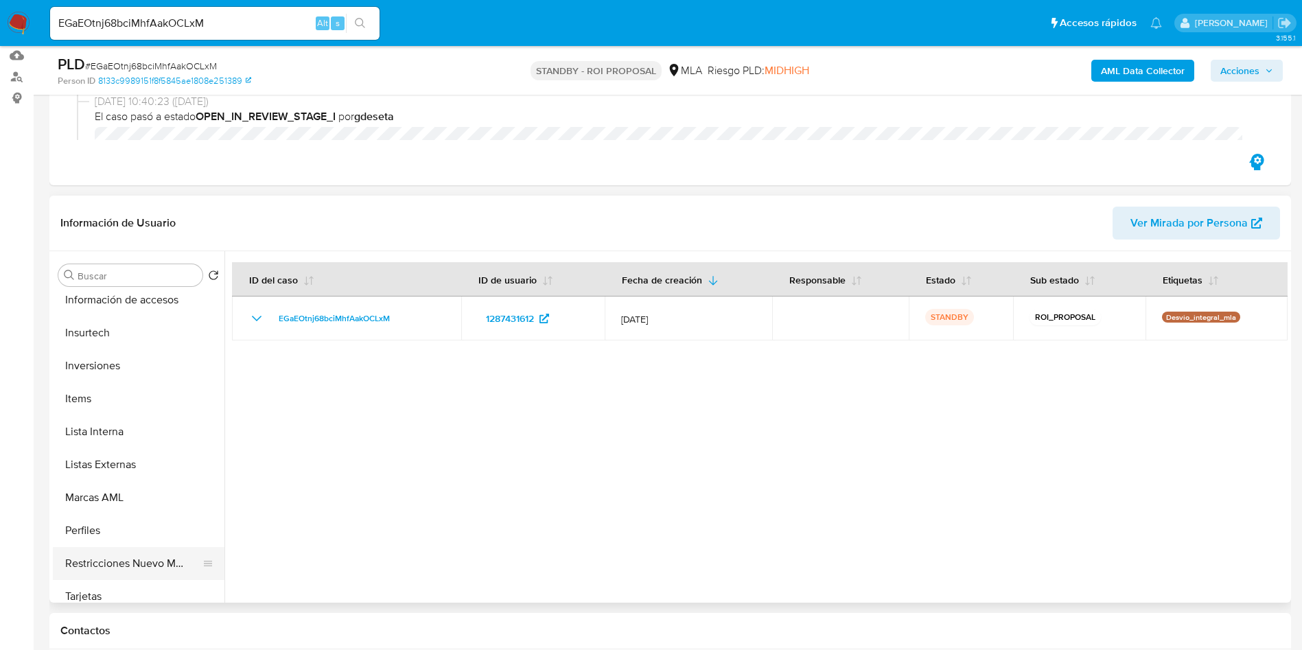
scroll to position [679, 0]
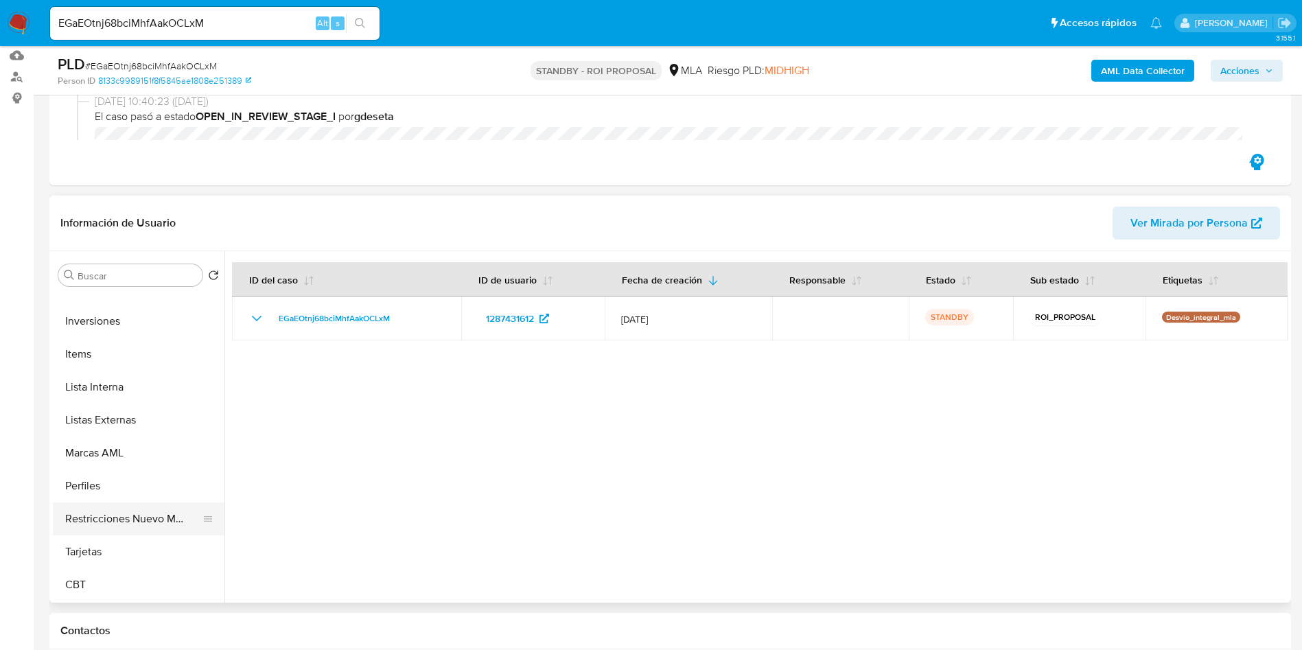
click at [132, 520] on button "Restricciones Nuevo Mundo" at bounding box center [133, 519] width 161 height 33
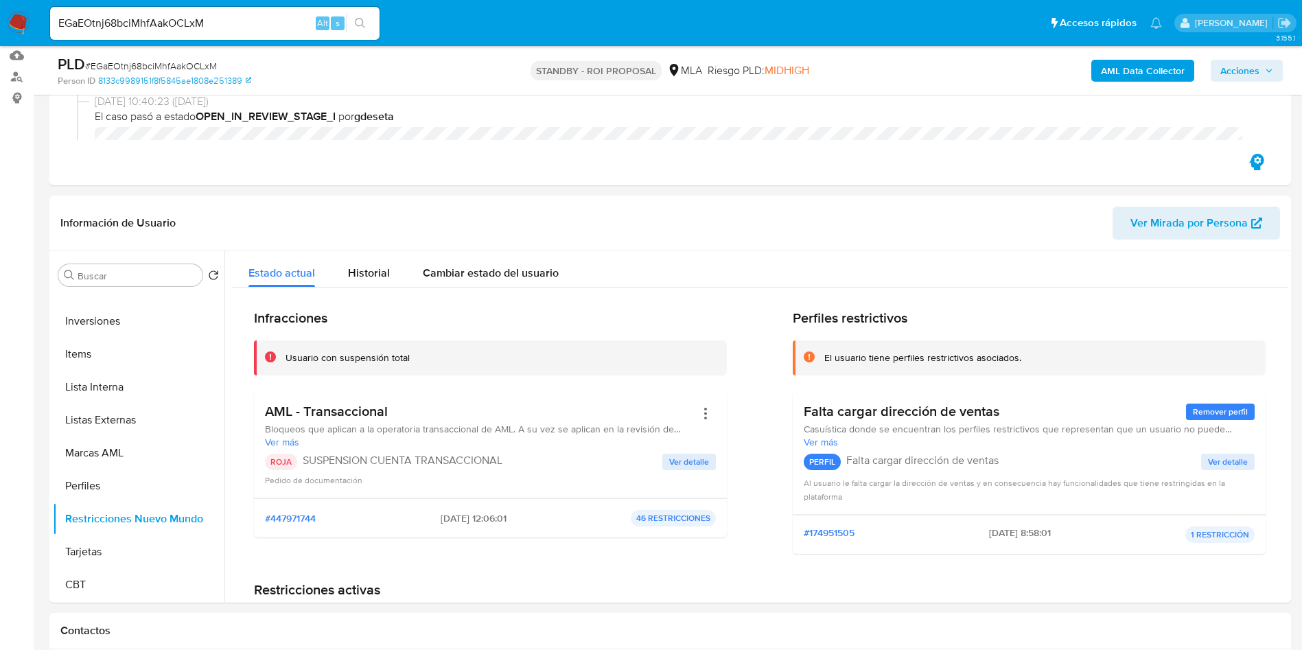
click at [73, 32] on div "EGaEOtnj68bciMhfAakOCLxM Alt s" at bounding box center [215, 23] width 330 height 33
click at [163, 12] on div "EGaEOtnj68bciMhfAakOCLxM Alt s" at bounding box center [215, 23] width 330 height 33
click at [181, 21] on input "EGaEOtnj68bciMhfAakOCLxM" at bounding box center [215, 23] width 330 height 18
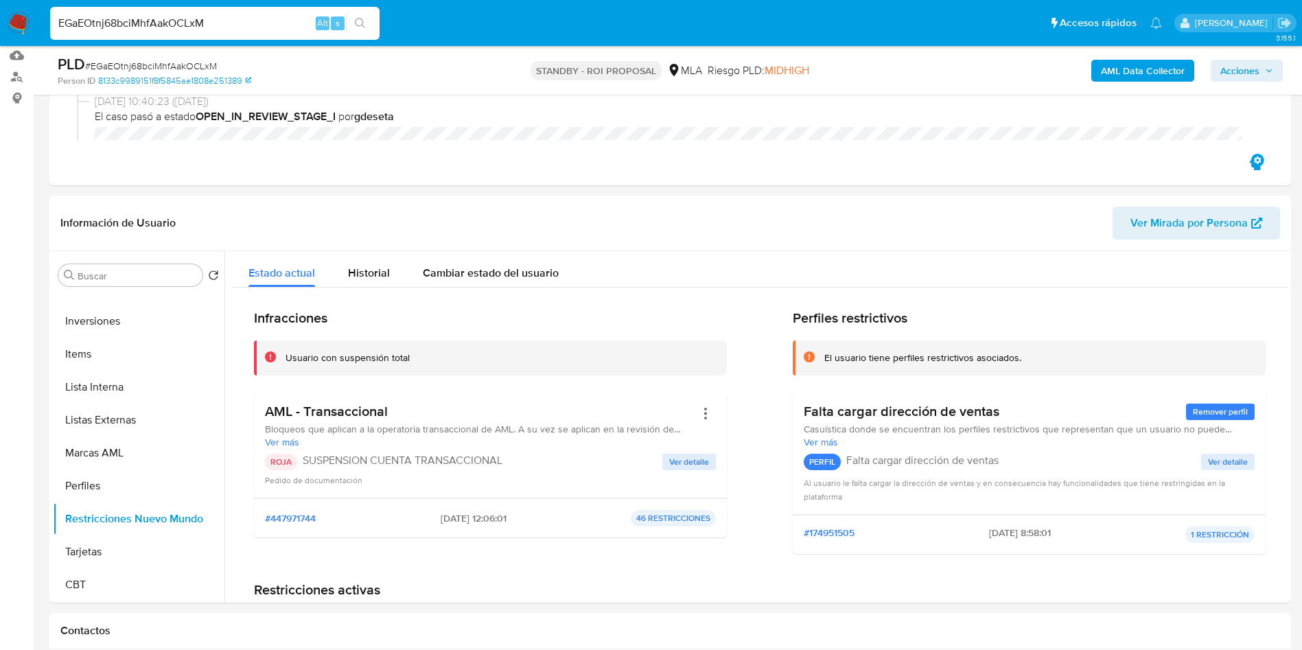
click at [181, 21] on input "EGaEOtnj68bciMhfAakOCLxM" at bounding box center [215, 23] width 330 height 18
paste input "4HcsA9okqTAsg0w3nirnrnyi"
type input "4HcsA9okqTAsg0w3nirnrnyi"
click at [369, 24] on button "search-icon" at bounding box center [360, 23] width 28 height 19
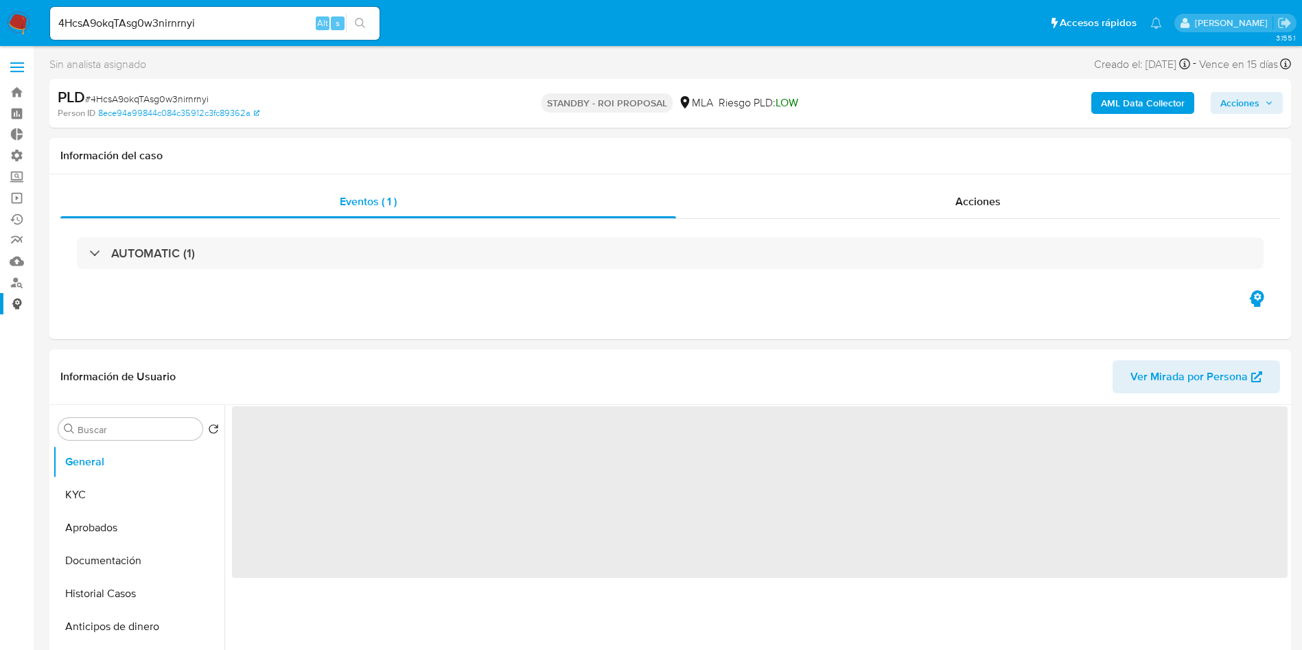
scroll to position [103, 0]
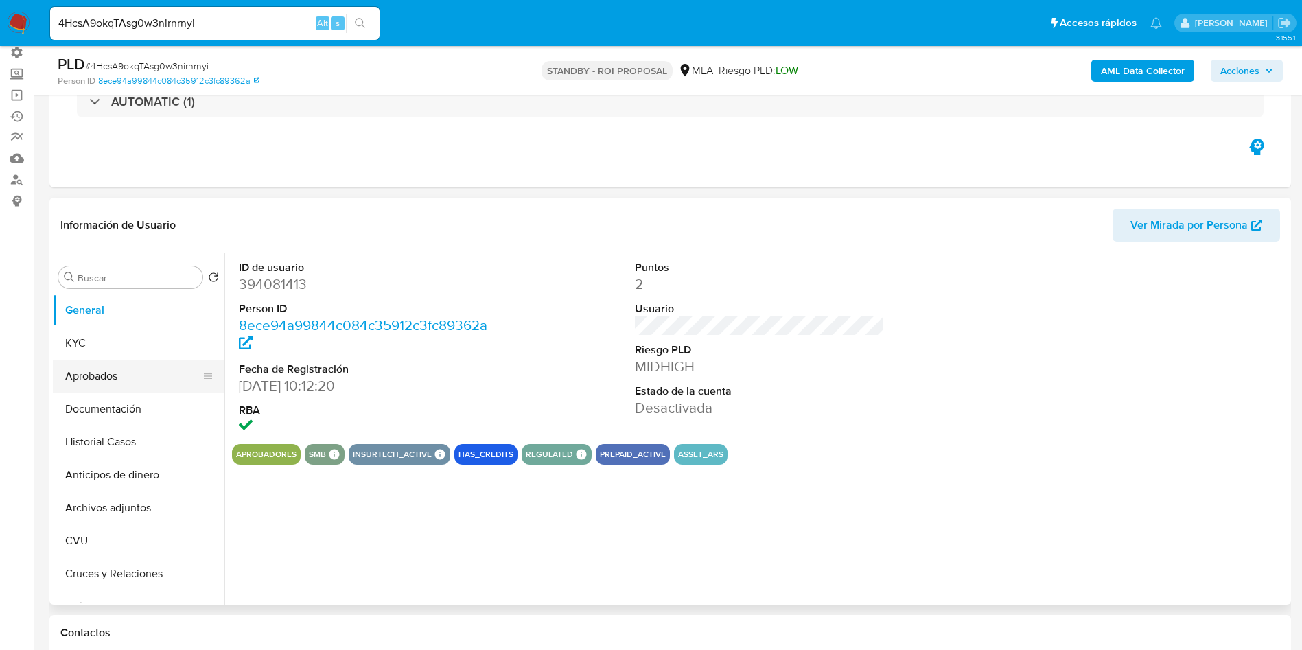
select select "10"
click at [78, 373] on button "Aprobados" at bounding box center [133, 376] width 161 height 33
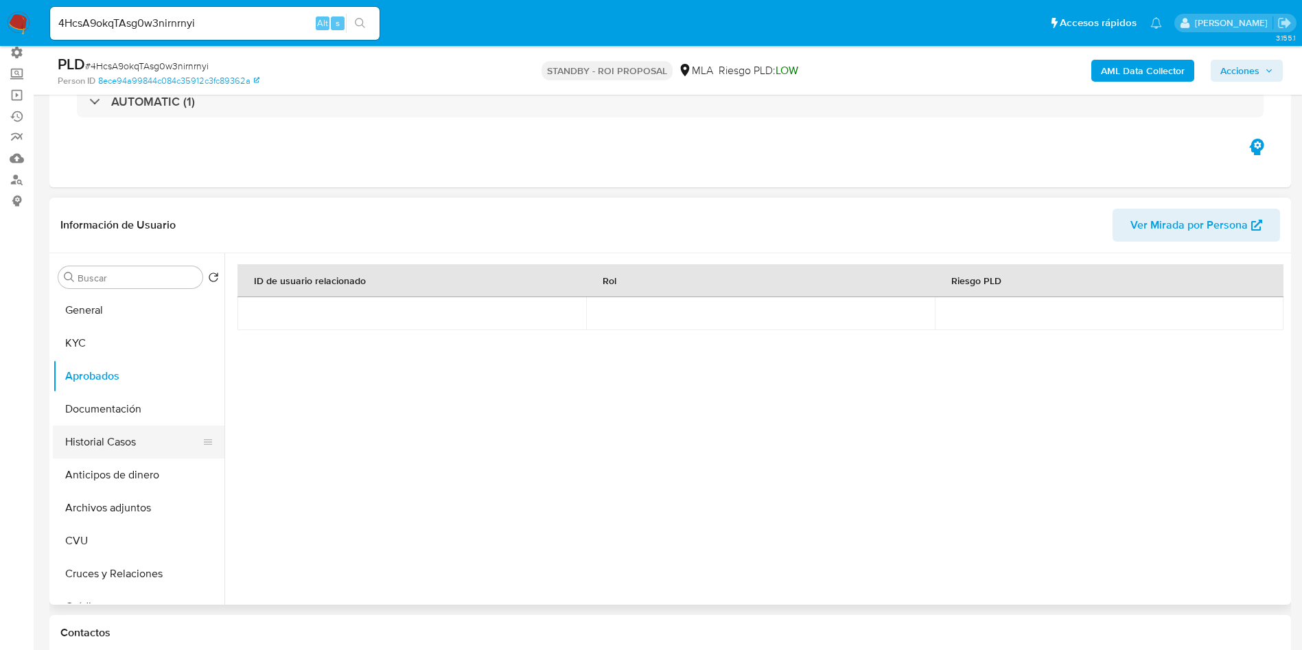
click at [107, 446] on button "Historial Casos" at bounding box center [133, 442] width 161 height 33
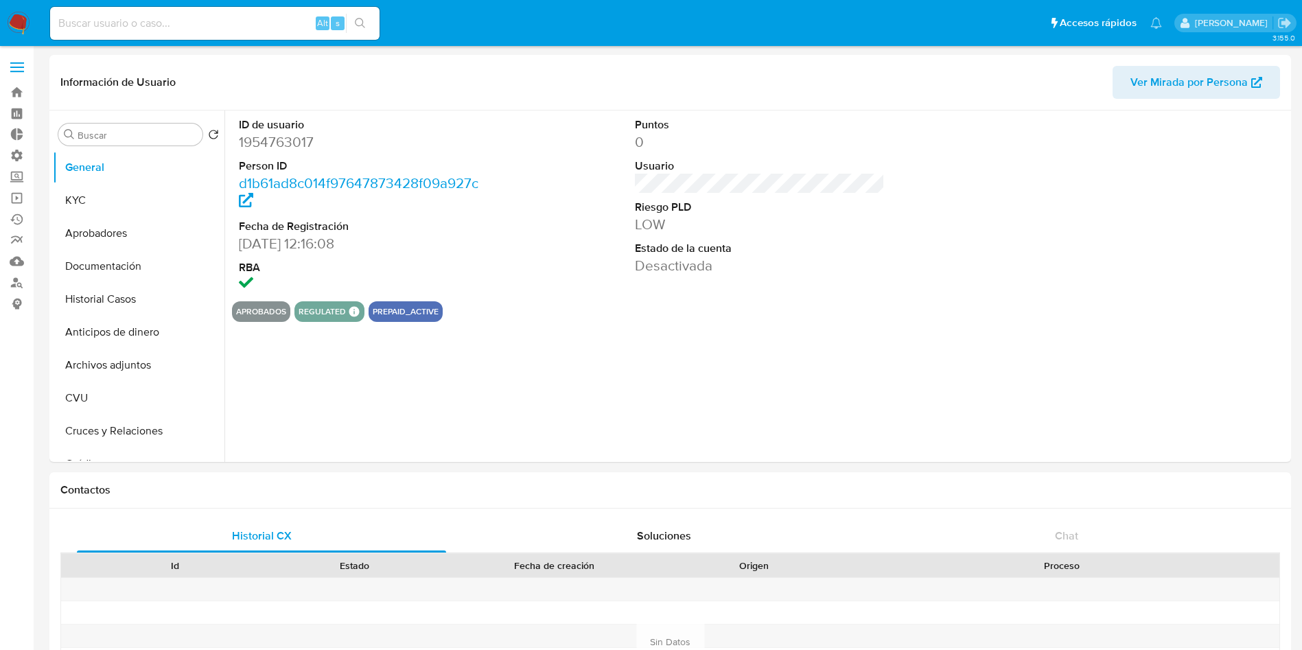
select select "10"
click at [111, 194] on button "KYC" at bounding box center [133, 200] width 161 height 33
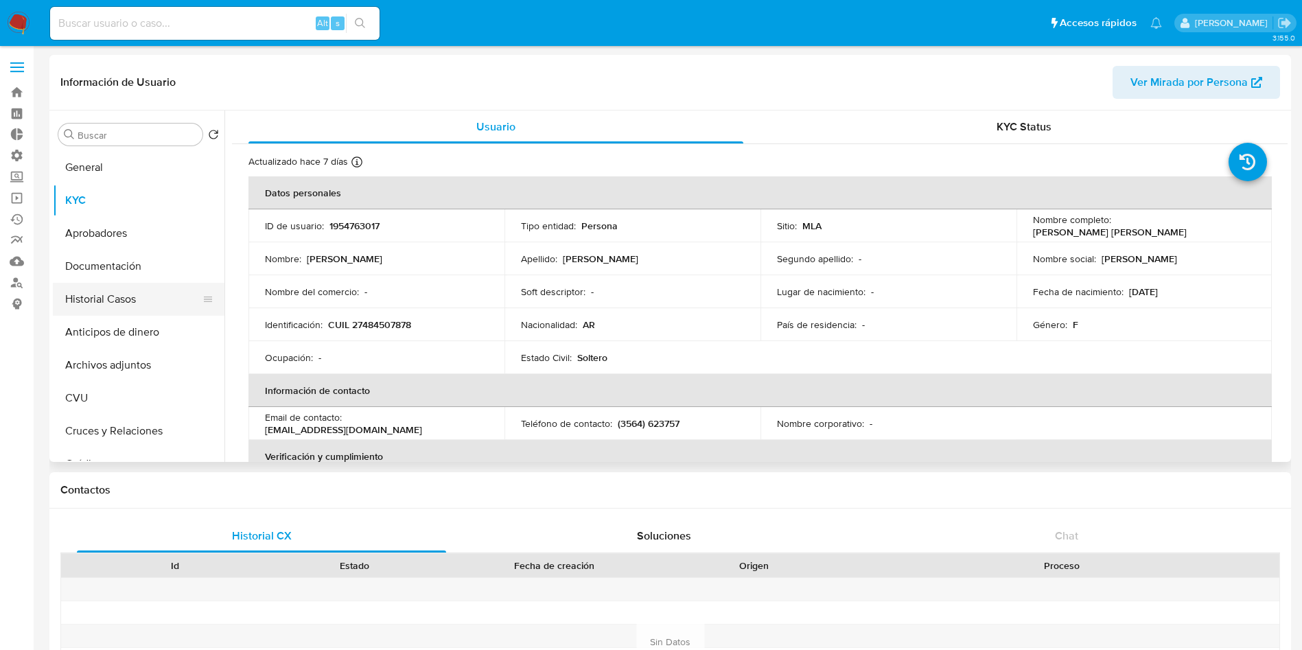
click at [120, 301] on button "Historial Casos" at bounding box center [133, 299] width 161 height 33
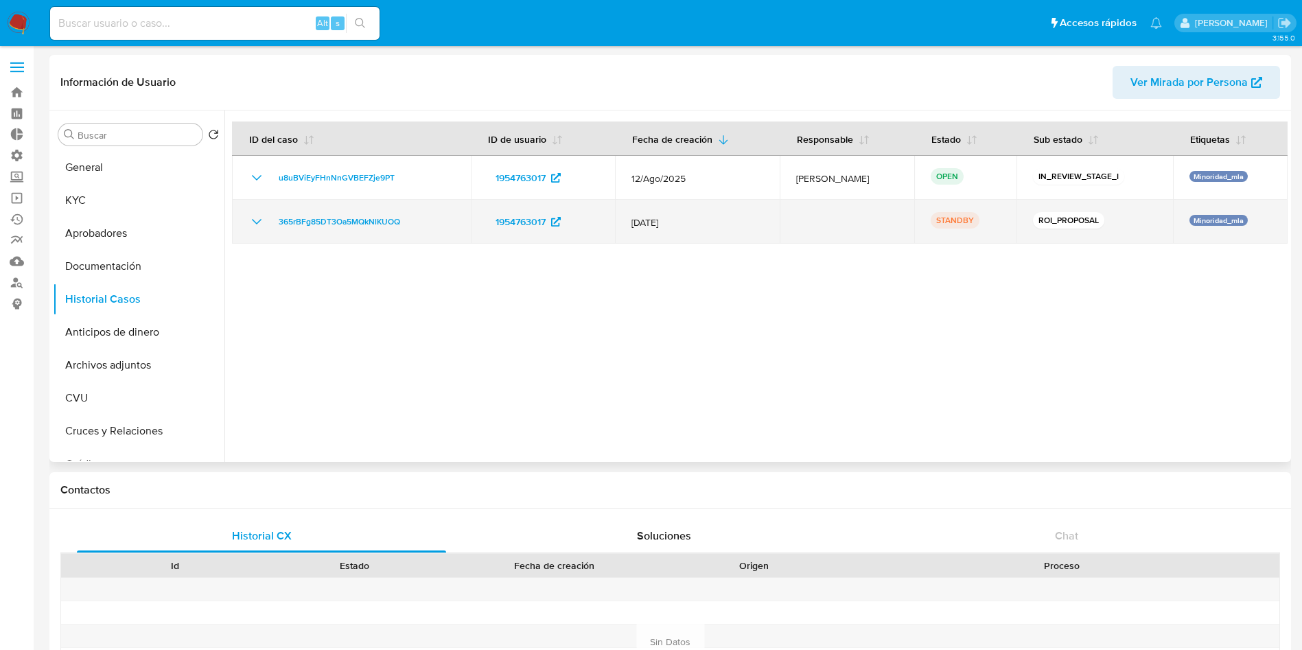
drag, startPoint x: 436, startPoint y: 222, endPoint x: 271, endPoint y: 233, distance: 165.8
click at [271, 233] on td "365rBFg85DT3Oa5MQkNlKUOQ" at bounding box center [351, 222] width 239 height 44
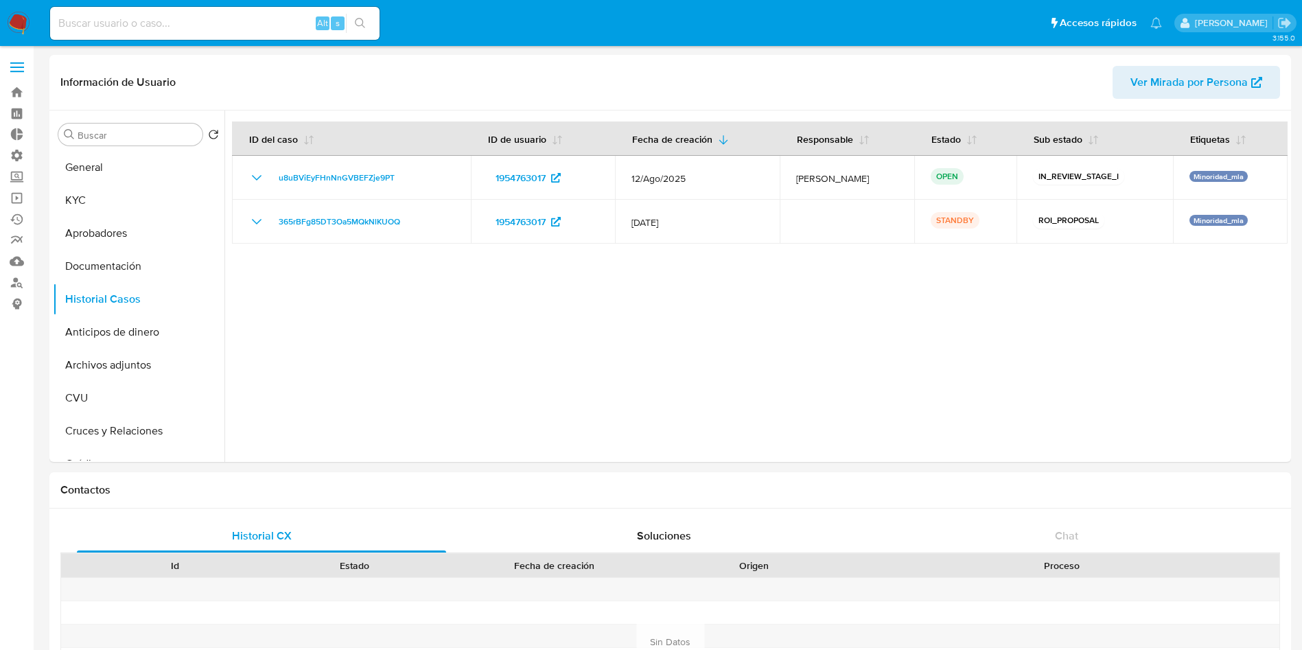
click at [128, 21] on input at bounding box center [215, 23] width 330 height 18
paste input "1KyXrcgTxZDJwVb5DjQz5Ray"
type input "1KyXrcgTxZDJwVb5DjQz5Ray"
click at [356, 27] on icon "search-icon" at bounding box center [360, 23] width 11 height 11
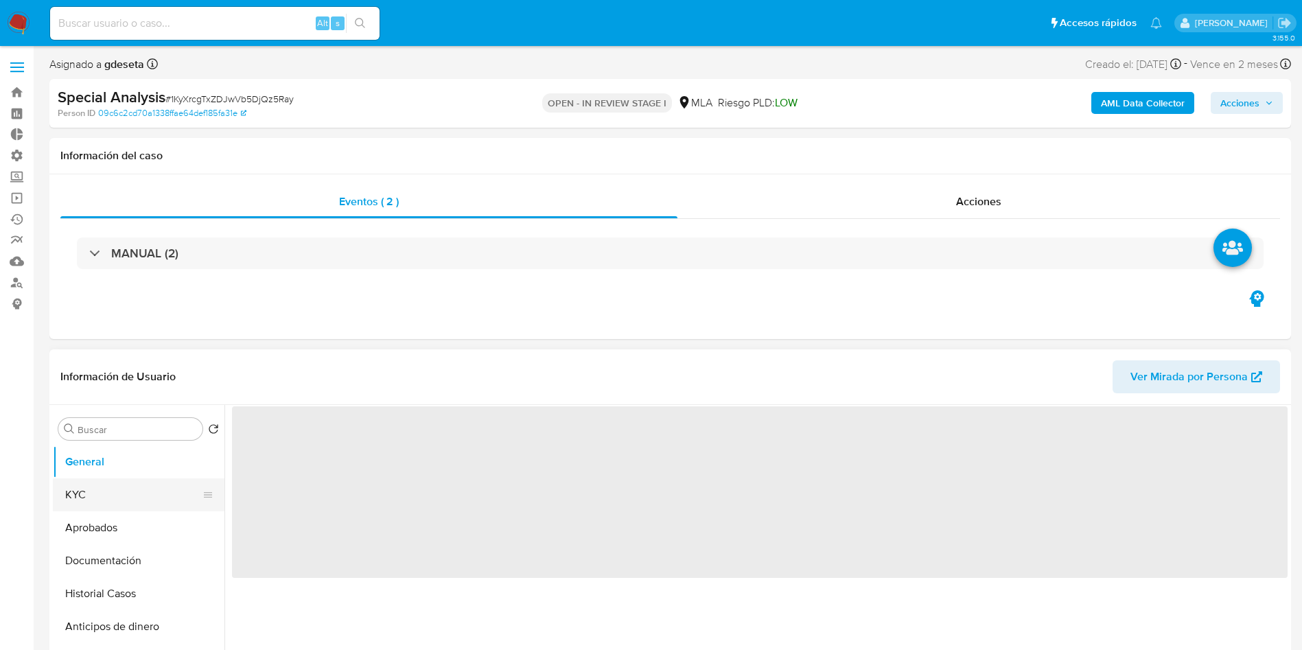
click at [108, 487] on button "KYC" at bounding box center [133, 495] width 161 height 33
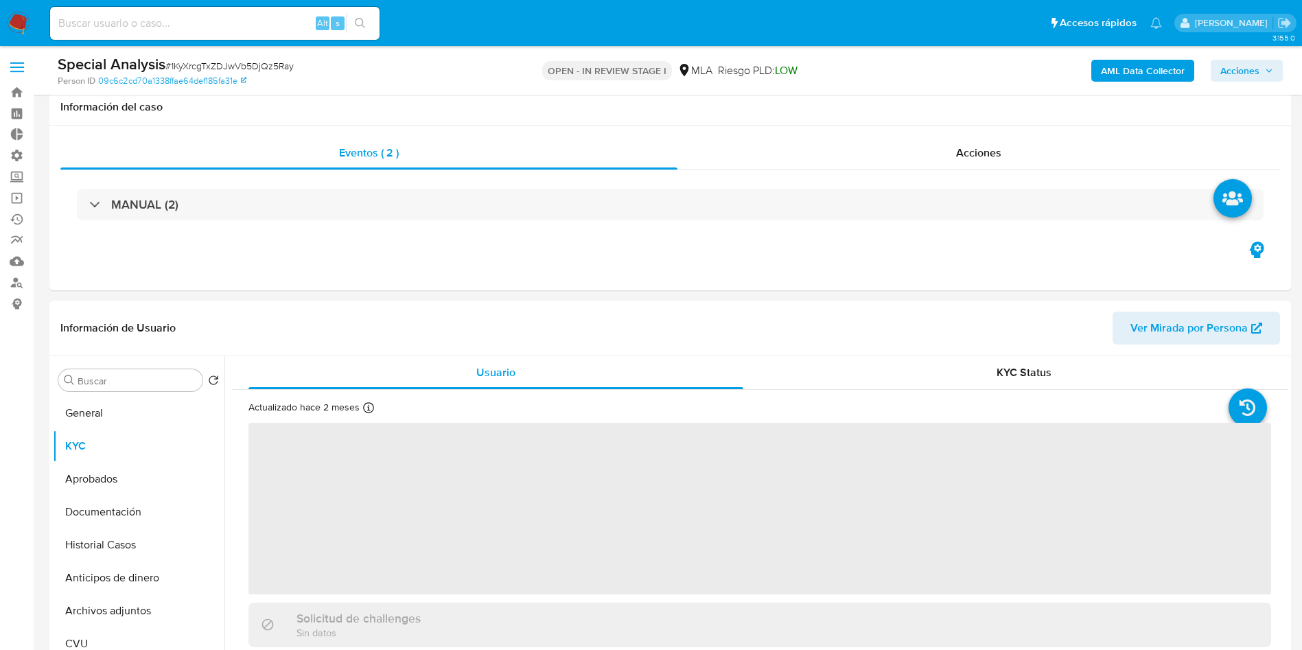
scroll to position [103, 0]
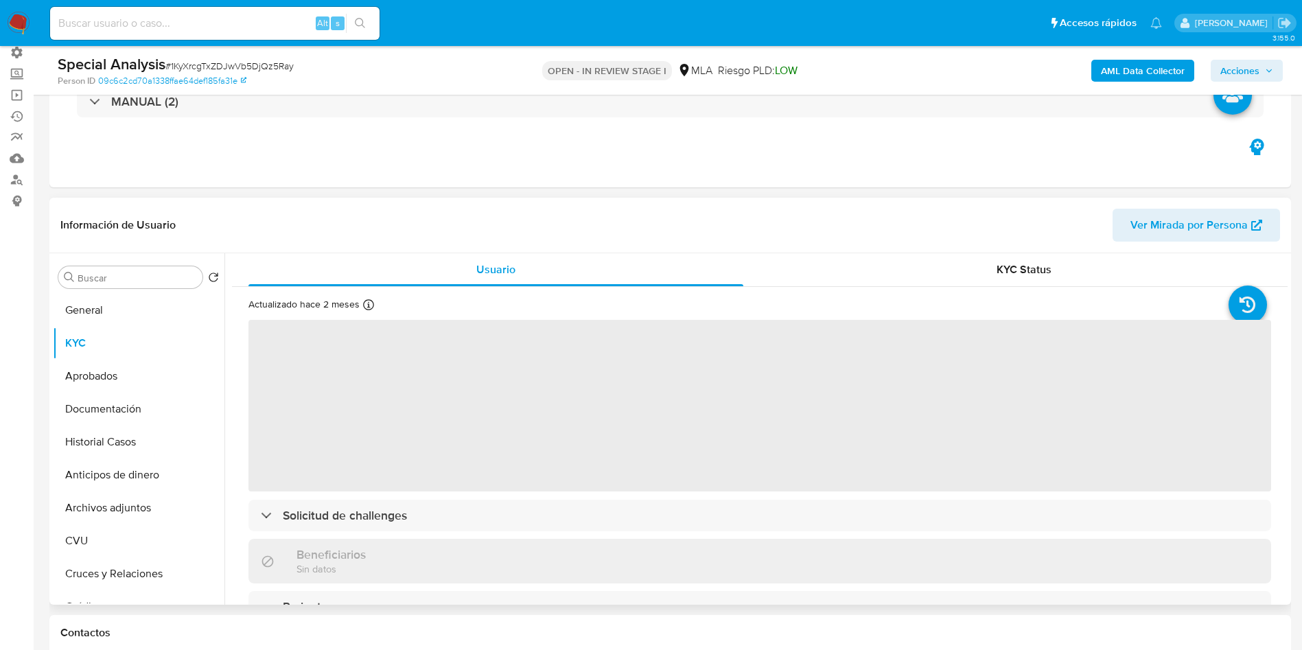
select select "10"
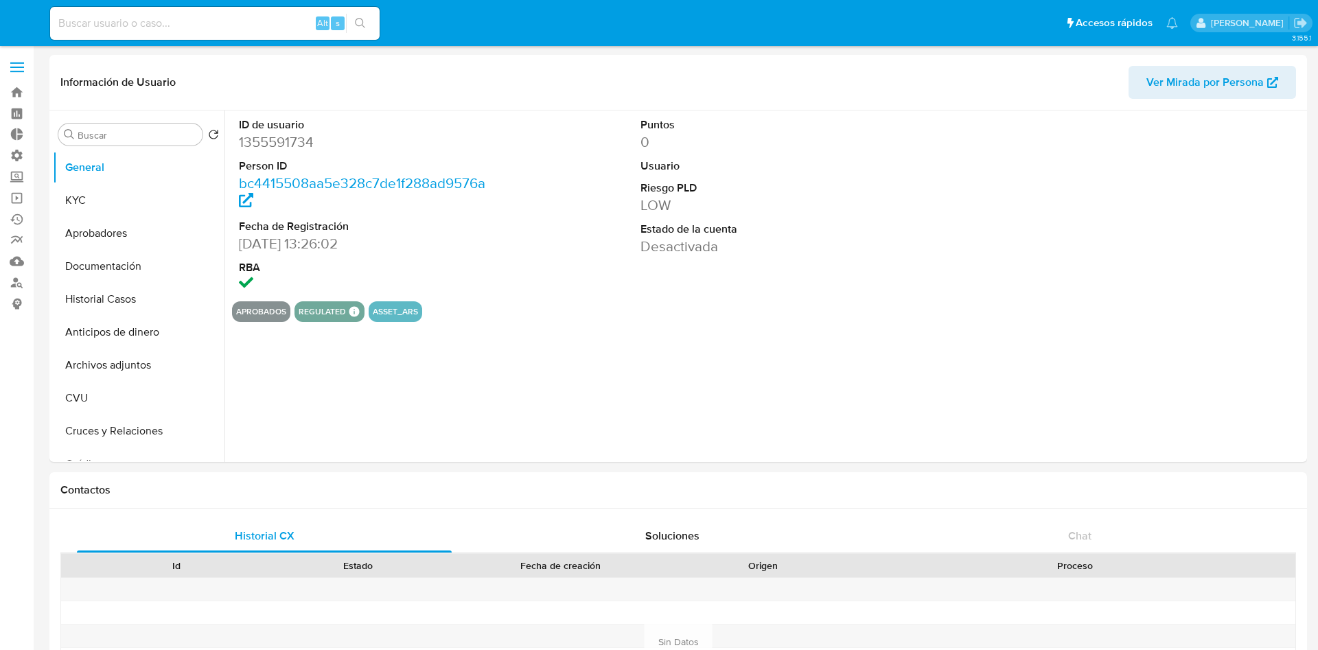
select select "10"
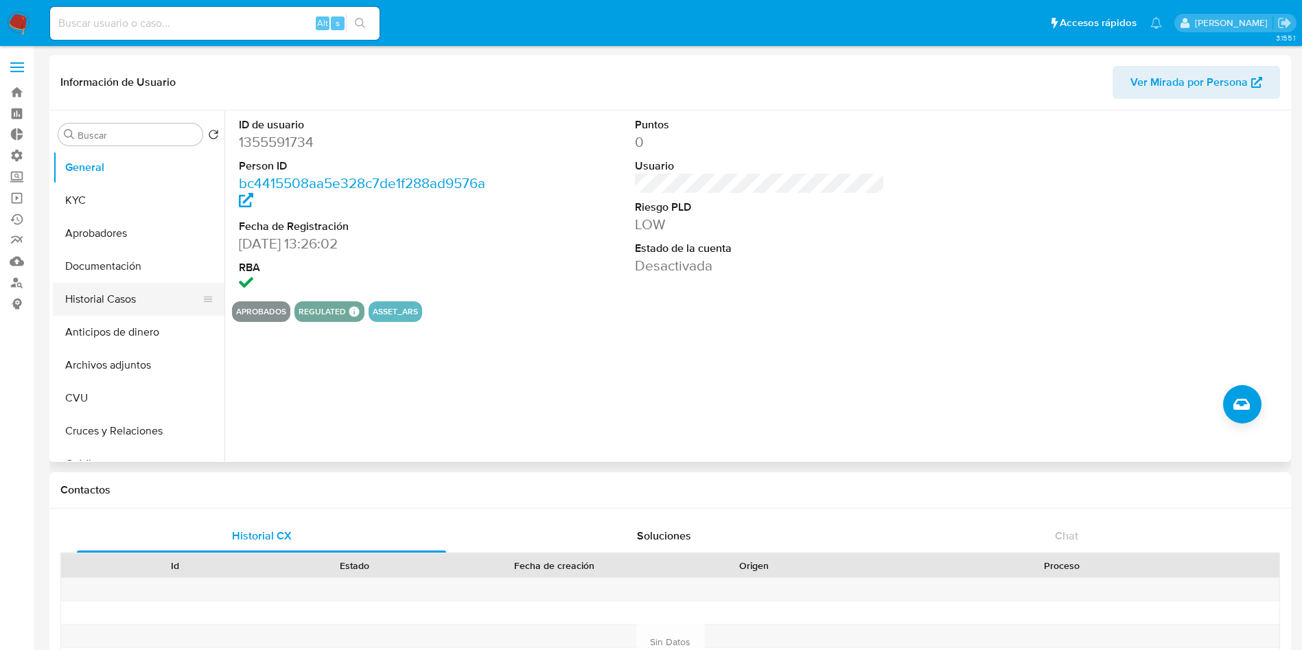
click at [98, 301] on button "Historial Casos" at bounding box center [133, 299] width 161 height 33
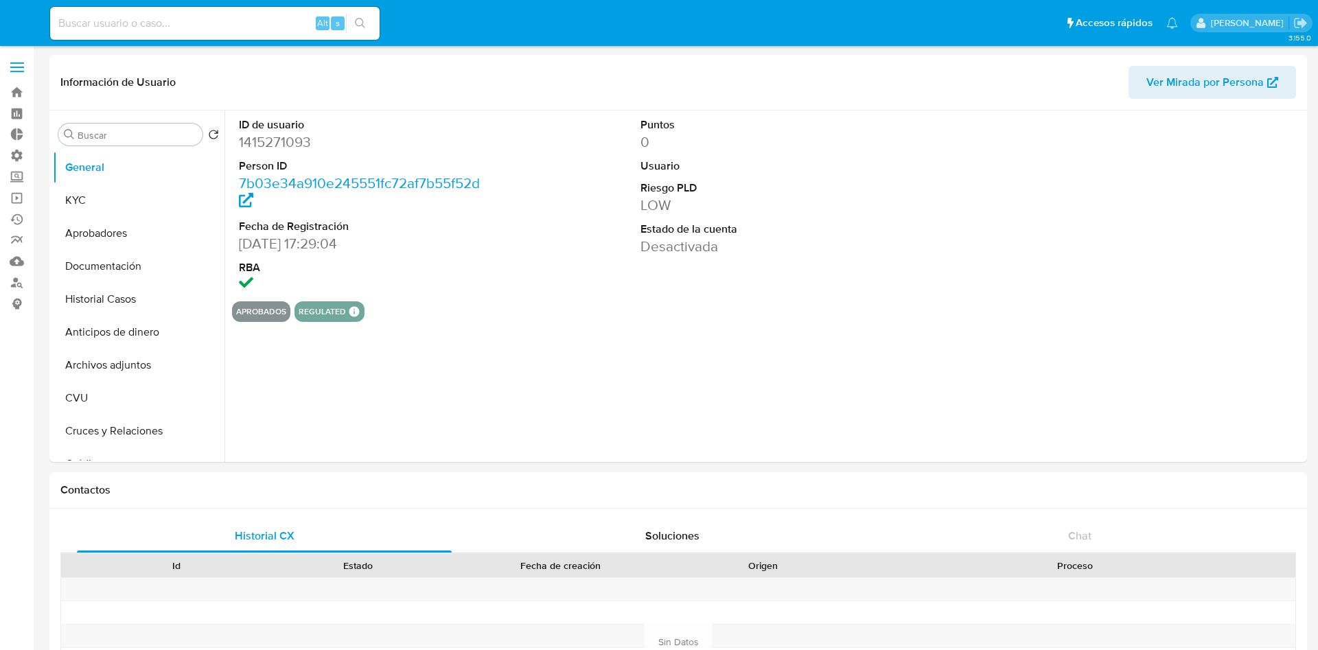
select select "10"
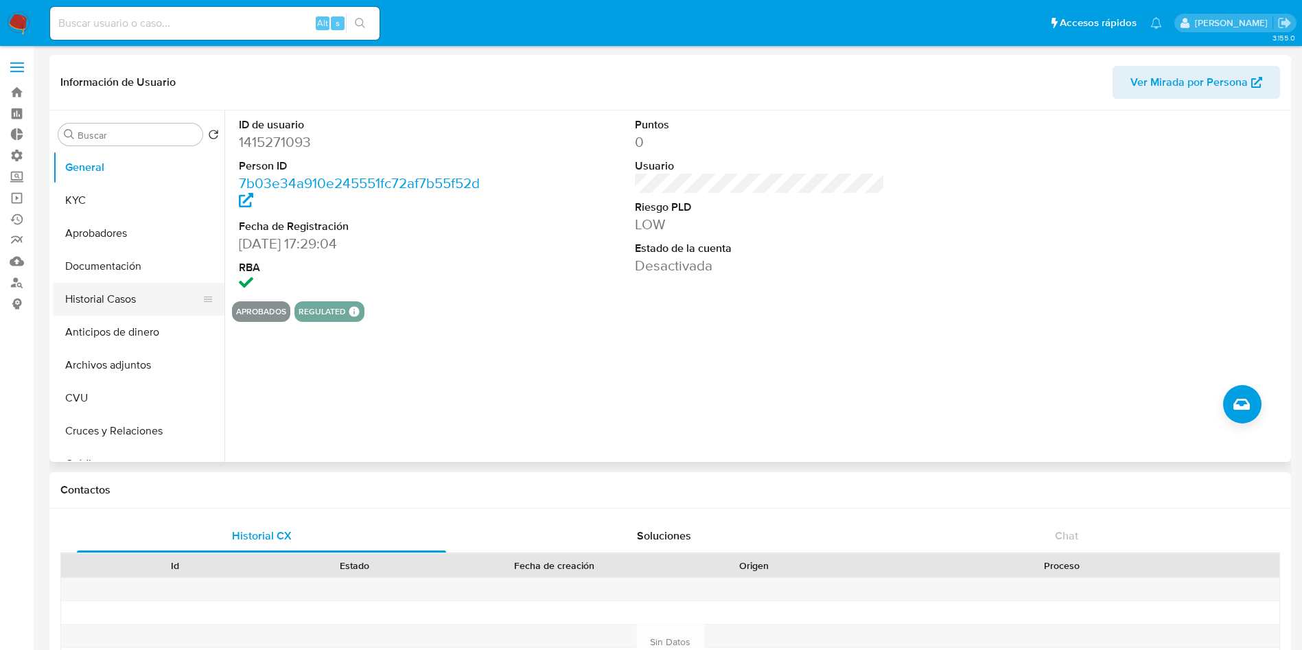
click at [131, 301] on button "Historial Casos" at bounding box center [133, 299] width 161 height 33
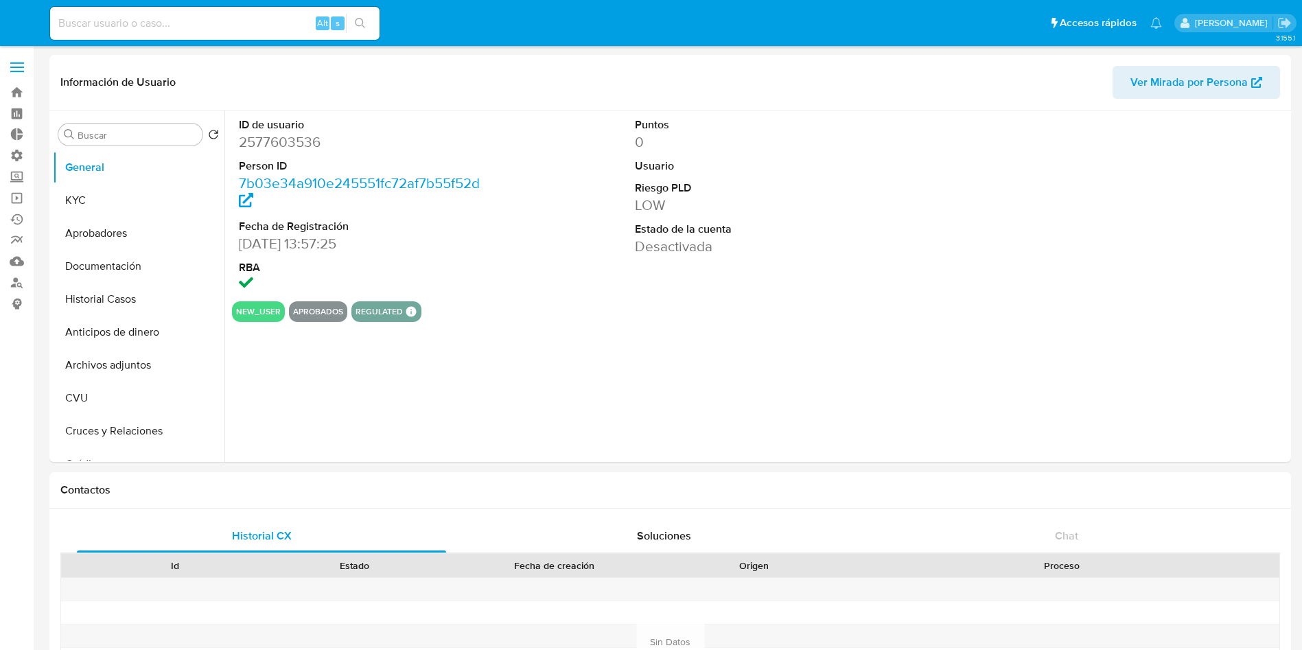
select select "10"
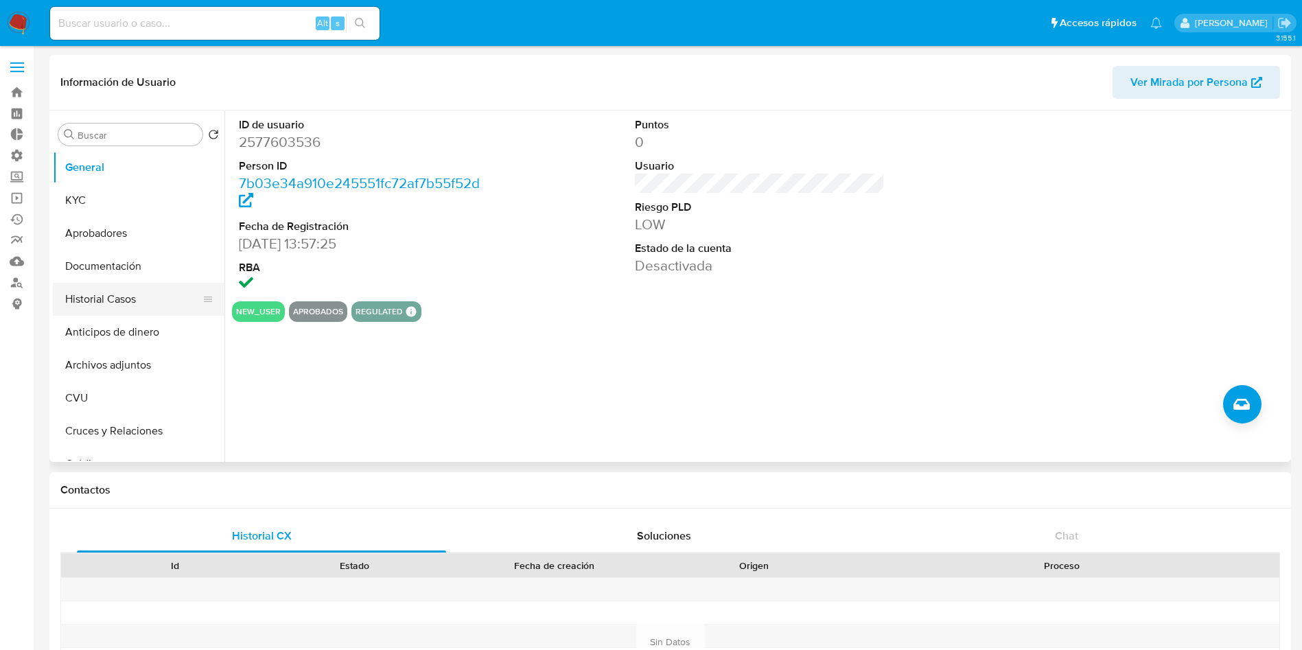
click at [141, 297] on button "Historial Casos" at bounding box center [133, 299] width 161 height 33
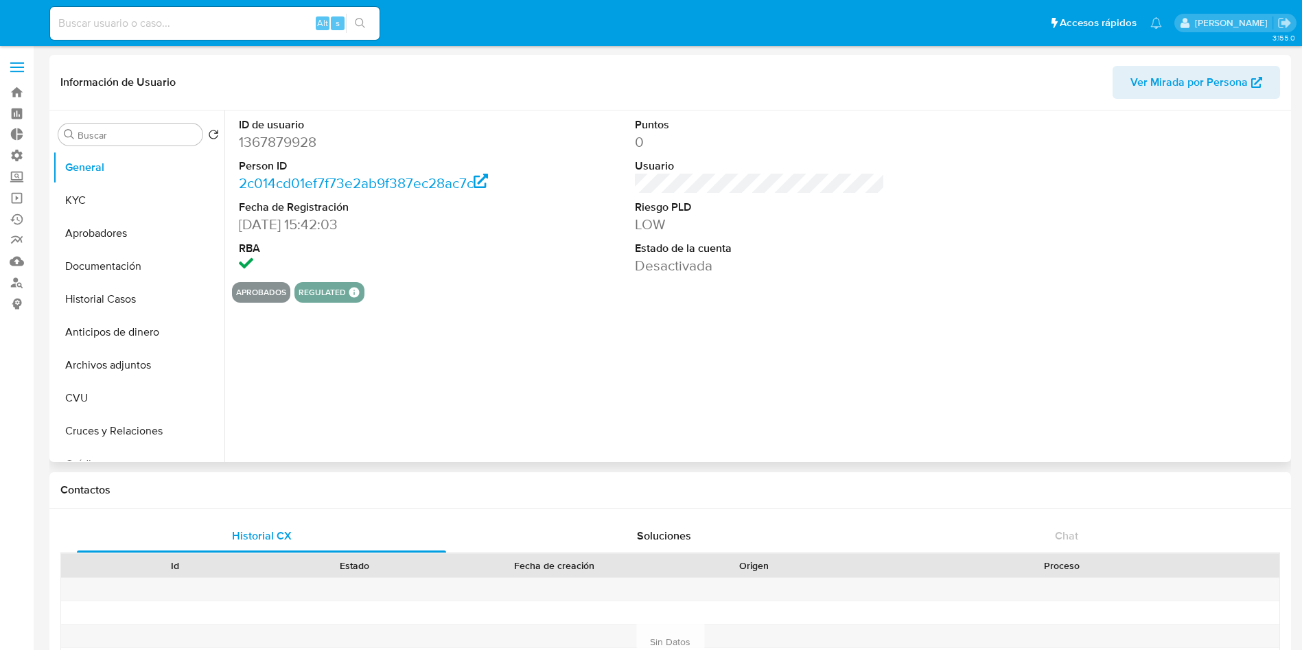
select select "10"
click at [122, 297] on button "Historial Casos" at bounding box center [133, 299] width 161 height 33
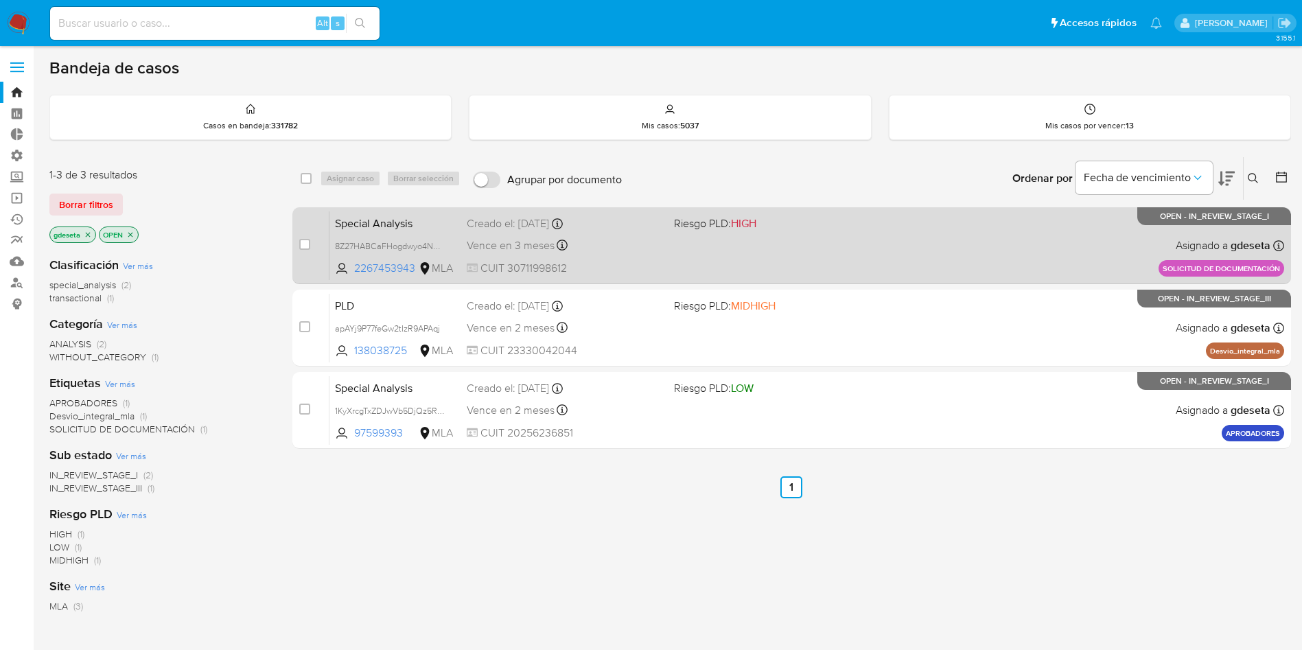
click at [383, 224] on span "Special Analysis" at bounding box center [395, 223] width 121 height 18
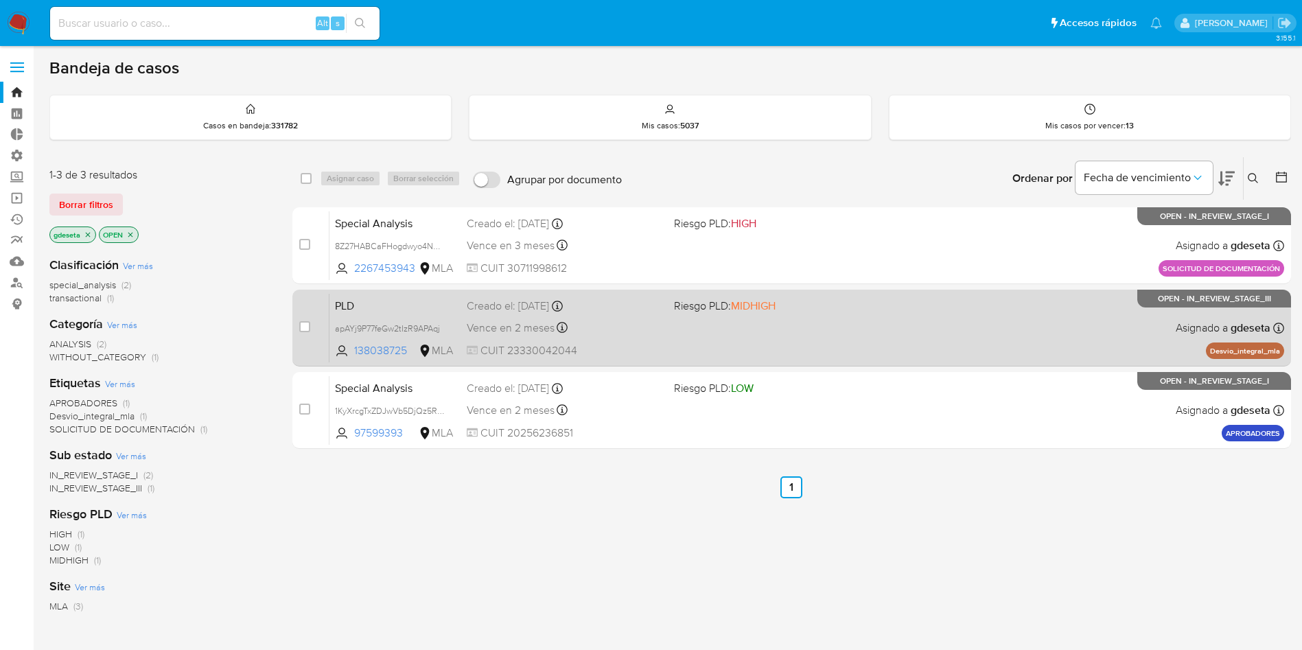
click at [372, 306] on span "PLD" at bounding box center [395, 305] width 121 height 18
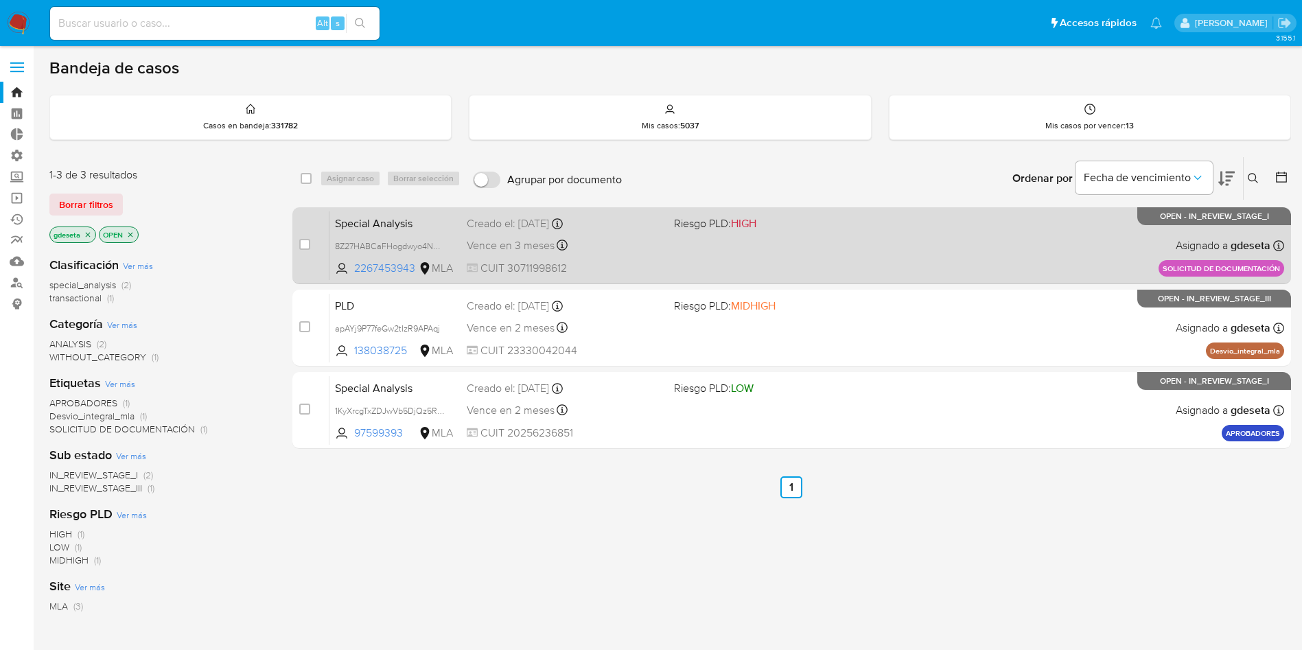
click at [371, 216] on span "Special Analysis" at bounding box center [395, 223] width 121 height 18
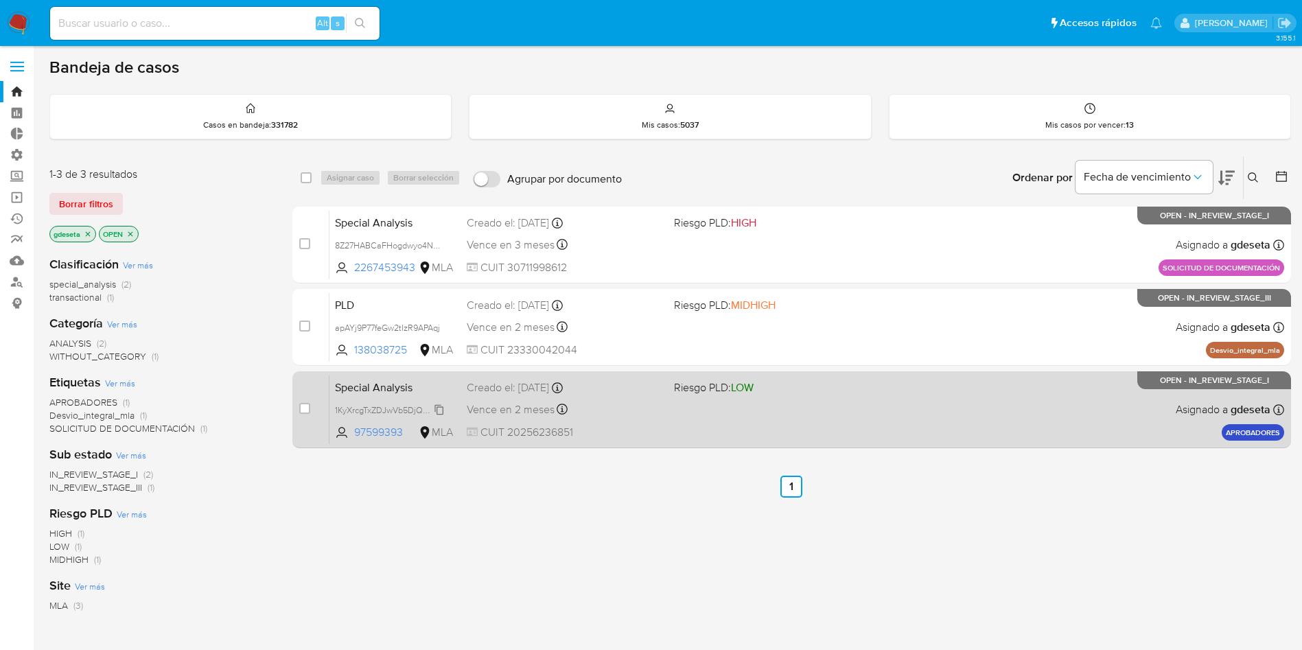
scroll to position [1, 0]
click at [380, 393] on span "Special Analysis" at bounding box center [395, 386] width 121 height 18
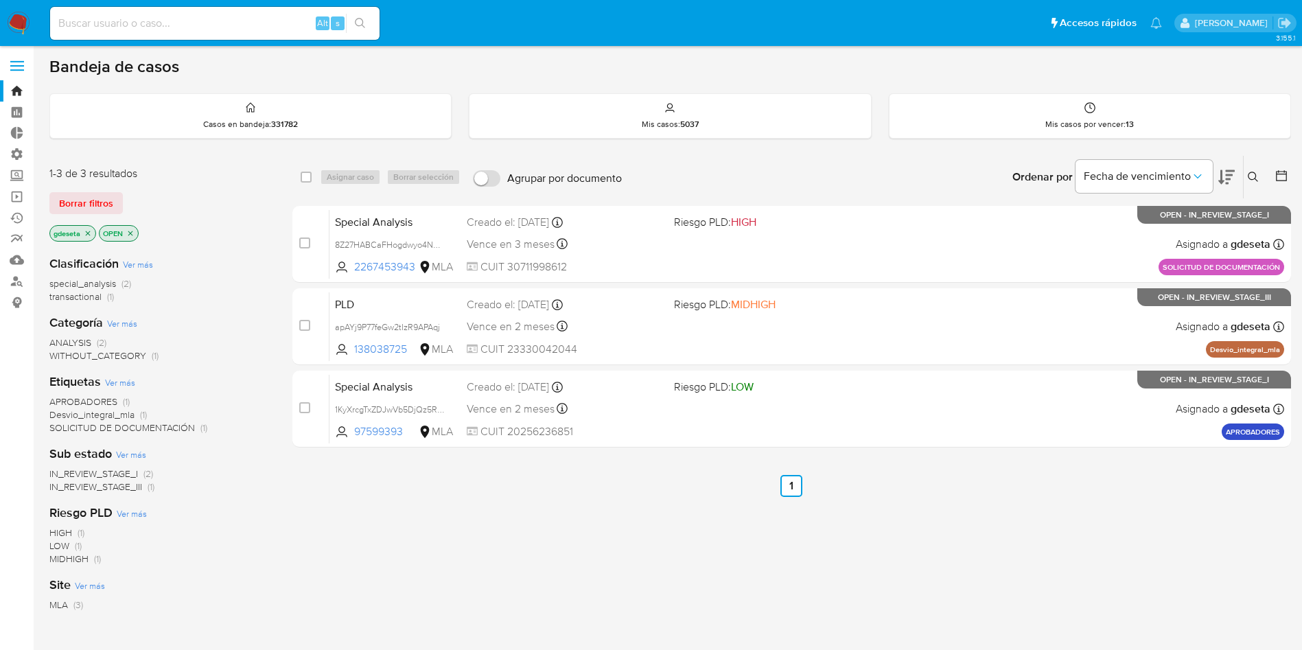
click at [1004, 521] on div "select-all-cases-checkbox Asignar caso Borrar selección Agrupar por documento O…" at bounding box center [791, 466] width 999 height 622
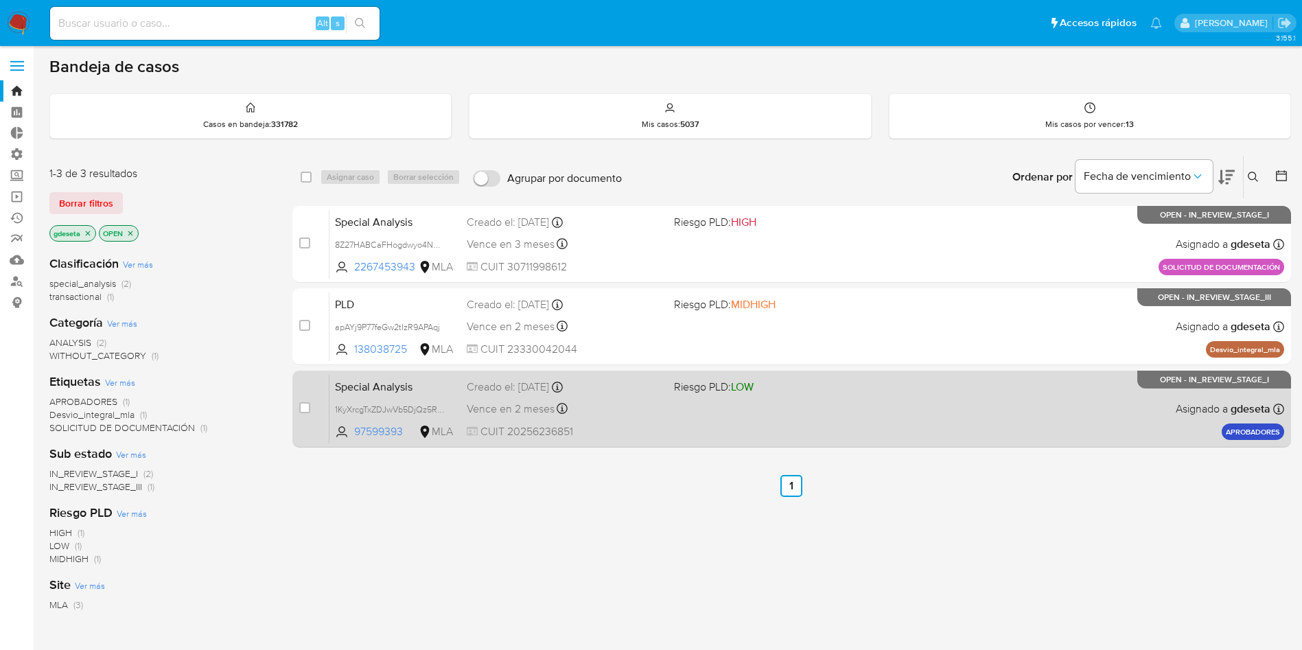
click at [374, 387] on span "Special Analysis" at bounding box center [395, 386] width 121 height 18
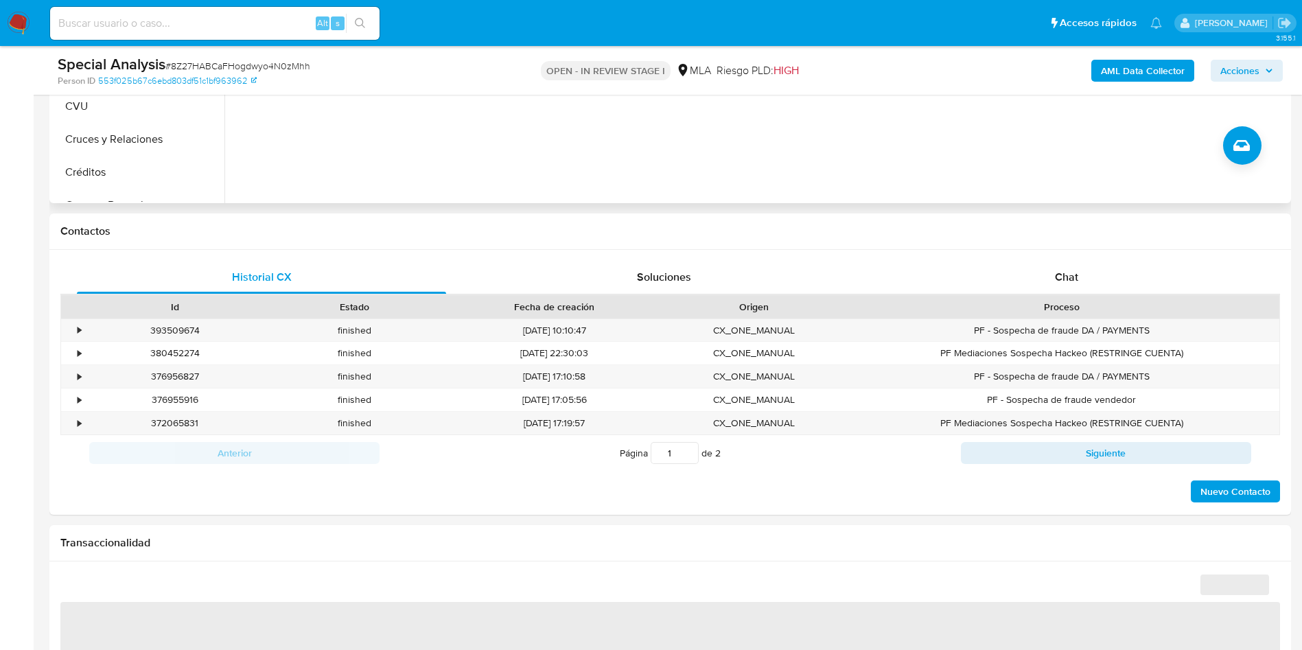
scroll to position [206, 0]
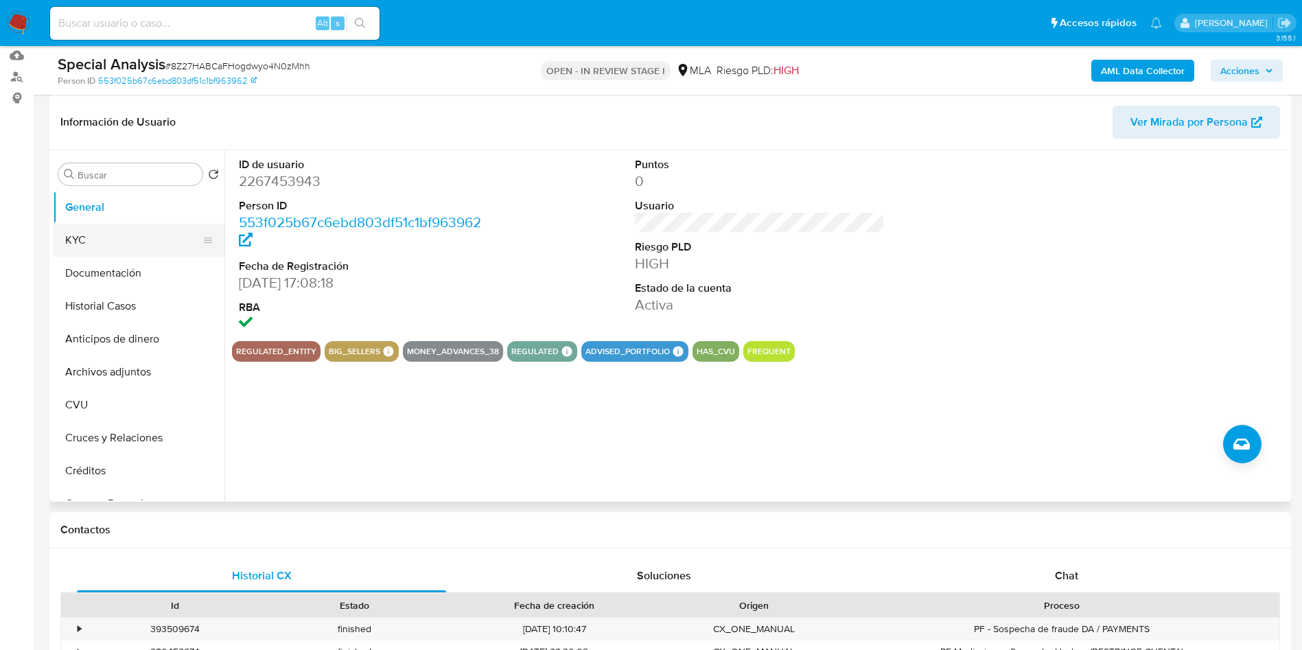
click at [130, 238] on button "KYC" at bounding box center [133, 240] width 161 height 33
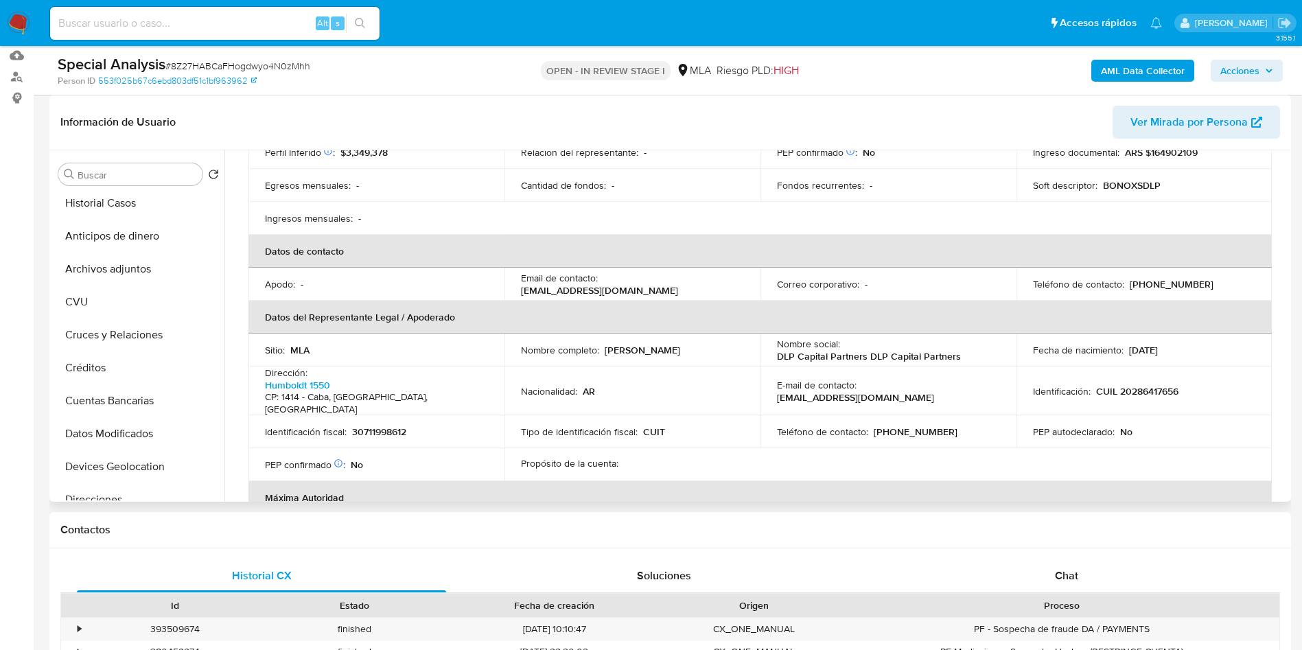
scroll to position [412, 0]
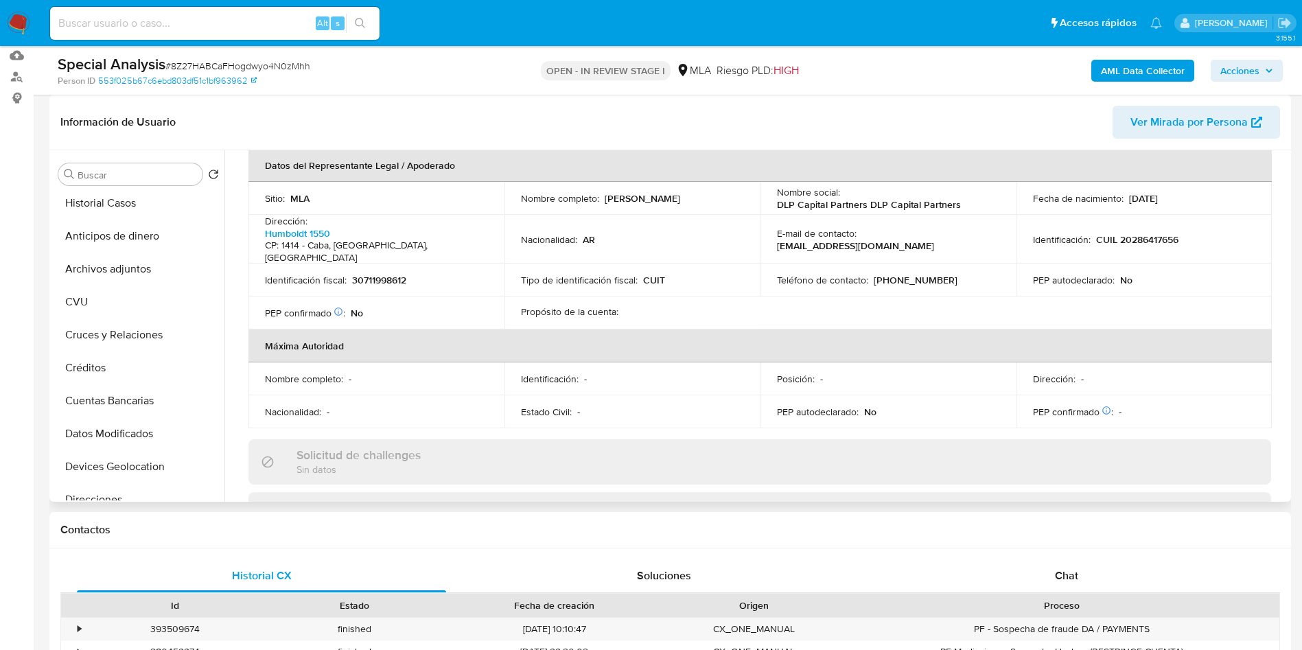
select select "10"
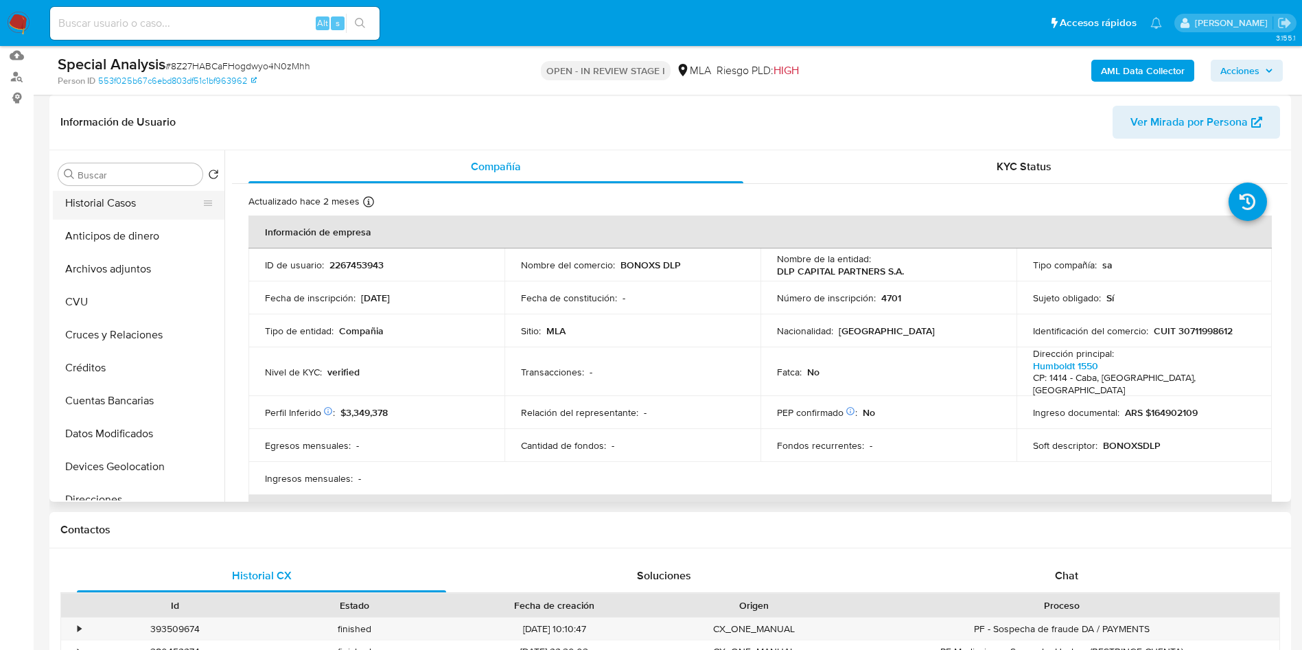
click at [122, 213] on button "Historial Casos" at bounding box center [133, 203] width 161 height 33
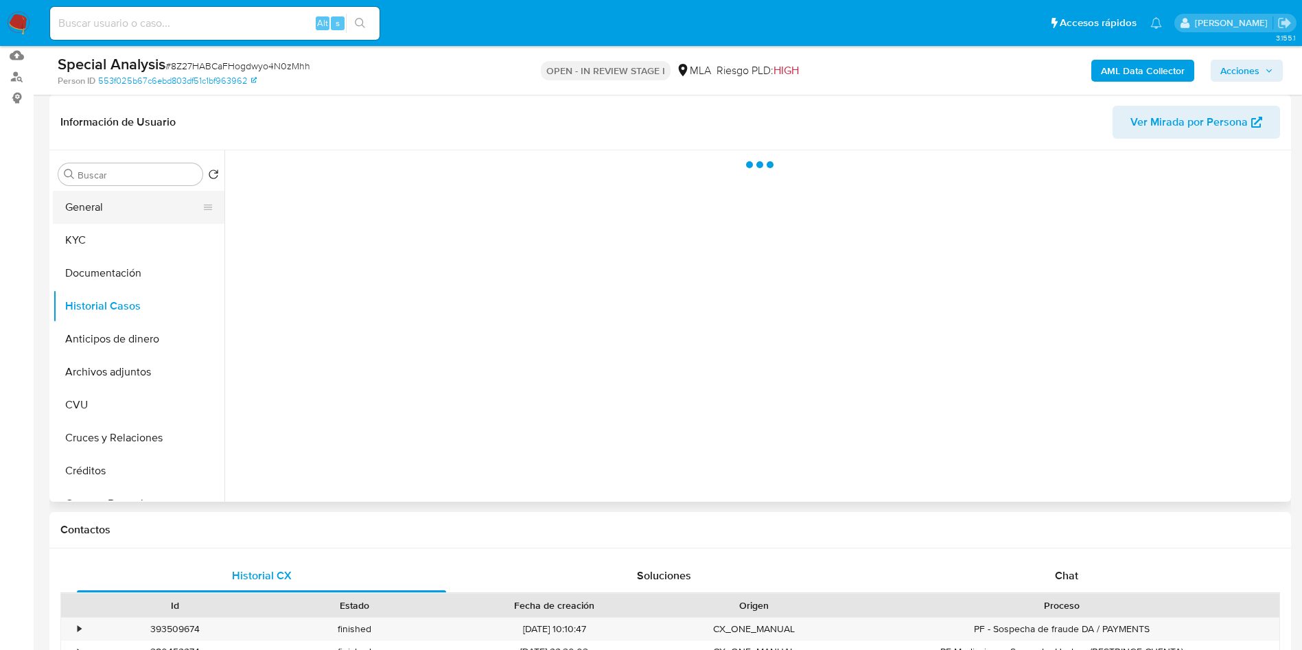
click at [126, 207] on button "General" at bounding box center [133, 207] width 161 height 33
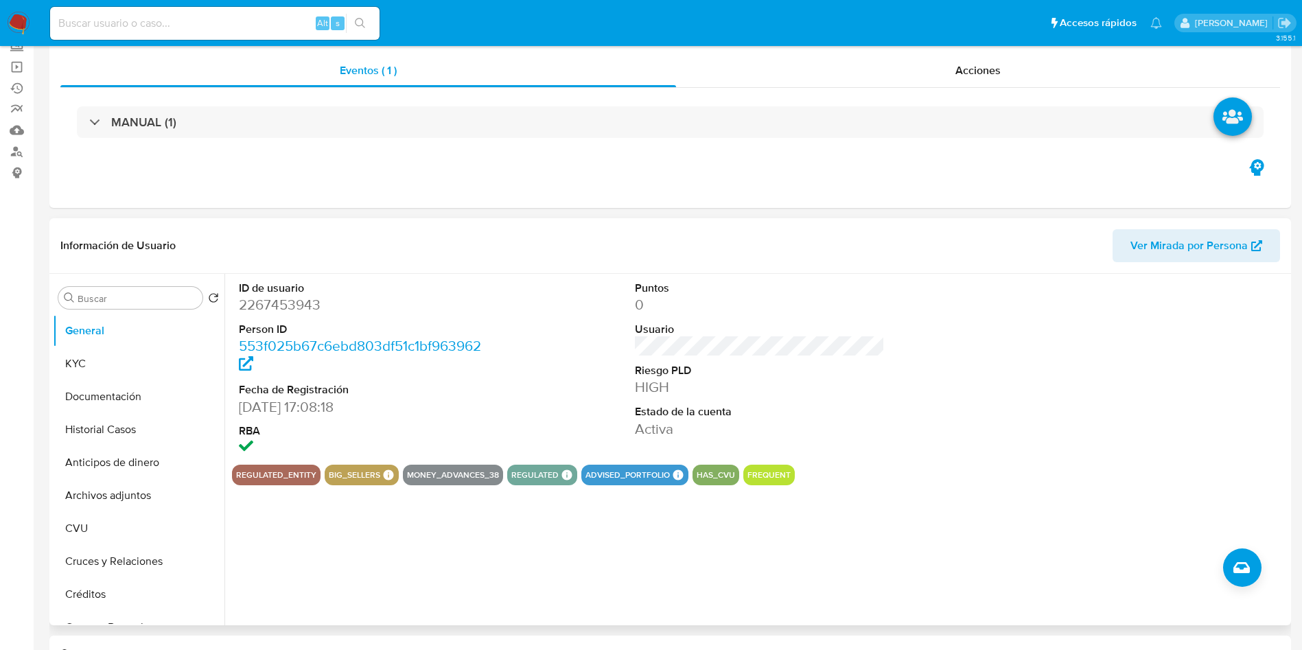
scroll to position [309, 0]
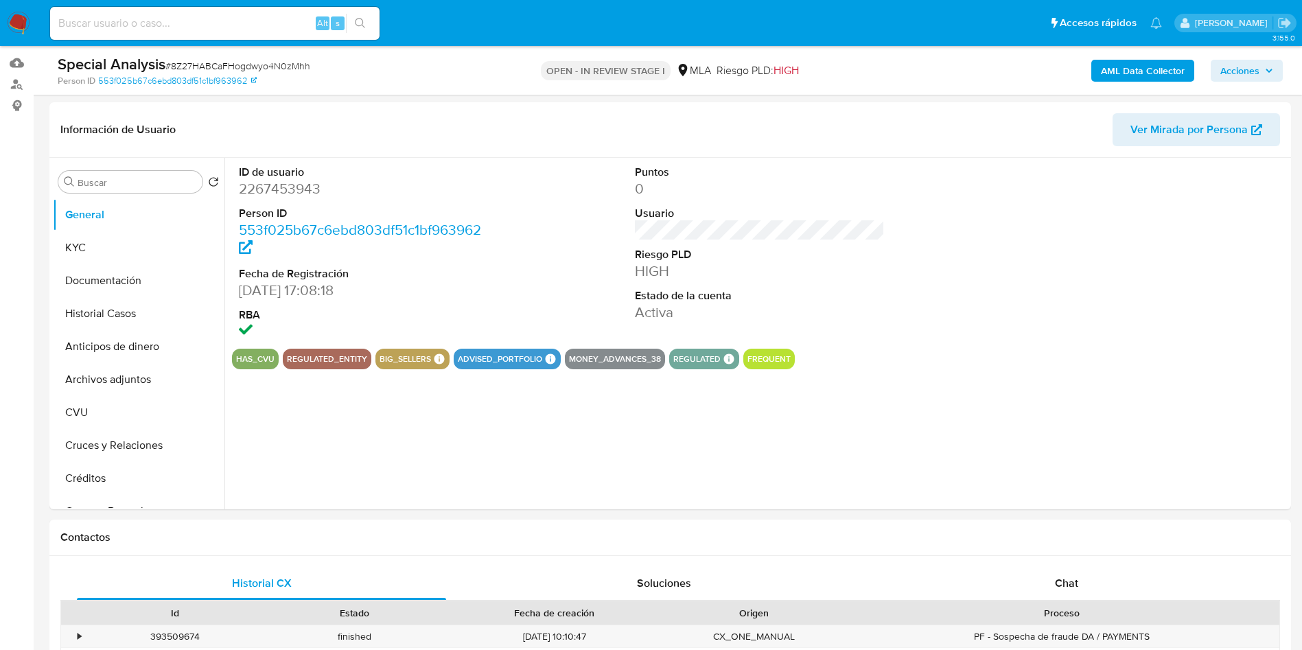
scroll to position [206, 0]
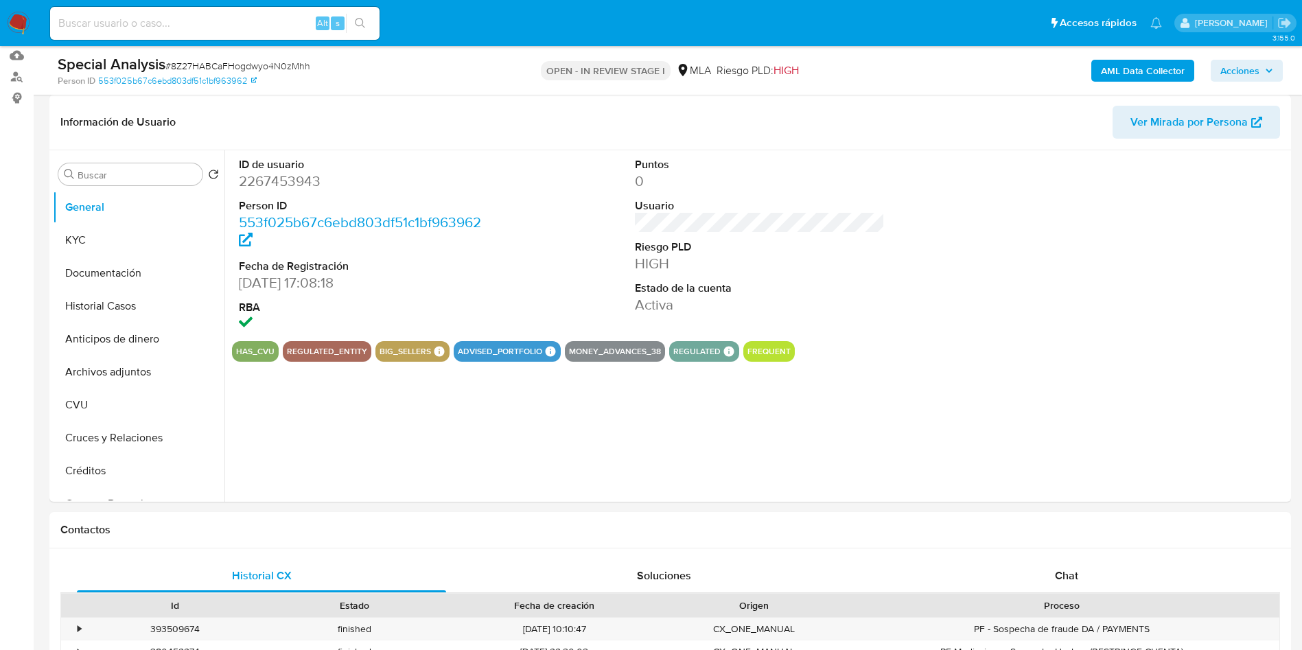
select select "10"
click at [124, 238] on button "KYC" at bounding box center [133, 240] width 161 height 33
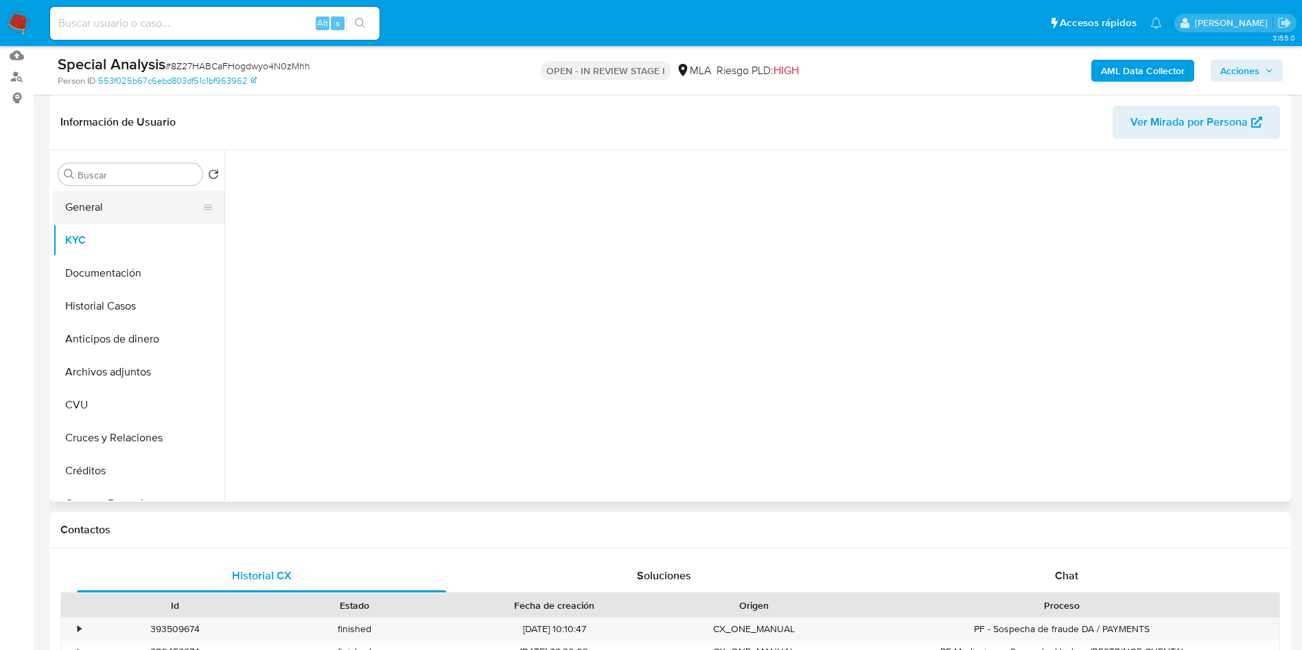
click at [115, 199] on button "General" at bounding box center [133, 207] width 161 height 33
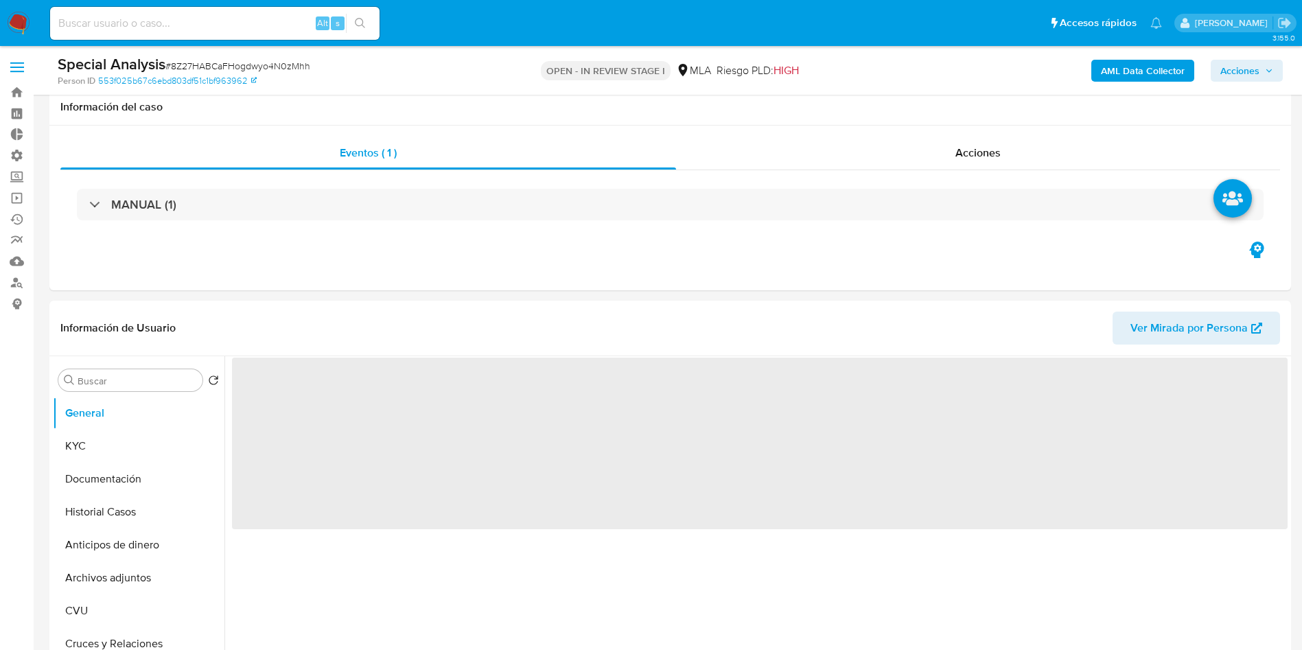
scroll to position [103, 0]
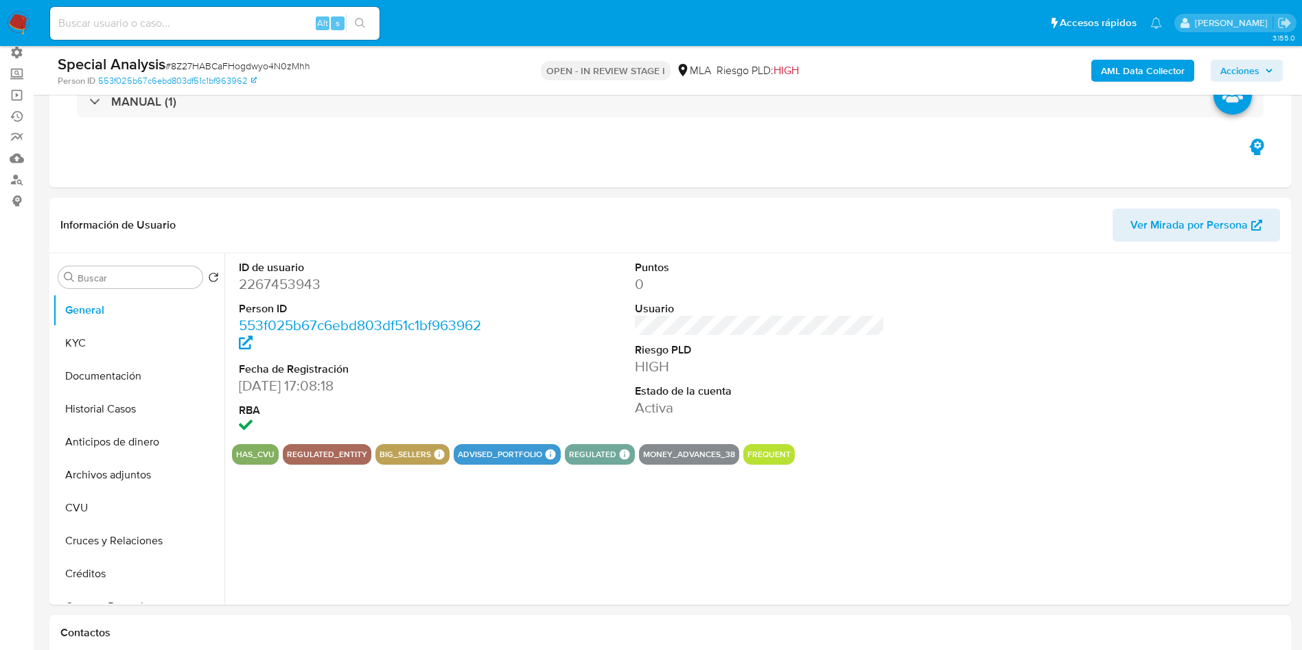
select select "10"
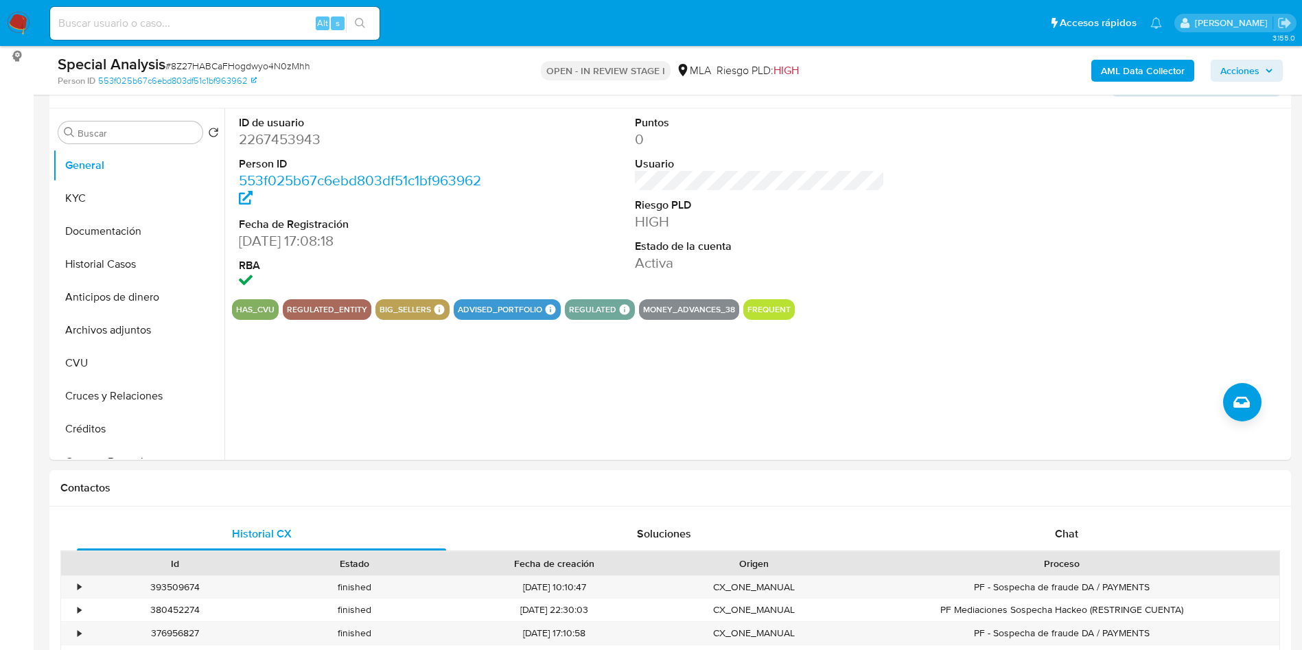
scroll to position [206, 0]
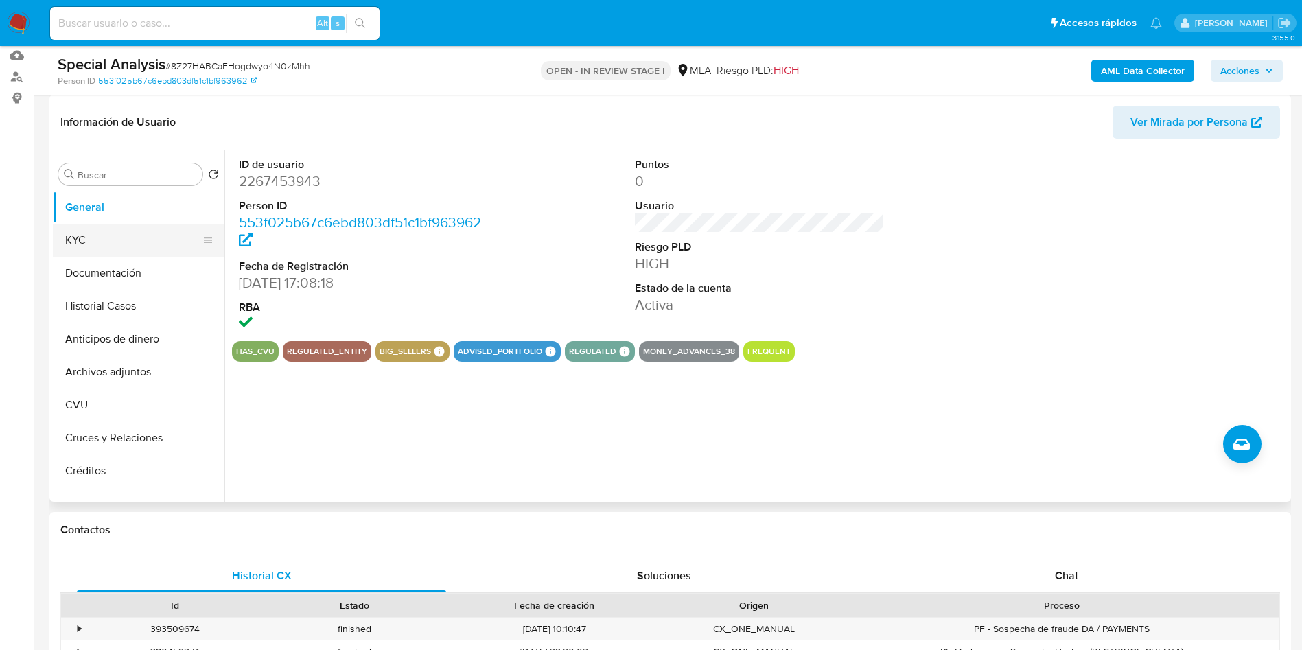
click at [87, 247] on button "KYC" at bounding box center [133, 240] width 161 height 33
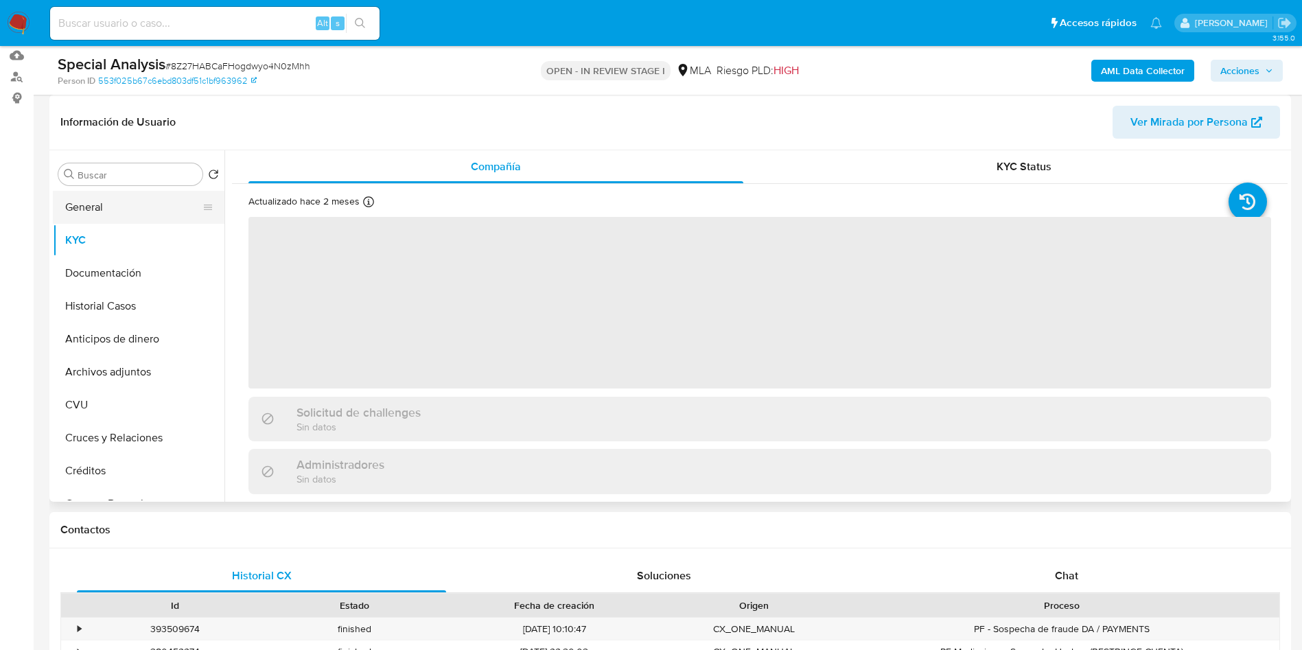
click at [104, 205] on button "General" at bounding box center [133, 207] width 161 height 33
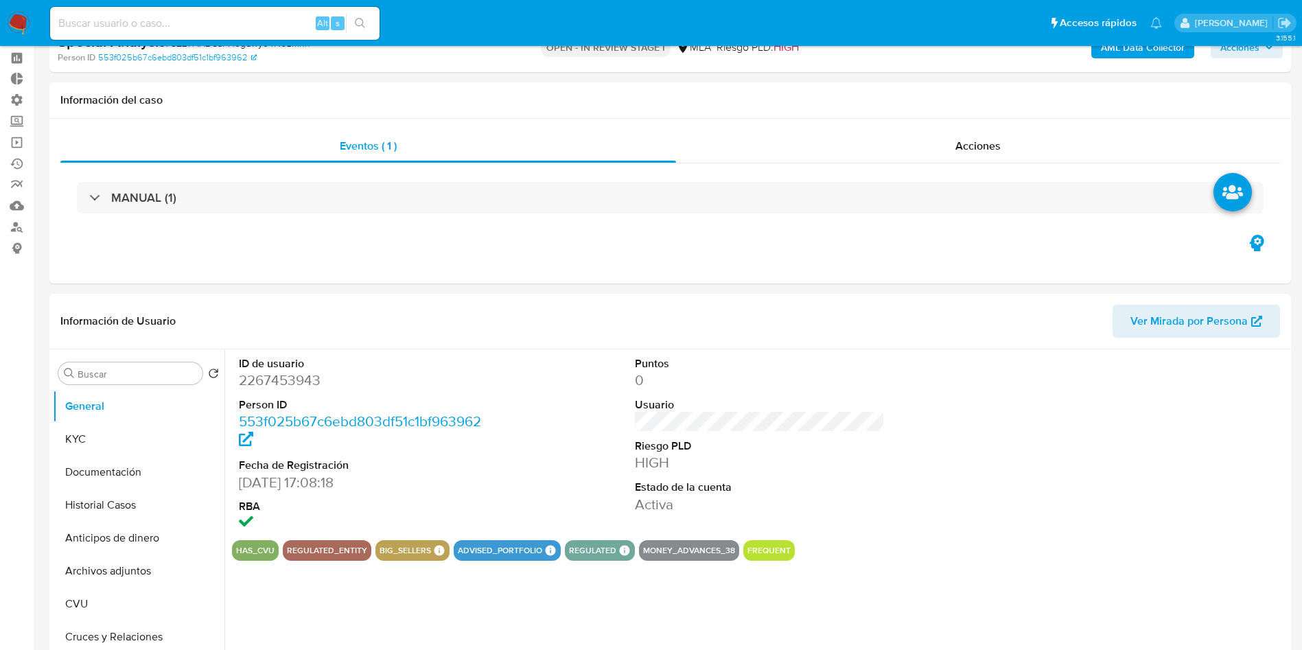
select select "10"
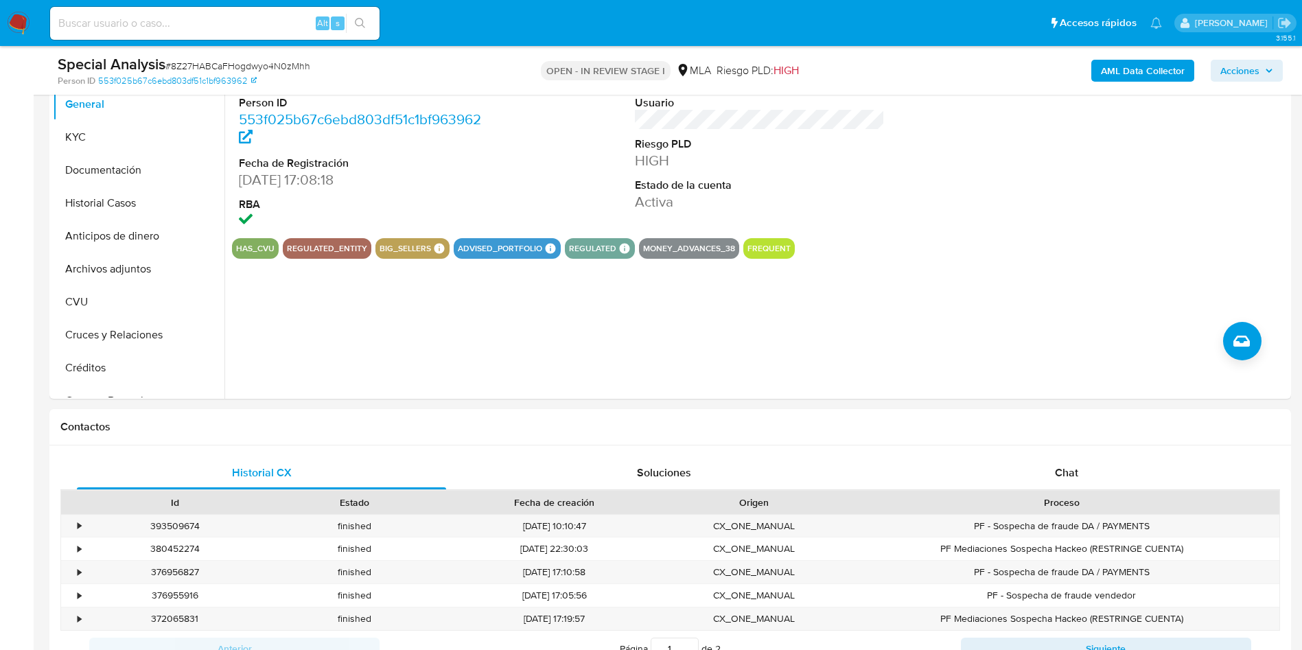
scroll to position [206, 0]
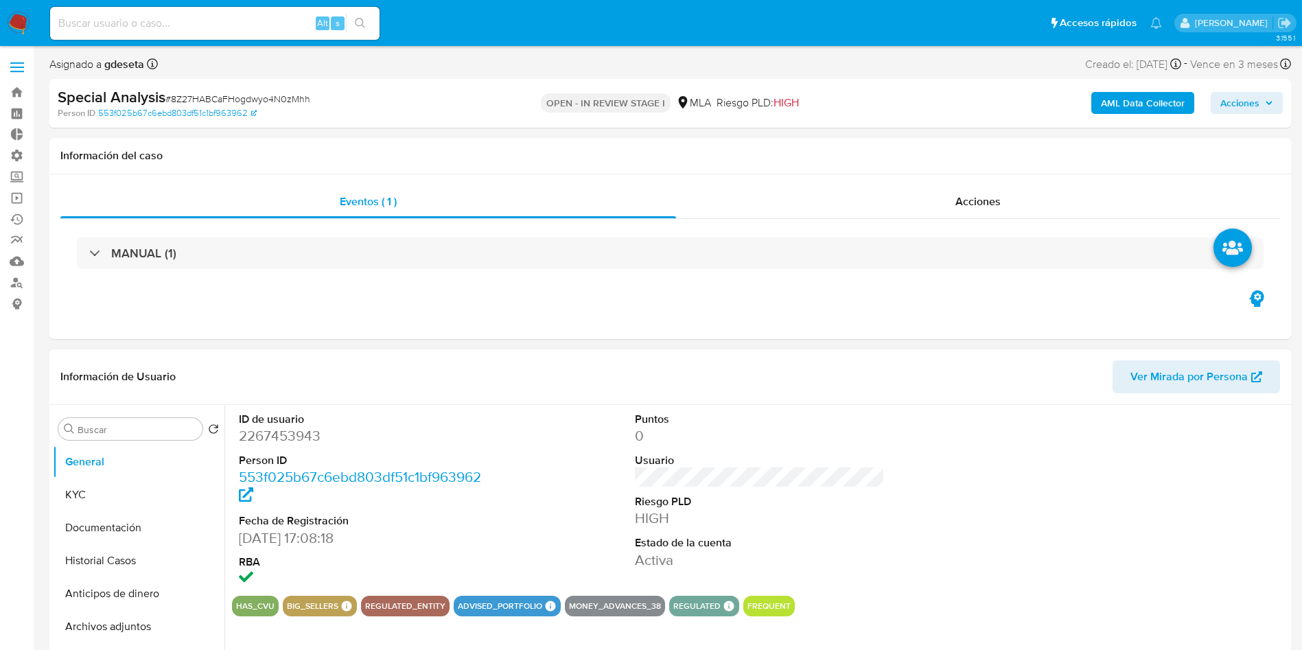
select select "10"
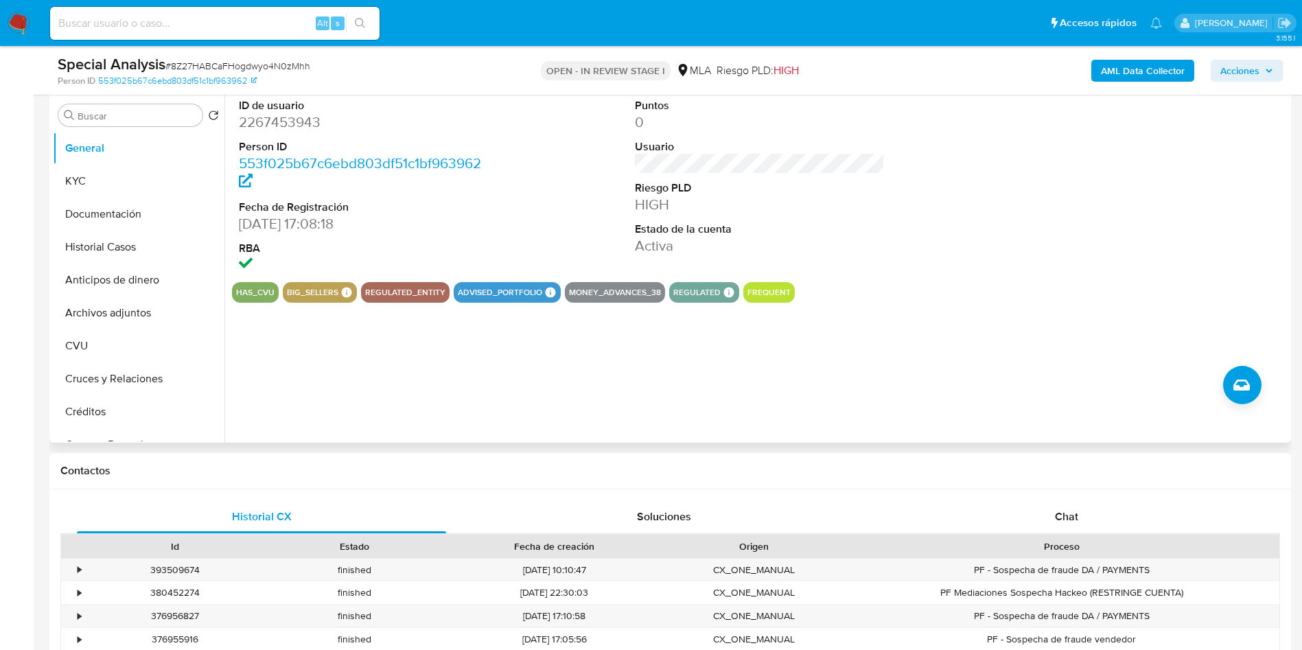
scroll to position [206, 0]
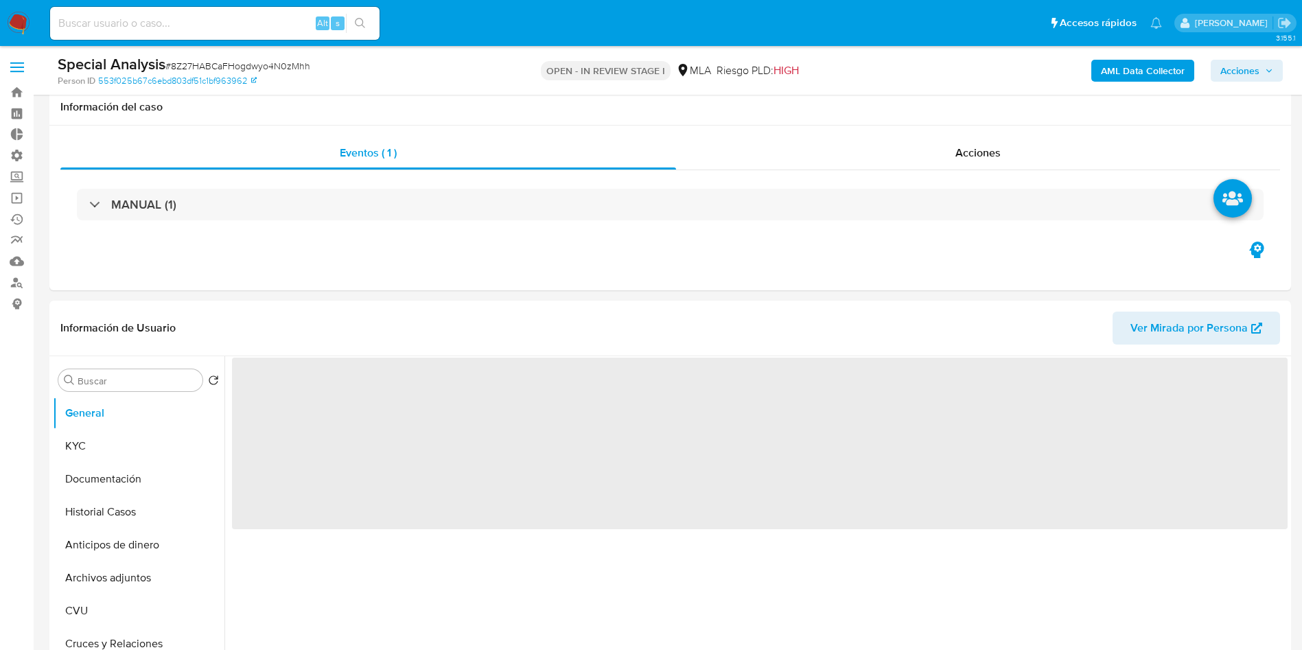
scroll to position [103, 0]
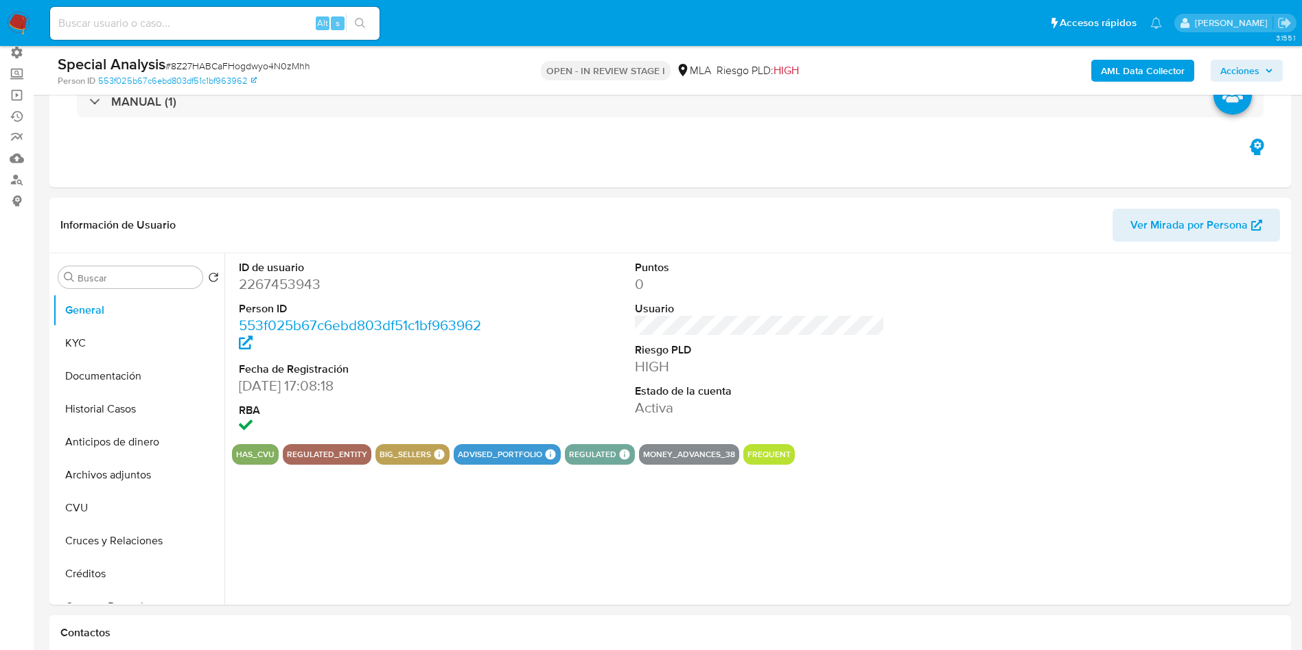
select select "10"
click at [1227, 393] on div at bounding box center [1156, 348] width 264 height 191
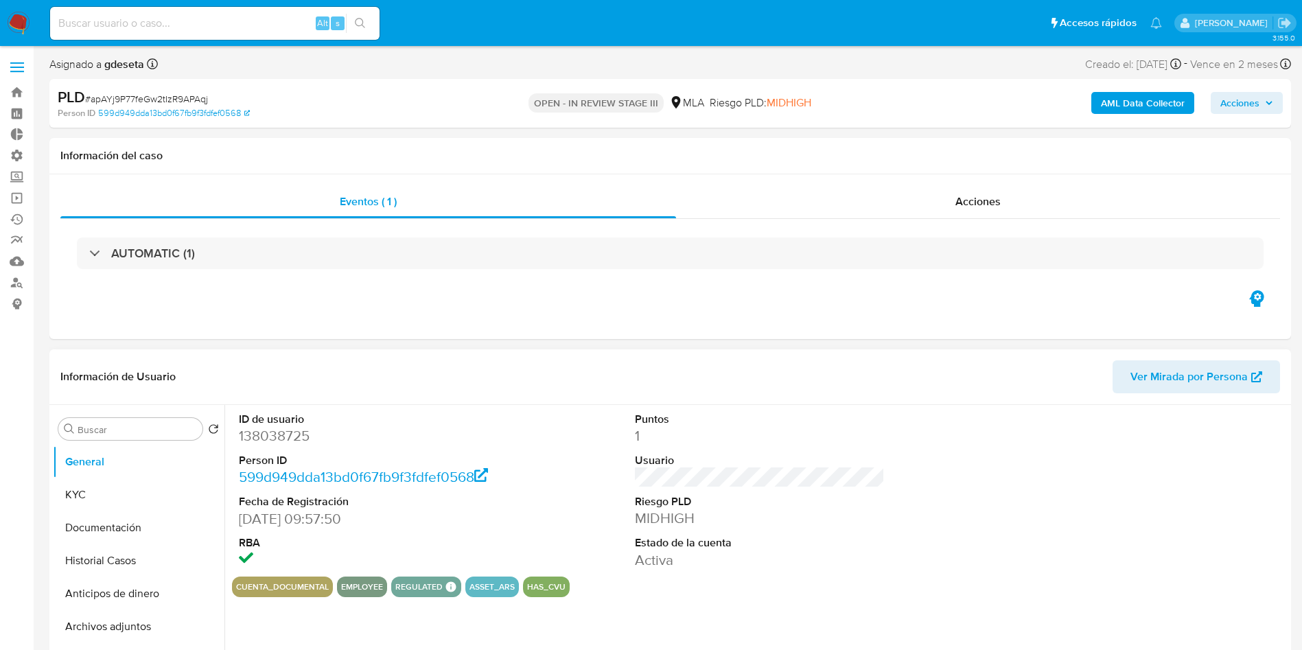
select select "10"
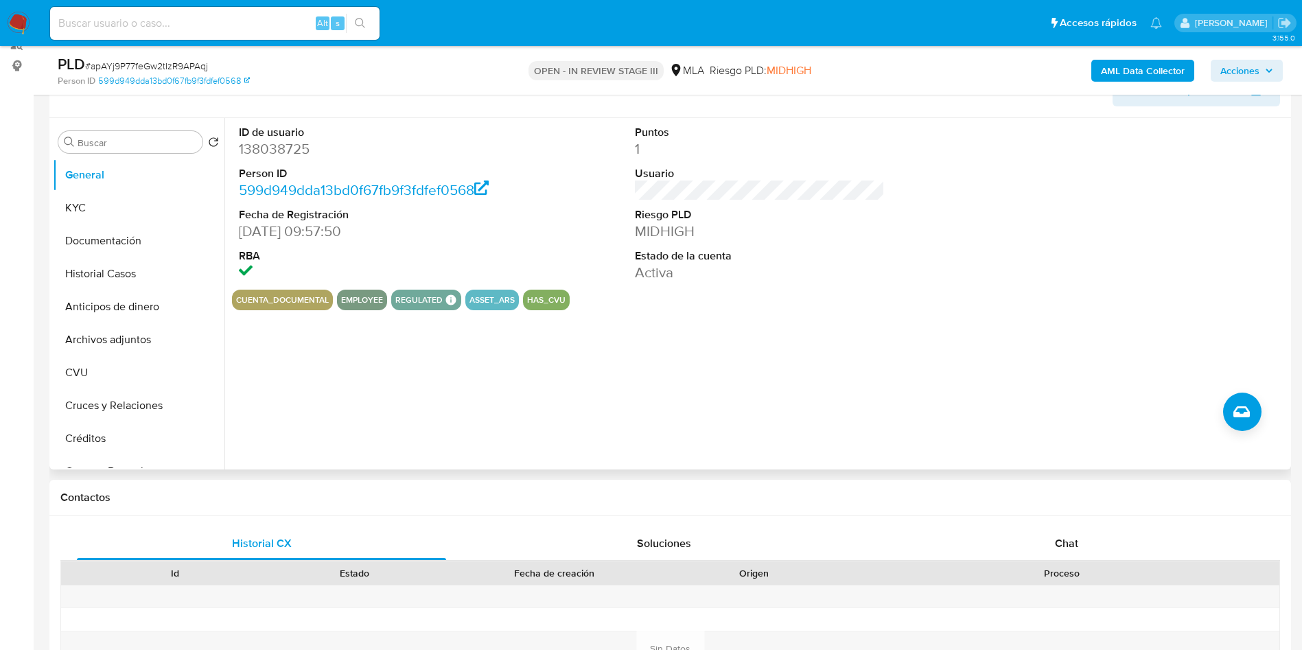
scroll to position [206, 0]
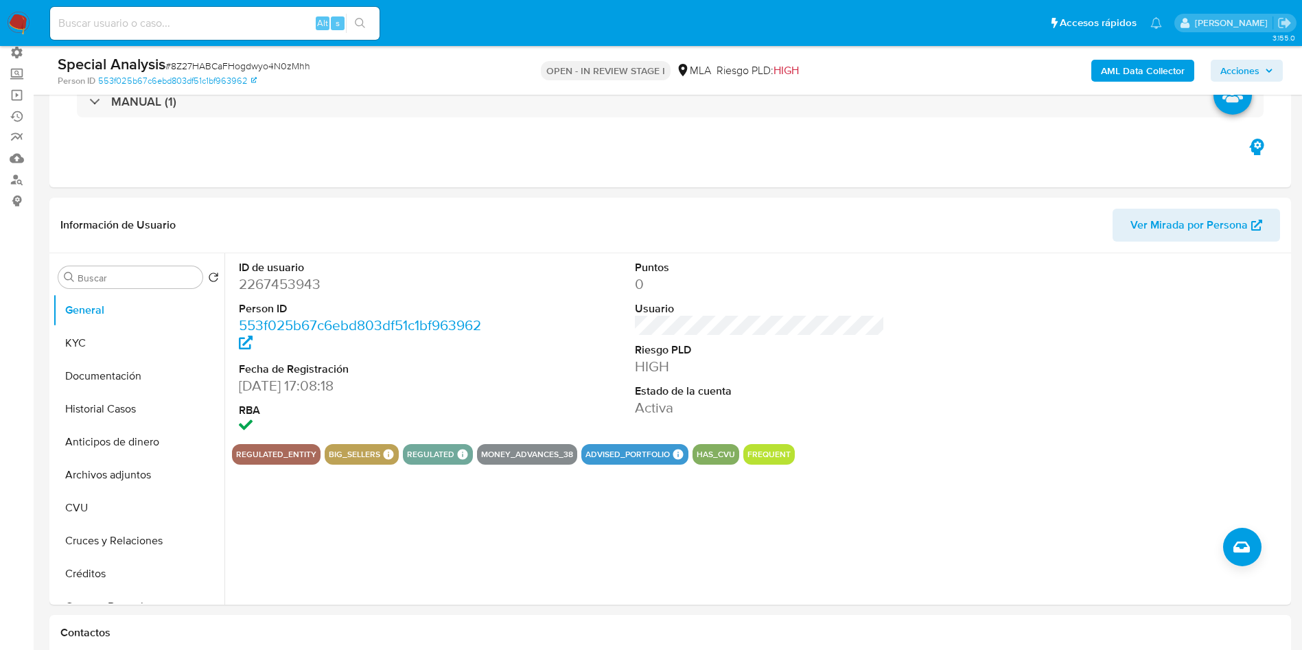
scroll to position [309, 0]
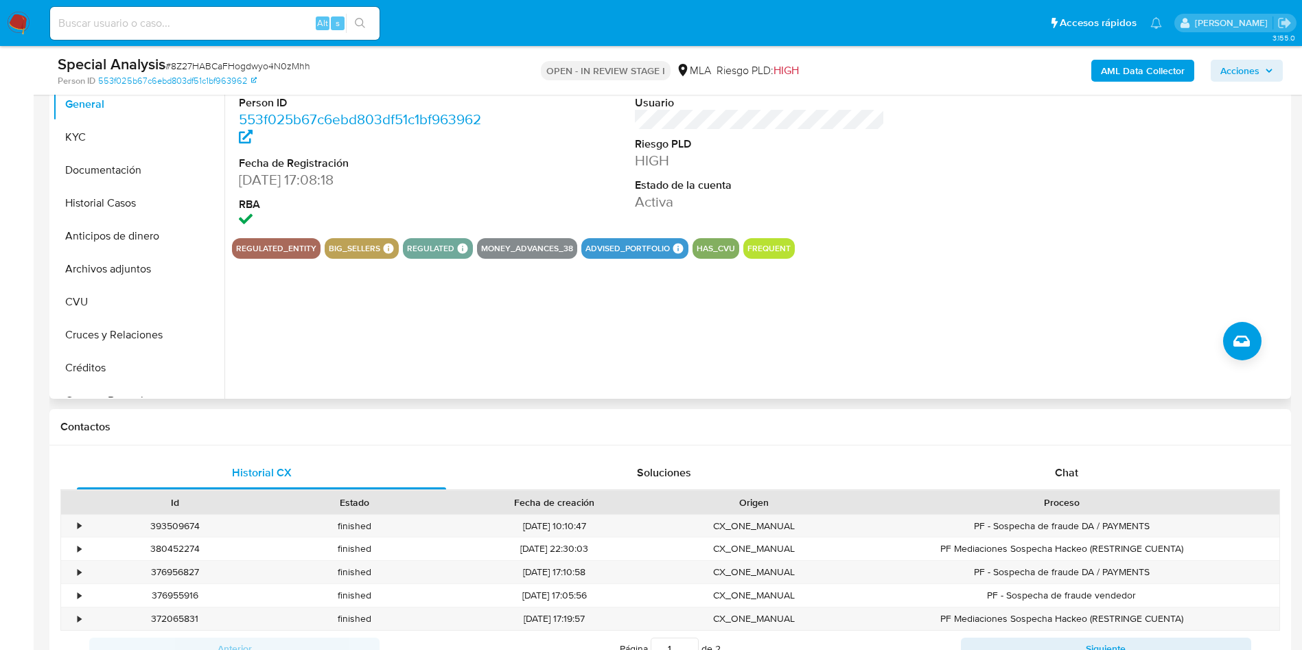
select select "10"
click at [78, 123] on button "KYC" at bounding box center [133, 137] width 161 height 33
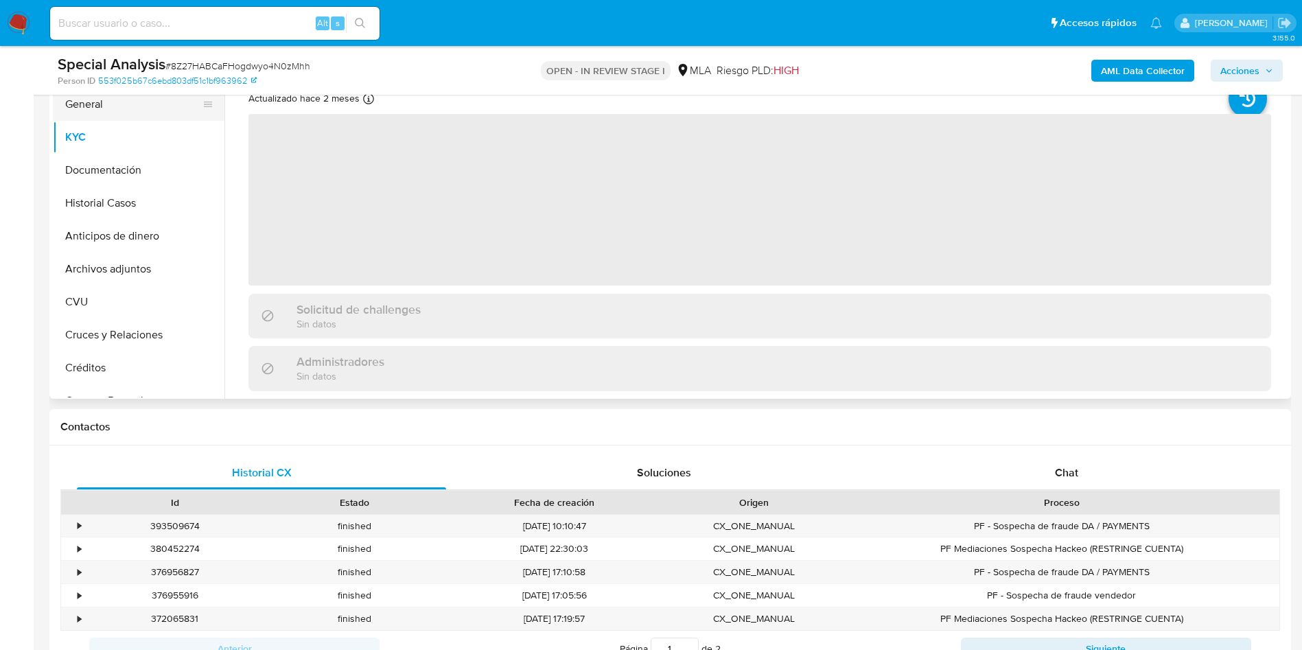
click at [96, 105] on button "General" at bounding box center [133, 104] width 161 height 33
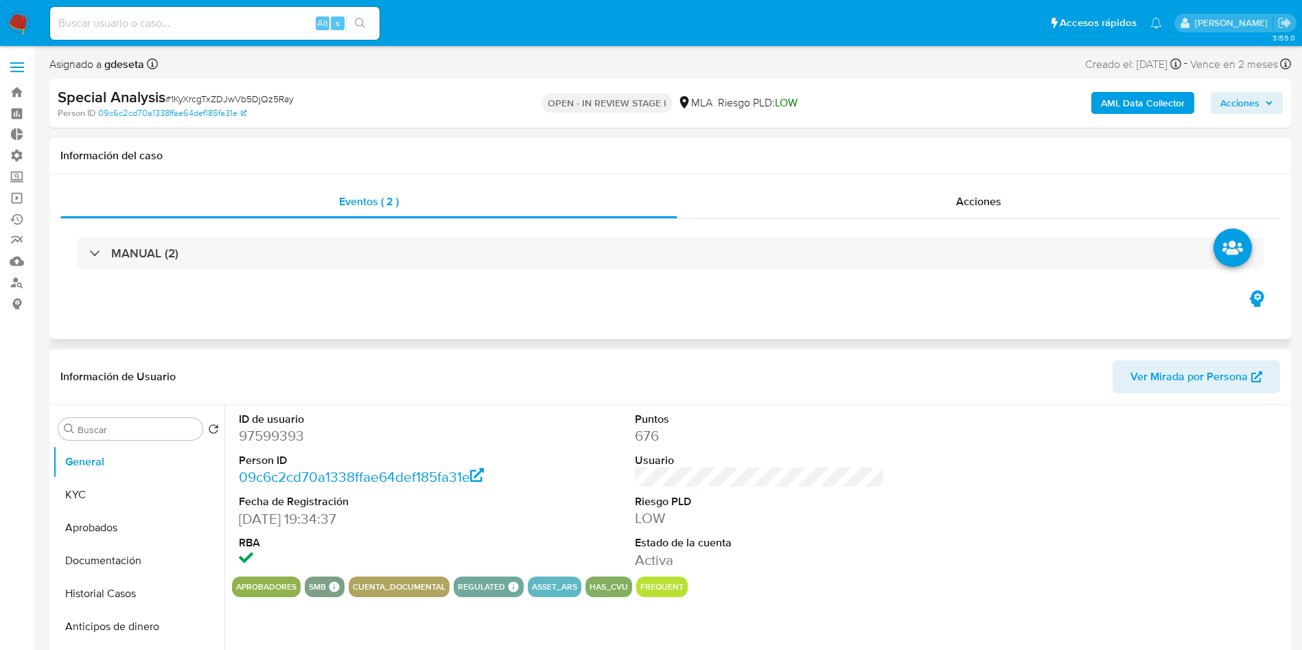
select select "10"
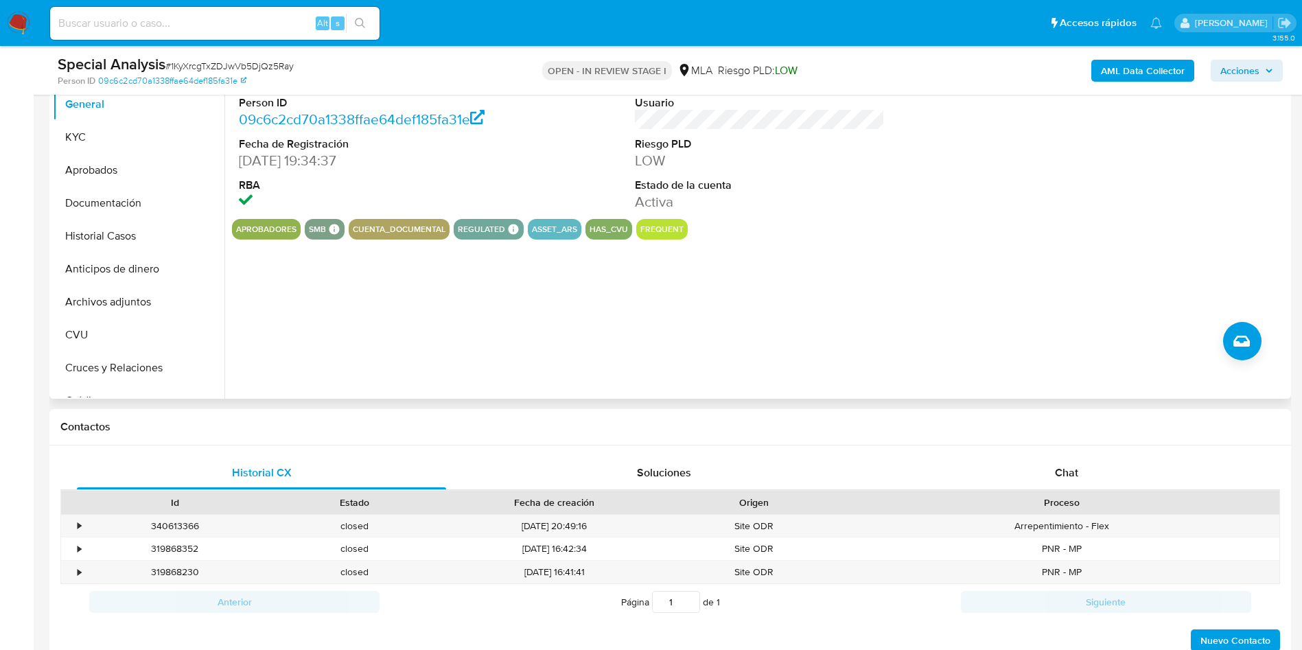
scroll to position [206, 0]
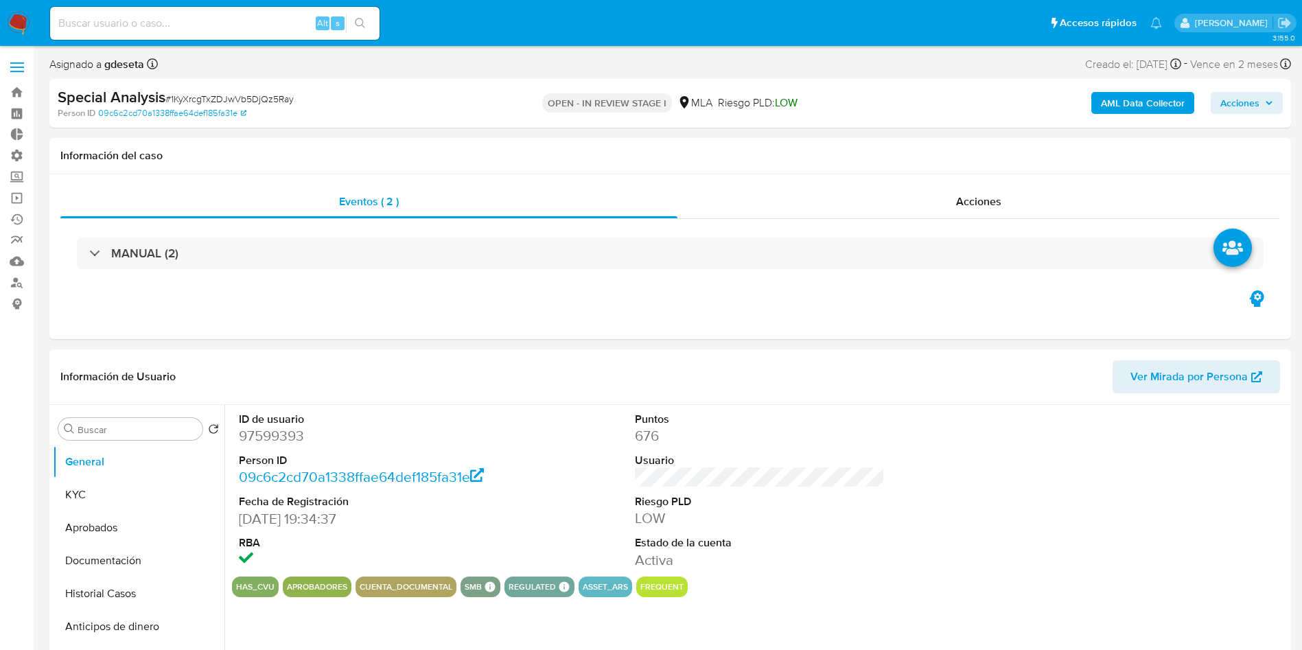
select select "10"
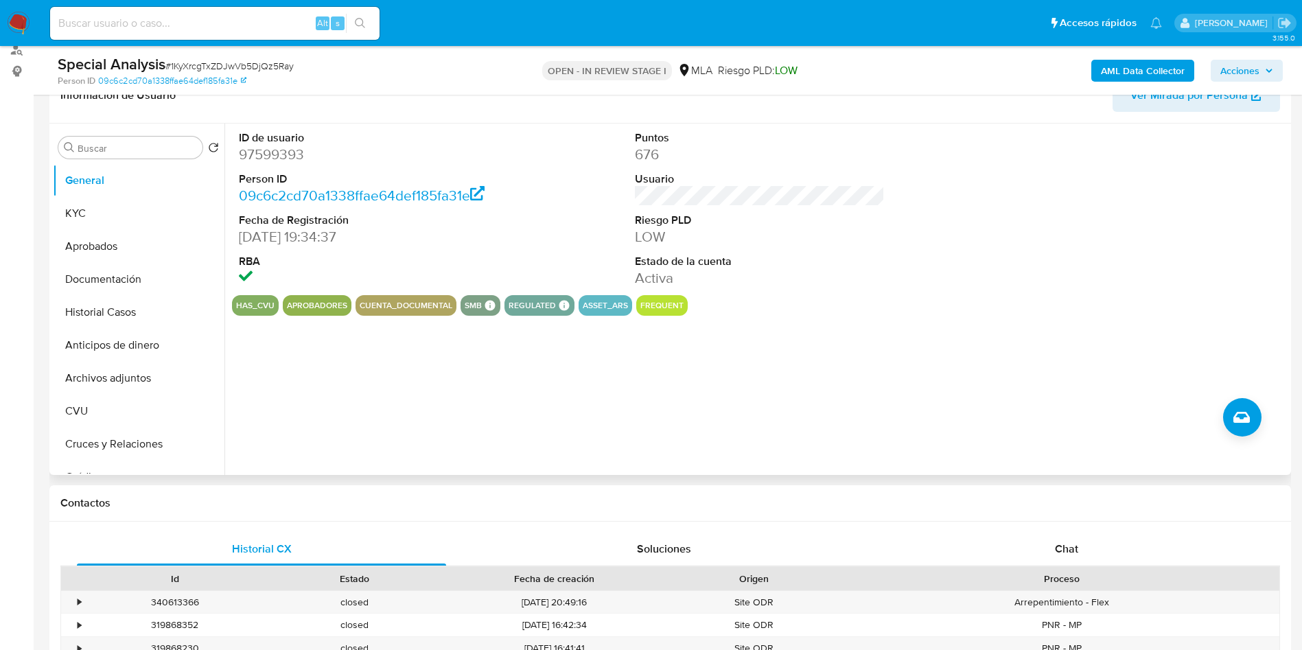
scroll to position [206, 0]
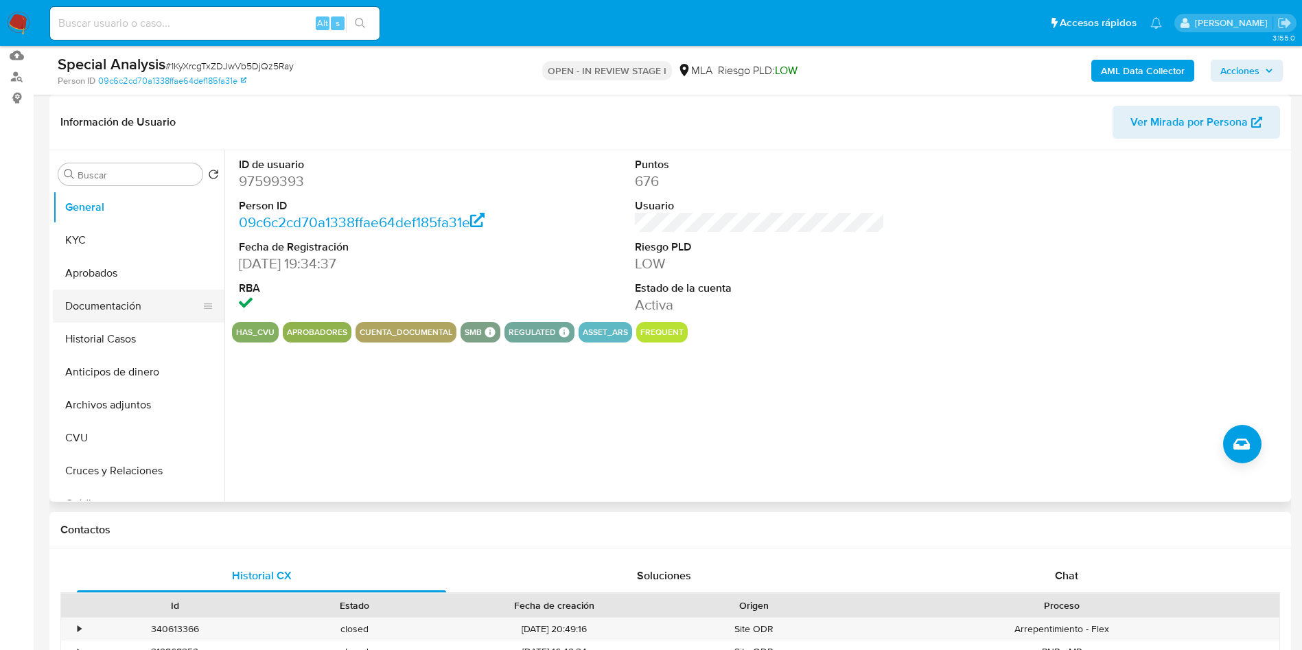
click at [97, 300] on button "Documentación" at bounding box center [133, 306] width 161 height 33
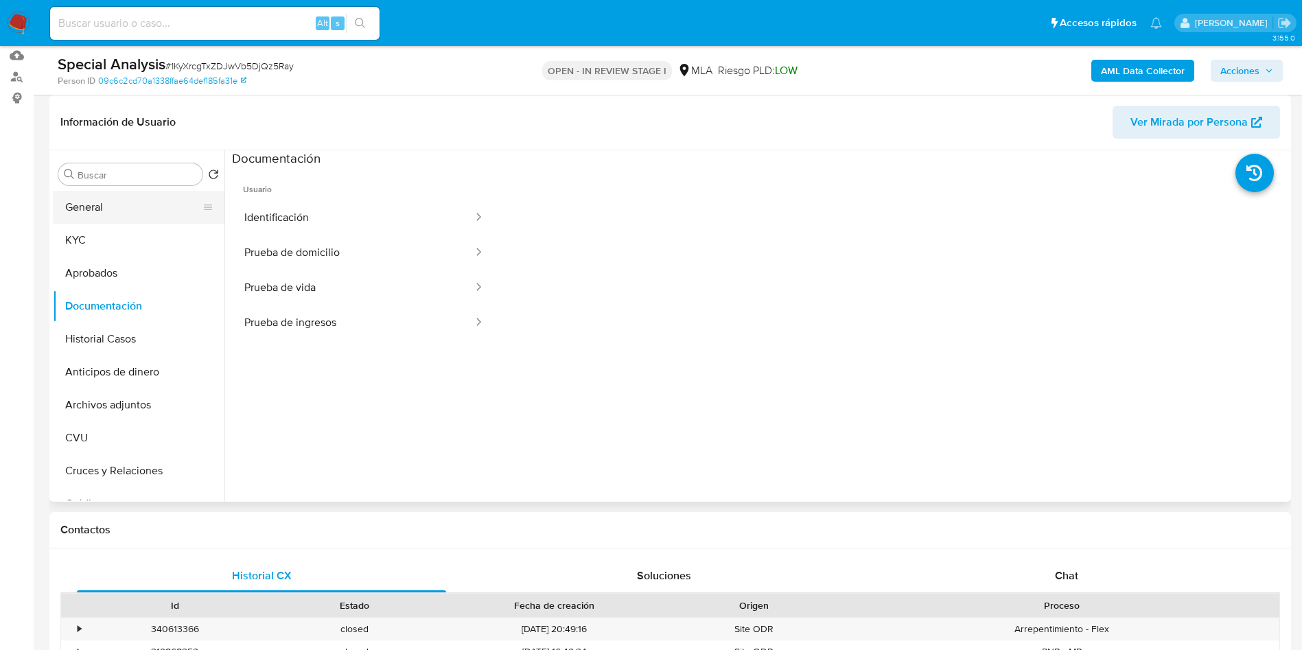
click at [106, 205] on button "General" at bounding box center [133, 207] width 161 height 33
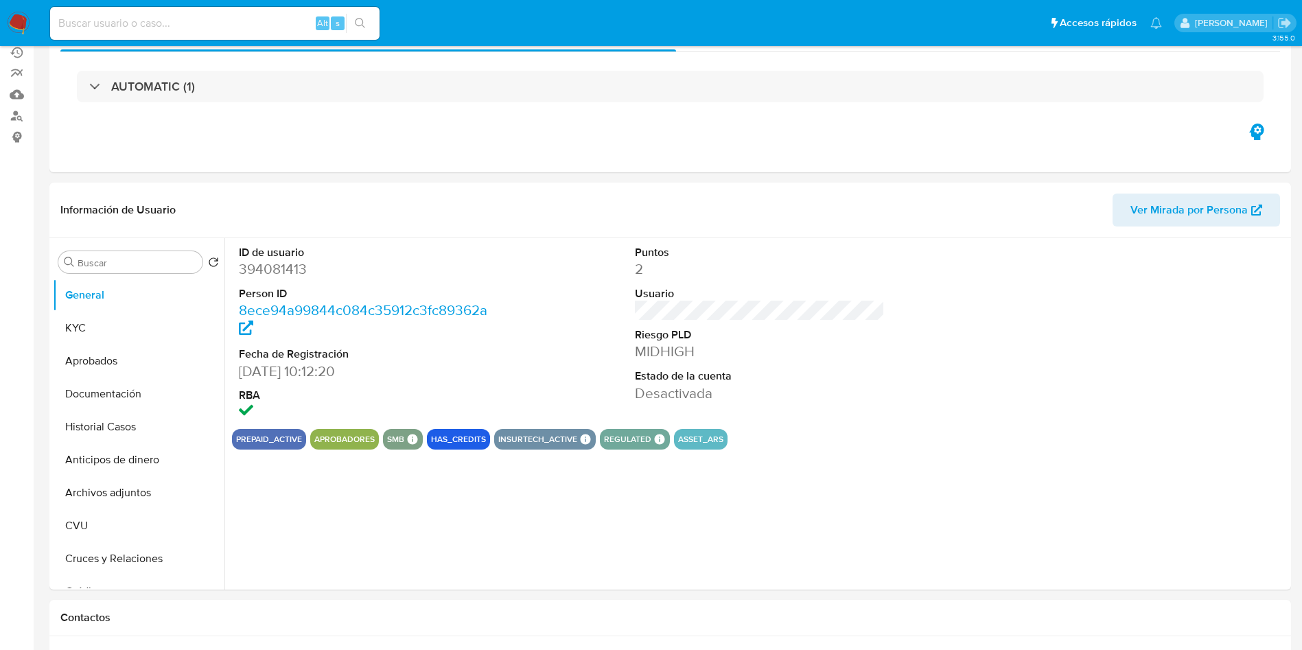
select select "10"
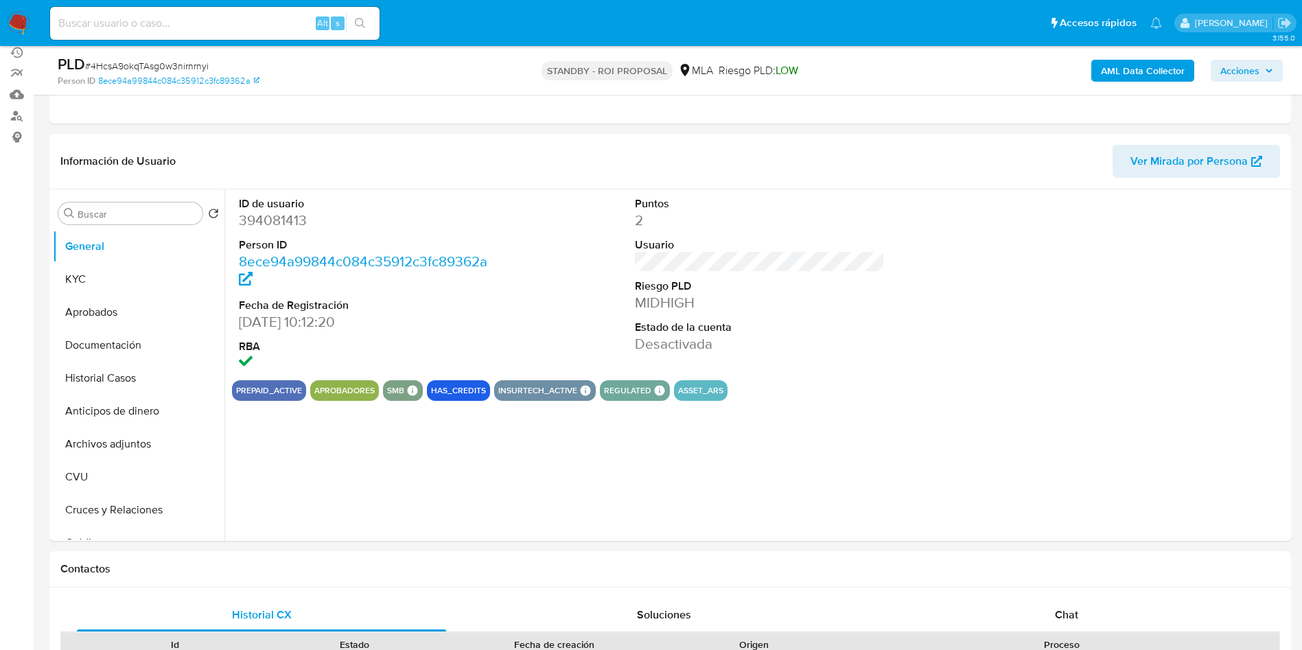
scroll to position [309, 0]
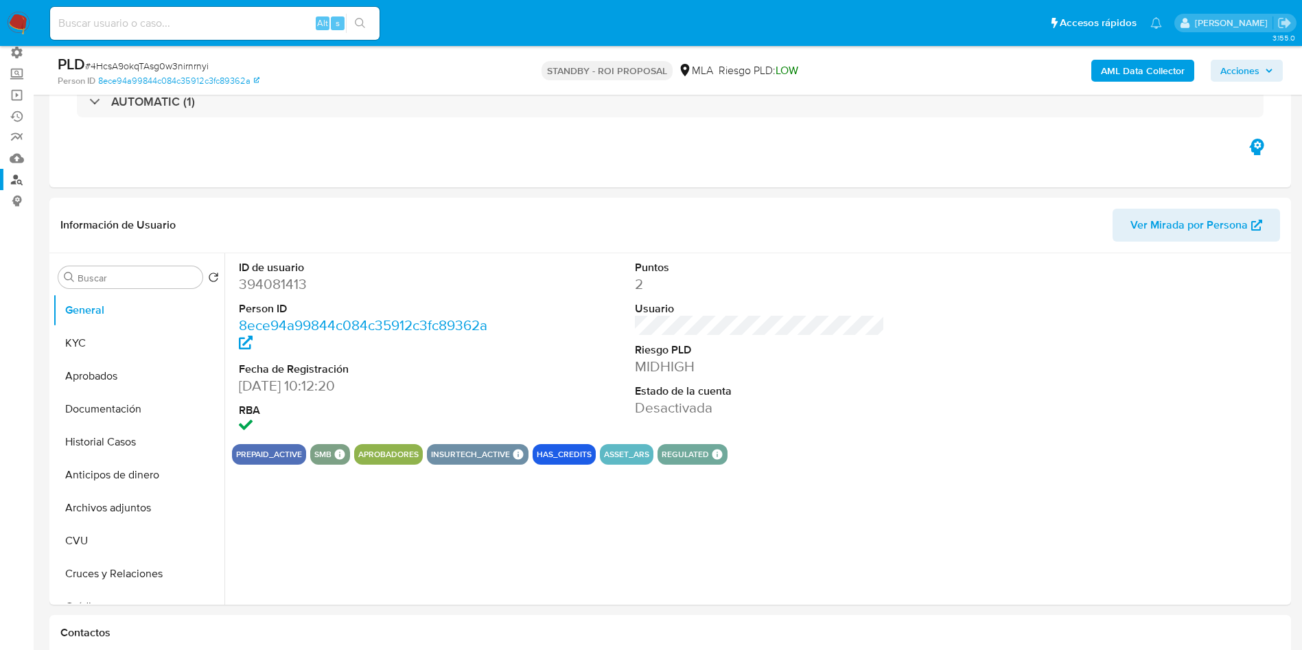
select select "10"
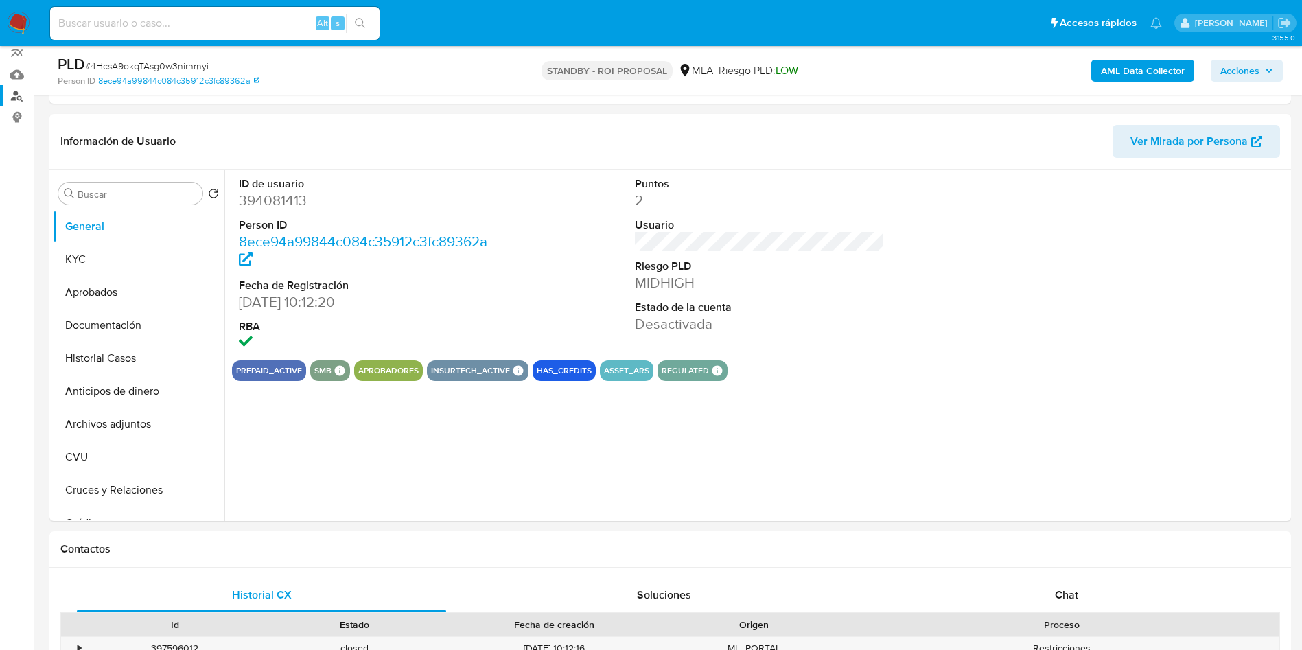
scroll to position [206, 0]
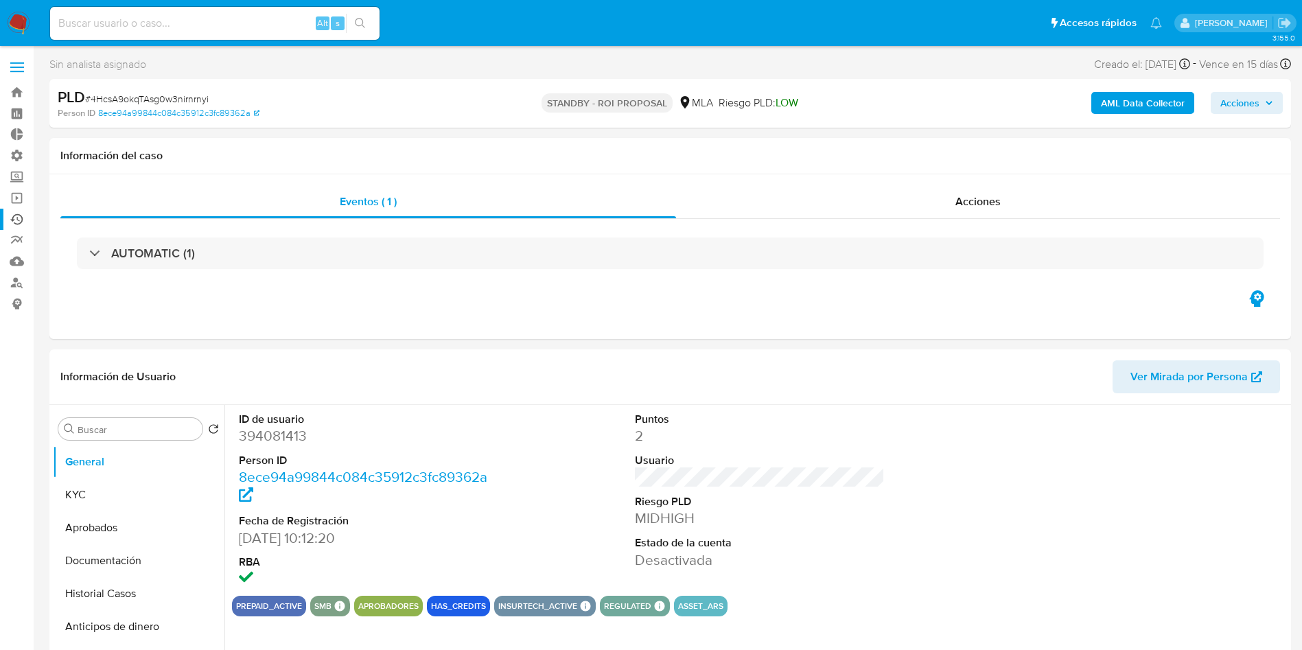
select select "10"
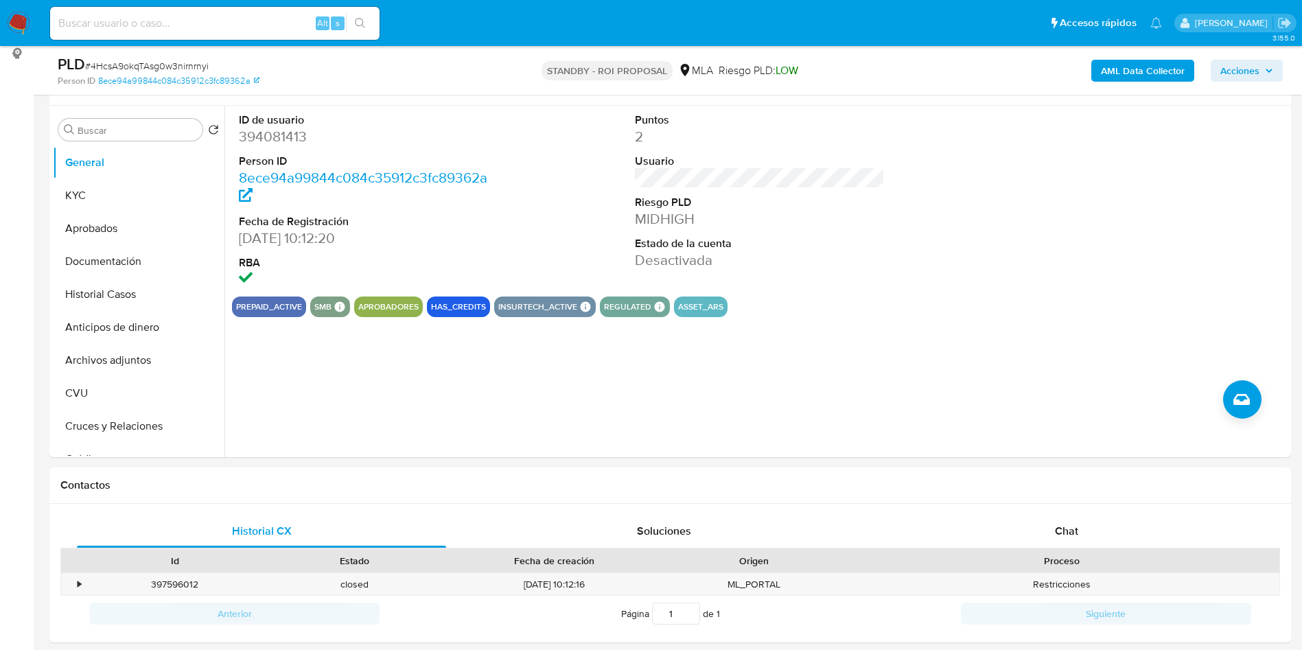
scroll to position [206, 0]
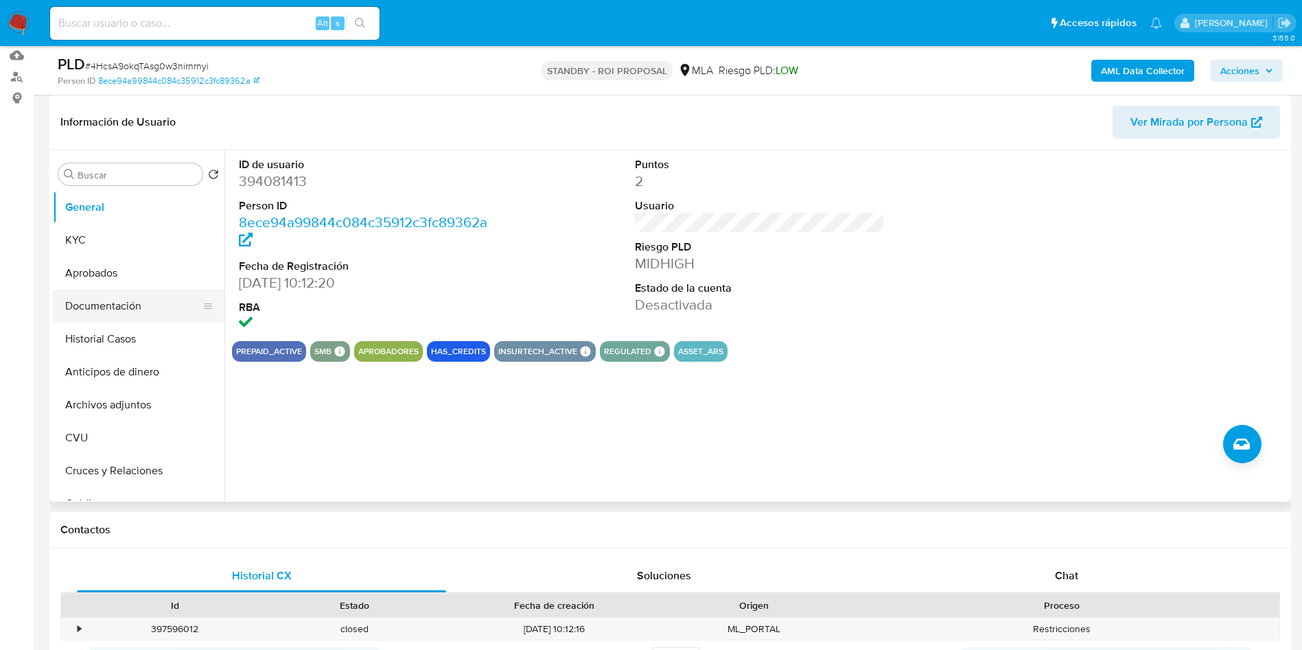
click at [99, 304] on button "Documentación" at bounding box center [133, 306] width 161 height 33
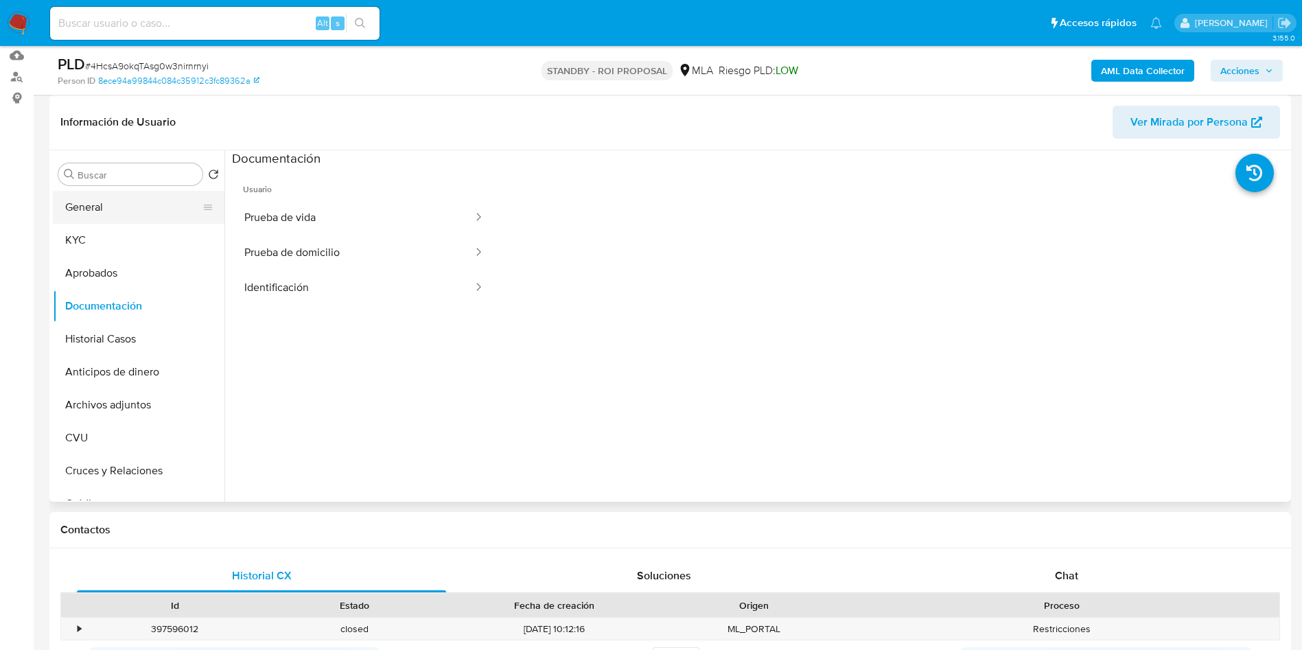
click at [94, 201] on button "General" at bounding box center [133, 207] width 161 height 33
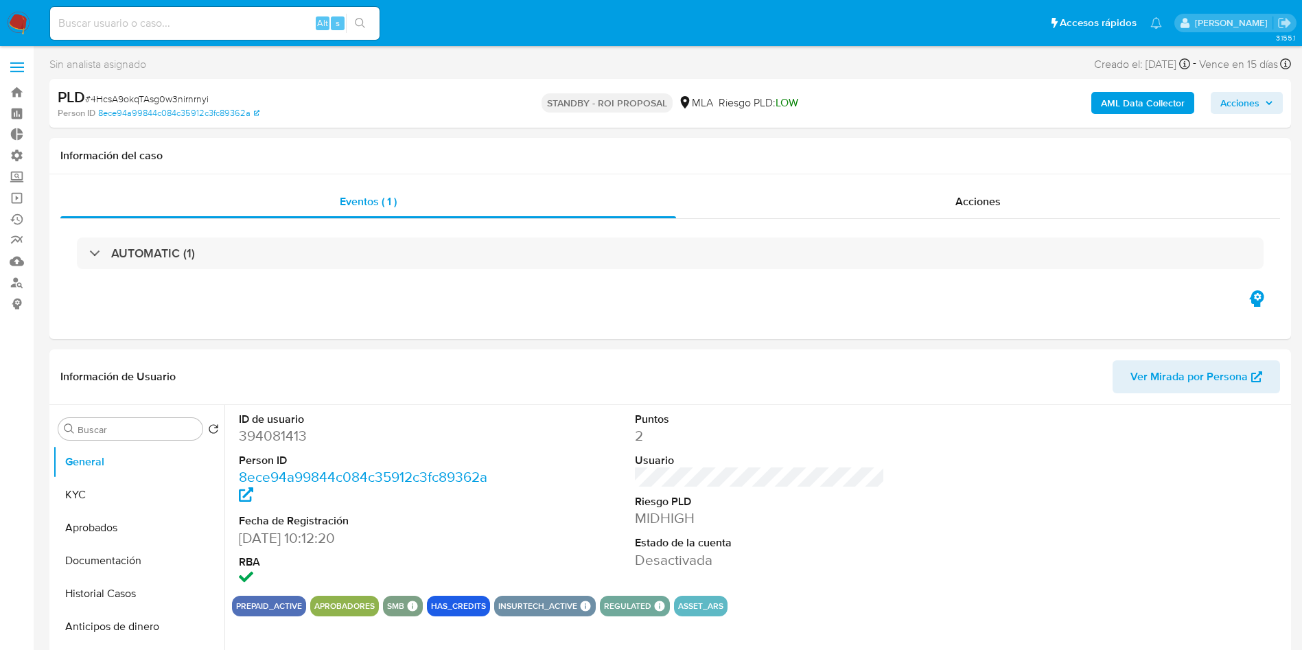
select select "10"
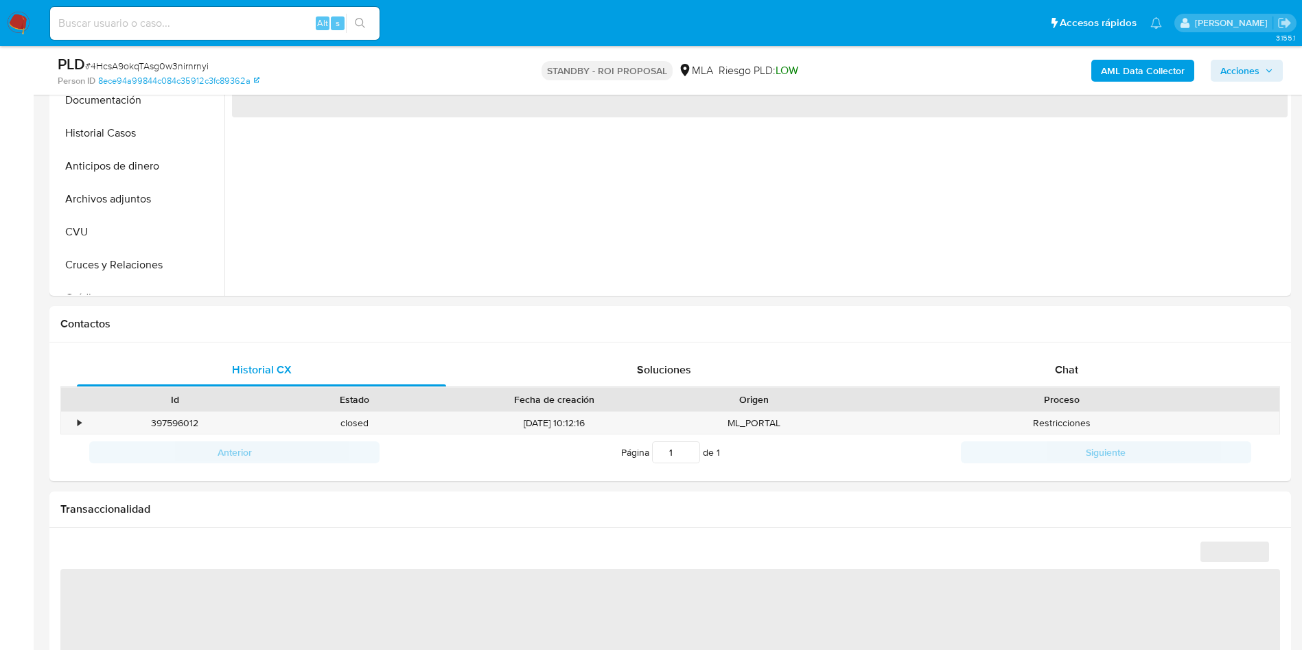
scroll to position [309, 0]
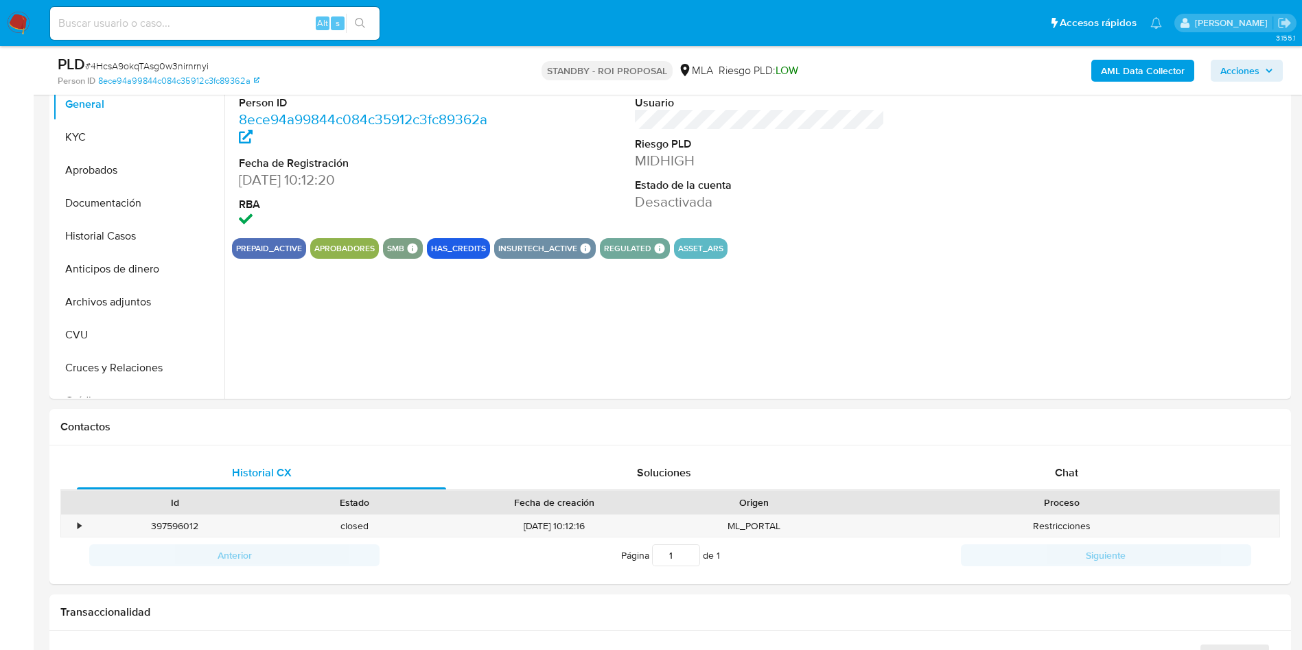
select select "10"
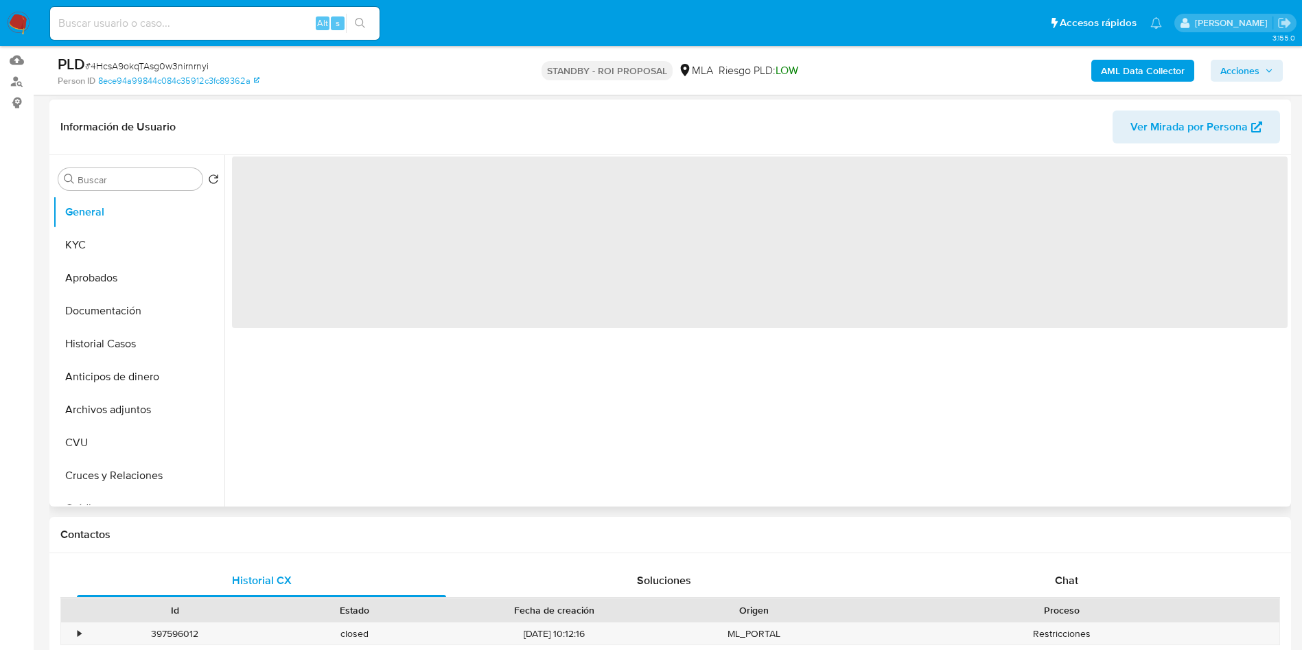
scroll to position [309, 0]
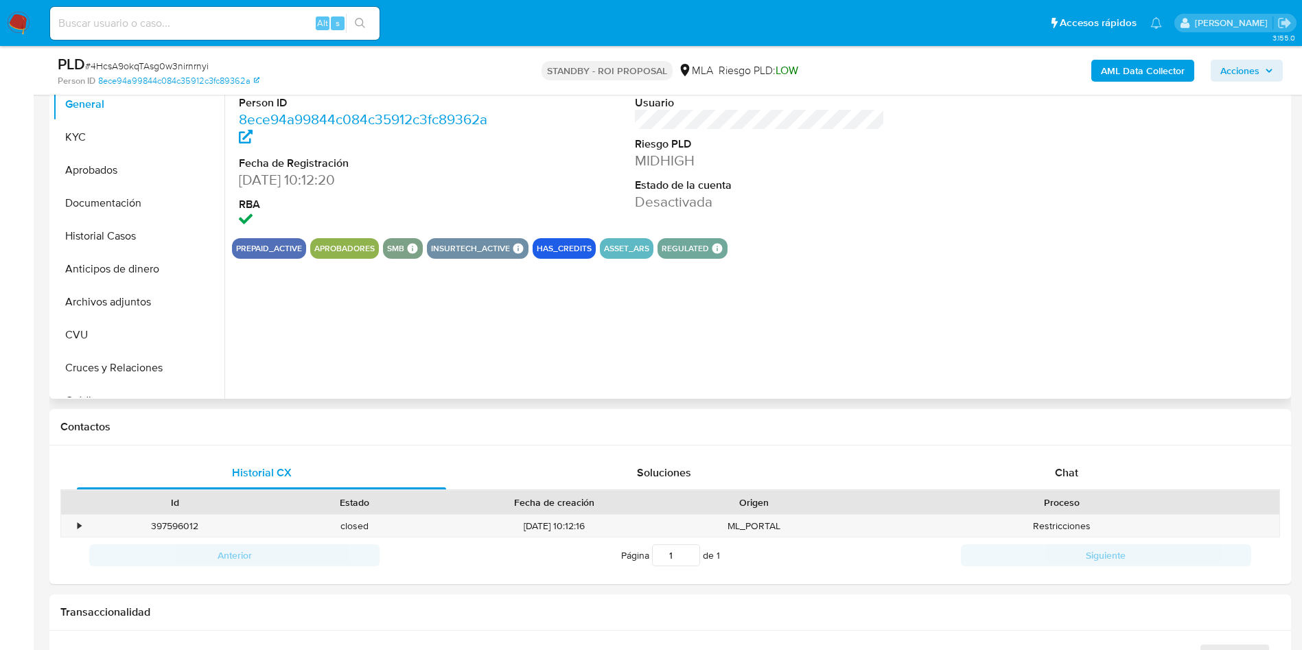
select select "10"
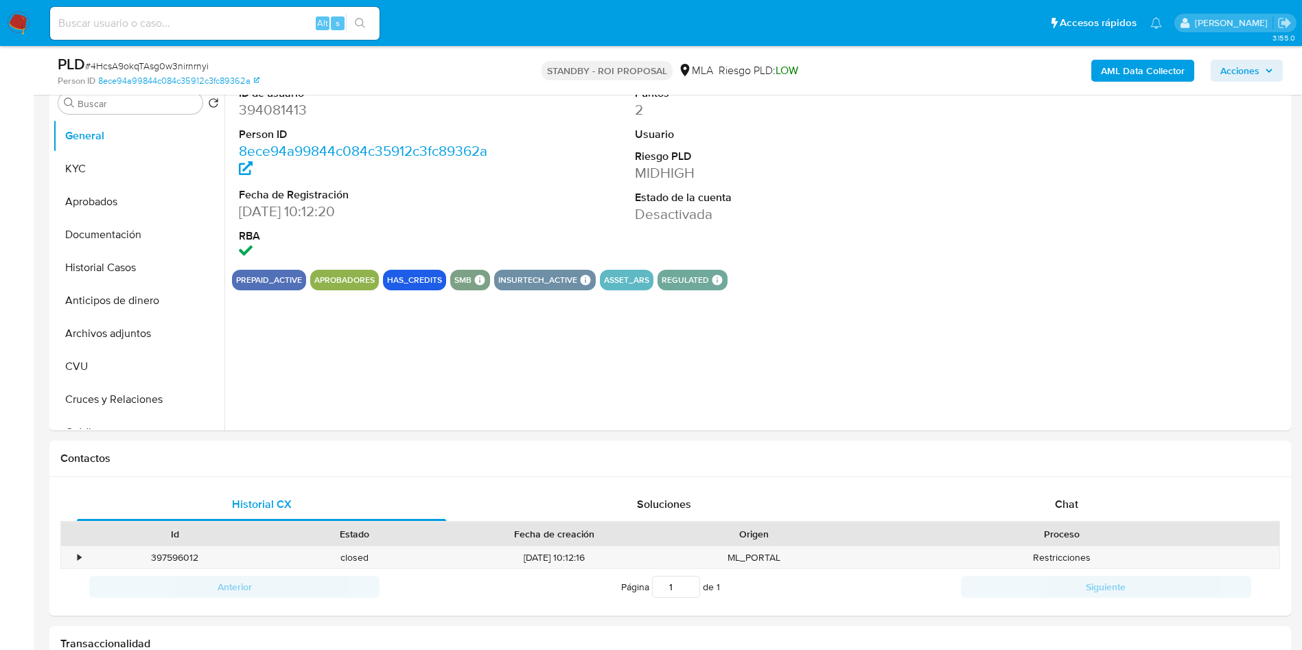
scroll to position [309, 0]
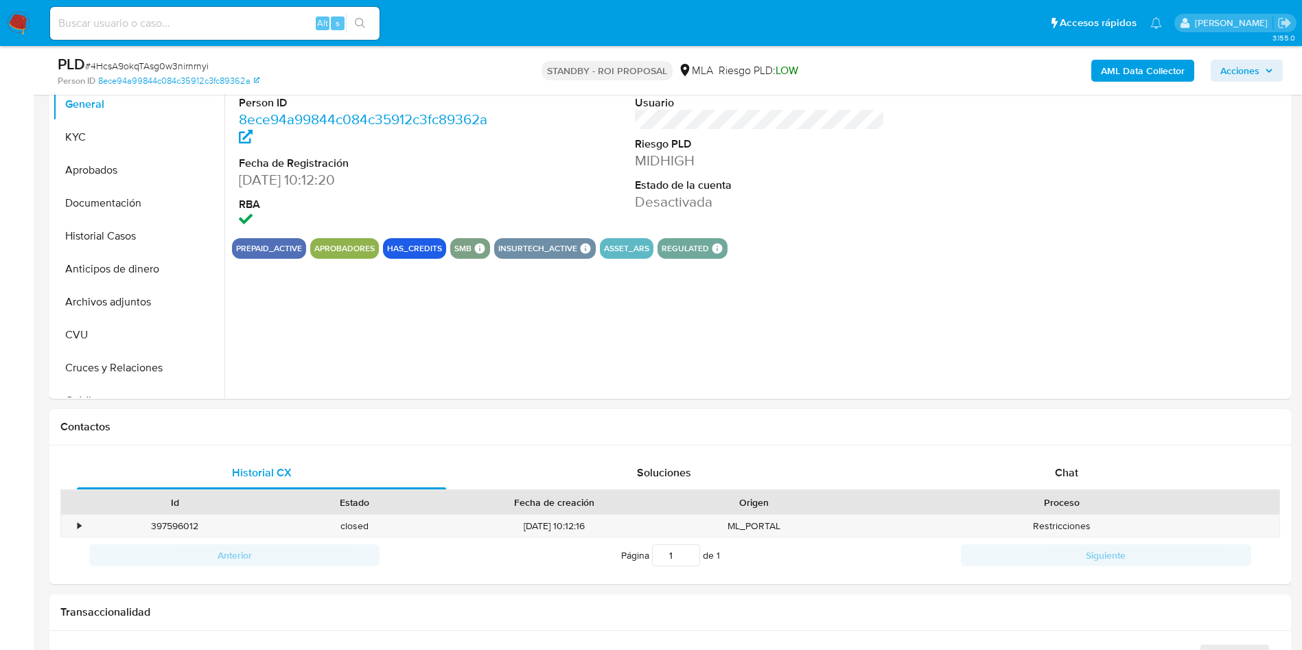
select select "10"
